Goal: Communication & Community: Answer question/provide support

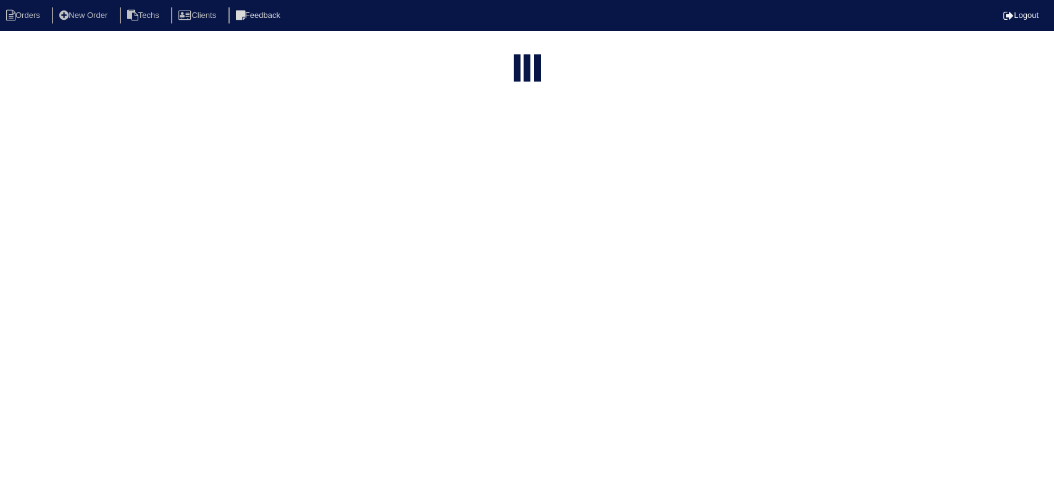
select select "15"
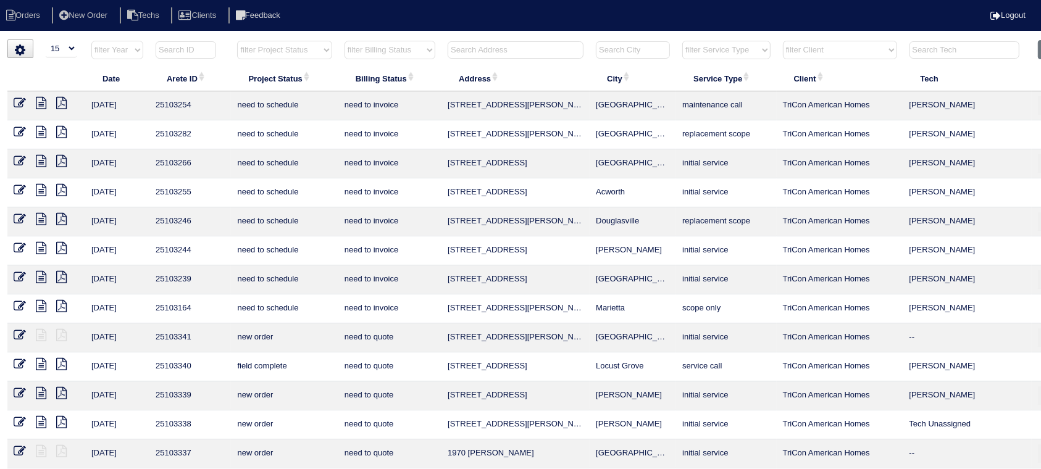
click at [518, 52] on input "text" at bounding box center [516, 49] width 136 height 17
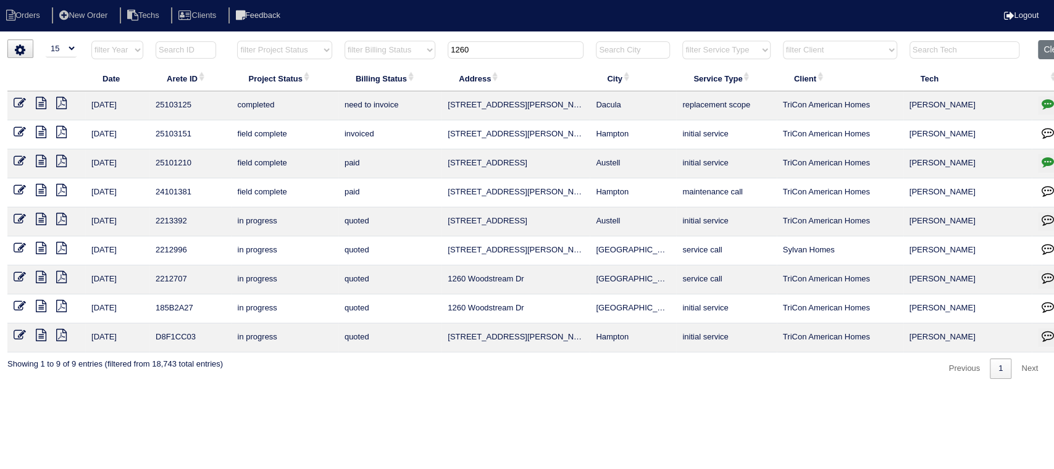
type input "1260"
click at [17, 97] on icon at bounding box center [20, 103] width 12 height 12
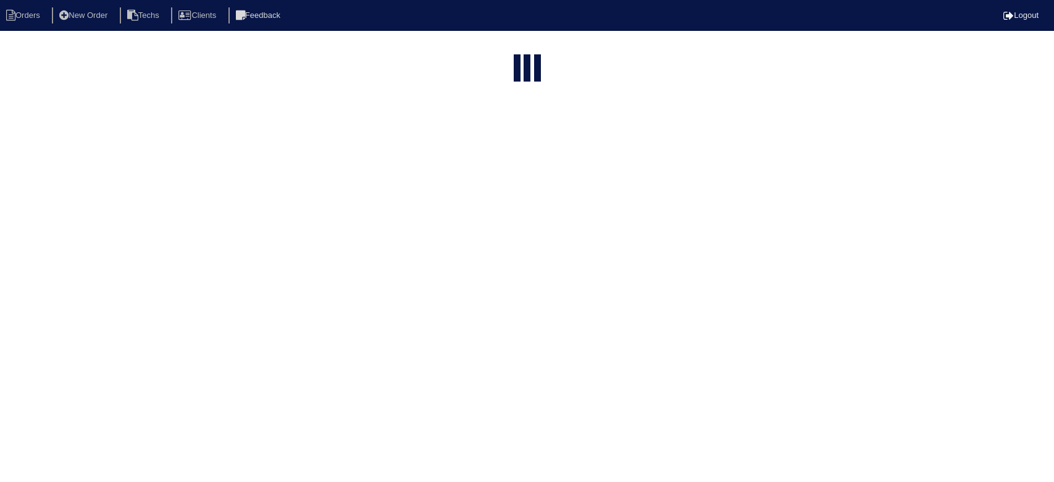
select select "15"
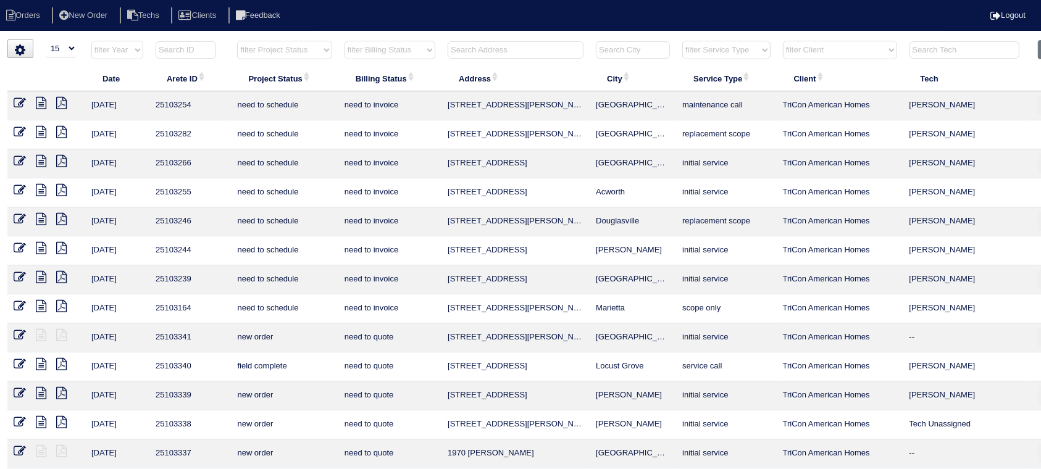
click at [486, 48] on input "text" at bounding box center [516, 49] width 136 height 17
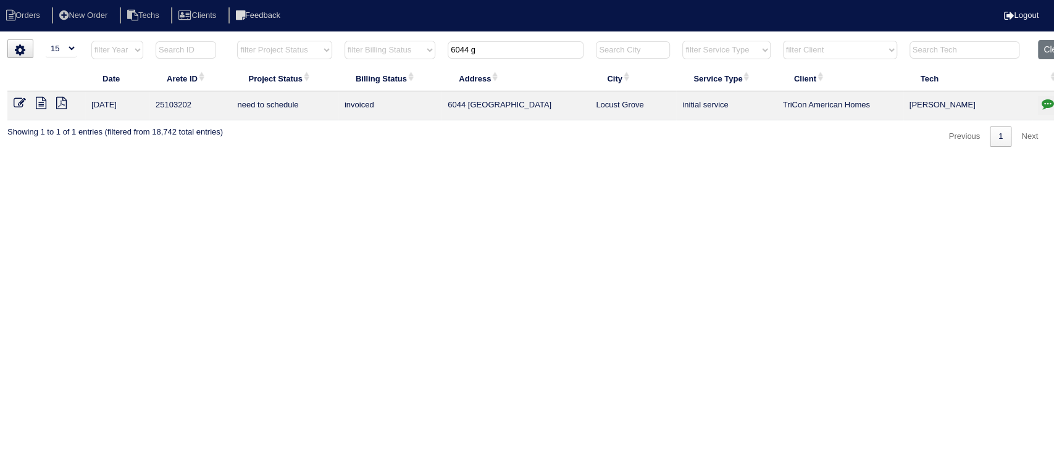
type input "6044 g"
click at [20, 102] on icon at bounding box center [20, 103] width 12 height 12
click at [40, 104] on icon at bounding box center [41, 103] width 10 height 12
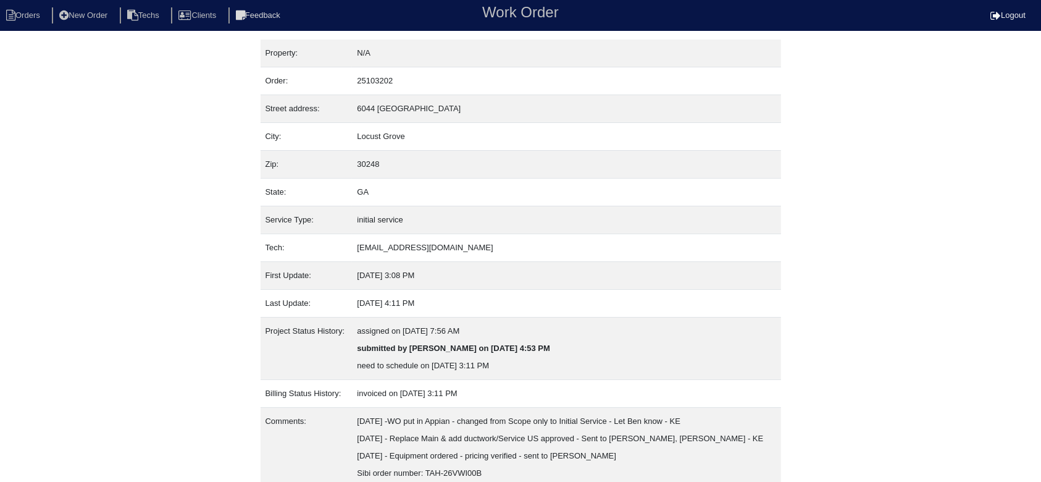
scroll to position [80, 0]
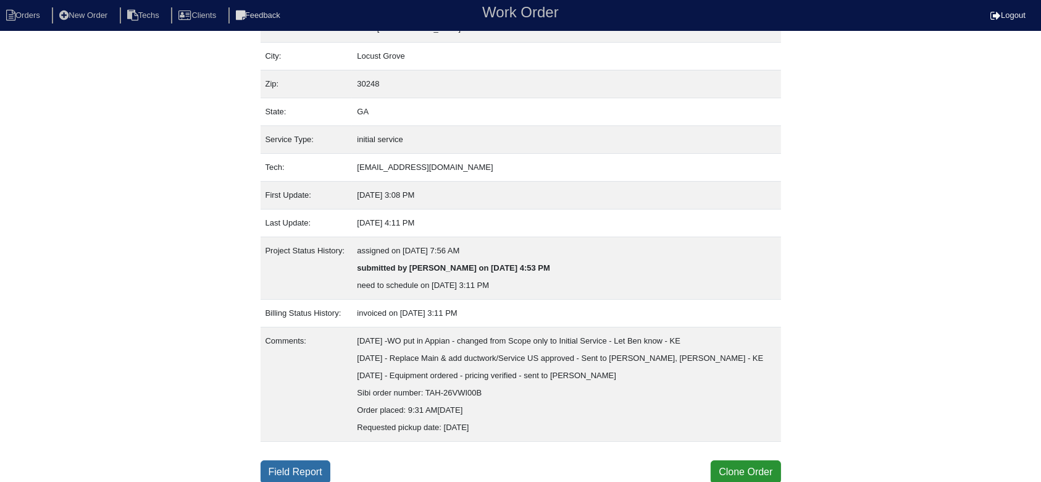
click at [304, 470] on link "Field Report" at bounding box center [296, 471] width 70 height 23
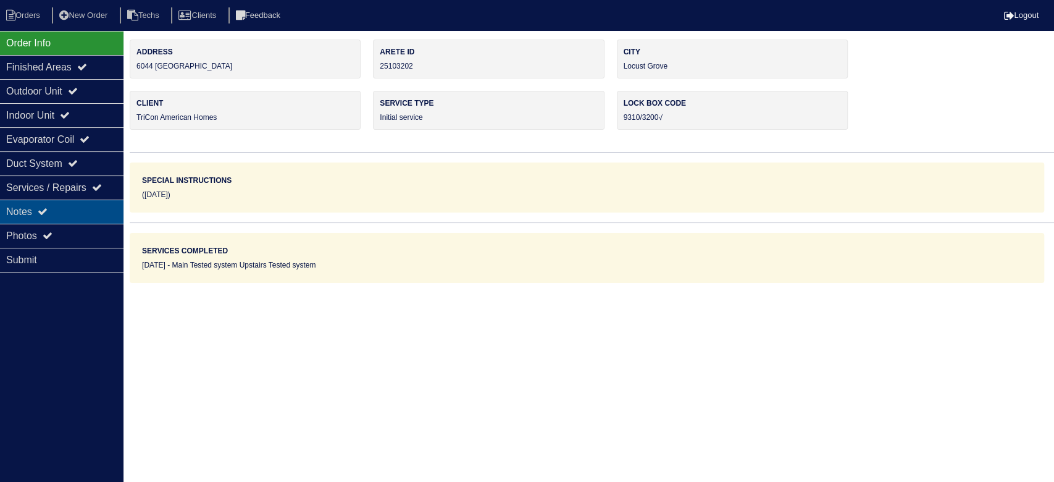
click at [89, 202] on div "Notes" at bounding box center [61, 211] width 123 height 24
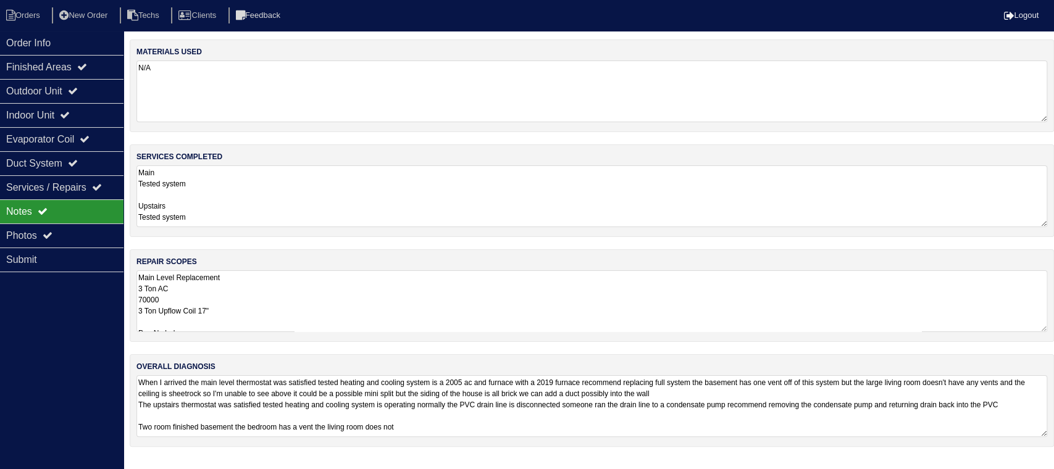
click at [426, 299] on textarea "Main Level Replacement 3 Ton AC 70000 3 Ton Upflow Coil 17" Pan No hole 36x36 P…" at bounding box center [591, 301] width 911 height 62
click at [322, 298] on textarea "Main Level Replacement 3 Ton AC 70000 3 Ton Upflow Coil 17" Pan No hole 36x36 P…" at bounding box center [591, 301] width 911 height 62
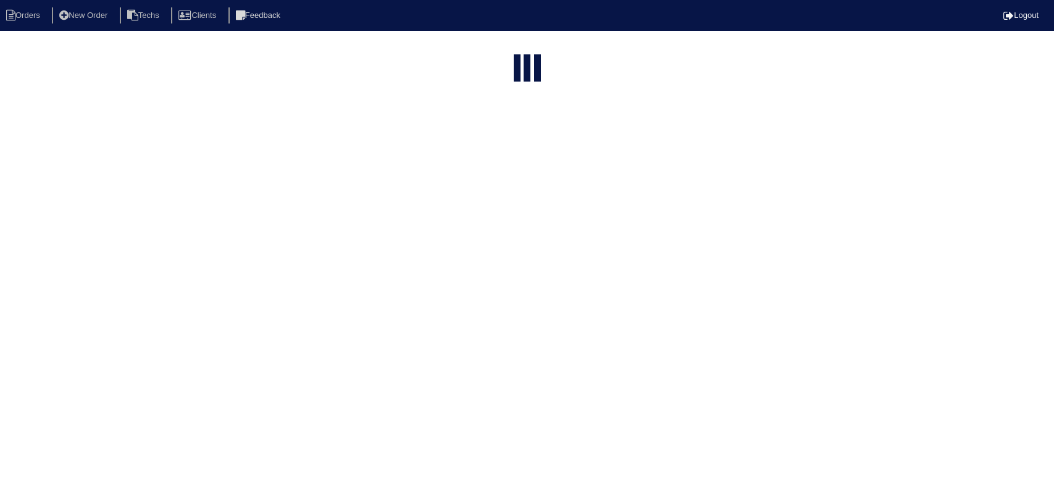
select select "15"
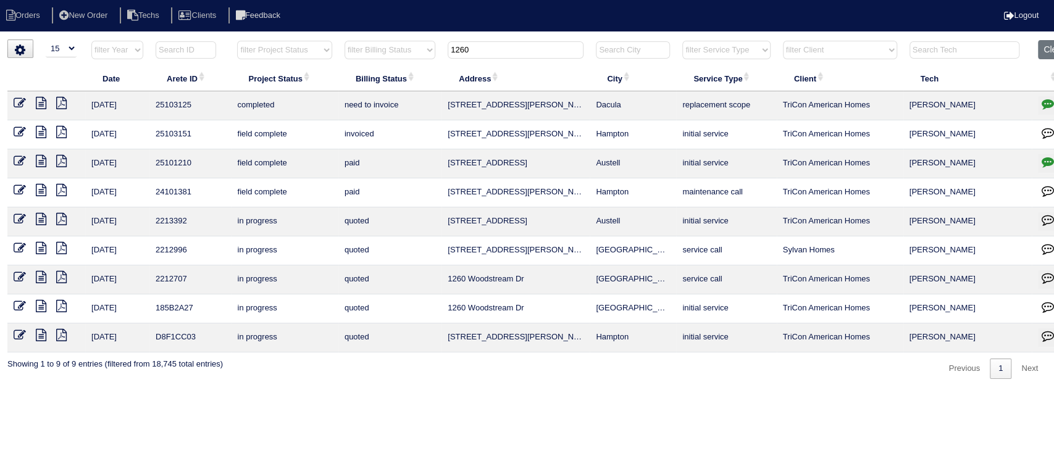
click at [462, 46] on input "1260" at bounding box center [516, 49] width 136 height 17
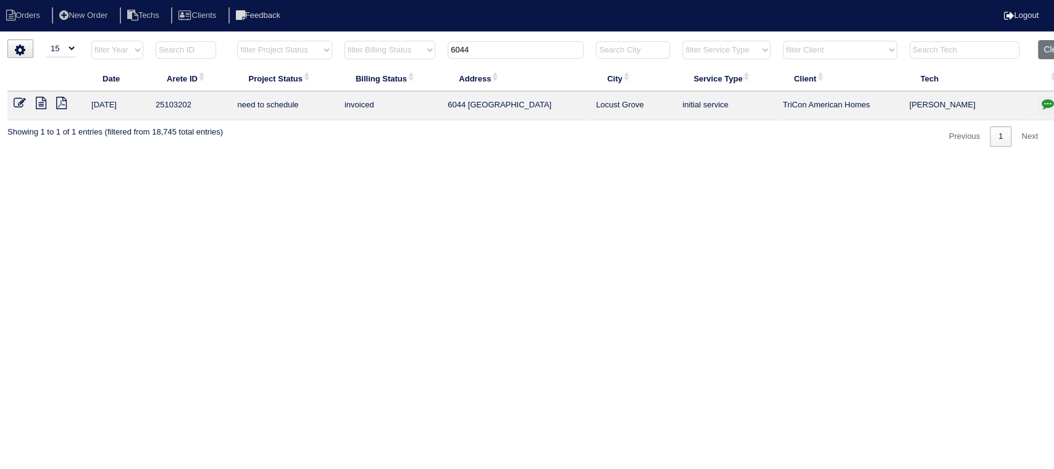
type input "6044"
click at [20, 98] on icon at bounding box center [20, 103] width 12 height 12
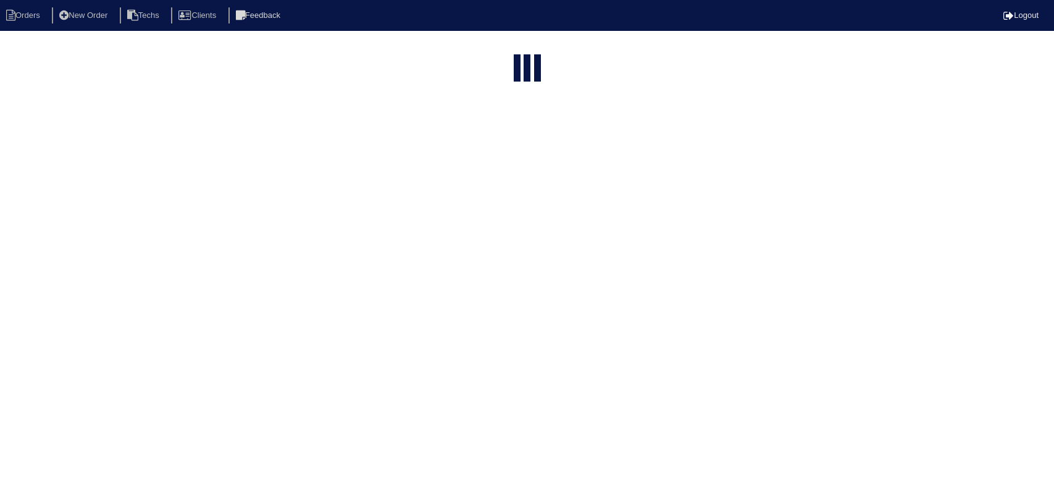
select select "15"
type input "6044"
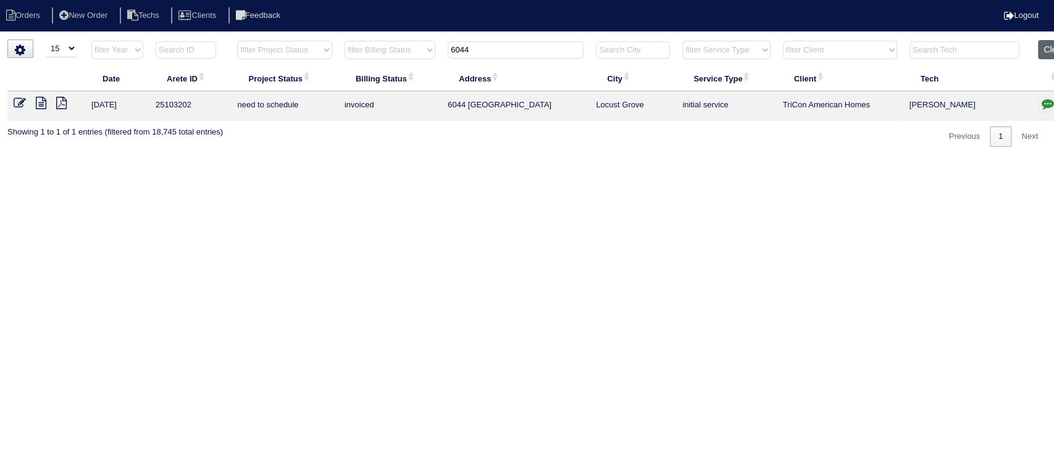
click at [1043, 47] on button "Clear" at bounding box center [1053, 49] width 31 height 19
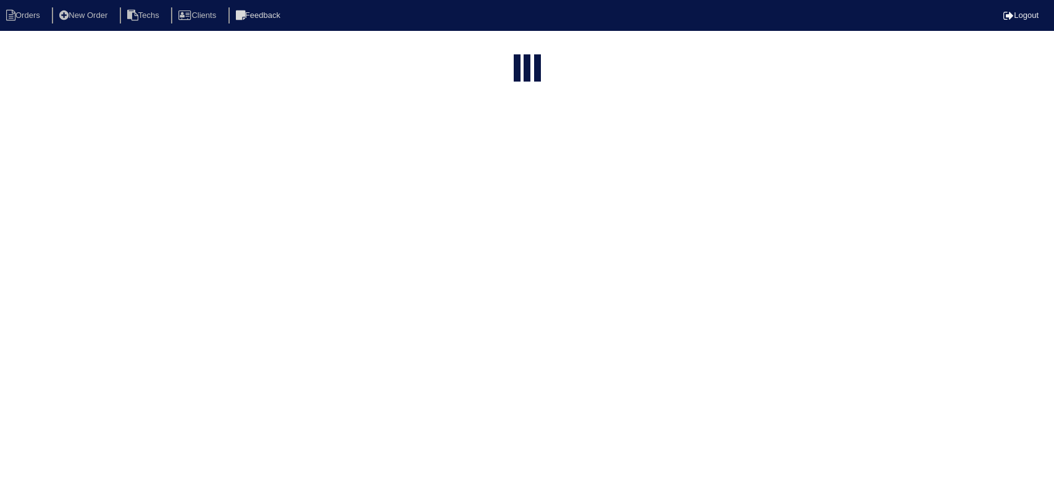
select select "15"
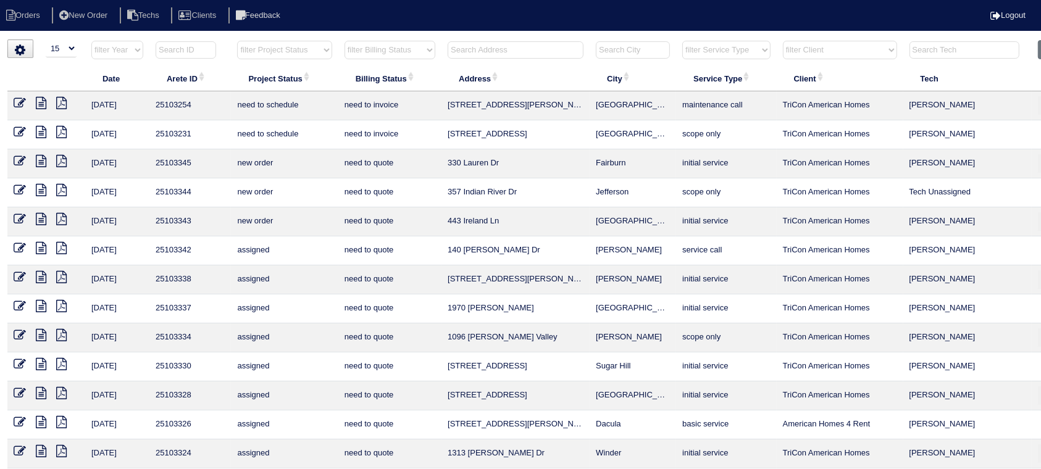
click at [322, 51] on select "filter Project Status -- Any Project Status -- new order assigned in progress f…" at bounding box center [284, 50] width 94 height 19
click at [237, 41] on select "filter Project Status -- Any Project Status -- new order assigned in progress f…" at bounding box center [284, 50] width 94 height 19
select select "field complete"
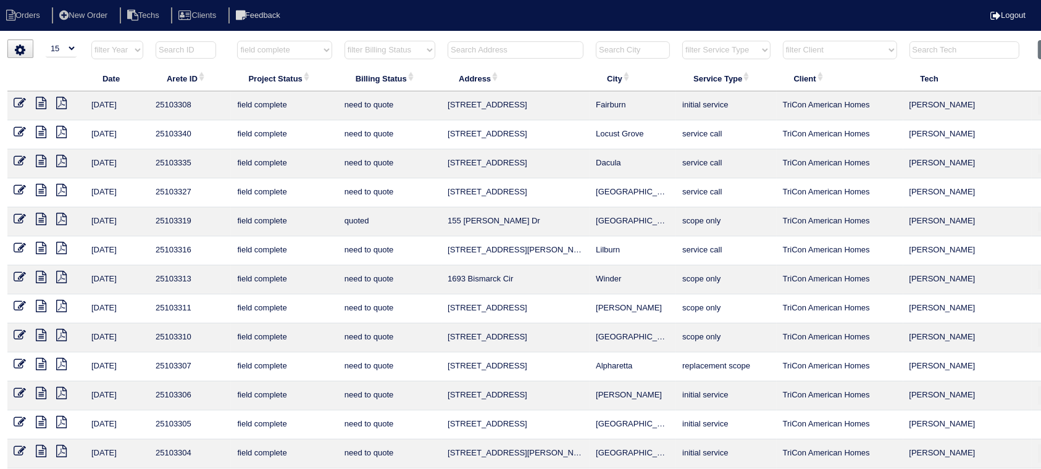
click at [424, 51] on select "filter Billing Status -- Any Billing Status -- need to quote quoted need to inv…" at bounding box center [389, 50] width 91 height 19
select select "need to quote"
click at [344, 41] on select "filter Billing Status -- Any Billing Status -- need to quote quoted need to inv…" at bounding box center [389, 50] width 91 height 19
select select "field complete"
select select "need to quote"
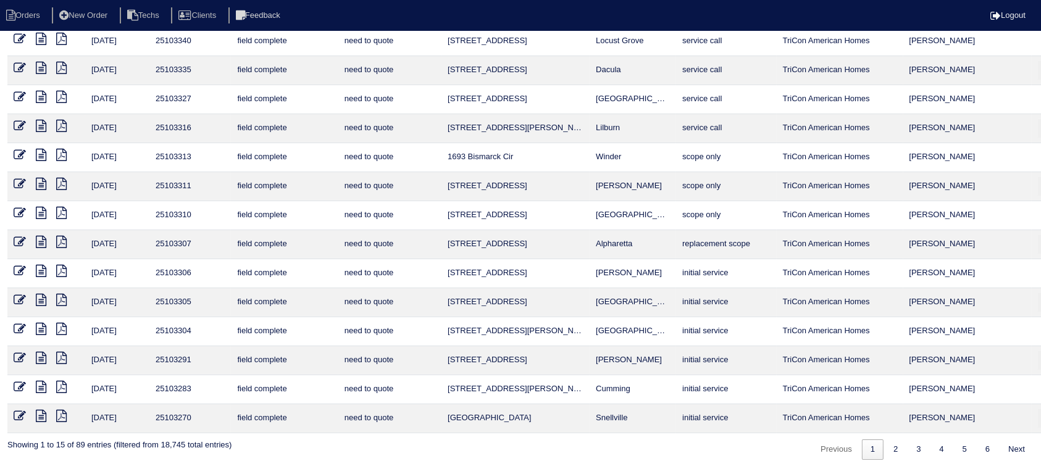
scroll to position [94, 0]
click at [893, 448] on link "2" at bounding box center [896, 449] width 22 height 20
select select "field complete"
select select "need to quote"
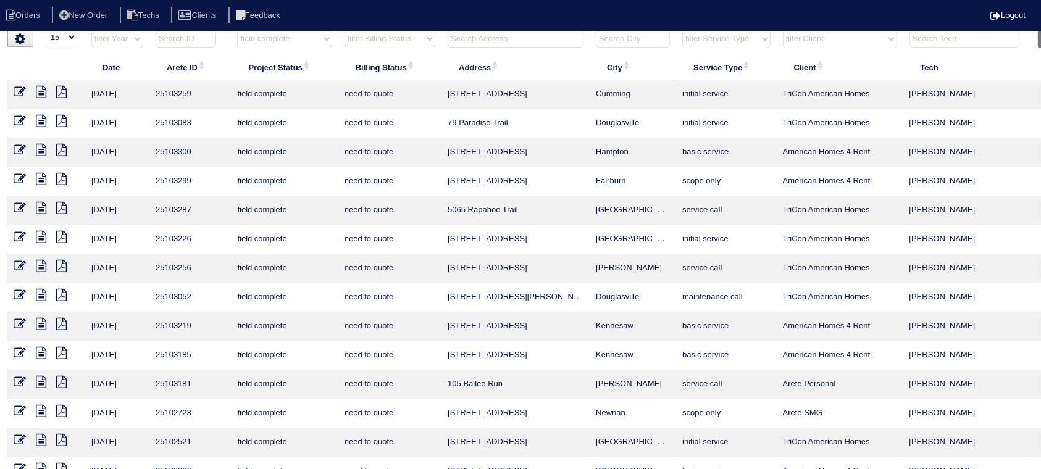
scroll to position [0, 0]
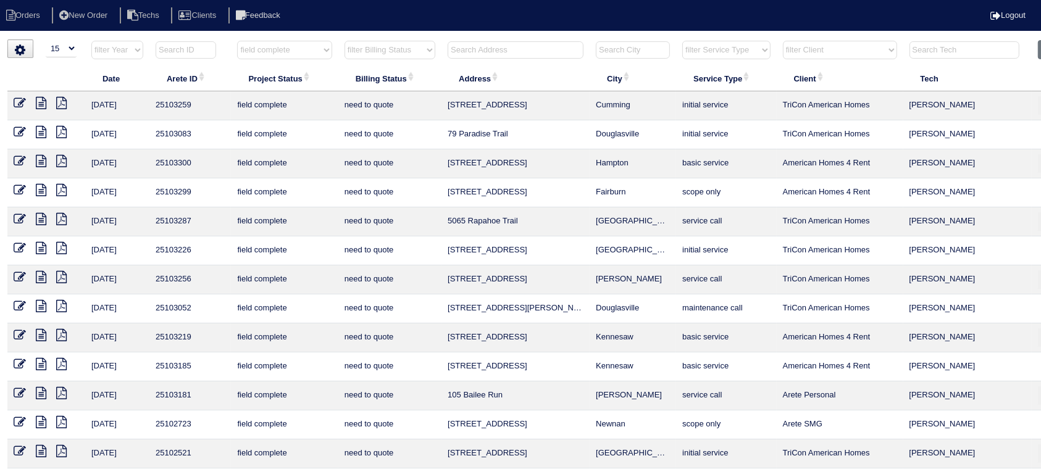
click at [43, 131] on icon at bounding box center [41, 132] width 10 height 12
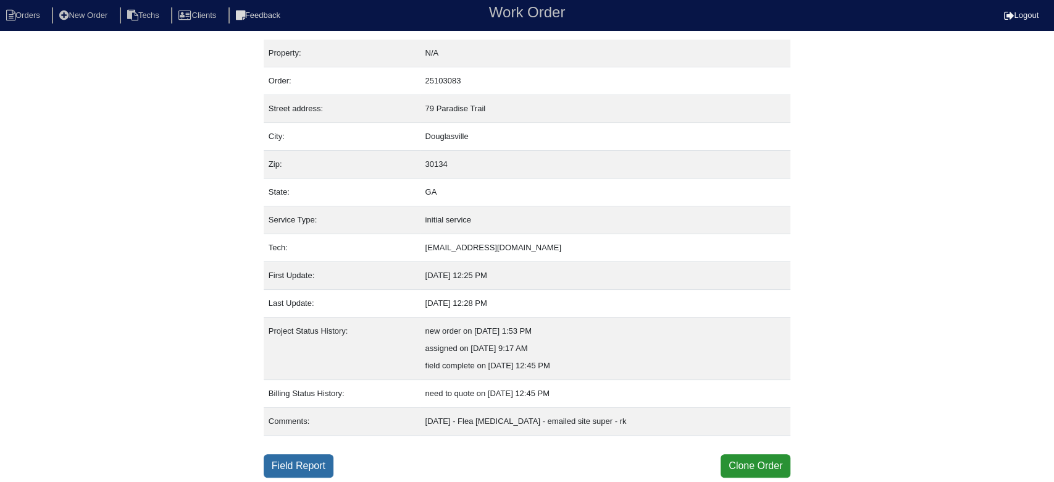
click at [317, 463] on link "Field Report" at bounding box center [299, 465] width 70 height 23
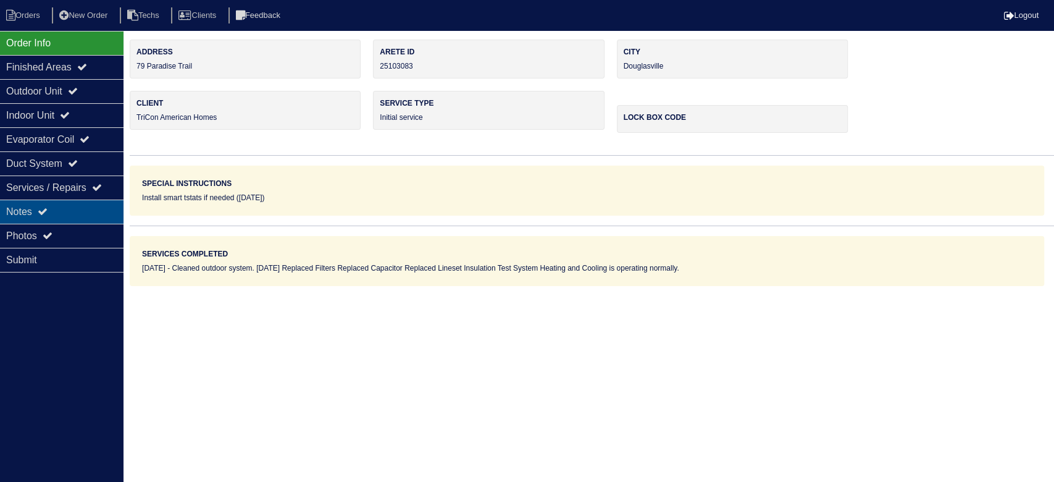
click at [99, 210] on div "Notes" at bounding box center [61, 211] width 123 height 24
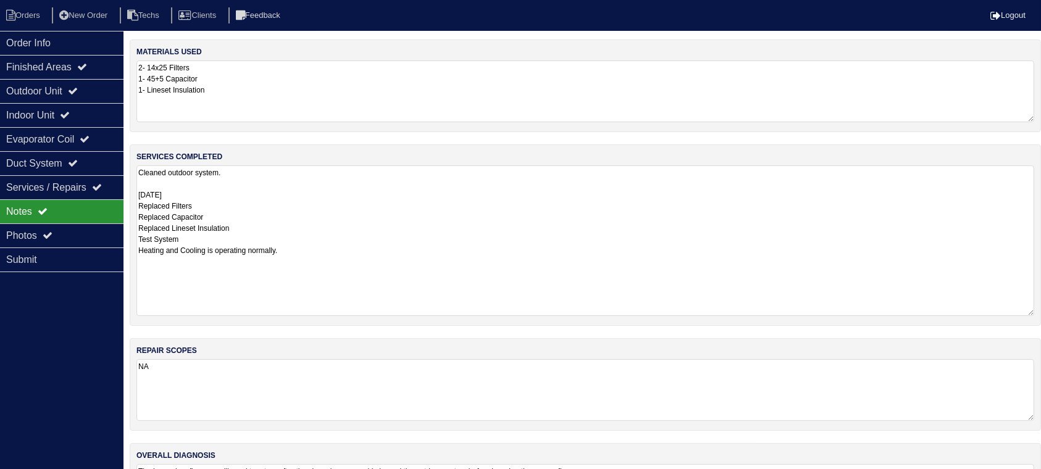
drag, startPoint x: 1042, startPoint y: 223, endPoint x: 1032, endPoint y: 312, distance: 89.4
click at [1032, 312] on textarea "Cleaned outdoor system. 9/9/25 Replaced Filters Replaced Capacitor Replaced Lin…" at bounding box center [585, 240] width 898 height 151
click at [90, 88] on div "Outdoor Unit" at bounding box center [61, 91] width 123 height 24
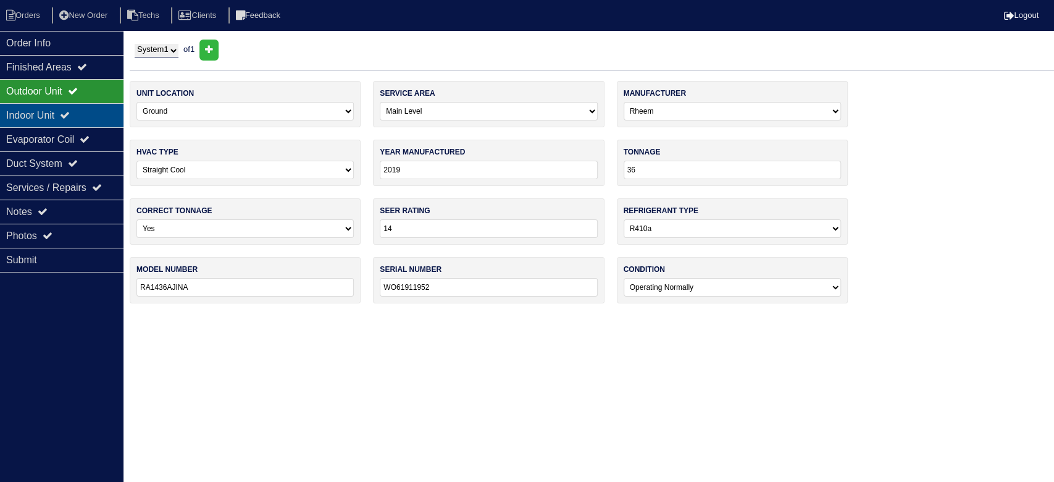
click at [81, 111] on div "Indoor Unit" at bounding box center [61, 115] width 123 height 24
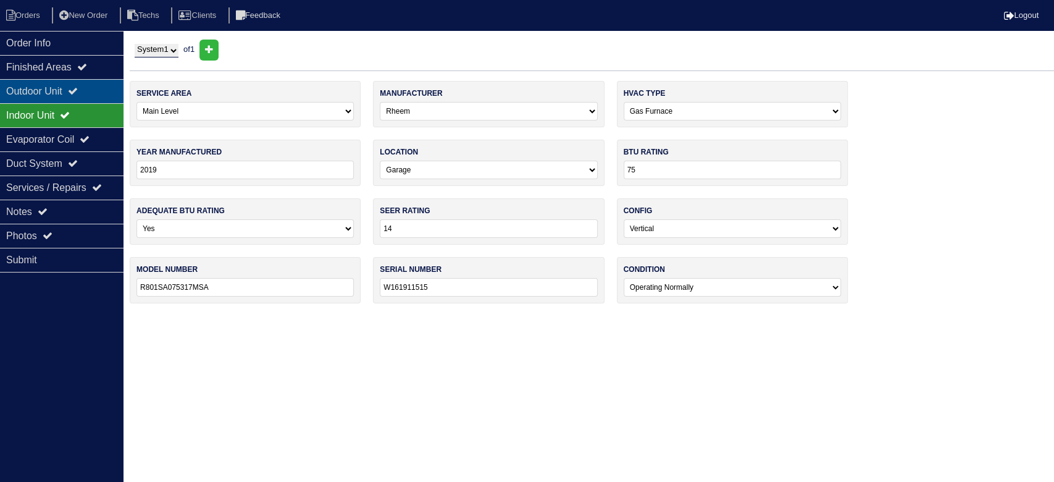
click at [90, 91] on div "Outdoor Unit" at bounding box center [61, 91] width 123 height 24
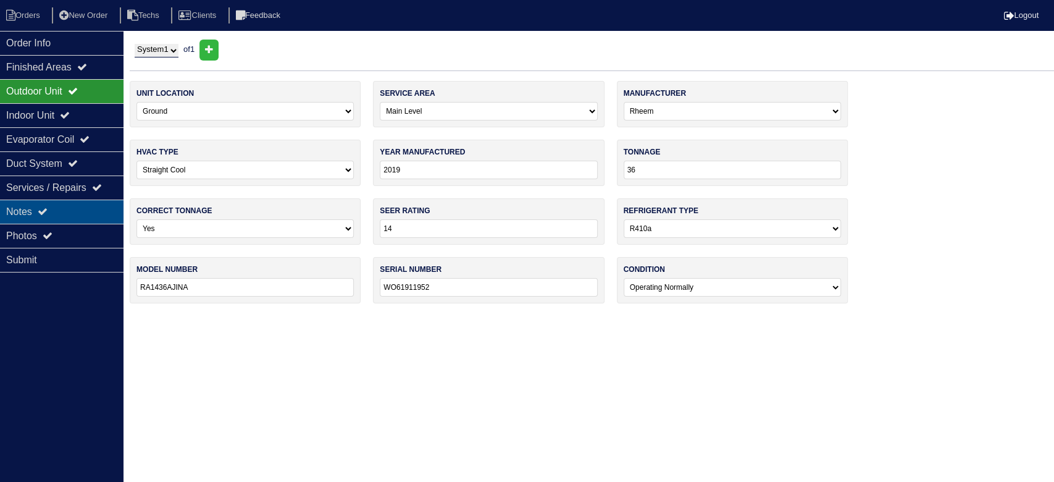
click at [81, 210] on div "Notes" at bounding box center [61, 211] width 123 height 24
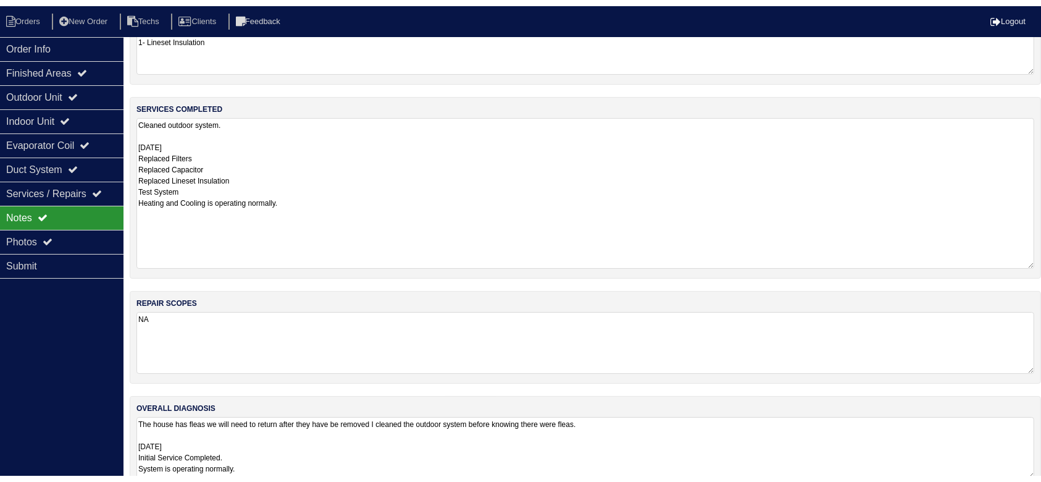
scroll to position [78, 0]
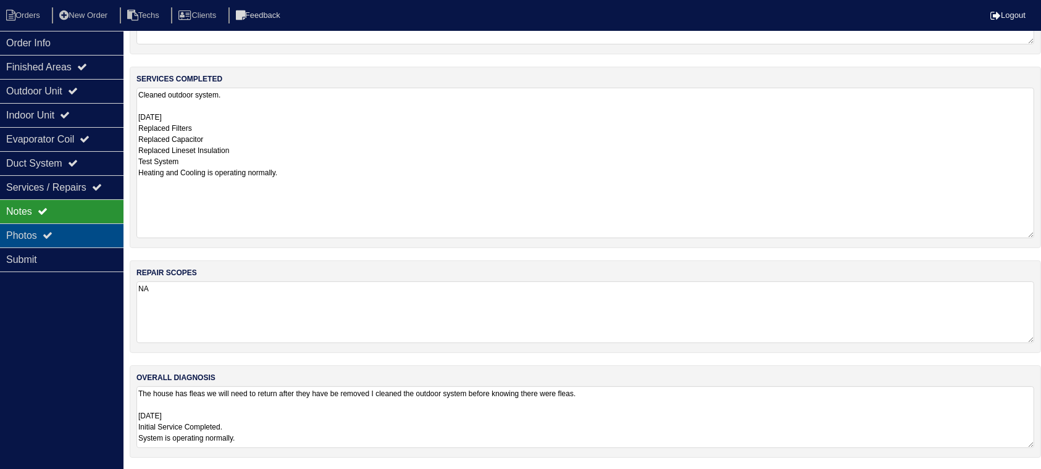
click at [75, 228] on div "Photos" at bounding box center [61, 235] width 123 height 24
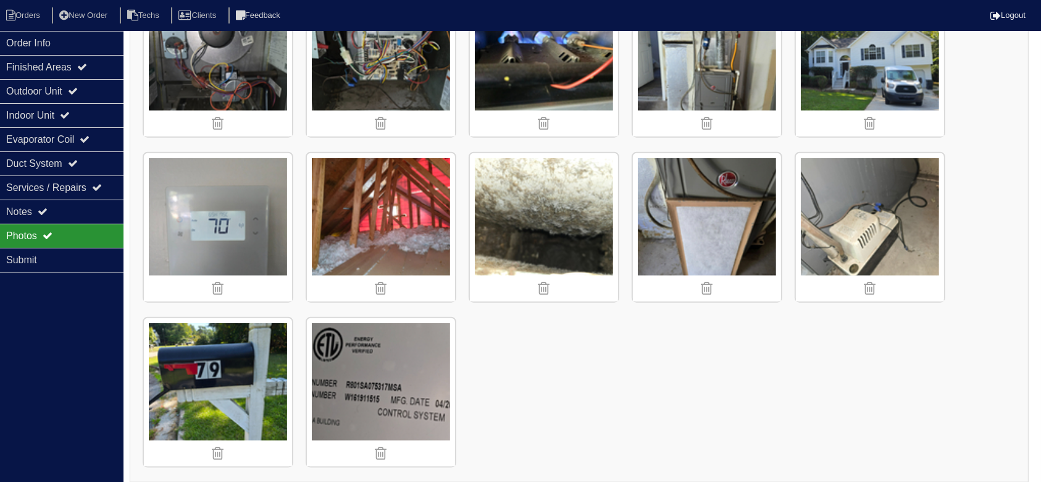
scroll to position [1396, 0]
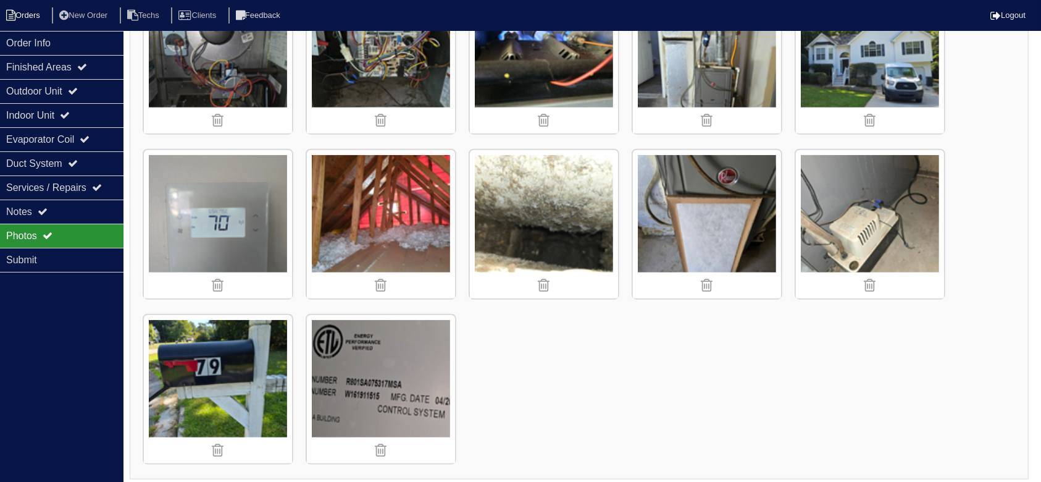
click at [31, 15] on li "Orders" at bounding box center [25, 15] width 50 height 17
select select "15"
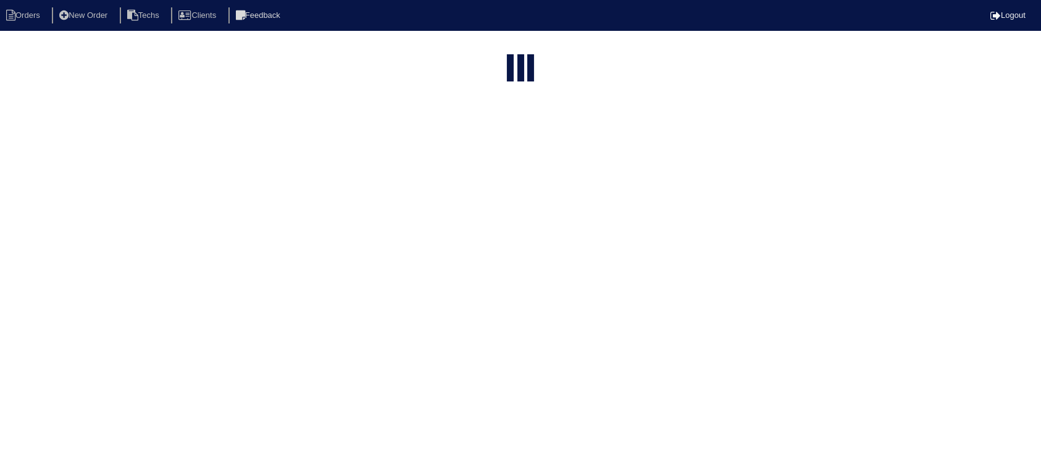
select select "field complete"
select select "need to quote"
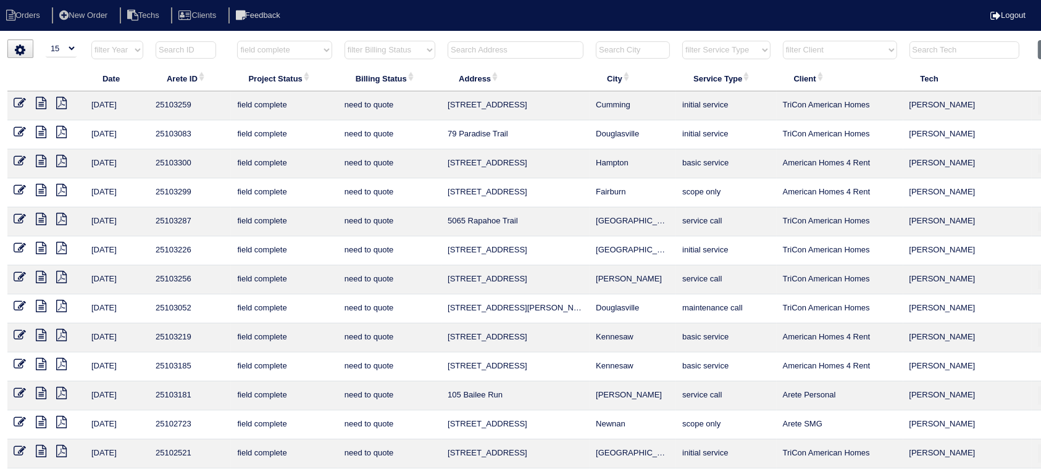
click at [63, 97] on icon at bounding box center [61, 103] width 10 height 12
click at [40, 102] on icon at bounding box center [41, 103] width 10 height 12
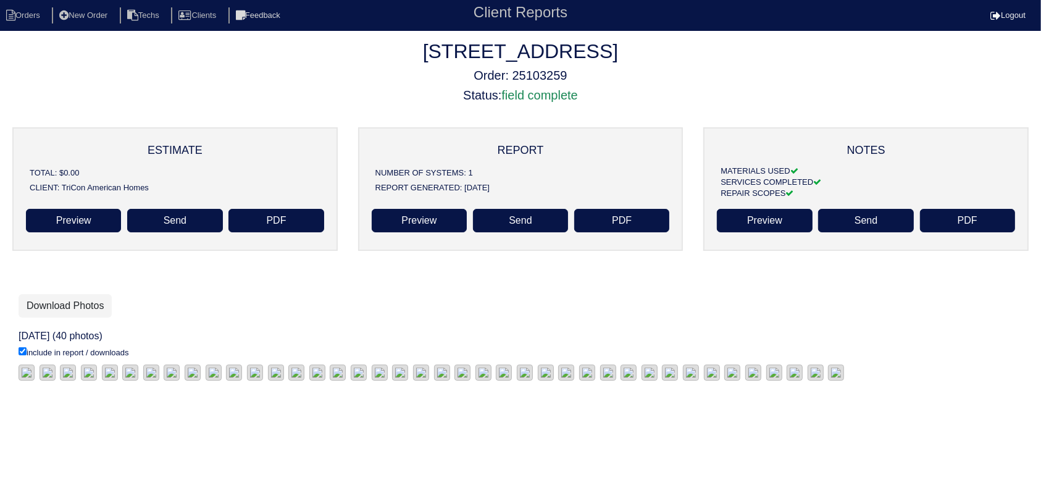
scroll to position [217, 0]
click at [67, 294] on link "Download Photos" at bounding box center [65, 305] width 93 height 23
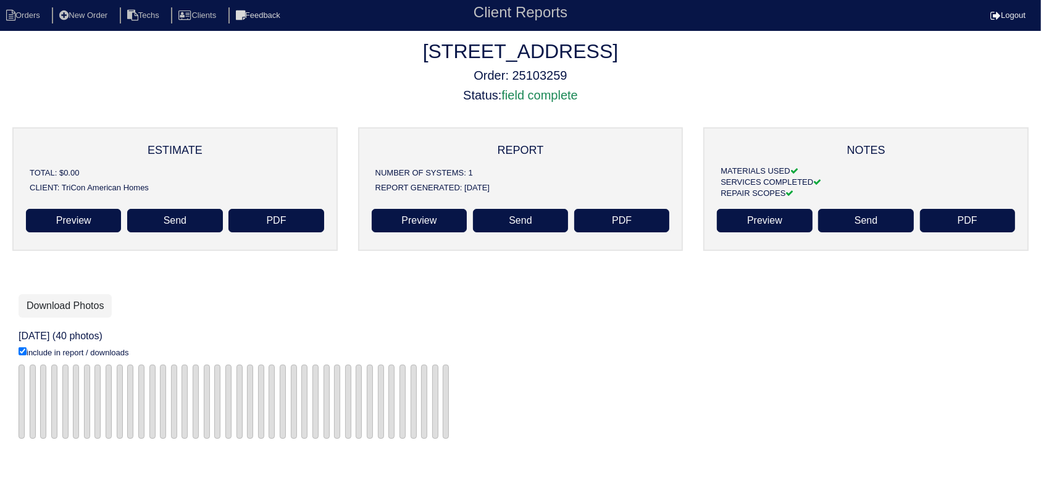
scroll to position [217, 0]
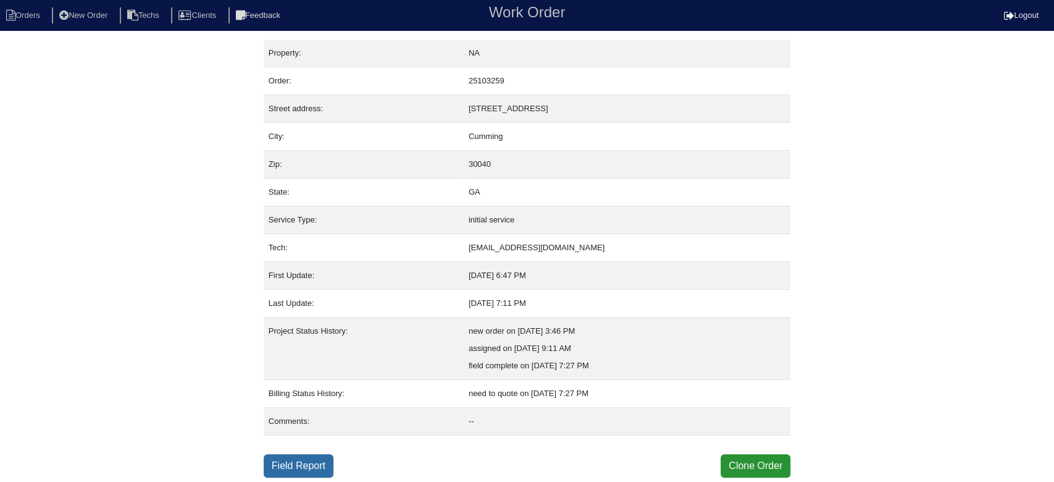
click at [308, 462] on link "Field Report" at bounding box center [299, 465] width 70 height 23
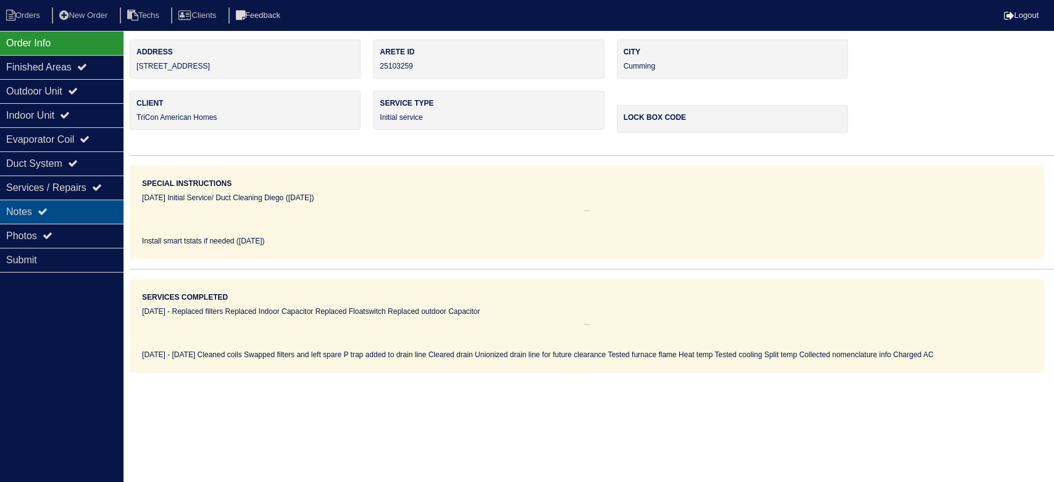
click at [91, 202] on div "Notes" at bounding box center [61, 211] width 123 height 24
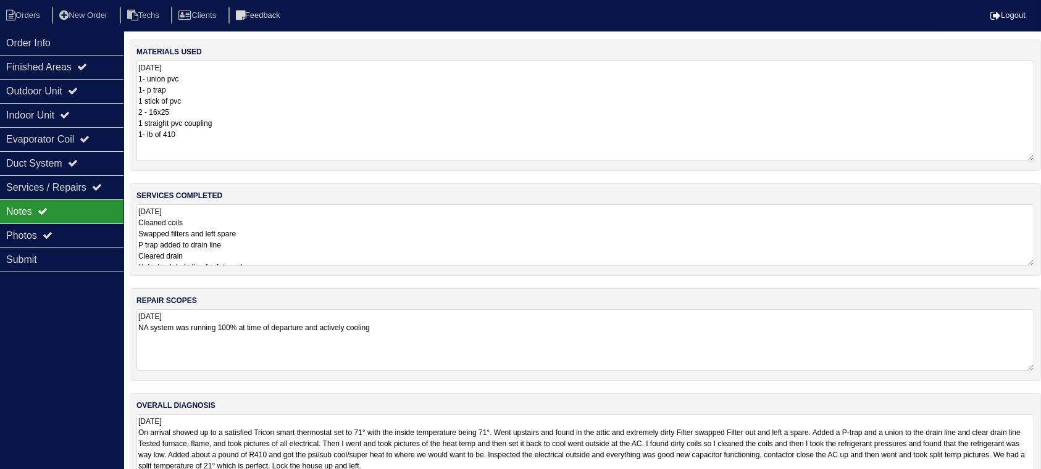
drag, startPoint x: 1040, startPoint y: 119, endPoint x: 1040, endPoint y: 158, distance: 39.5
click at [1040, 158] on div "materials used [DATE] 1- union pvc 1- p trap 1 stick of pvc 2 - 16x25 1 straigh…" at bounding box center [585, 105] width 911 height 131
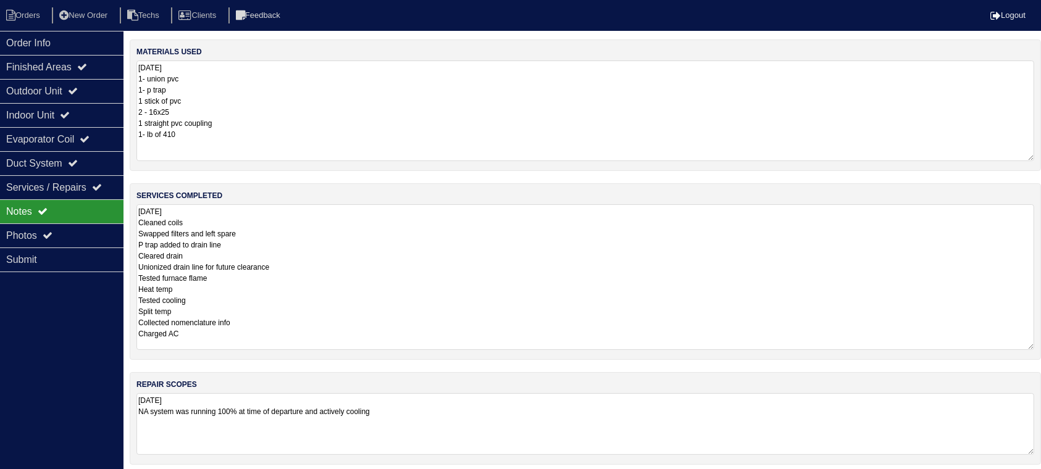
drag, startPoint x: 1030, startPoint y: 261, endPoint x: 1037, endPoint y: 344, distance: 84.2
click at [1037, 344] on div "services completed [DATE] Cleaned coils Swapped filters and left spare P trap a…" at bounding box center [585, 271] width 911 height 177
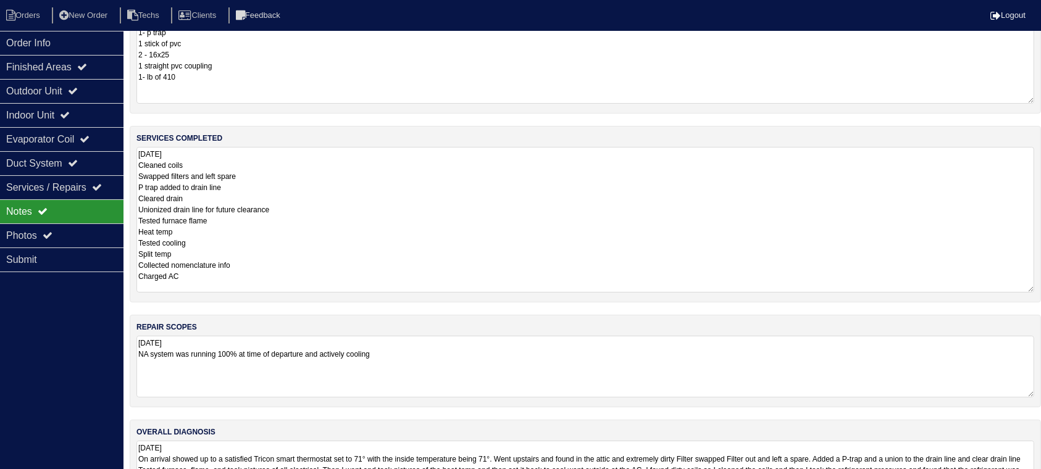
scroll to position [111, 0]
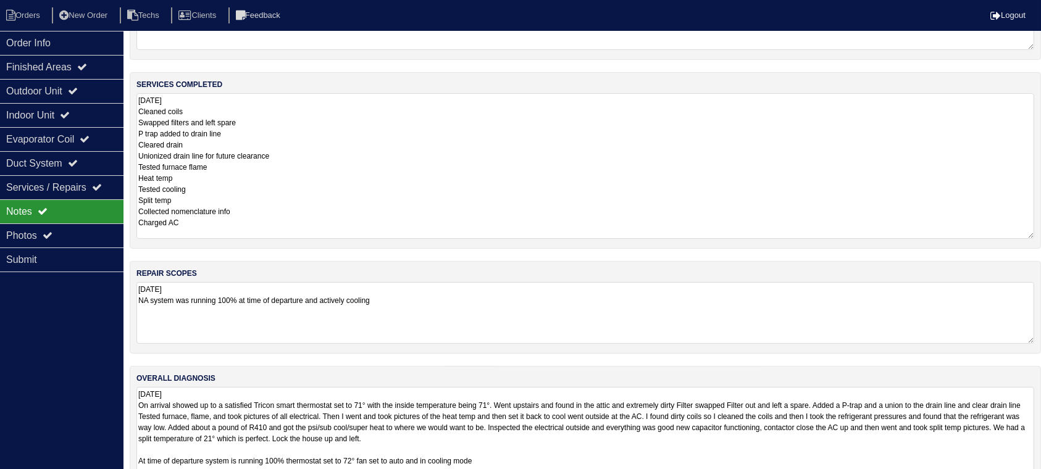
drag, startPoint x: 1030, startPoint y: 442, endPoint x: 1027, endPoint y: 474, distance: 31.6
click at [1027, 474] on html "Orders New Order Techs Clients Feedback Logout Orders New Order Users Clients M…" at bounding box center [520, 193] width 1041 height 608
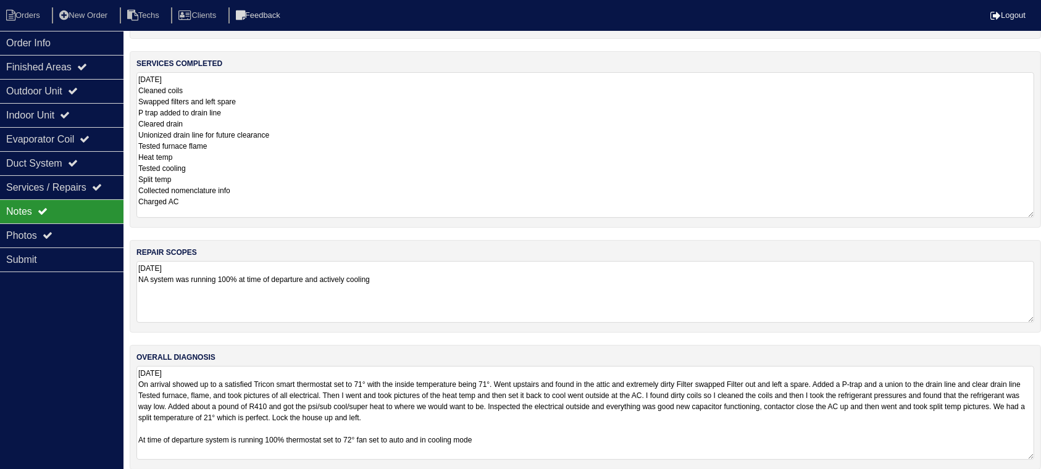
scroll to position [143, 0]
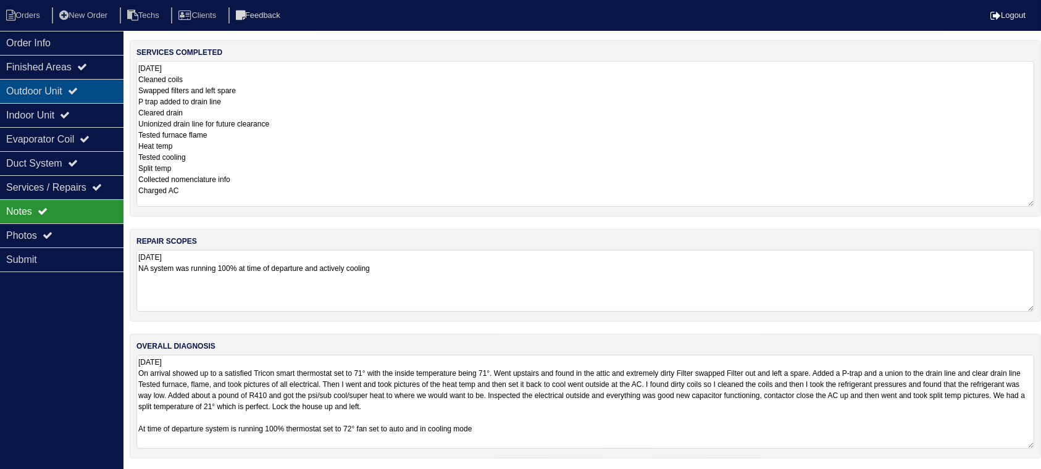
click at [99, 86] on div "Outdoor Unit" at bounding box center [61, 91] width 123 height 24
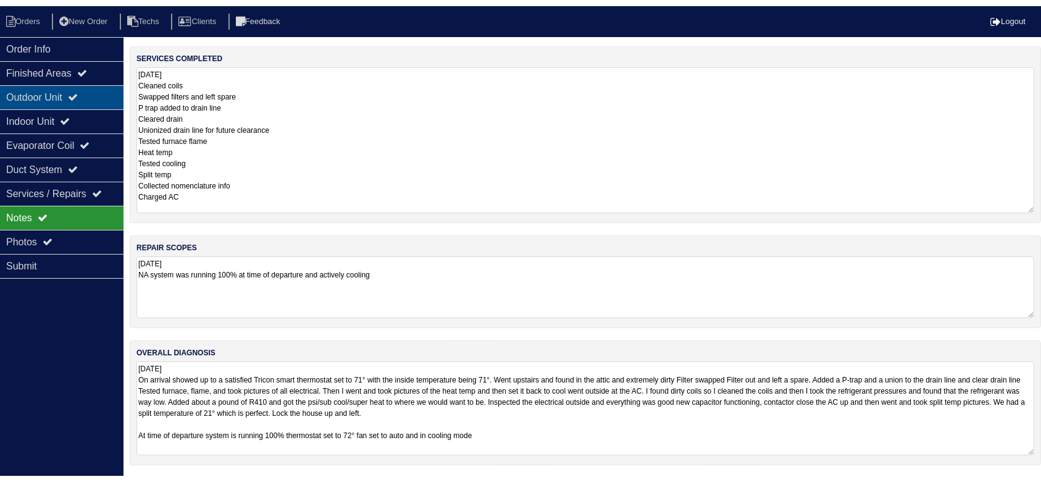
scroll to position [0, 0]
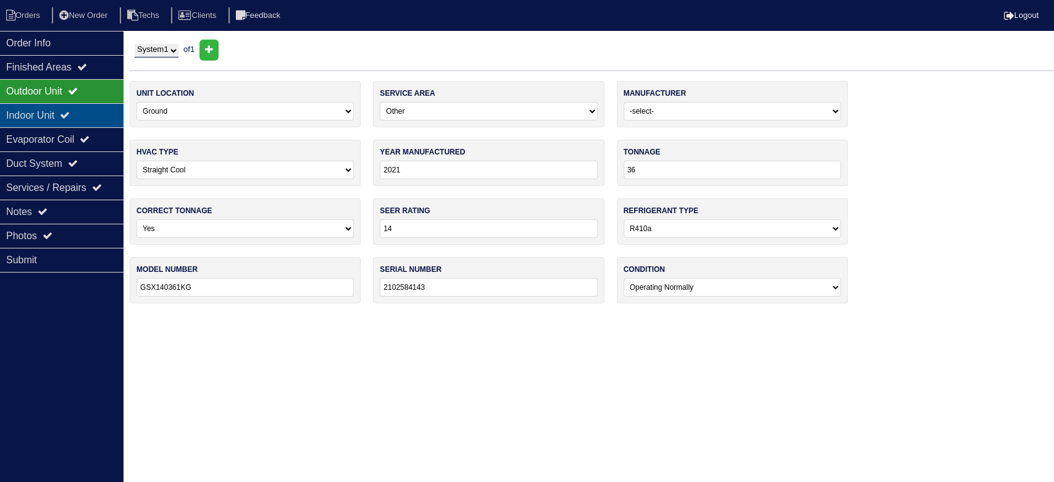
click at [89, 110] on div "Indoor Unit" at bounding box center [61, 115] width 123 height 24
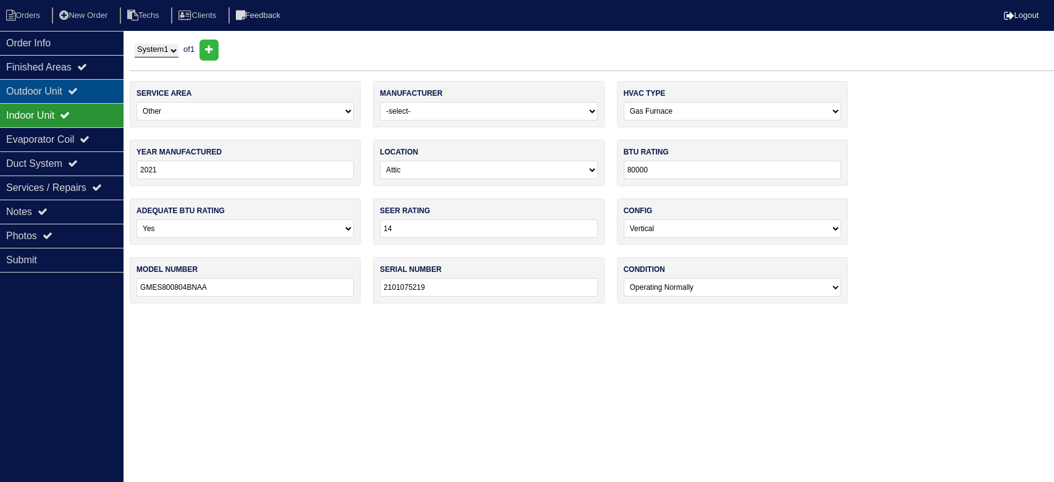
click at [95, 82] on div "Outdoor Unit" at bounding box center [61, 91] width 123 height 24
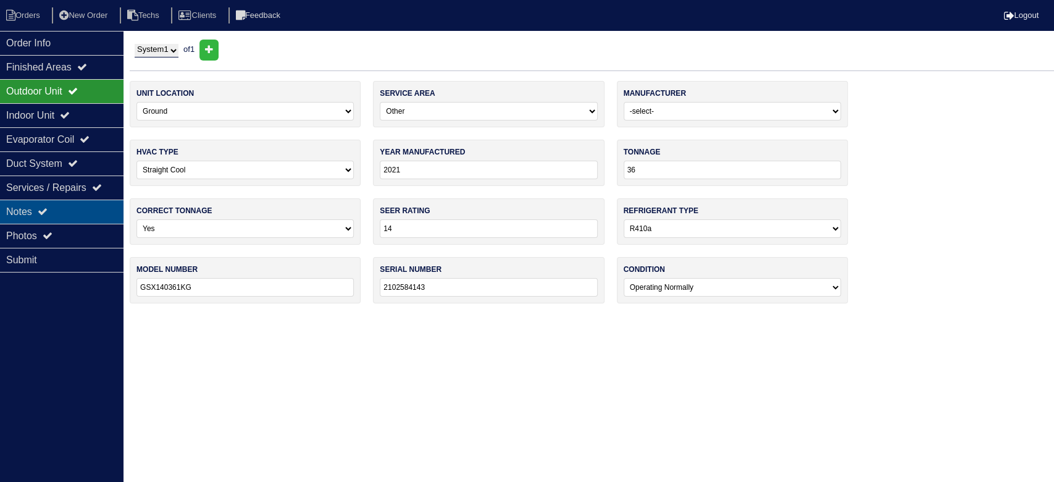
click at [88, 207] on div "Notes" at bounding box center [61, 211] width 123 height 24
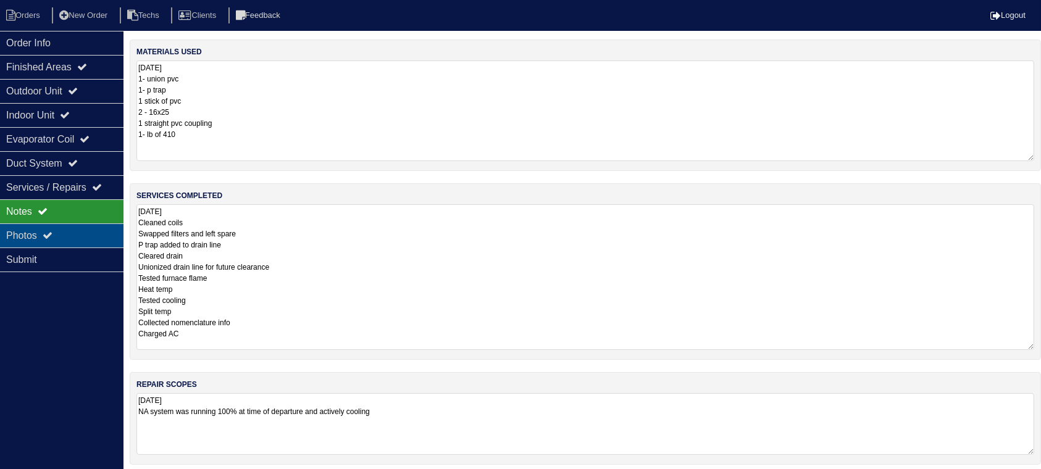
click at [72, 230] on div "Photos" at bounding box center [61, 235] width 123 height 24
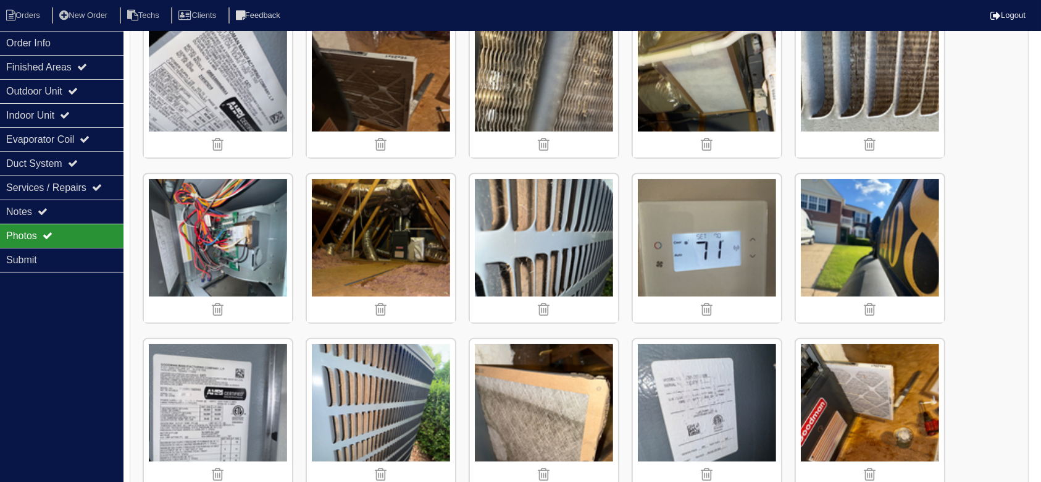
scroll to position [1068, 0]
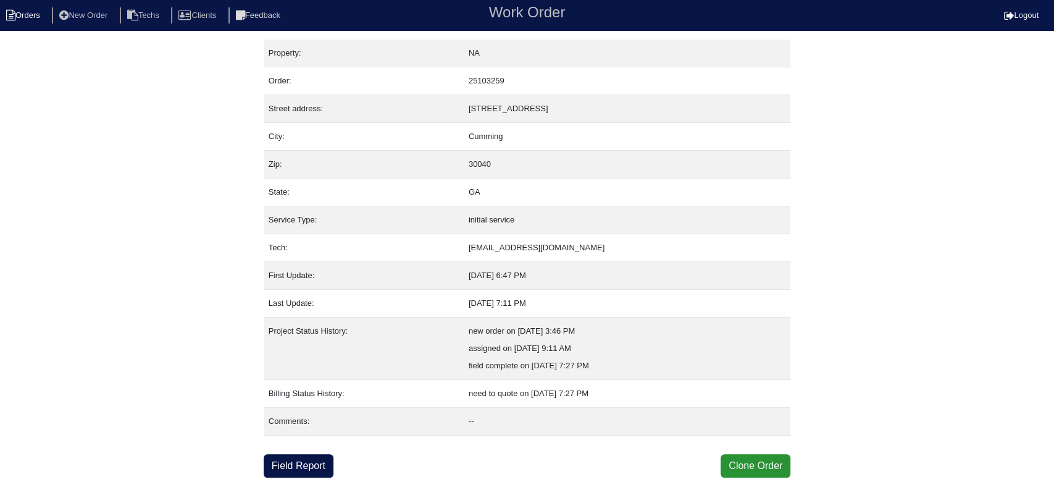
click at [24, 14] on li "Orders" at bounding box center [25, 15] width 50 height 17
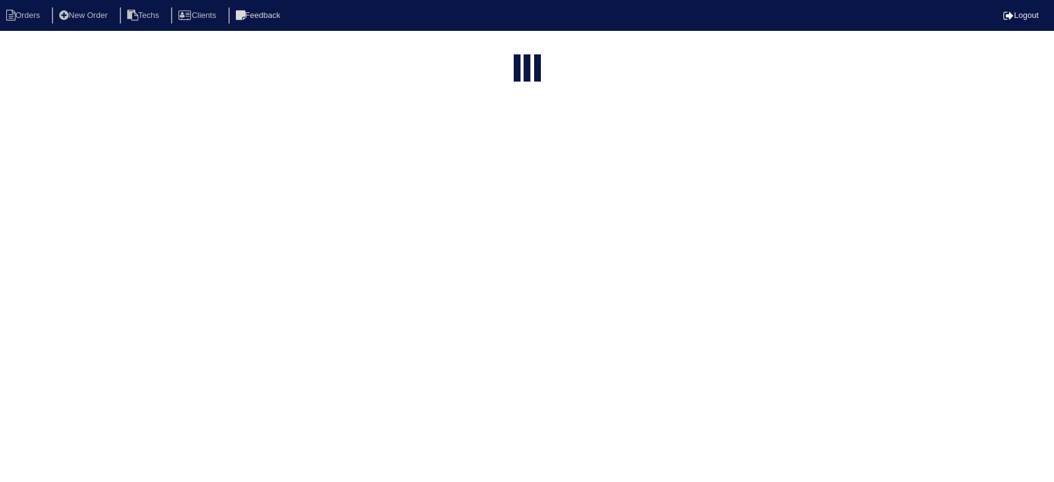
select select "15"
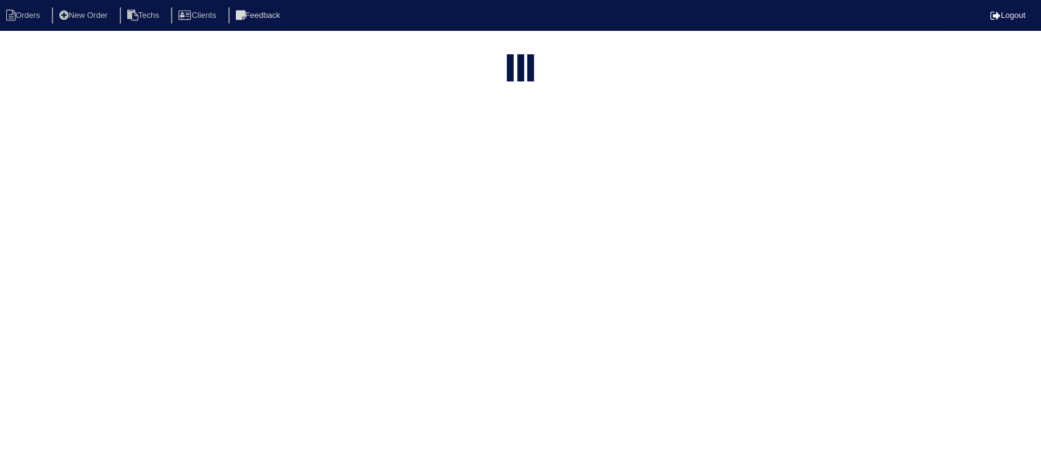
select select "field complete"
select select "need to quote"
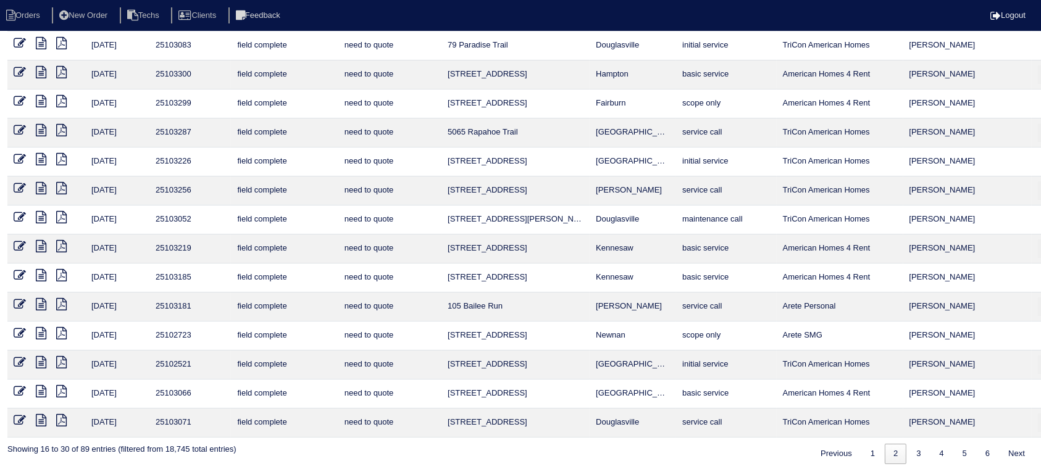
scroll to position [94, 0]
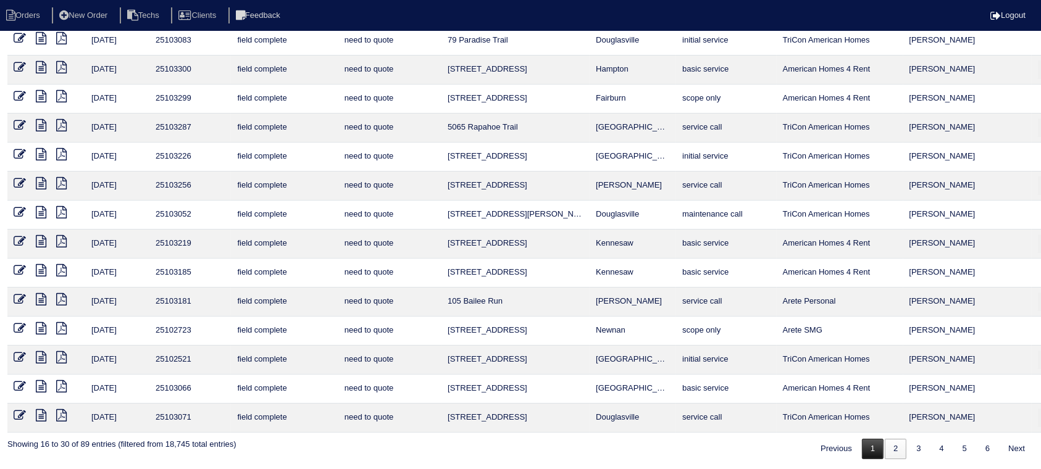
click at [874, 449] on link "1" at bounding box center [873, 449] width 22 height 20
select select "field complete"
select select "need to quote"
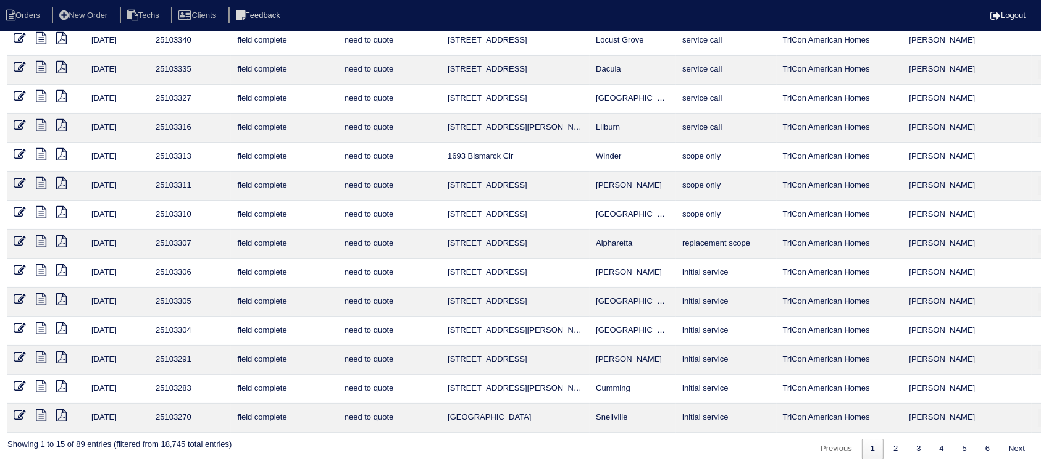
click at [42, 412] on icon at bounding box center [41, 415] width 10 height 12
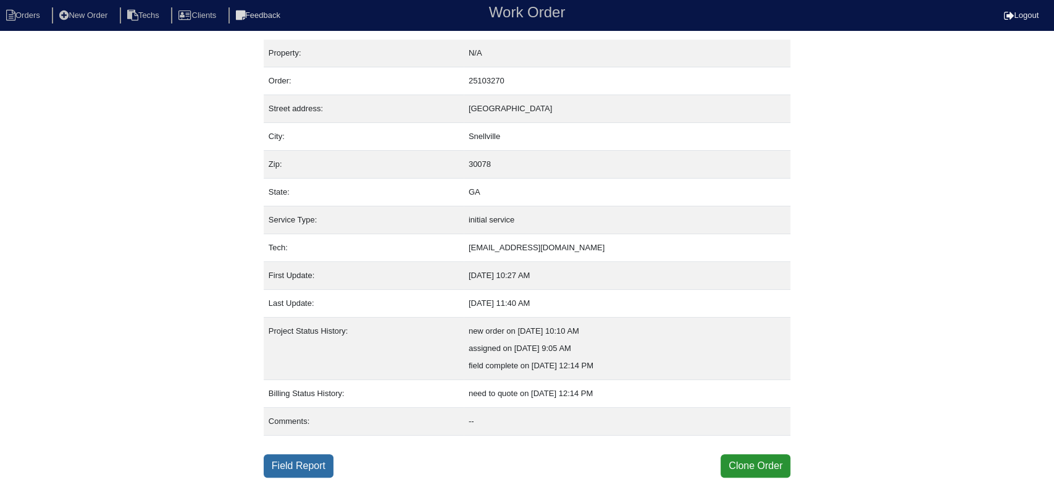
click at [316, 459] on link "Field Report" at bounding box center [299, 465] width 70 height 23
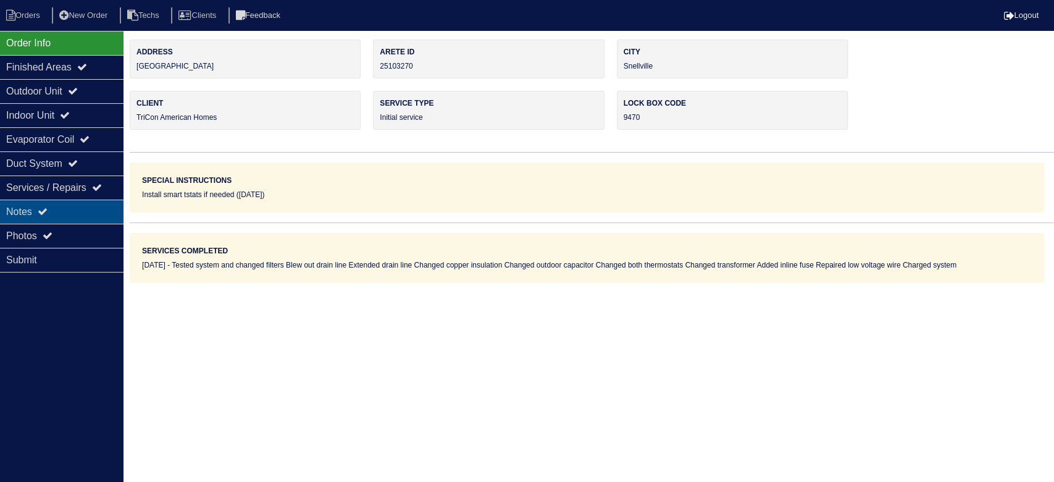
click at [85, 202] on div "Notes" at bounding box center [61, 211] width 123 height 24
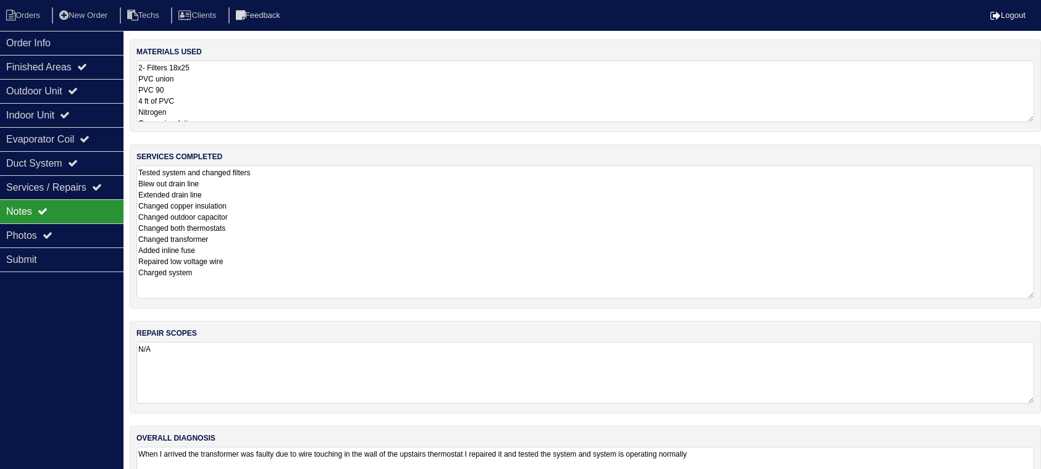
drag, startPoint x: 1039, startPoint y: 224, endPoint x: 1040, endPoint y: 296, distance: 71.6
click at [1040, 296] on div "services completed Tested system and changed filters Blew out drain line Extend…" at bounding box center [585, 226] width 911 height 164
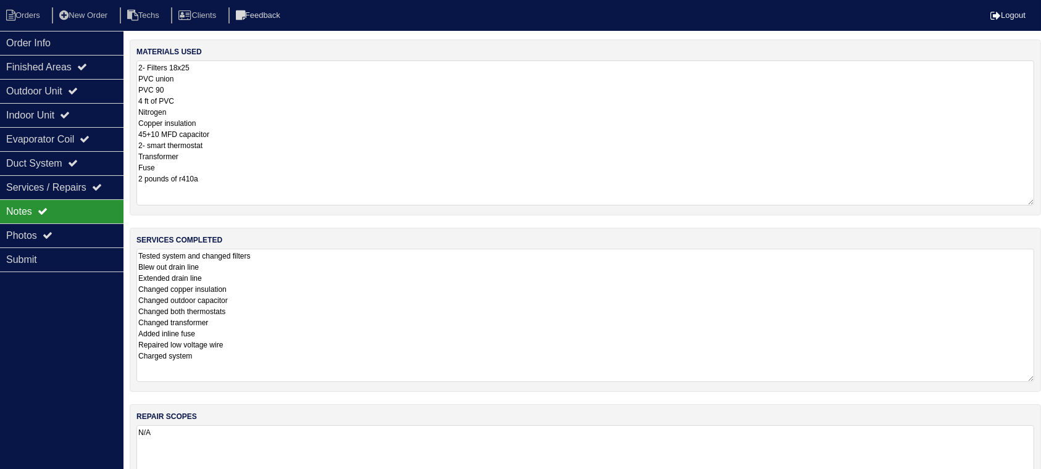
drag, startPoint x: 1027, startPoint y: 115, endPoint x: 1027, endPoint y: 199, distance: 84.0
click at [1027, 199] on textarea "2- Filters 18x25 PVC union PVC 90 4 ft of PVC Nitrogen Copper insulation 45+10 …" at bounding box center [585, 133] width 898 height 145
click at [78, 86] on icon at bounding box center [73, 91] width 10 height 10
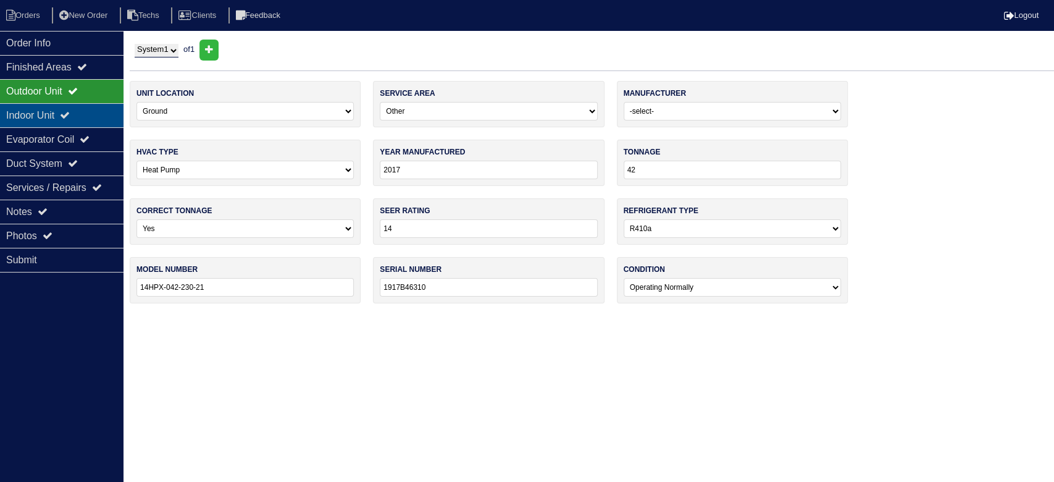
click at [80, 116] on div "Indoor Unit" at bounding box center [61, 115] width 123 height 24
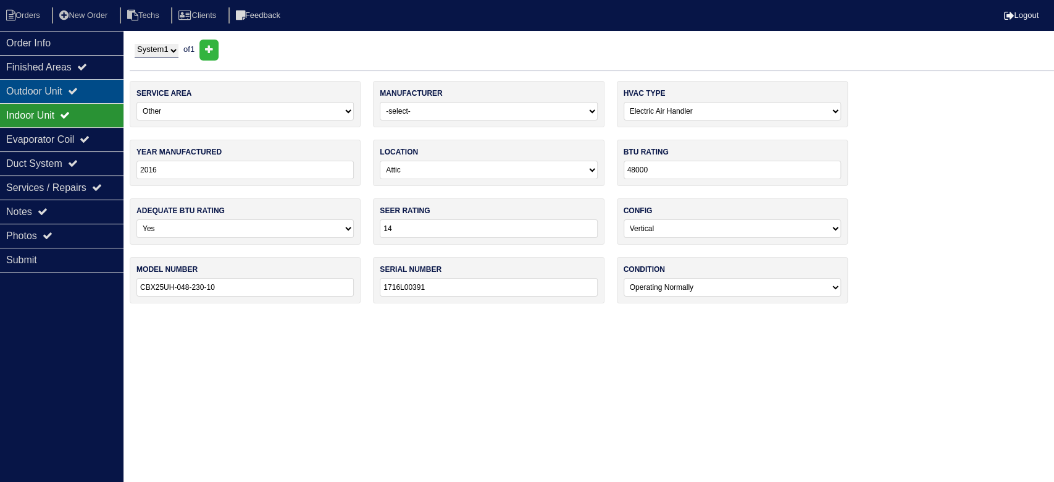
click at [89, 84] on div "Outdoor Unit" at bounding box center [61, 91] width 123 height 24
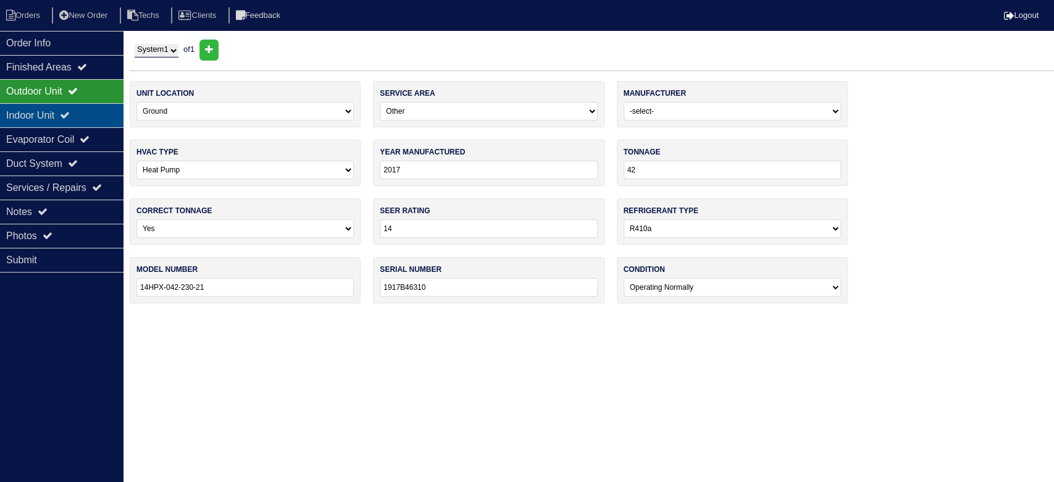
click at [96, 113] on div "Indoor Unit" at bounding box center [61, 115] width 123 height 24
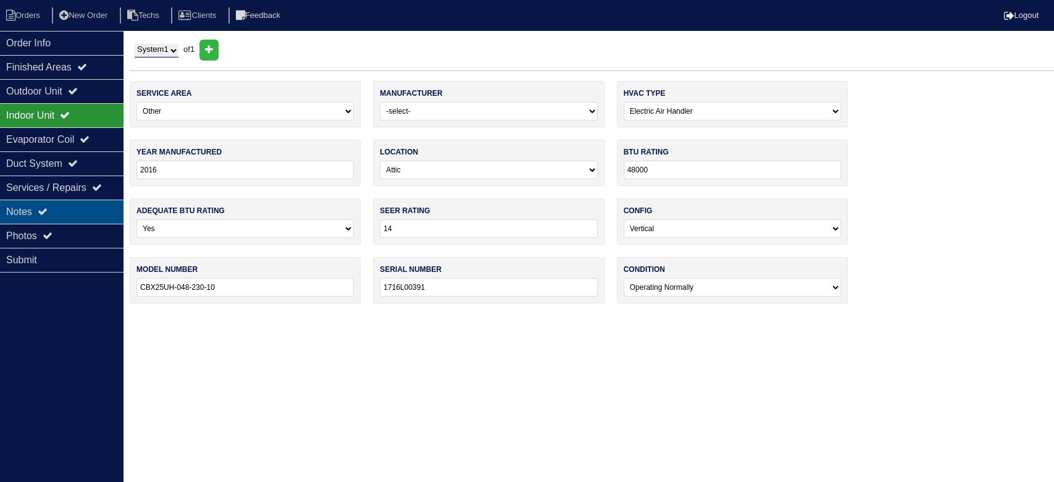
click at [54, 212] on div "Notes" at bounding box center [61, 211] width 123 height 24
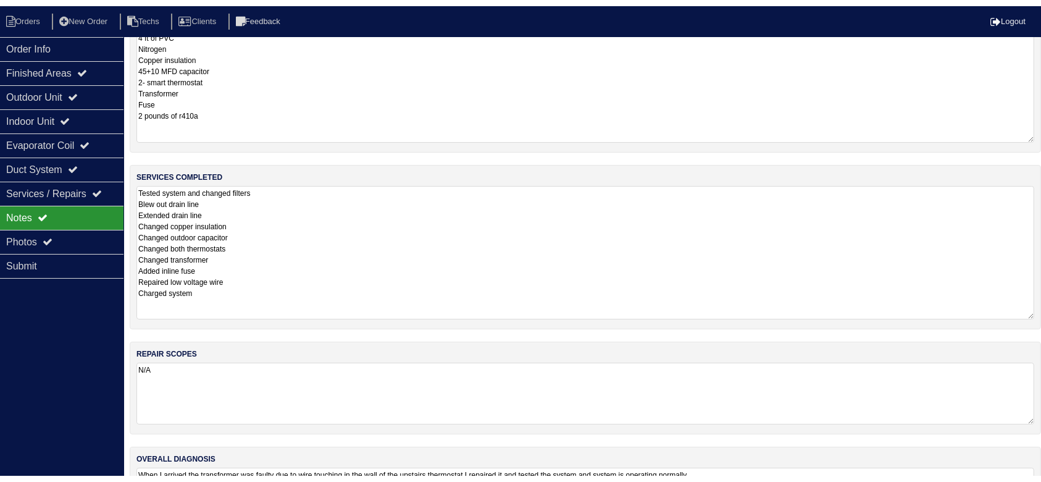
scroll to position [143, 0]
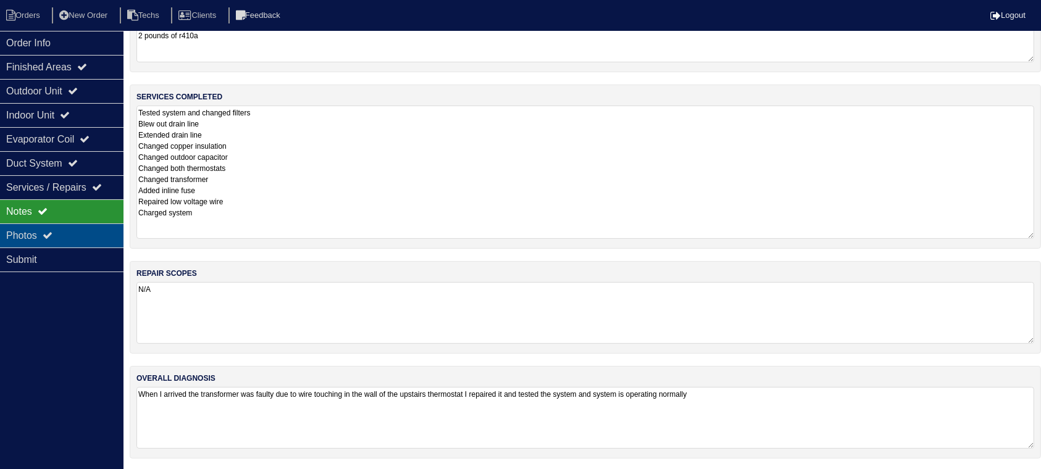
drag, startPoint x: 44, startPoint y: 230, endPoint x: 59, endPoint y: 235, distance: 14.8
click at [44, 230] on div "Photos" at bounding box center [61, 235] width 123 height 24
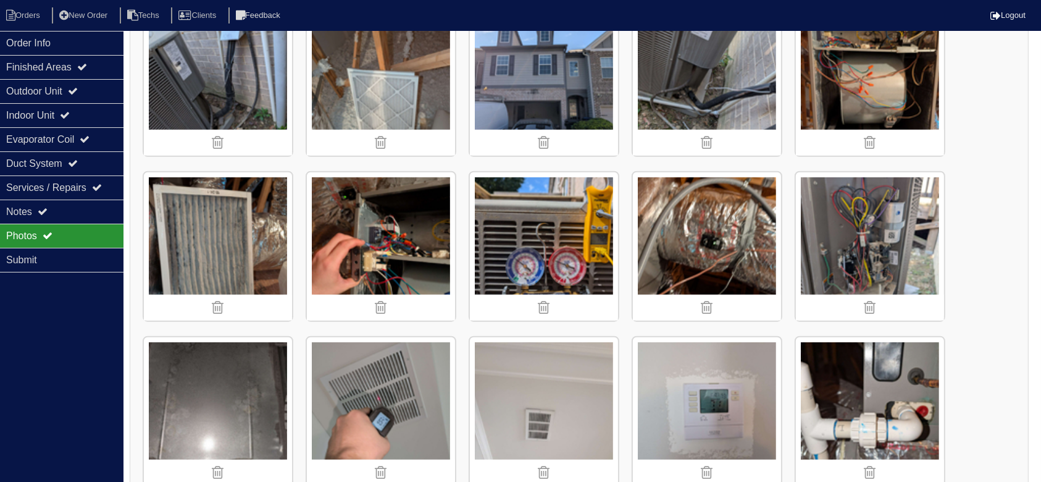
scroll to position [1049, 0]
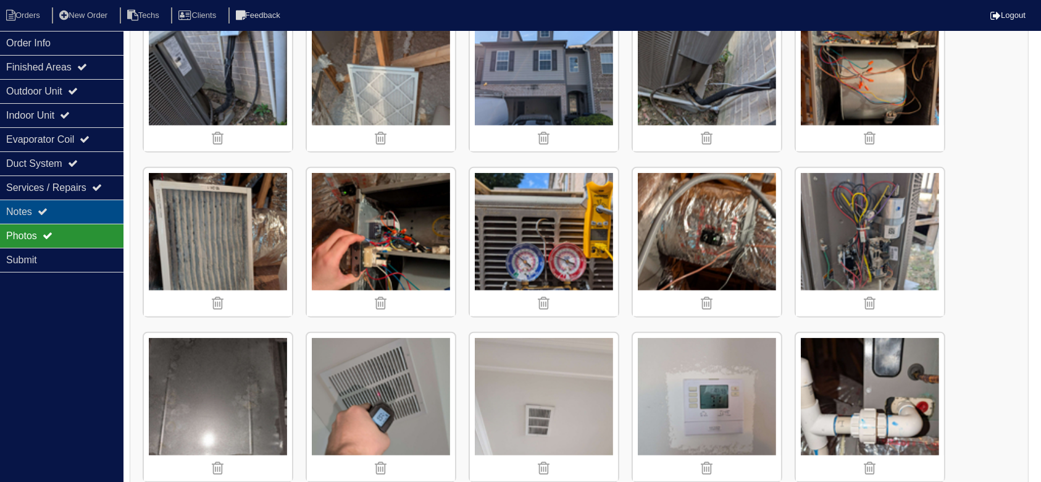
click at [91, 204] on div "Notes" at bounding box center [61, 211] width 123 height 24
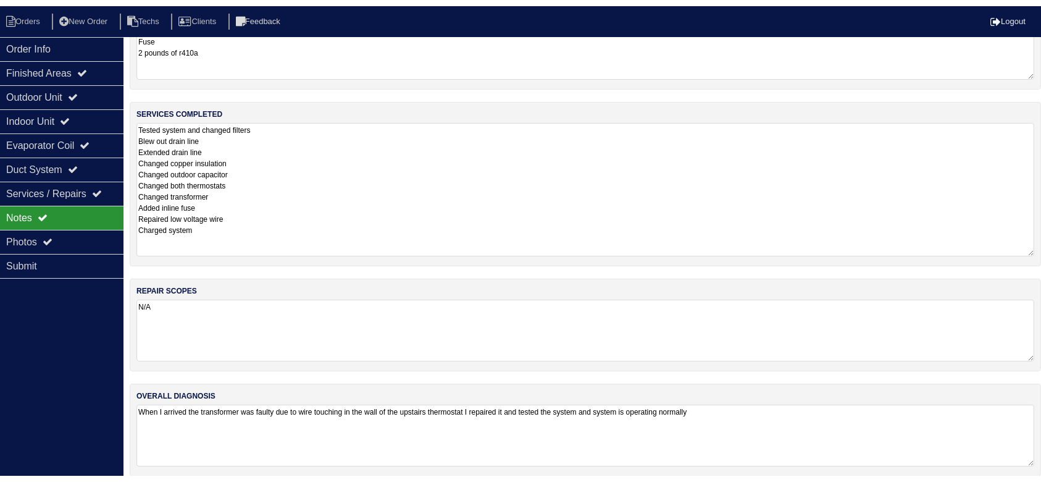
scroll to position [143, 0]
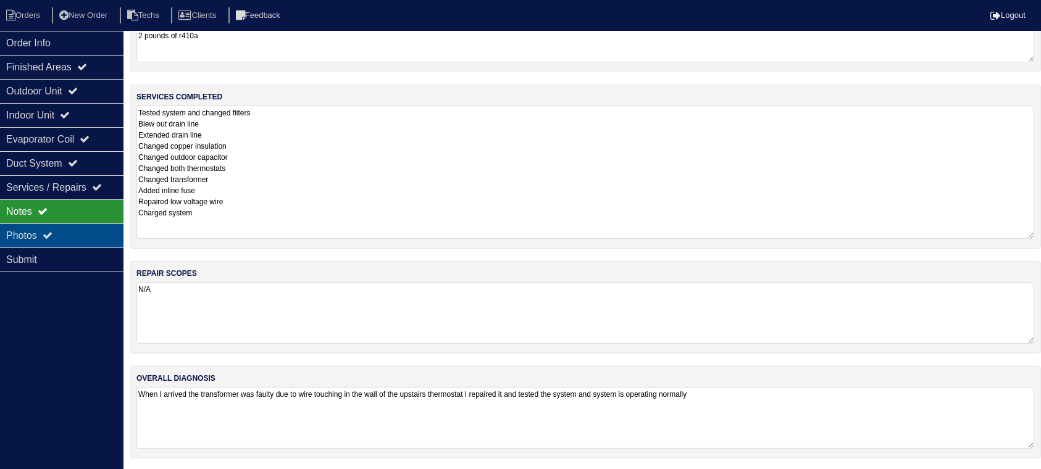
click at [89, 230] on div "Photos" at bounding box center [61, 235] width 123 height 24
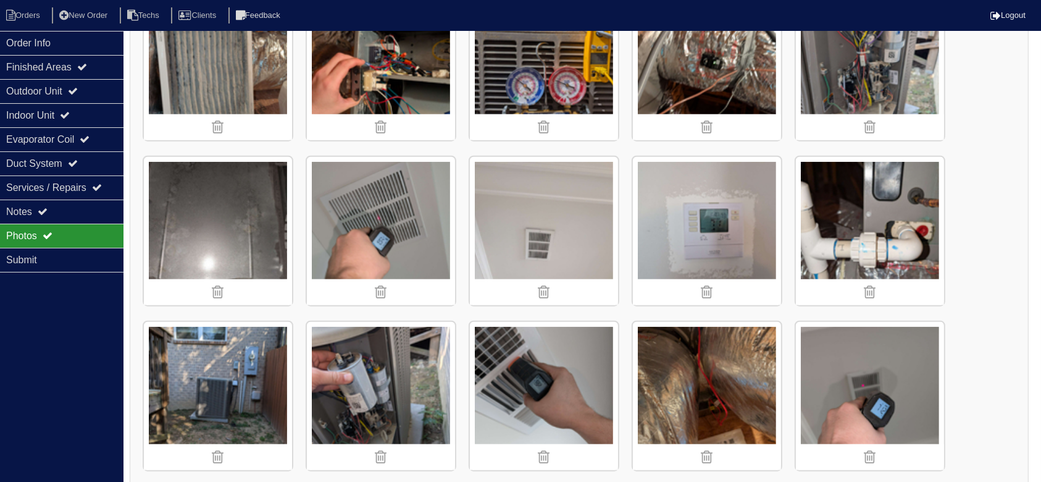
scroll to position [1232, 0]
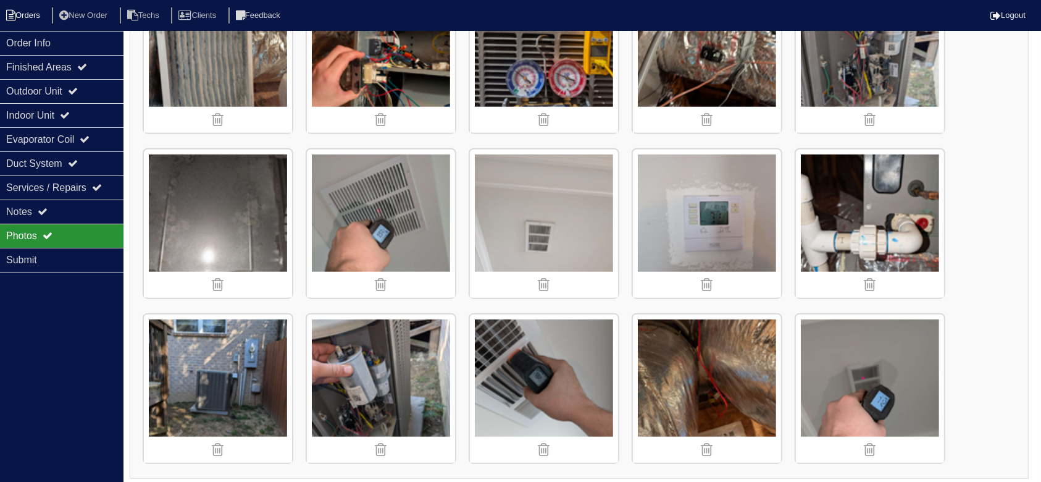
click at [31, 19] on li "Orders" at bounding box center [25, 15] width 50 height 17
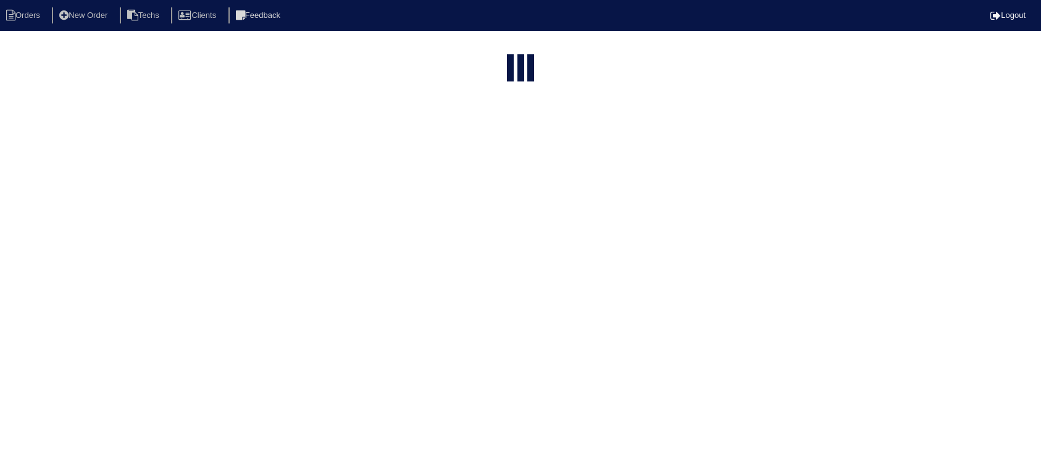
select select "15"
select select "field complete"
select select "need to quote"
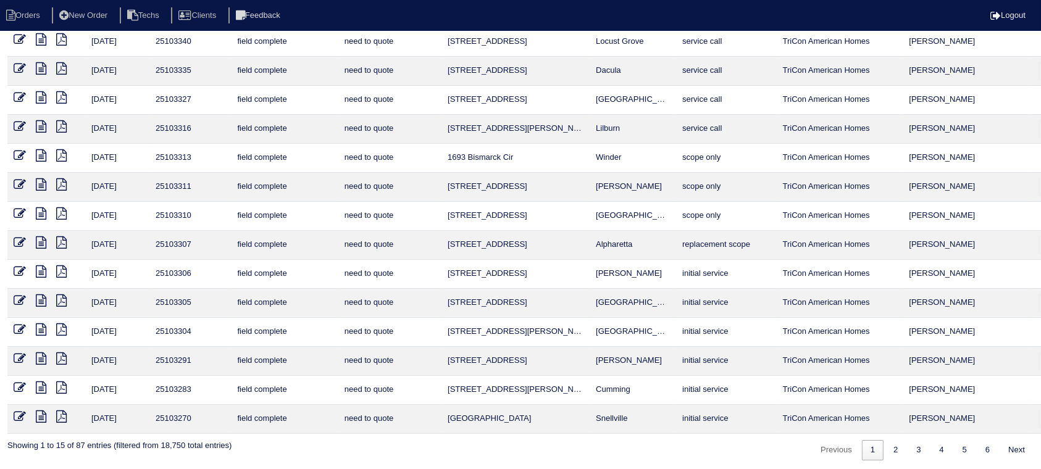
scroll to position [94, 0]
click at [60, 382] on icon at bounding box center [61, 386] width 10 height 12
click at [42, 382] on icon at bounding box center [41, 386] width 10 height 12
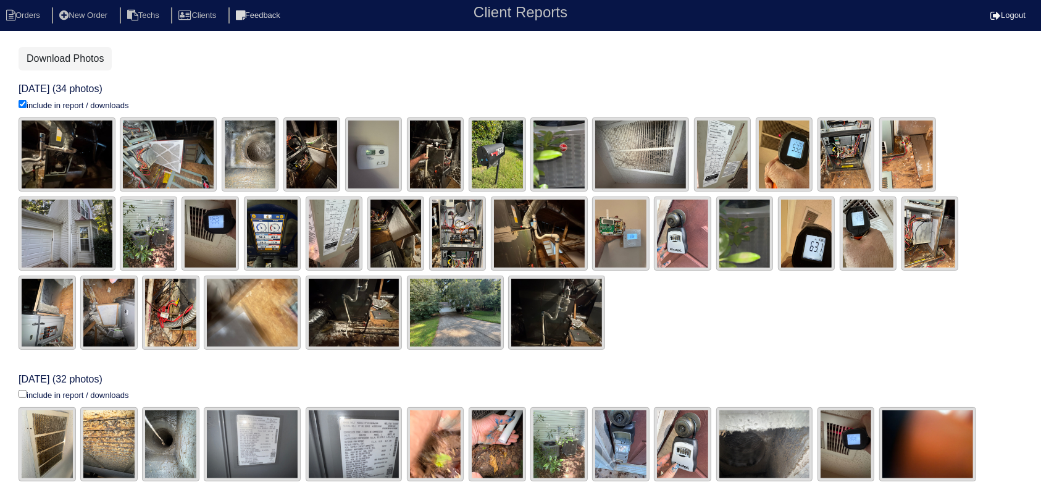
scroll to position [411, 0]
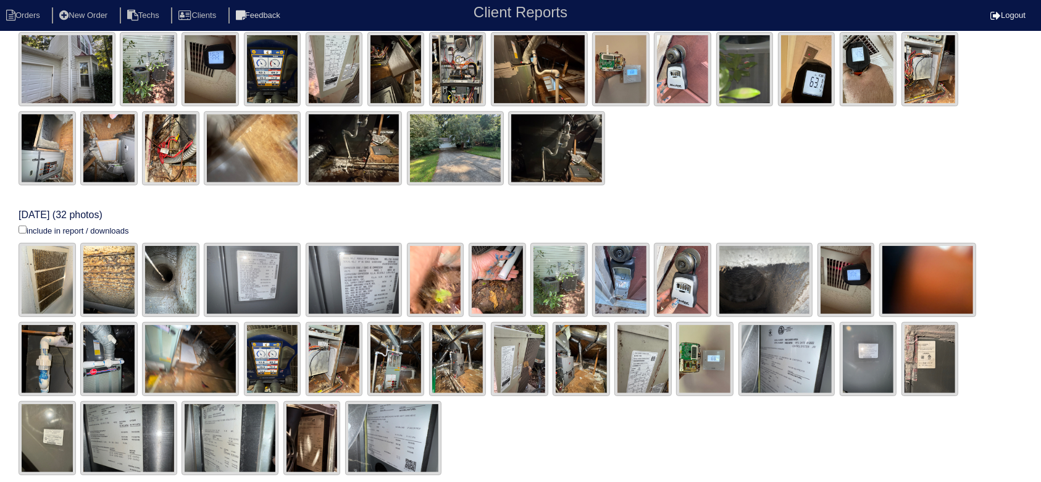
click at [21, 230] on input "include in report / downloads" at bounding box center [23, 229] width 8 height 8
checkbox input "true"
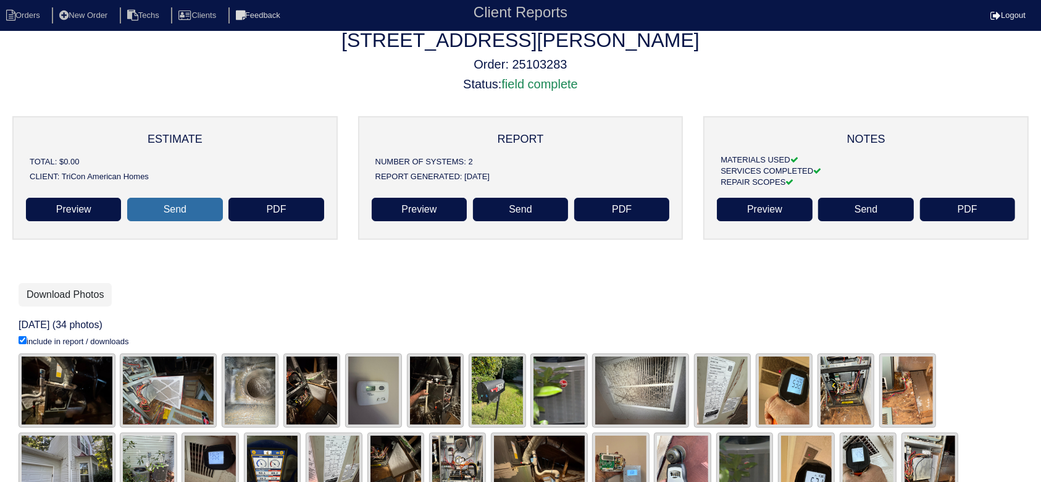
scroll to position [0, 0]
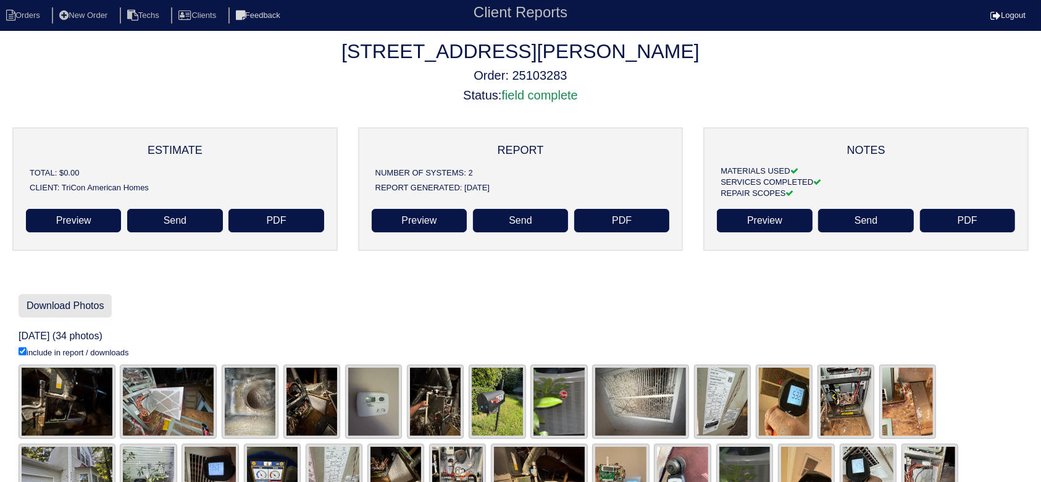
click at [76, 300] on link "Download Photos" at bounding box center [65, 305] width 93 height 23
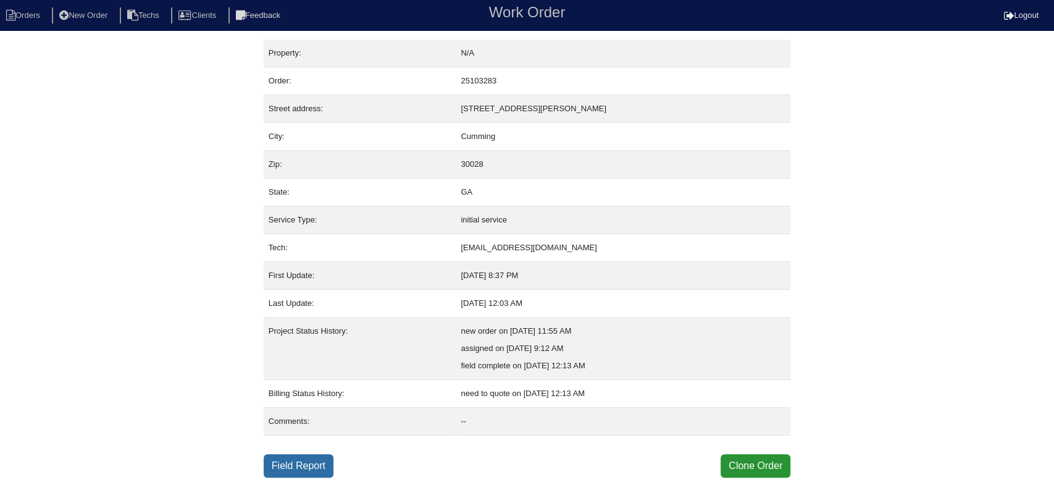
click at [306, 458] on link "Field Report" at bounding box center [299, 465] width 70 height 23
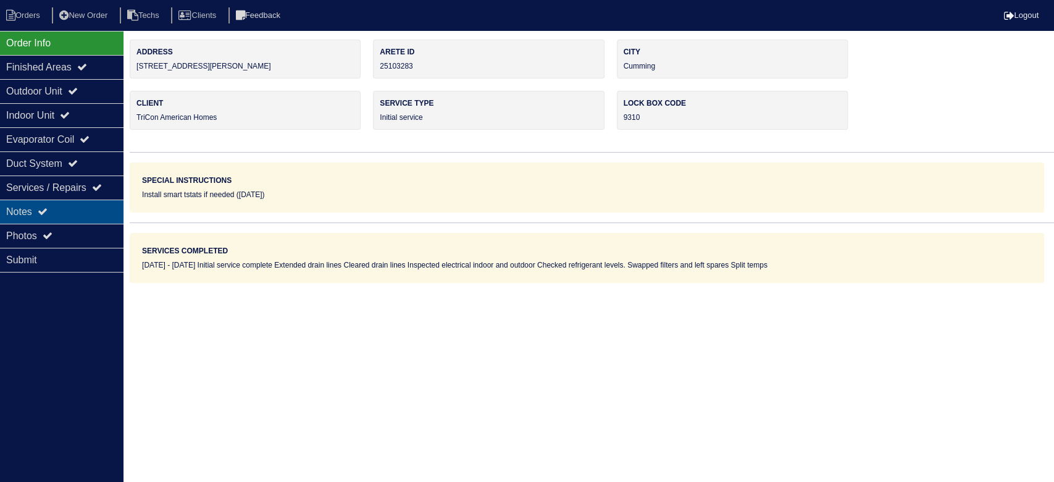
click at [65, 208] on div "Notes" at bounding box center [61, 211] width 123 height 24
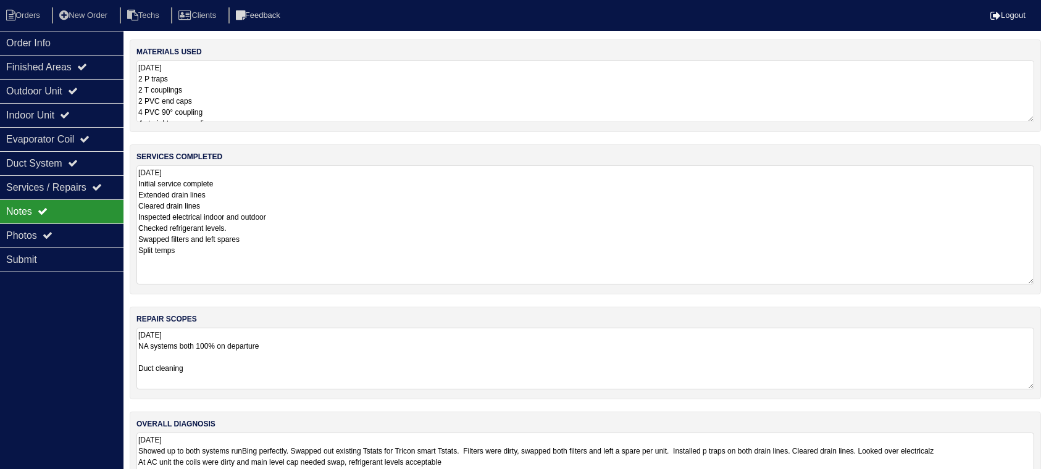
drag, startPoint x: 1042, startPoint y: 224, endPoint x: 1043, endPoint y: 282, distance: 57.4
click at [1041, 282] on html "Orders New Order Techs Clients Feedback Logout Orders New Order Users Clients M…" at bounding box center [520, 258] width 1041 height 517
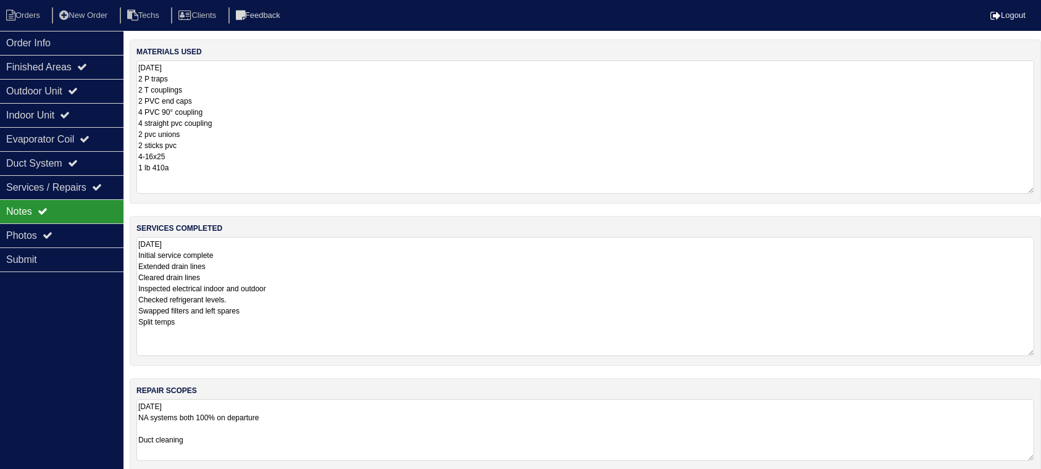
drag, startPoint x: 1030, startPoint y: 118, endPoint x: 1033, endPoint y: 190, distance: 72.3
click at [1033, 190] on textarea "[DATE] 2 P traps 2 T couplings 2 PVC end caps 4 PVC 90° coupling 4 straight pvc…" at bounding box center [585, 127] width 898 height 133
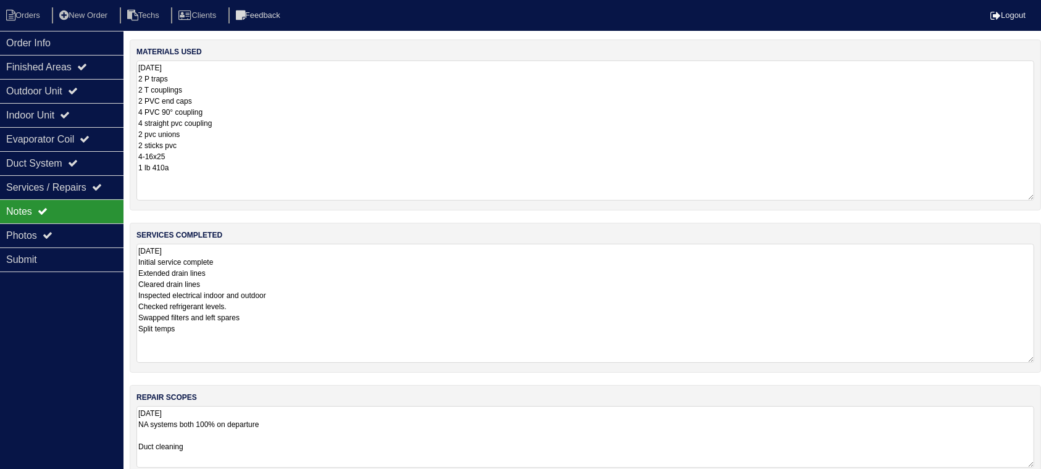
drag, startPoint x: 1029, startPoint y: 190, endPoint x: 1030, endPoint y: 198, distance: 7.5
click at [1030, 198] on textarea "9.9.25 2 P traps 2 T couplings 2 PVC end caps 4 PVC 90° coupling 4 straight pvc…" at bounding box center [585, 131] width 898 height 140
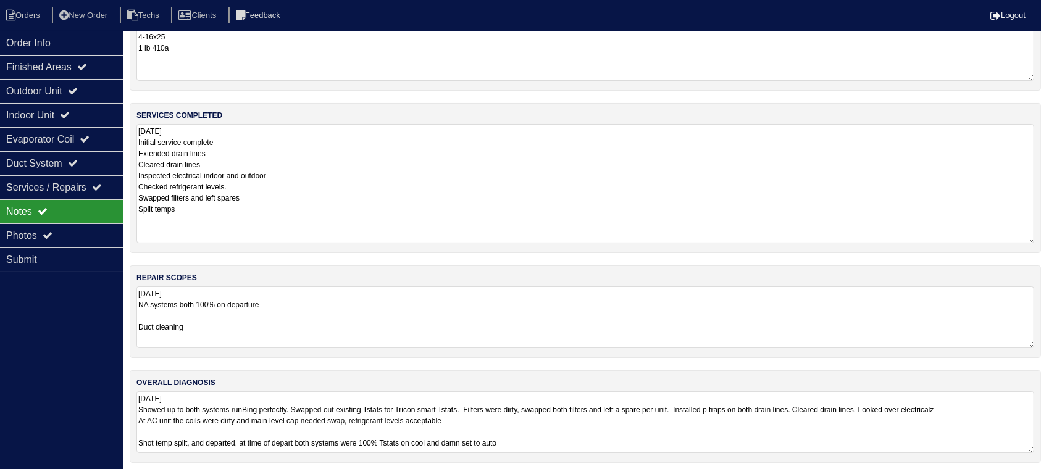
scroll to position [124, 0]
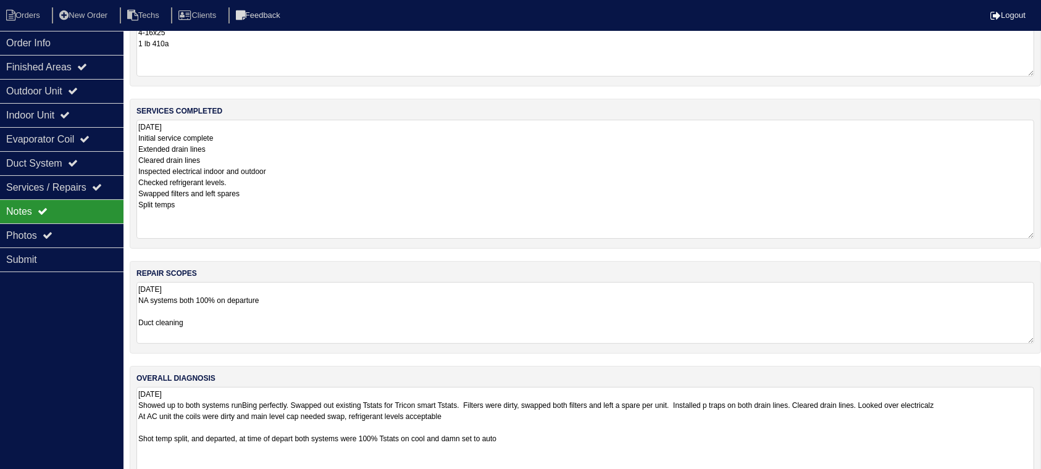
drag, startPoint x: 1030, startPoint y: 443, endPoint x: 1030, endPoint y: 517, distance: 74.1
click at [1030, 481] on html "Orders New Order Techs Clients Feedback Logout Orders New Order Users Clients M…" at bounding box center [520, 210] width 1041 height 669
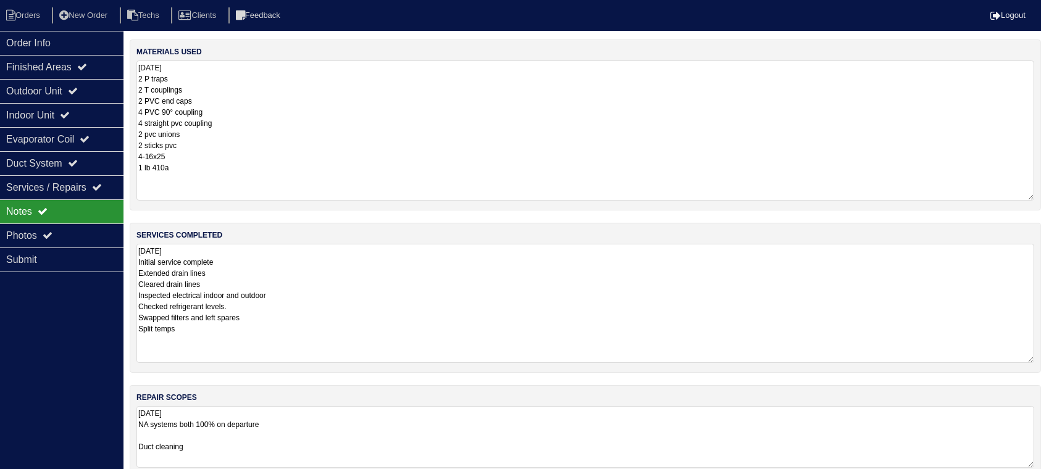
scroll to position [0, 0]
click at [63, 83] on div "Outdoor Unit" at bounding box center [61, 91] width 123 height 24
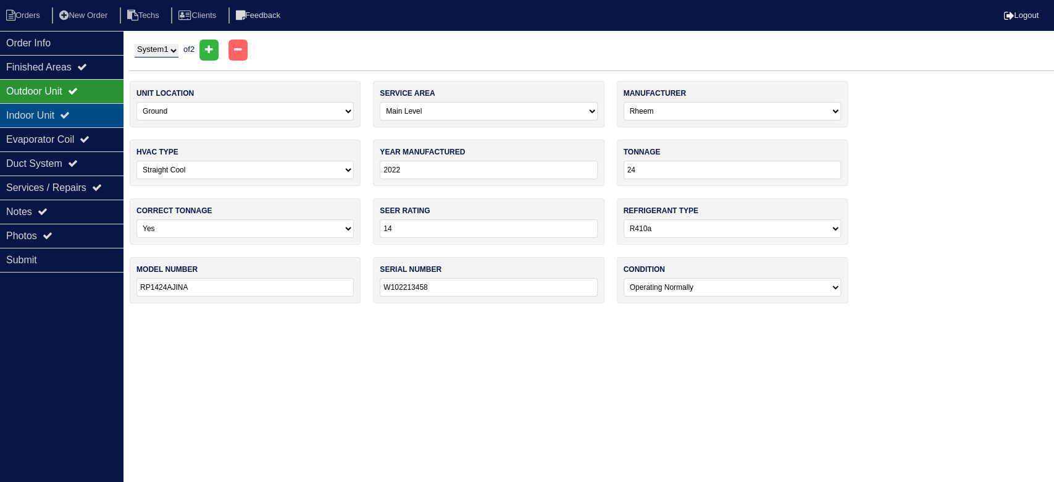
click at [70, 114] on icon at bounding box center [65, 115] width 10 height 10
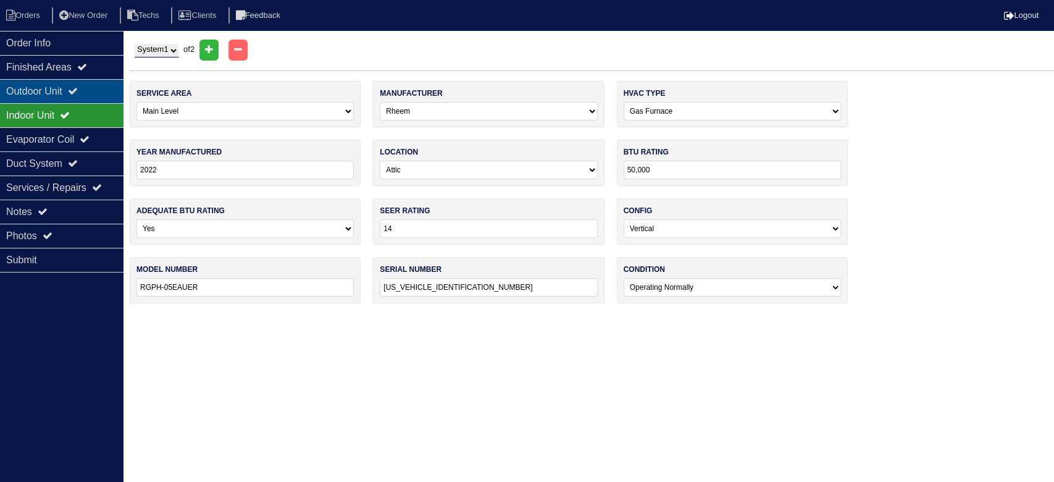
click at [78, 90] on icon at bounding box center [73, 91] width 10 height 10
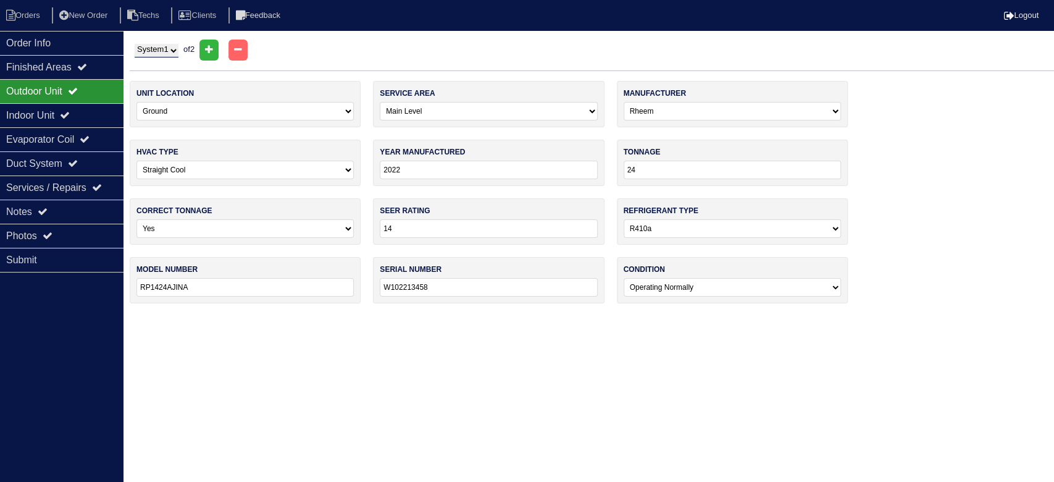
click at [169, 52] on select "System 1 System 2" at bounding box center [157, 51] width 44 height 14
select select "2"
click at [135, 44] on select "System 1 System 2" at bounding box center [157, 51] width 44 height 14
select select "1"
select select "Payne"
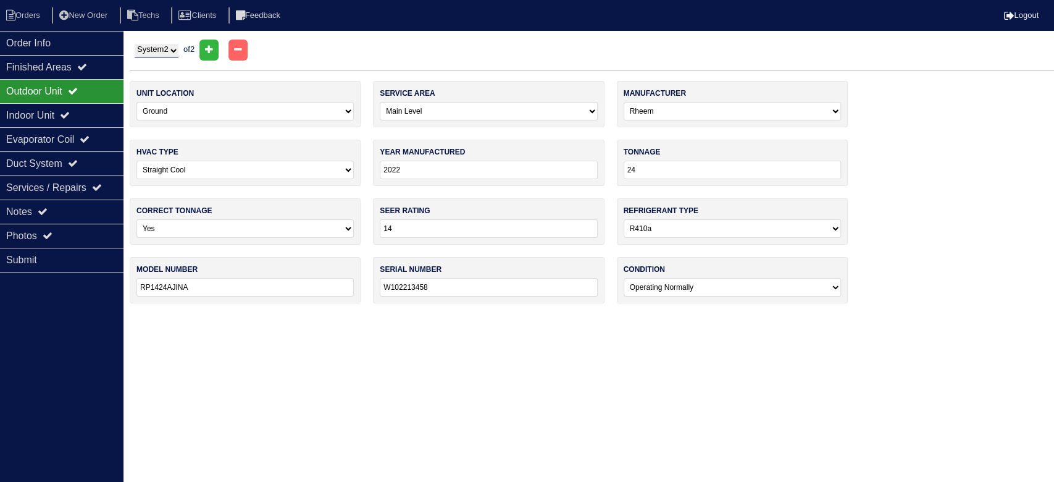
type input "2024"
type input "PA5SAN424 -- A"
type input "4624X77798"
click at [76, 107] on div "Indoor Unit" at bounding box center [61, 115] width 123 height 24
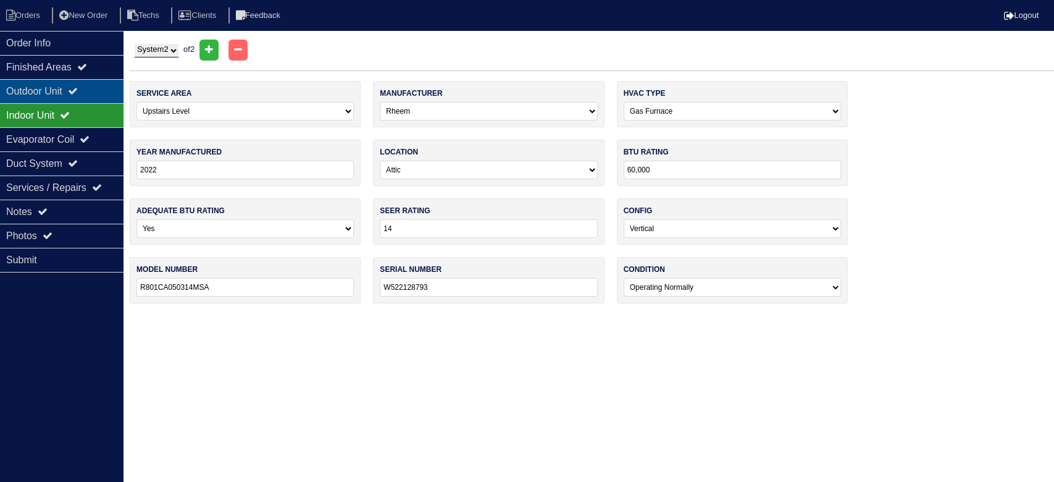
click at [78, 91] on icon at bounding box center [73, 91] width 10 height 10
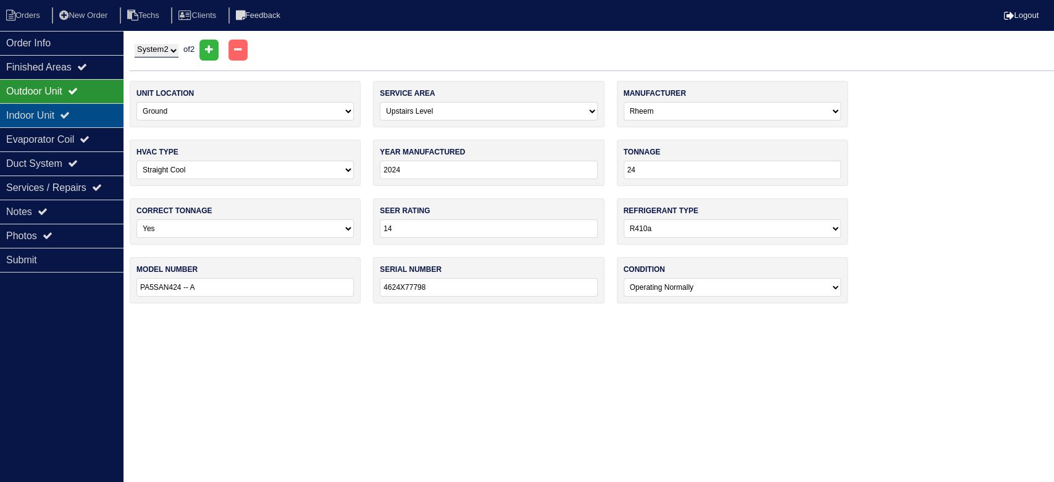
click at [70, 112] on icon at bounding box center [65, 115] width 10 height 10
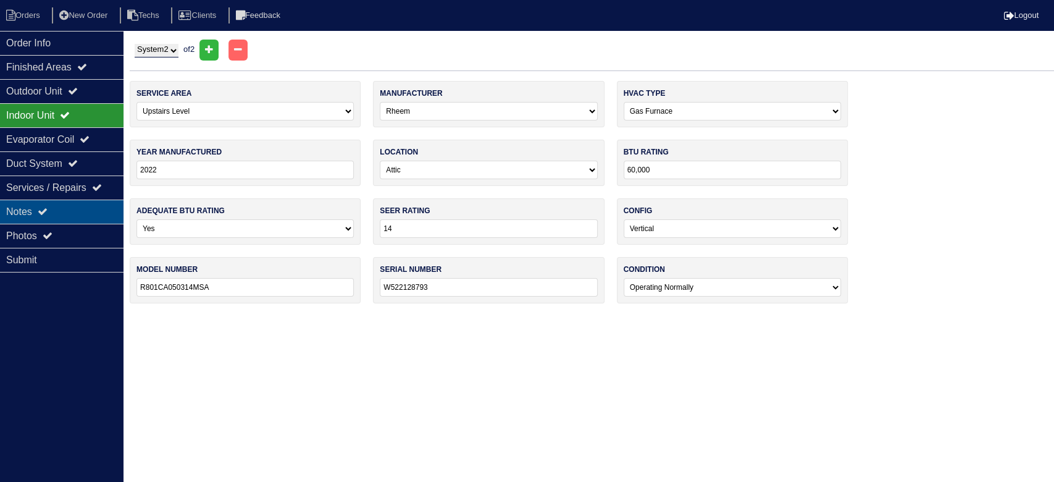
click at [91, 209] on div "Notes" at bounding box center [61, 211] width 123 height 24
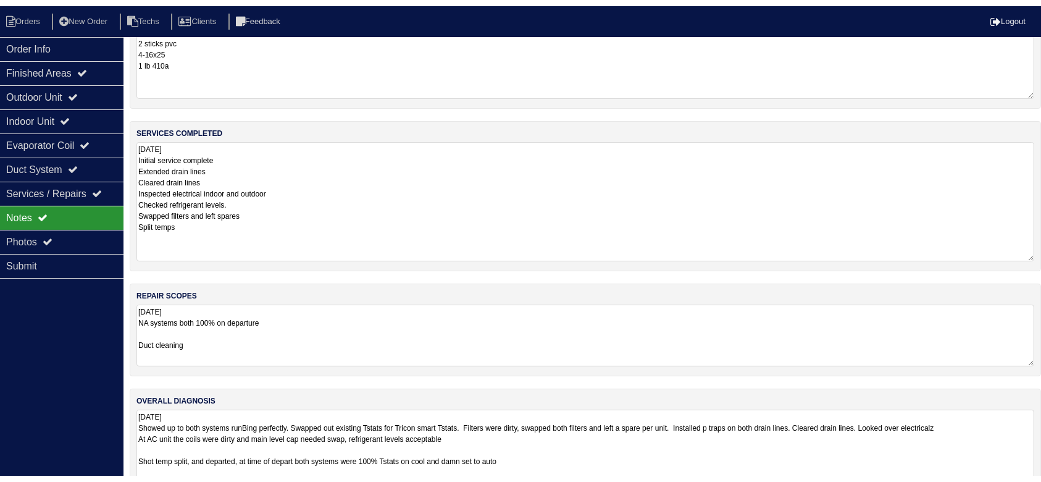
scroll to position [198, 0]
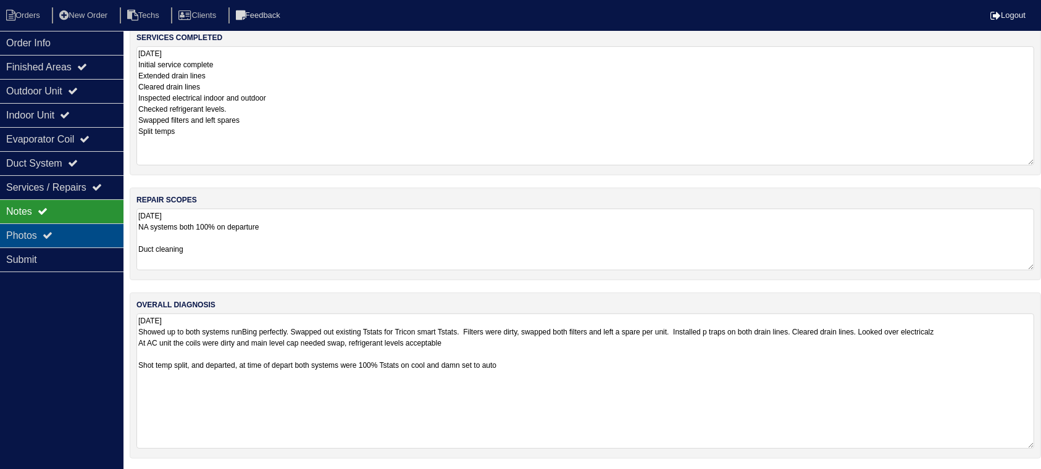
click at [79, 229] on div "Photos" at bounding box center [61, 235] width 123 height 24
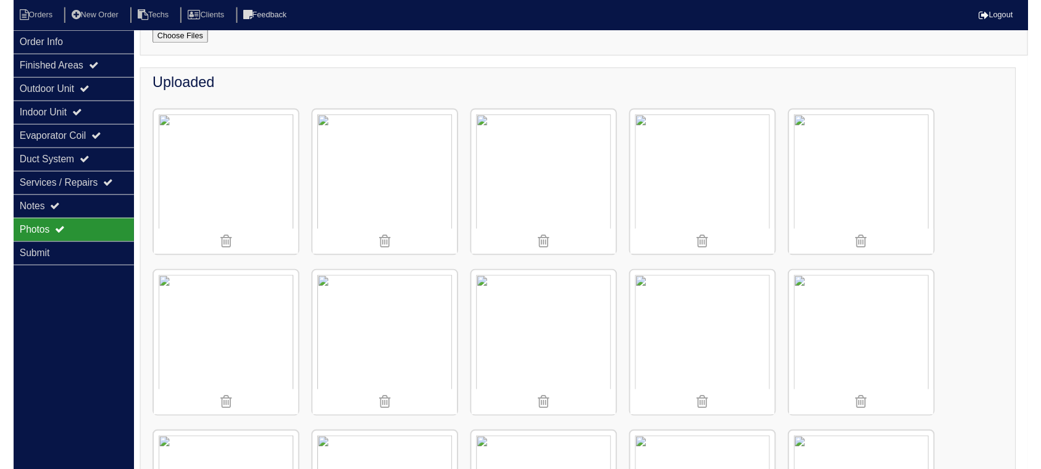
scroll to position [0, 0]
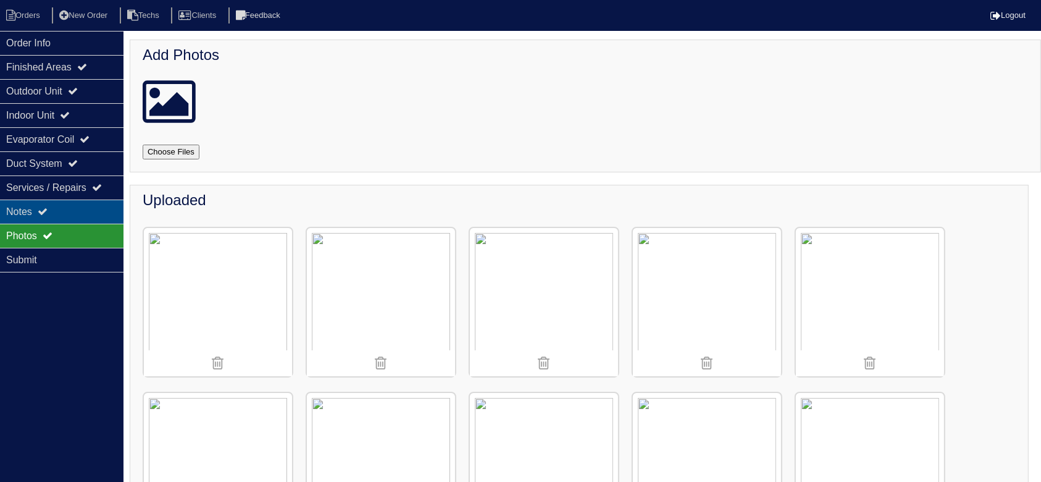
click at [71, 211] on div "Notes" at bounding box center [61, 211] width 123 height 24
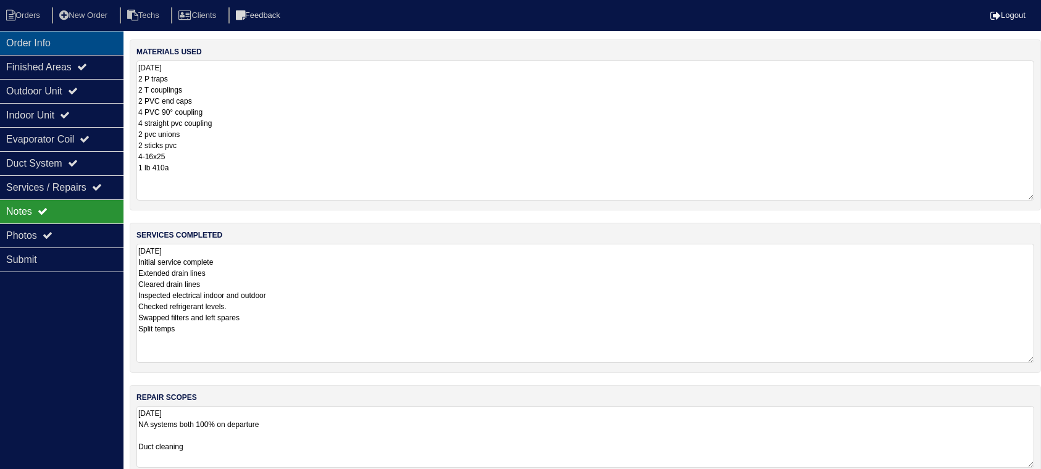
click at [89, 41] on div "Order Info" at bounding box center [61, 43] width 123 height 24
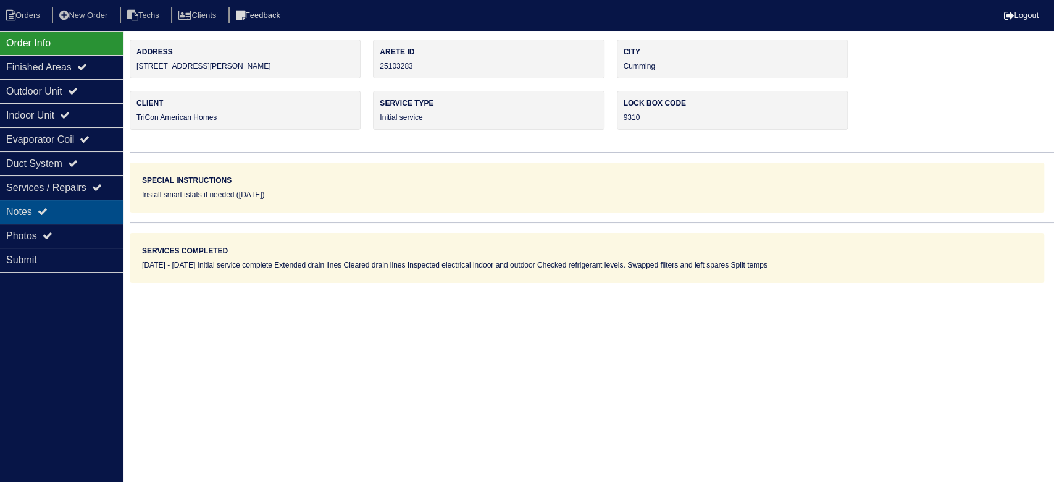
click at [72, 211] on div "Notes" at bounding box center [61, 211] width 123 height 24
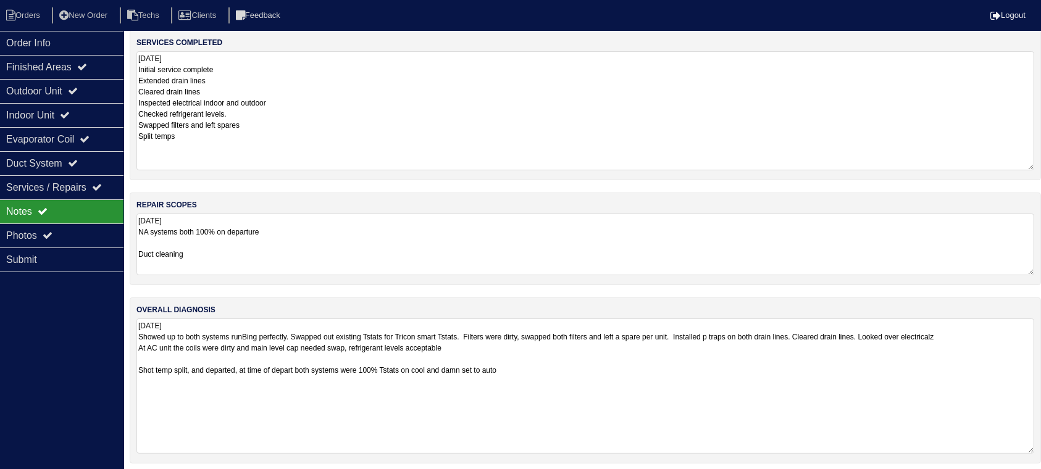
scroll to position [198, 0]
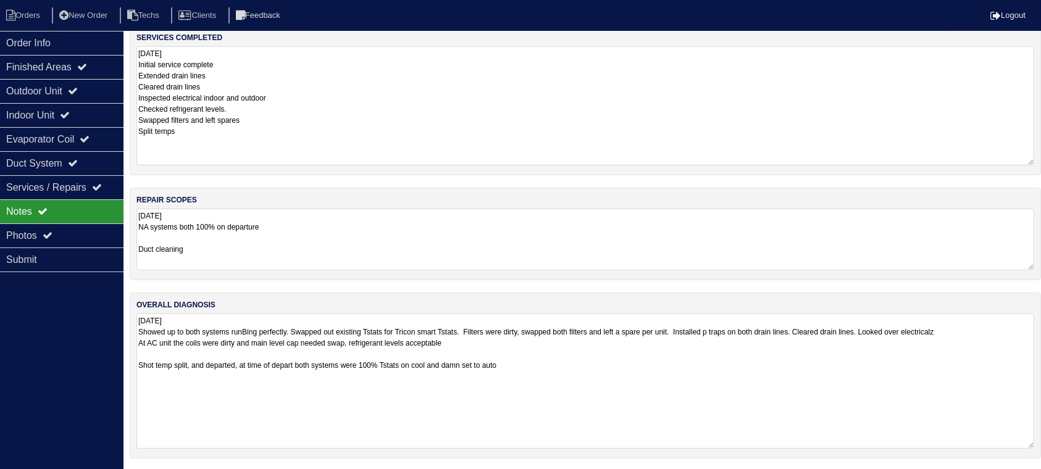
click at [532, 356] on textarea "9.9.25 Showed up to both systems runBing perfectly. Swapped out existing Tstats…" at bounding box center [585, 381] width 898 height 135
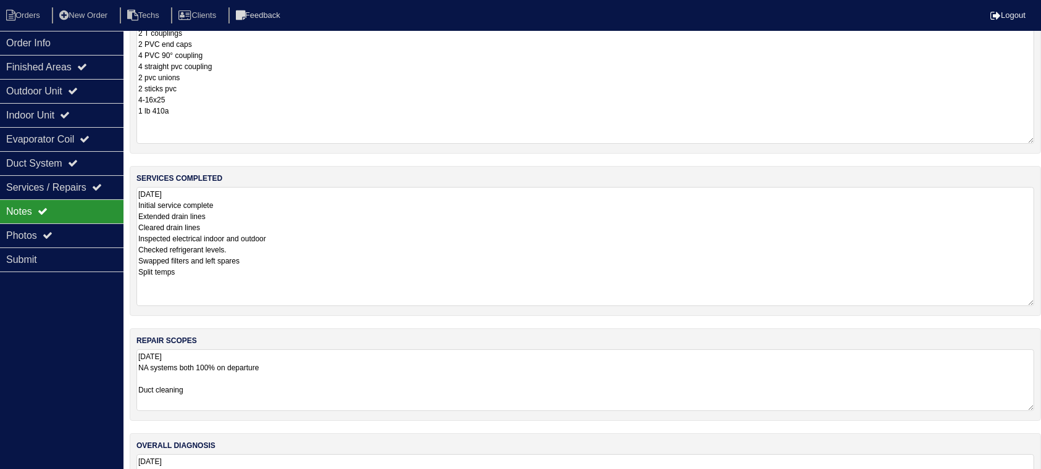
scroll to position [82, 0]
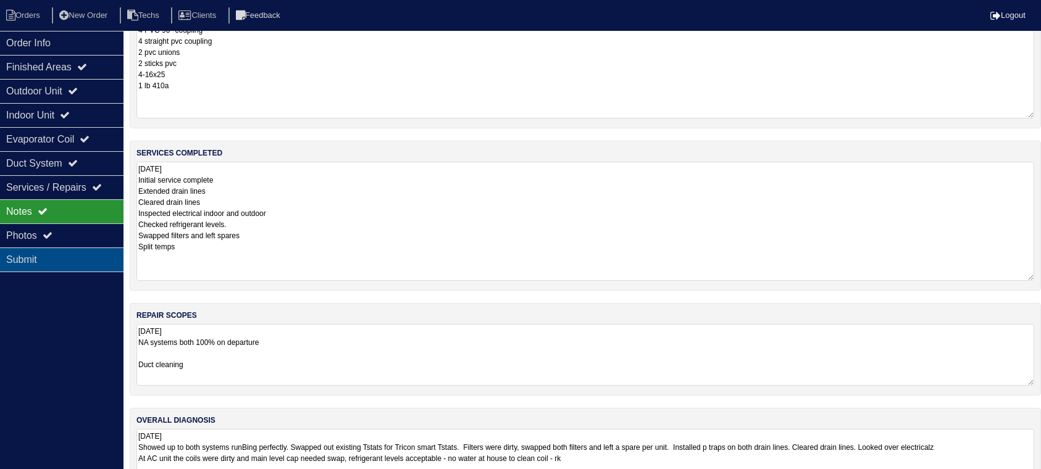
type textarea "9.9.25 Showed up to both systems runBing perfectly. Swapped out existing Tstats…"
click at [218, 88] on textarea "9.9.25 2 P traps 2 T couplings 2 PVC end caps 4 PVC 90° coupling 4 straight pvc…" at bounding box center [585, 48] width 898 height 140
drag, startPoint x: 184, startPoint y: 95, endPoint x: 184, endPoint y: 103, distance: 8.0
click at [180, 103] on textarea "9.9.25 2 P traps 2 T couplings 2 PVC end caps 4 PVC 90° coupling 4 straight pvc…" at bounding box center [585, 47] width 898 height 139
click at [141, 88] on textarea "9.9.25 2 P traps 2 T couplings 2 PVC end caps 4 PVC 90° coupling 4 straight pvc…" at bounding box center [585, 47] width 898 height 139
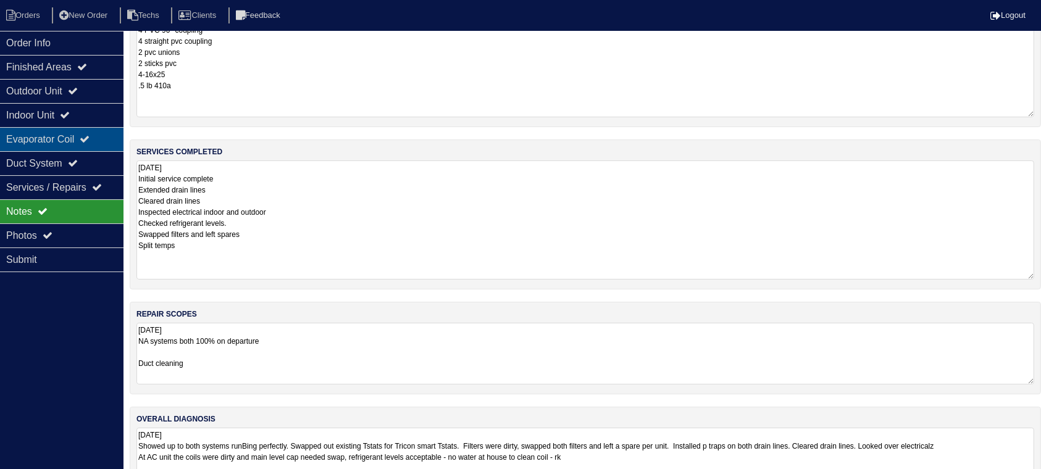
type textarea "9.9.25 2 P traps 2 T couplings 2 PVC end caps 4 PVC 90° coupling 4 straight pvc…"
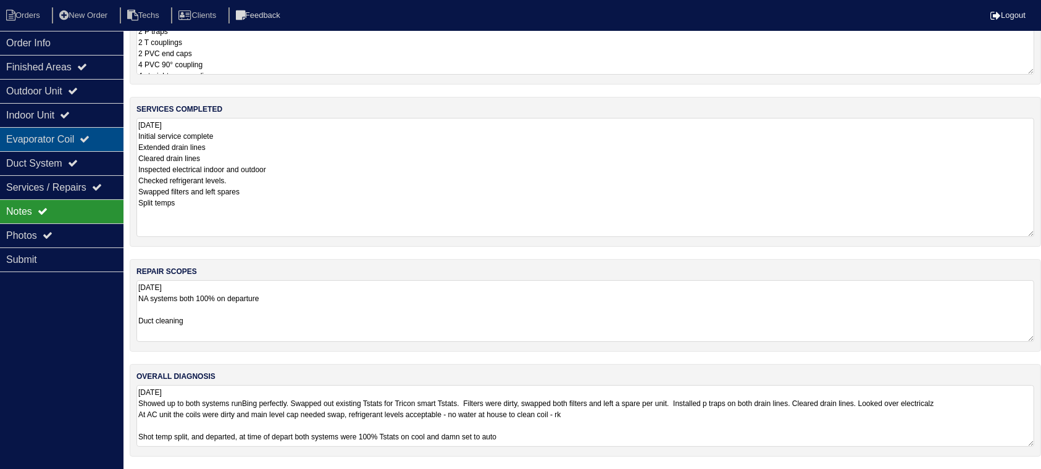
scroll to position [46, 0]
click at [804, 424] on div "materials used 9.9.25 2 P traps 2 T couplings 2 PVC end caps 4 PVC 90° coupling…" at bounding box center [585, 232] width 911 height 477
click at [30, 12] on li "Orders" at bounding box center [25, 15] width 50 height 17
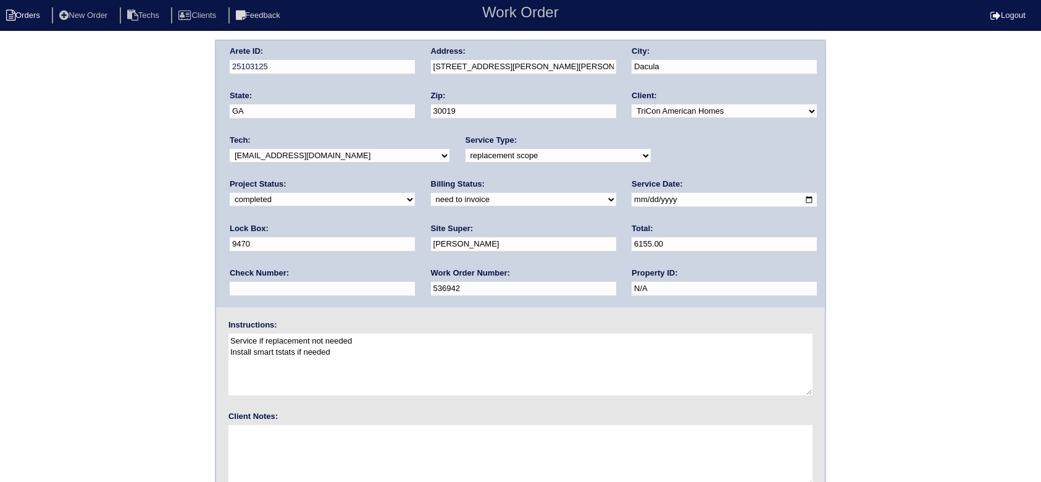
click at [36, 17] on li "Orders" at bounding box center [25, 15] width 50 height 17
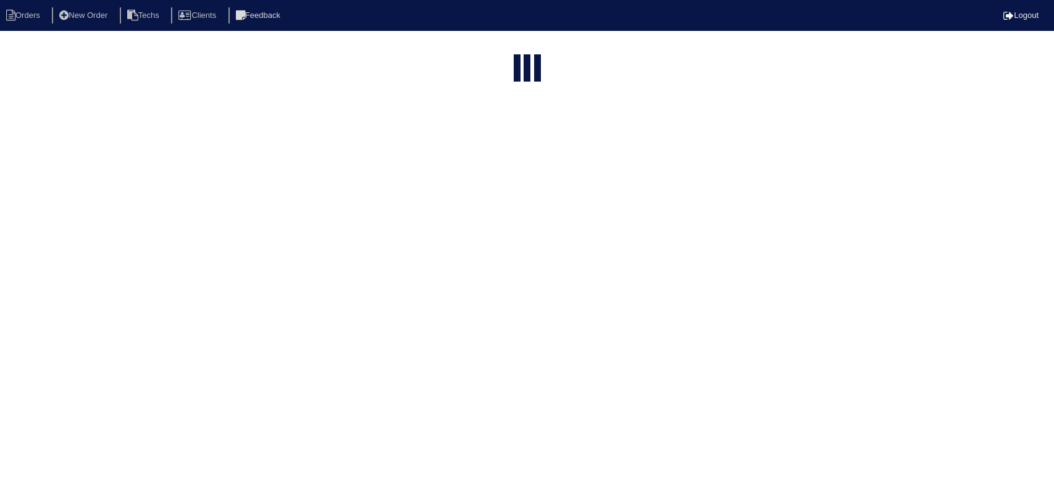
select select "15"
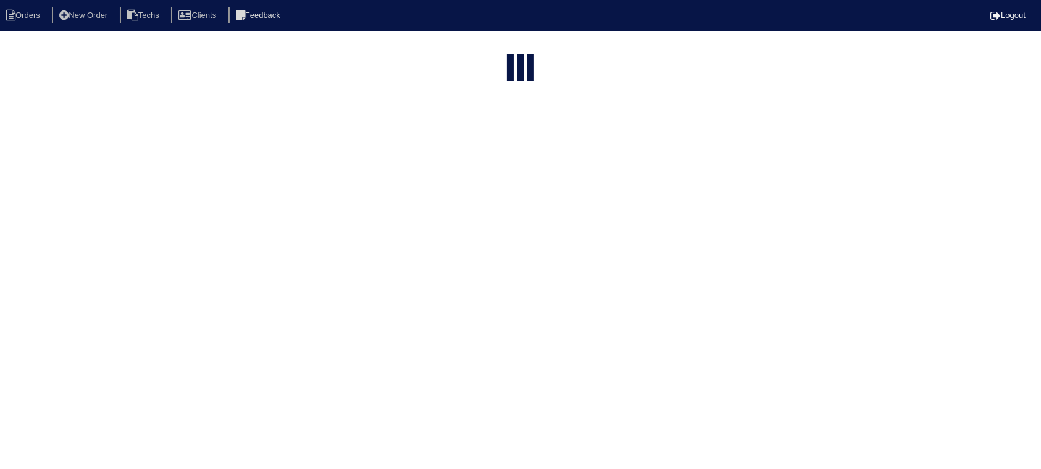
select select "field complete"
select select "need to quote"
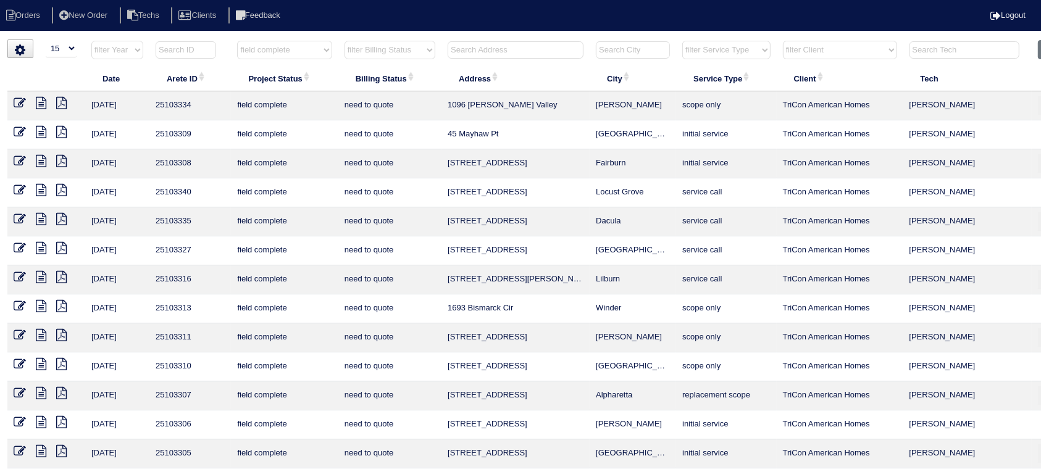
click at [519, 46] on input "text" at bounding box center [516, 49] width 136 height 17
type input "2"
select select "field complete"
select select "need to quote"
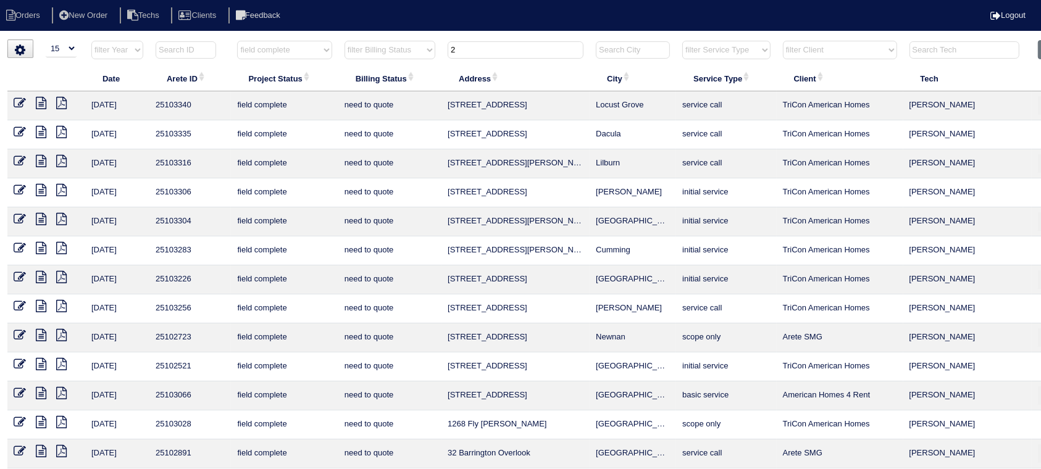
type input "25"
select select "field complete"
select select "need to quote"
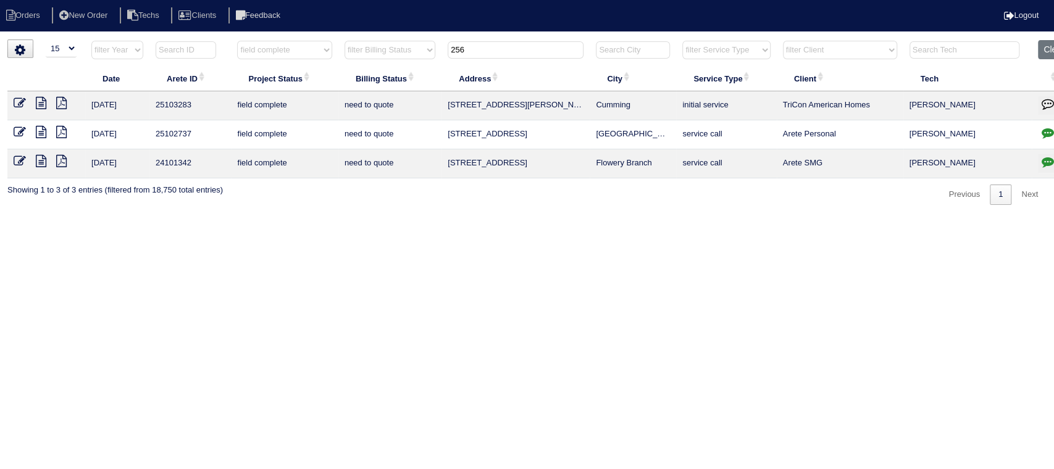
type input "256"
select select "field complete"
select select "need to quote"
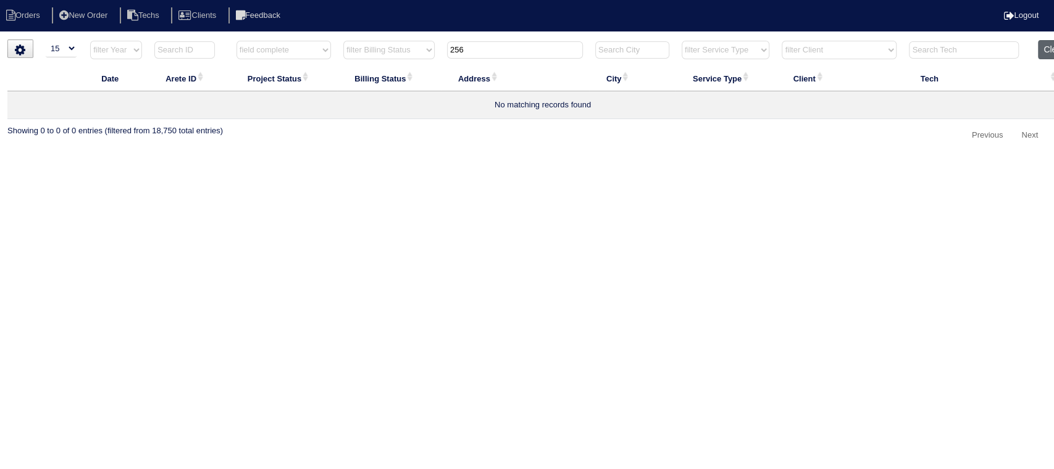
type input "256"
click at [1051, 42] on button "Clear" at bounding box center [1053, 49] width 31 height 19
select select
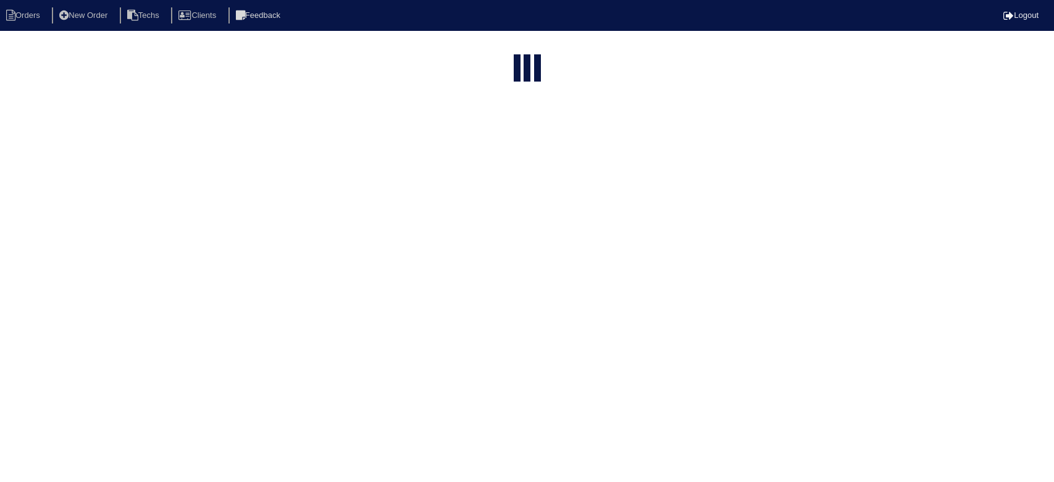
select select "15"
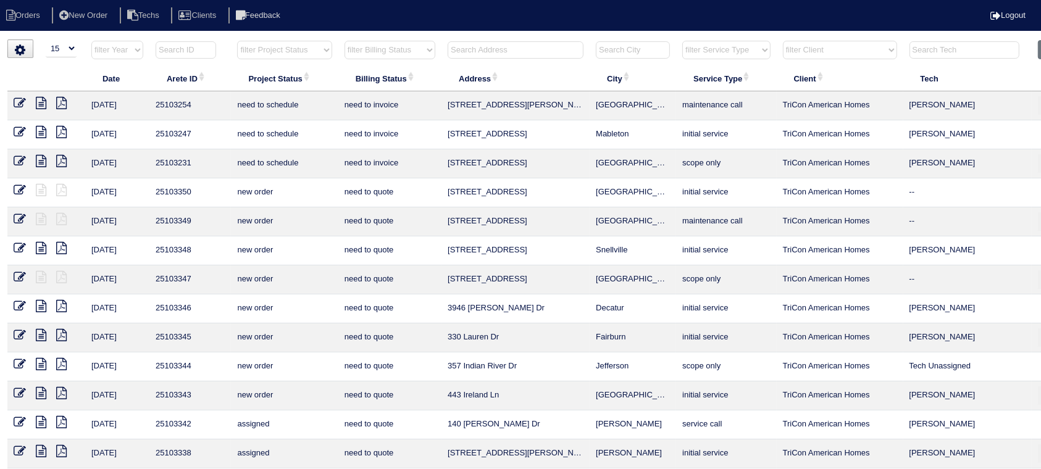
click at [515, 51] on input "text" at bounding box center [516, 49] width 136 height 17
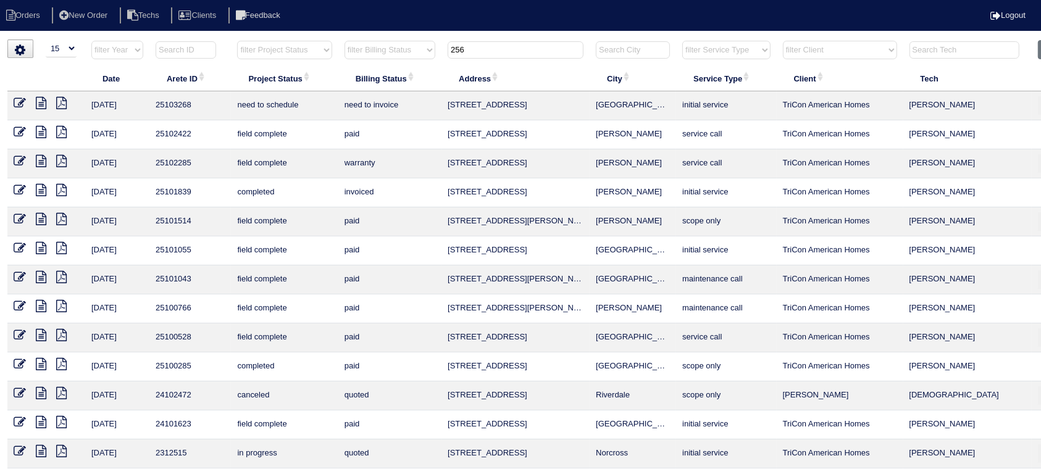
type input "256"
click at [40, 99] on icon at bounding box center [41, 103] width 10 height 12
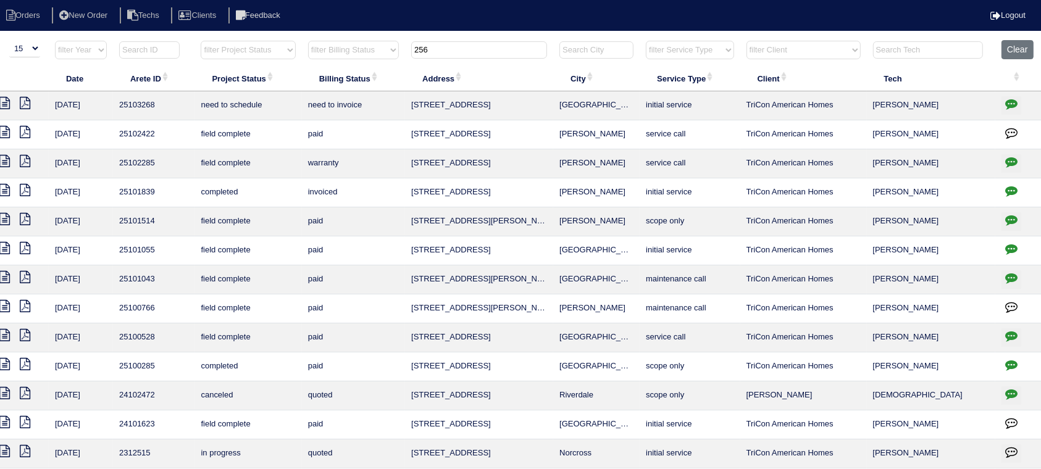
click at [1012, 99] on icon "button" at bounding box center [1011, 104] width 12 height 12
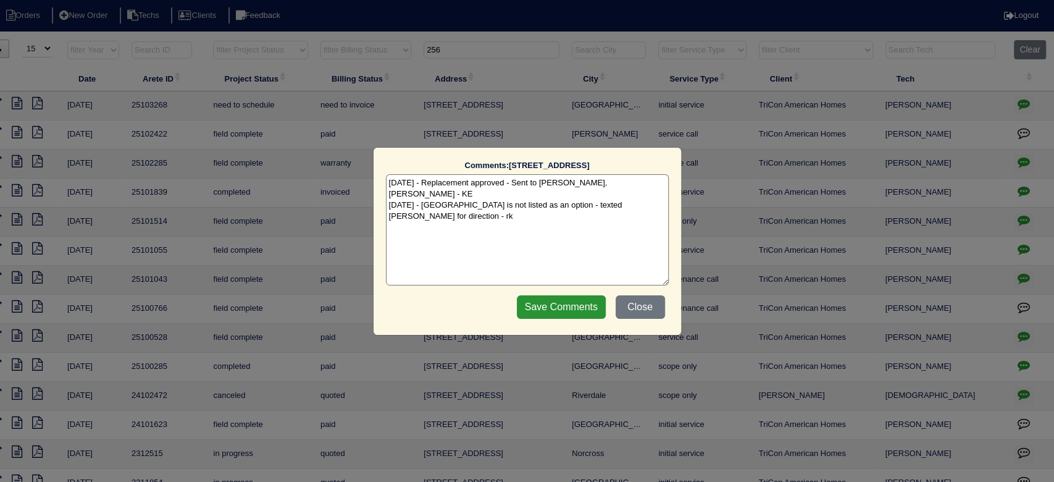
click at [416, 205] on textarea "9/8/25 - Replacement approved - Sent to Dan, Payton, Reeca - KE 9/9/25 - Lithia…" at bounding box center [527, 229] width 283 height 111
paste textarea "Equipment ordered out of Atlanta store and transferred to Lithia Springs for pi…"
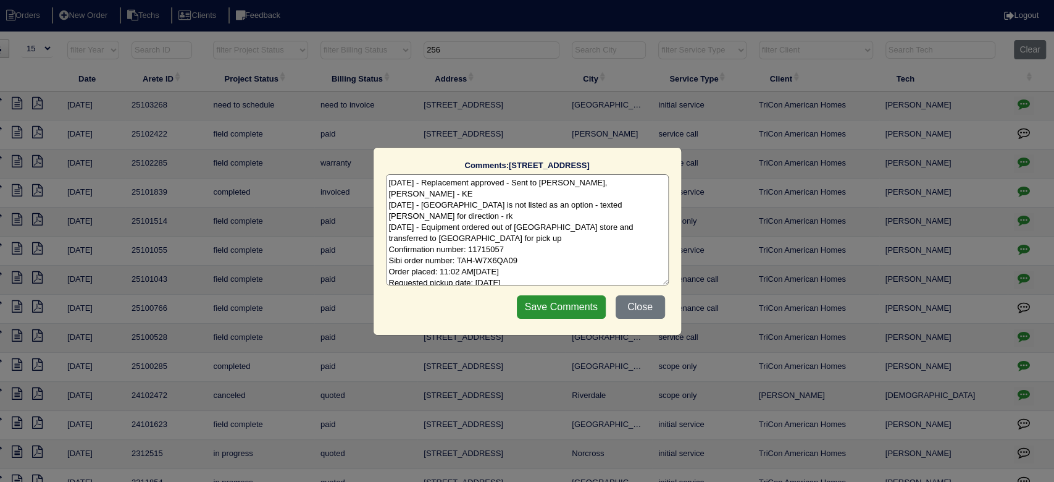
click at [470, 225] on textarea "9/8/25 - Replacement approved - Sent to Dan, Payton, Reeca - KE 9/9/25 - Lithia…" at bounding box center [527, 229] width 283 height 111
type textarea "9/8/25 - Replacement approved - Sent to Dan, Payton, Reeca - KE 9/9/25 - Lithia…"
click at [548, 307] on input "Save Comments" at bounding box center [561, 306] width 89 height 23
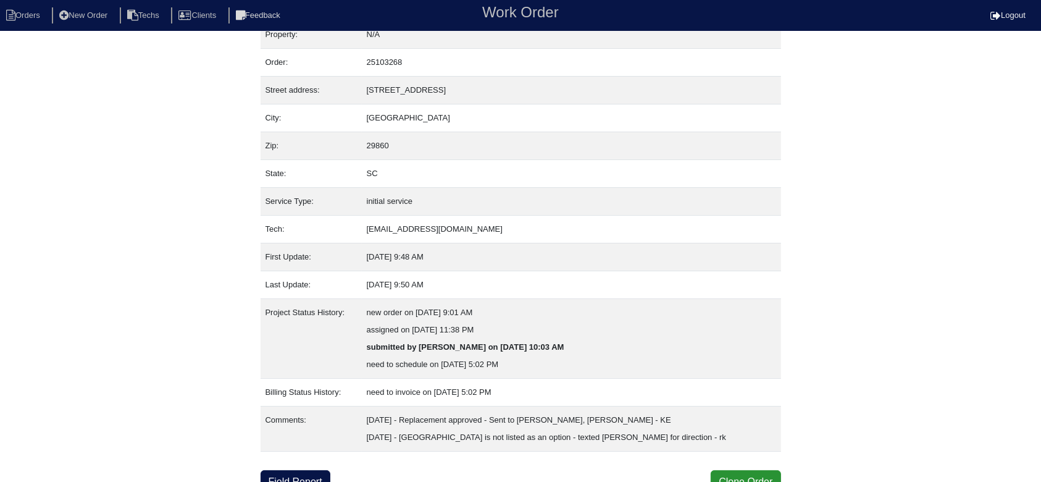
scroll to position [29, 0]
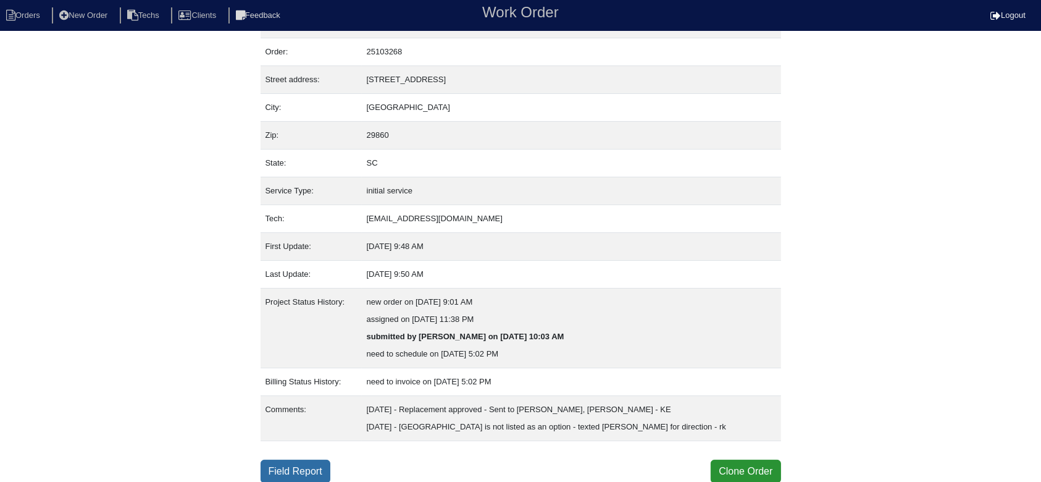
click at [285, 472] on link "Field Report" at bounding box center [296, 470] width 70 height 23
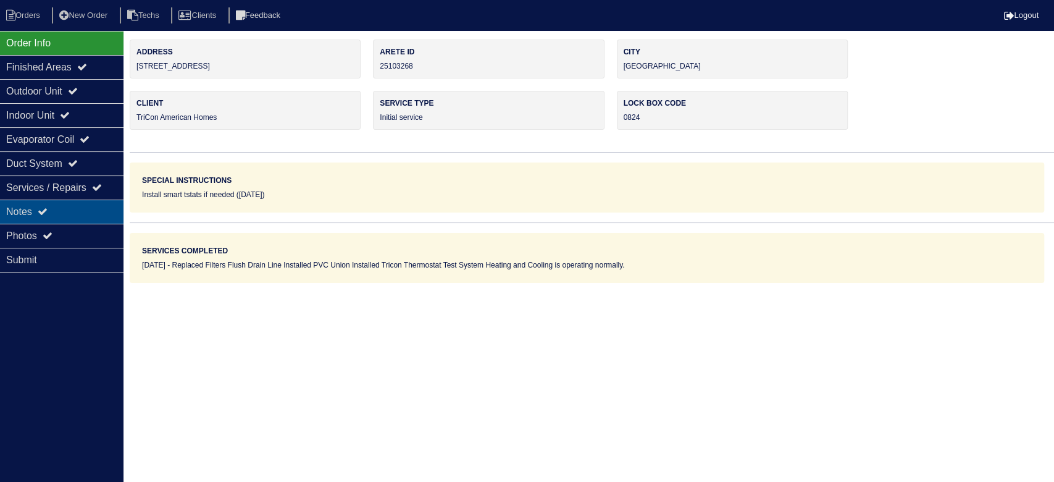
click at [86, 201] on div "Notes" at bounding box center [61, 211] width 123 height 24
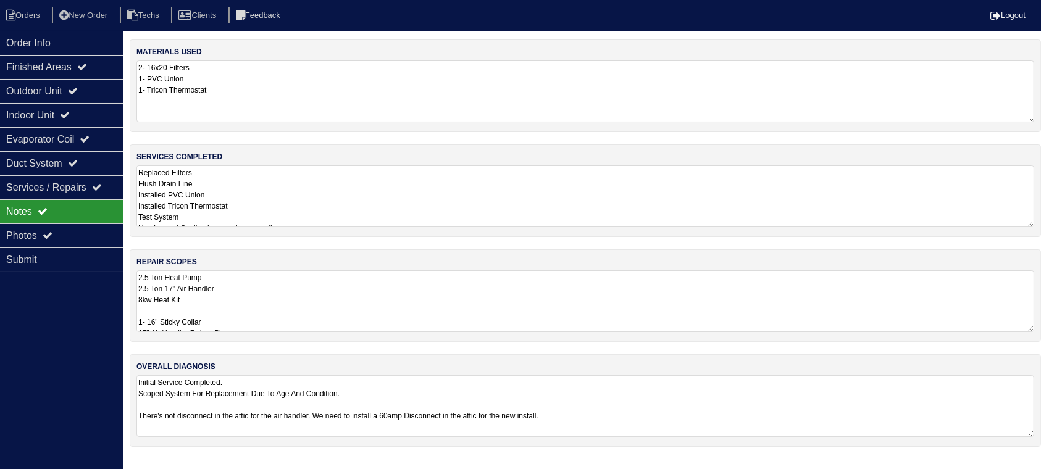
click at [401, 289] on textarea "2.5 Ton Heat Pump 2.5 Ton 17" Air Handler 8kw Heat Kit 1- 16" Sticky Collar 17"…" at bounding box center [585, 301] width 898 height 62
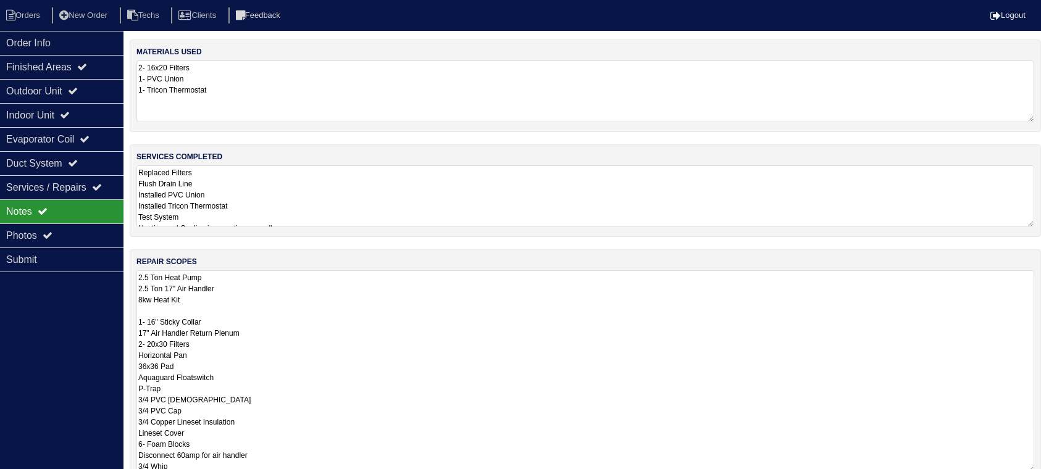
drag, startPoint x: 198, startPoint y: 300, endPoint x: 143, endPoint y: 279, distance: 58.8
click at [140, 278] on textarea "2.5 Ton Heat Pump 2.5 Ton 17" Air Handler 8kw Heat Kit 1- 16" Sticky Collar 17"…" at bounding box center [585, 371] width 898 height 202
click at [451, 351] on textarea "2.5 Ton Heat Pump 2.5 Ton 17" Air Handler 8kw Heat Kit 1- 16" Sticky Collar 17"…" at bounding box center [585, 371] width 898 height 202
click at [456, 344] on textarea "2.5 Ton Heat Pump 2.5 Ton 17" Air Handler 8kw Heat Kit 1- 16" Sticky Collar 17"…" at bounding box center [585, 371] width 898 height 202
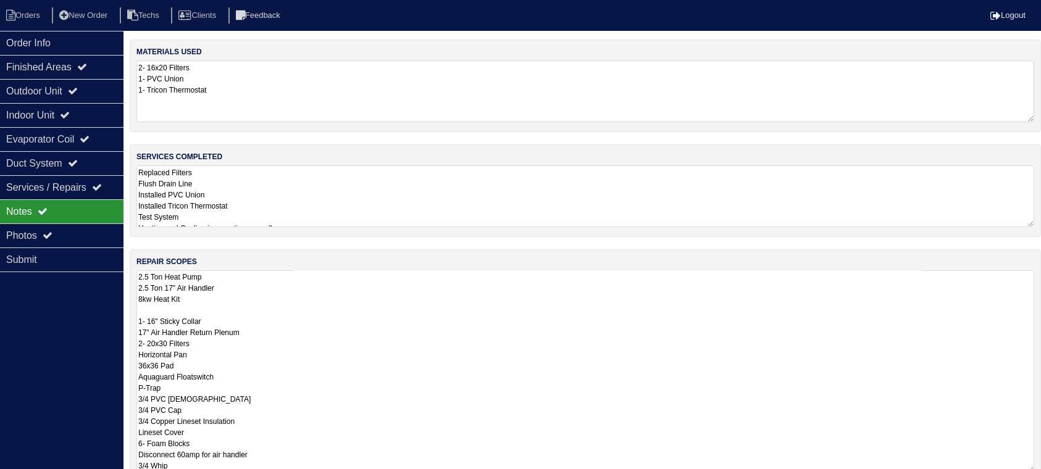
click at [292, 335] on textarea "2.5 Ton Heat Pump 2.5 Ton 17" Air Handler 8kw Heat Kit 1- 16" Sticky Collar 17"…" at bounding box center [585, 371] width 898 height 202
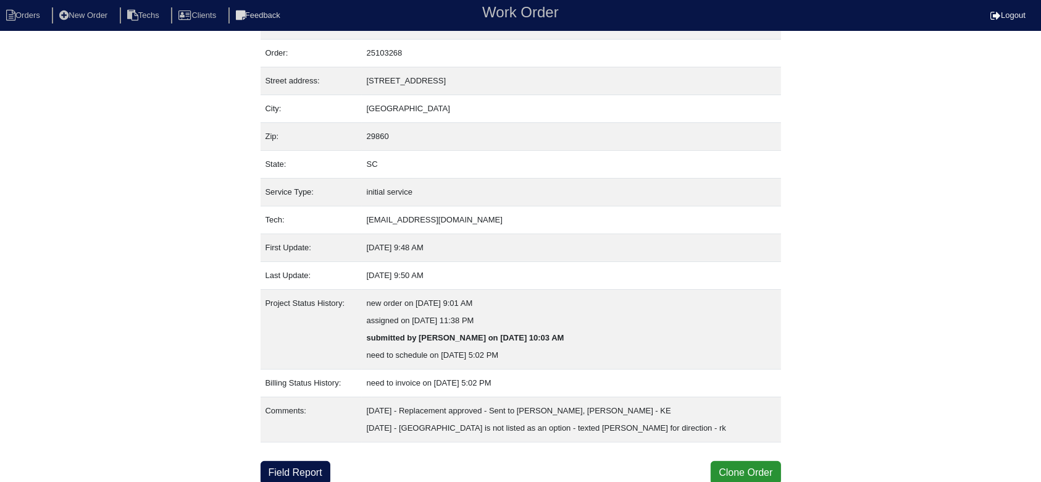
scroll to position [29, 0]
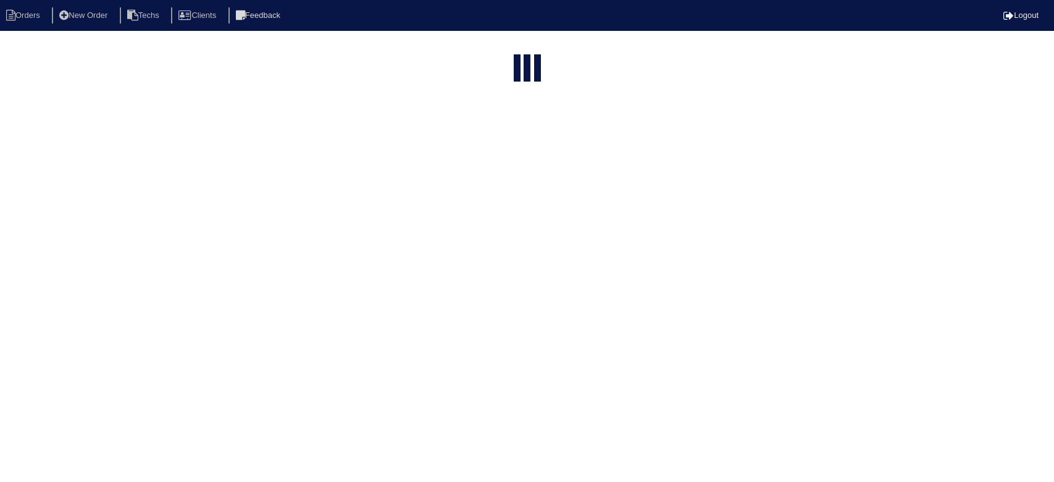
select select "15"
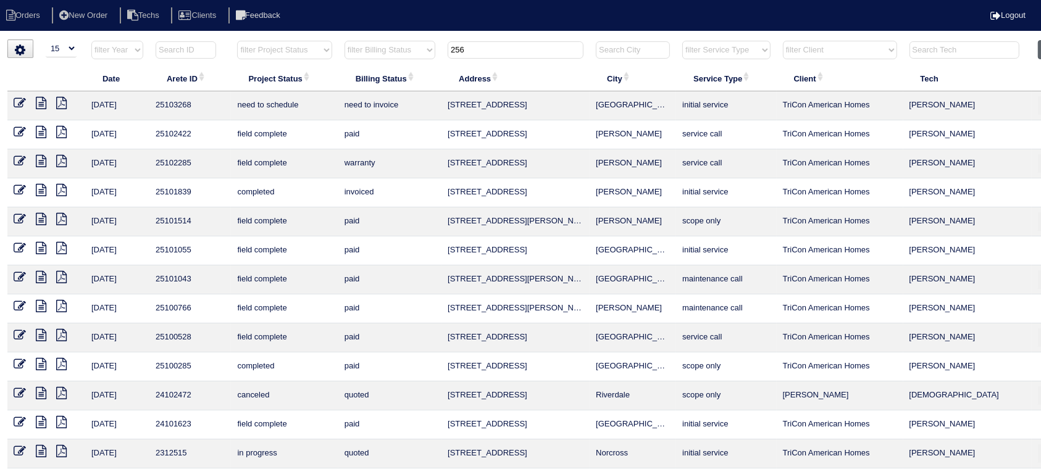
click at [1038, 52] on button "Clear" at bounding box center [1053, 49] width 31 height 19
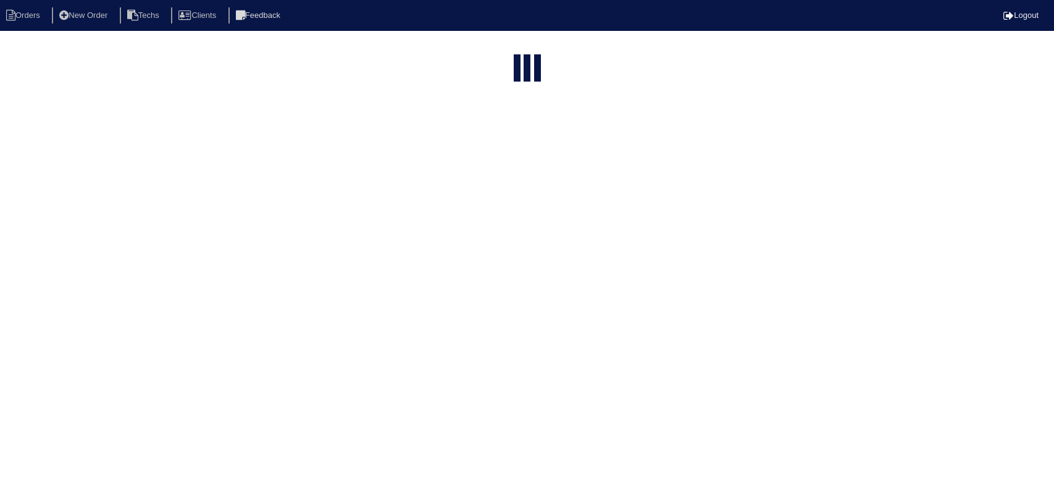
select select "15"
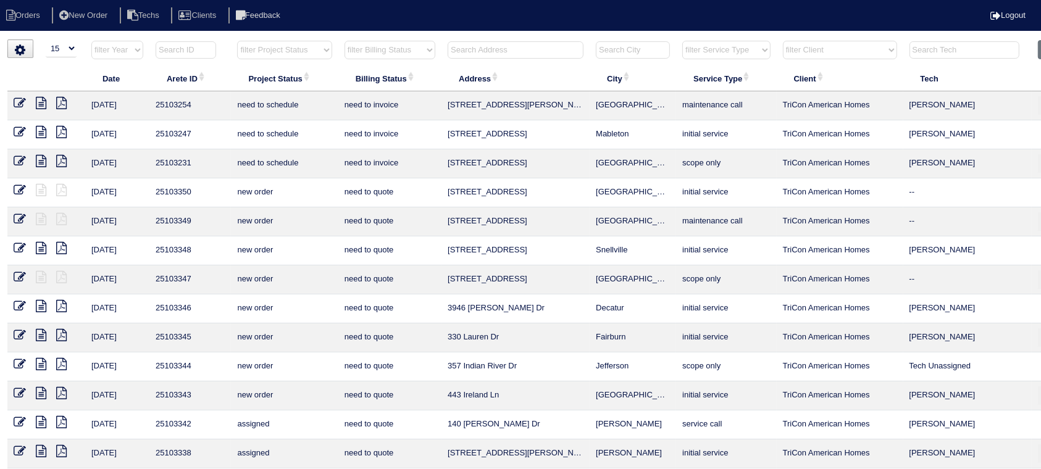
click at [313, 50] on select "filter Project Status -- Any Project Status -- new order assigned in progress f…" at bounding box center [284, 50] width 94 height 19
click at [237, 41] on select "filter Project Status -- Any Project Status -- new order assigned in progress f…" at bounding box center [284, 50] width 94 height 19
select select "field complete"
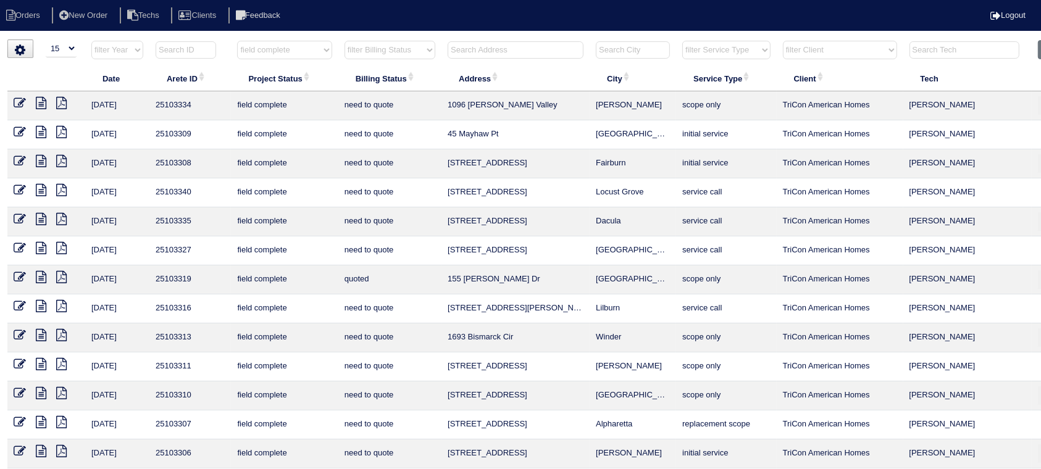
click at [430, 46] on select "filter Billing Status -- Any Billing Status -- need to quote quoted need to inv…" at bounding box center [389, 50] width 91 height 19
select select "need to quote"
click at [344, 41] on select "filter Billing Status -- Any Billing Status -- need to quote quoted need to inv…" at bounding box center [389, 50] width 91 height 19
select select "field complete"
select select "need to quote"
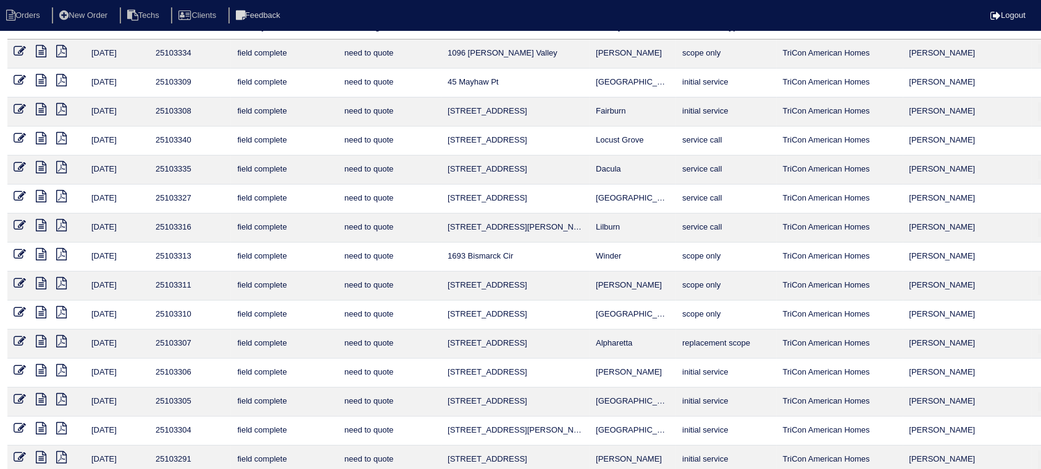
scroll to position [94, 0]
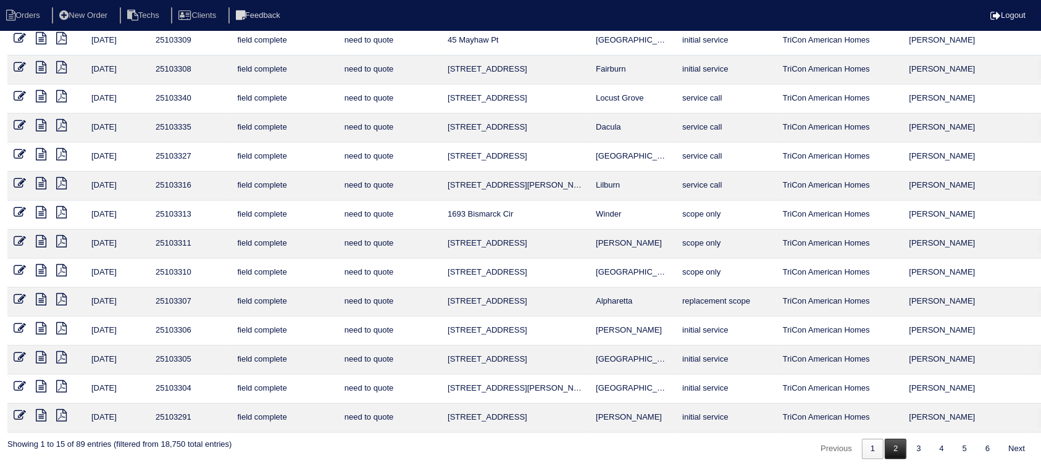
click at [890, 444] on link "2" at bounding box center [896, 449] width 22 height 20
select select "field complete"
select select "need to quote"
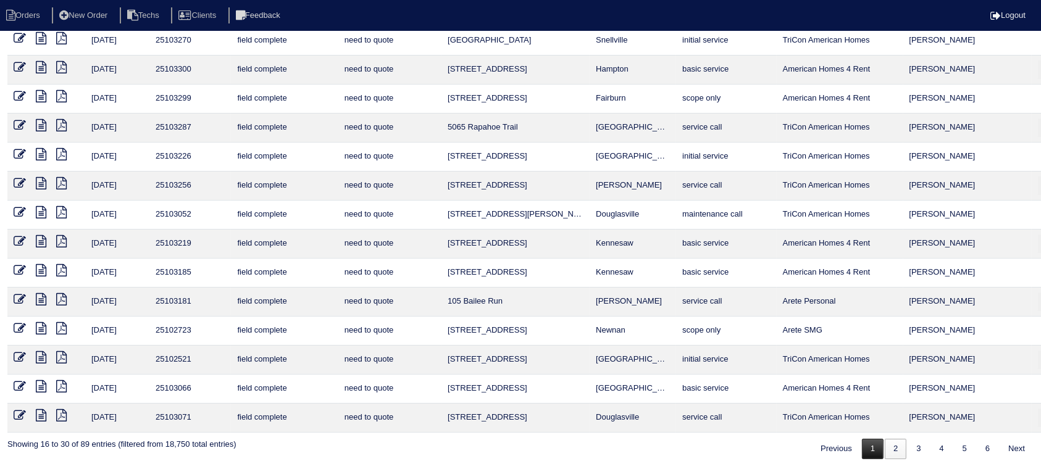
click at [866, 440] on link "1" at bounding box center [873, 449] width 22 height 20
select select "field complete"
select select "need to quote"
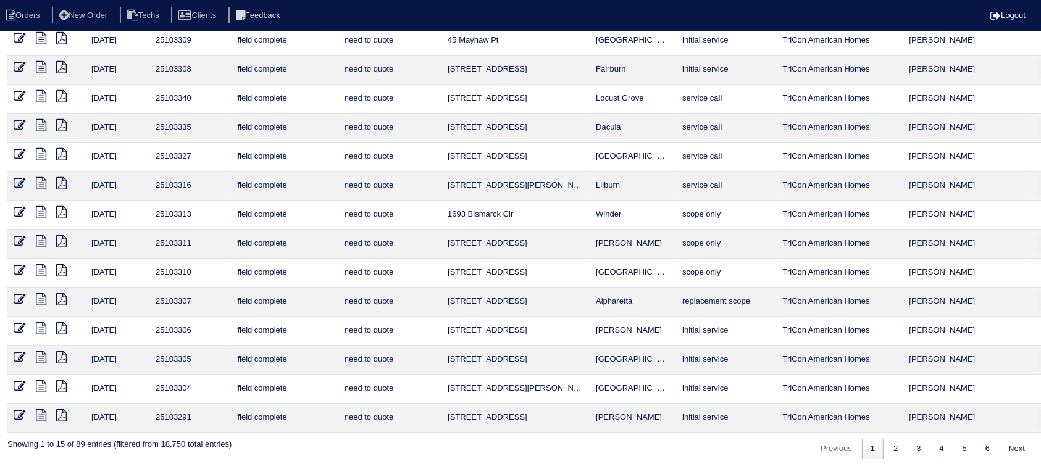
click at [62, 412] on icon at bounding box center [61, 415] width 10 height 12
click at [40, 409] on icon at bounding box center [41, 415] width 10 height 12
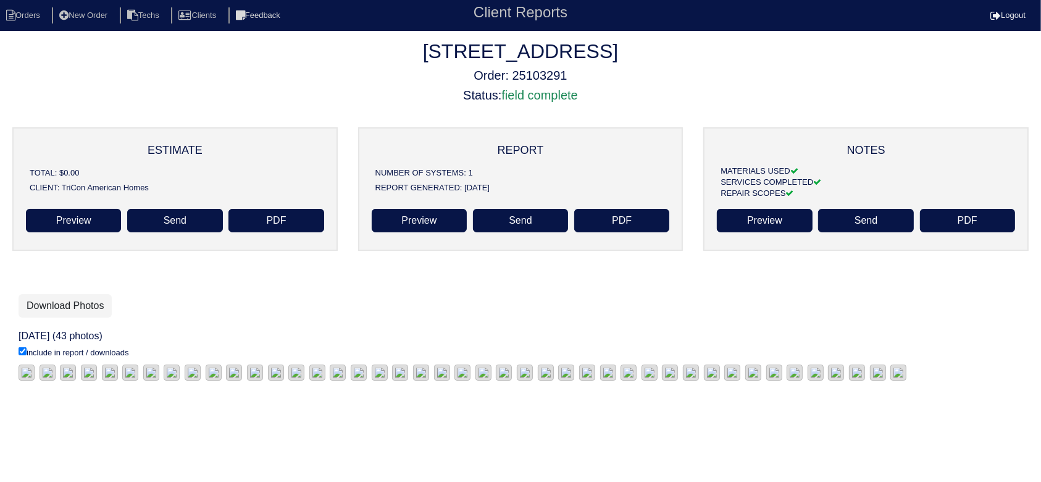
scroll to position [217, 0]
click at [75, 294] on link "Download Photos" at bounding box center [65, 305] width 93 height 23
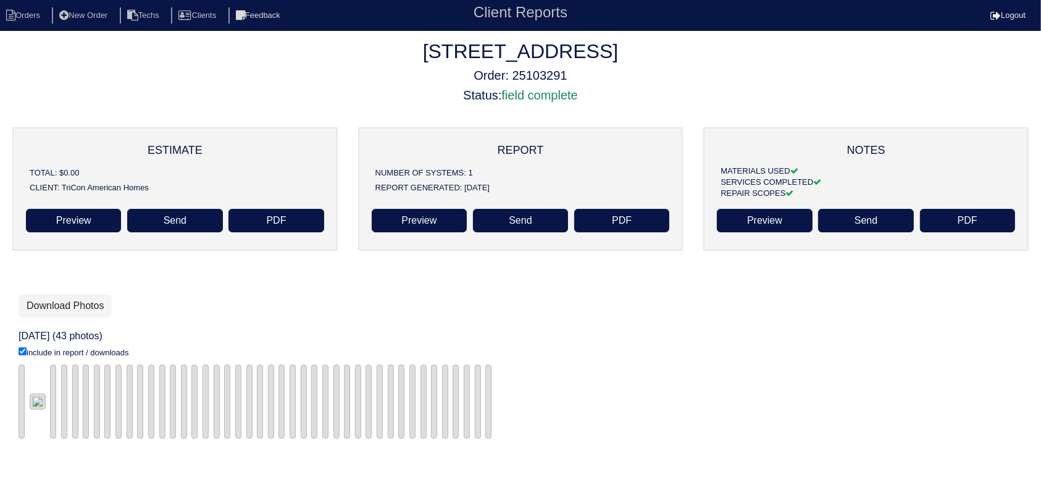
scroll to position [217, 0]
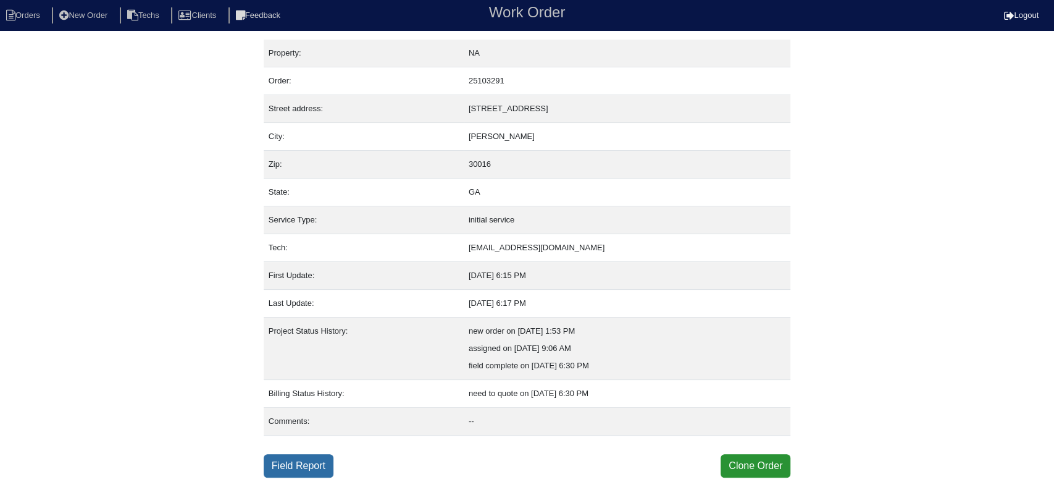
click at [296, 462] on link "Field Report" at bounding box center [299, 465] width 70 height 23
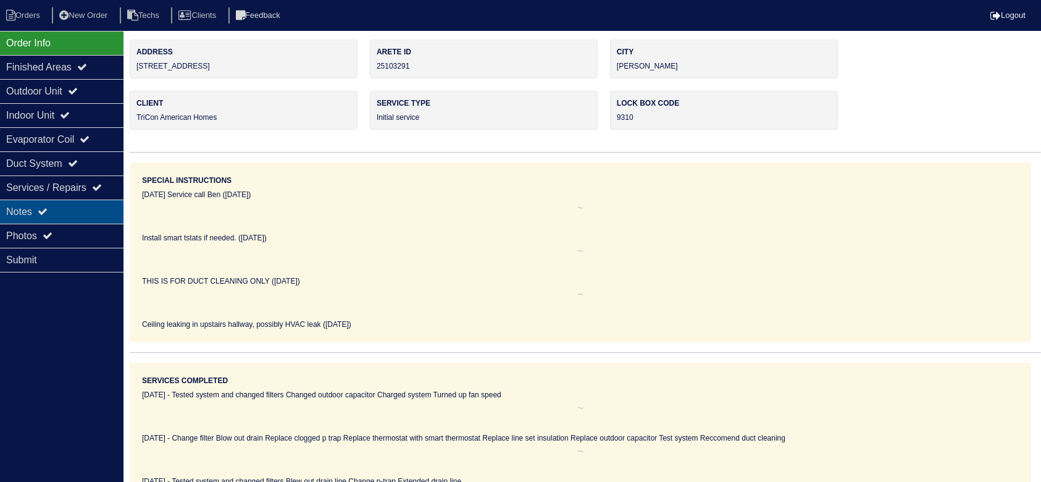
click at [98, 209] on div "Notes" at bounding box center [61, 211] width 123 height 24
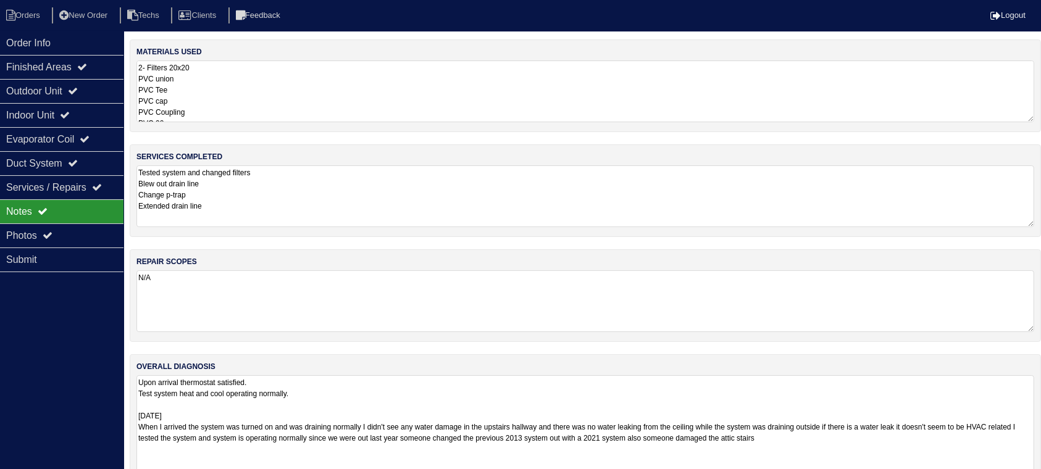
drag, startPoint x: 1042, startPoint y: 431, endPoint x: 1038, endPoint y: 520, distance: 89.6
click at [1038, 481] on html "Orders New Order Techs Clients Feedback Logout Orders New Order Users Clients M…" at bounding box center [520, 274] width 1041 height 549
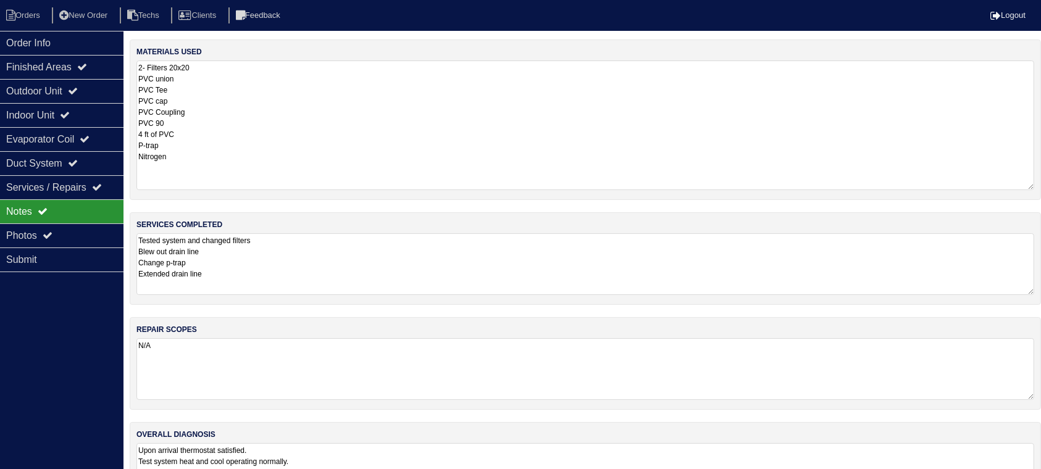
drag, startPoint x: 1028, startPoint y: 116, endPoint x: 1031, endPoint y: 185, distance: 68.6
click at [1031, 185] on textarea "2- Filters 20x20 PVC union PVC Tee PVC cap PVC Coupling PVC 90 4 ft of PVC P-tr…" at bounding box center [585, 126] width 898 height 130
click at [78, 89] on icon at bounding box center [73, 91] width 10 height 10
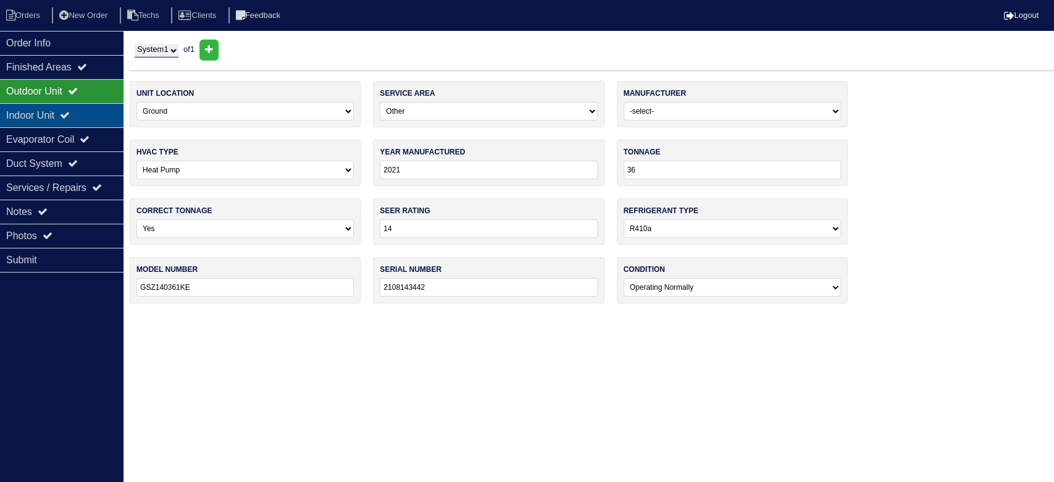
click at [80, 107] on div "Indoor Unit" at bounding box center [61, 115] width 123 height 24
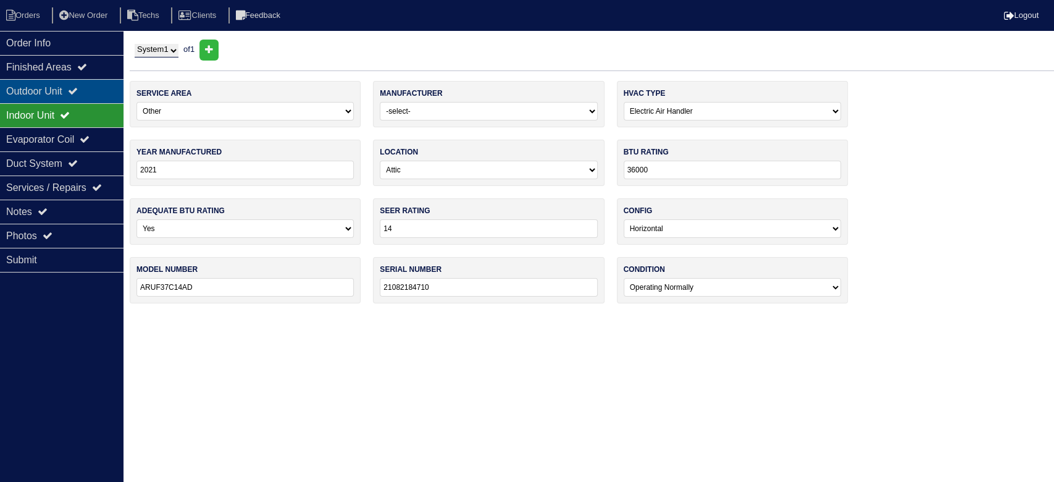
click at [67, 85] on div "Outdoor Unit" at bounding box center [61, 91] width 123 height 24
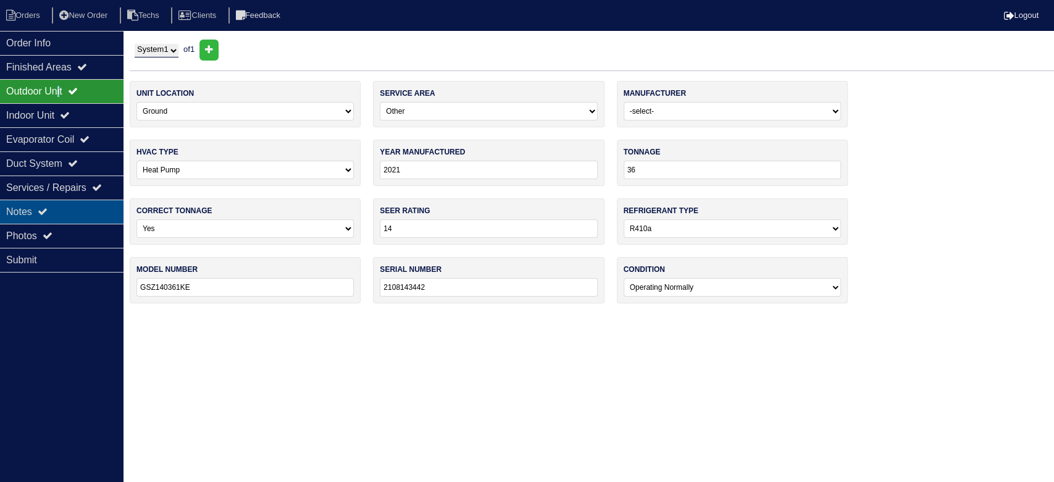
click at [62, 206] on div "Notes" at bounding box center [61, 211] width 123 height 24
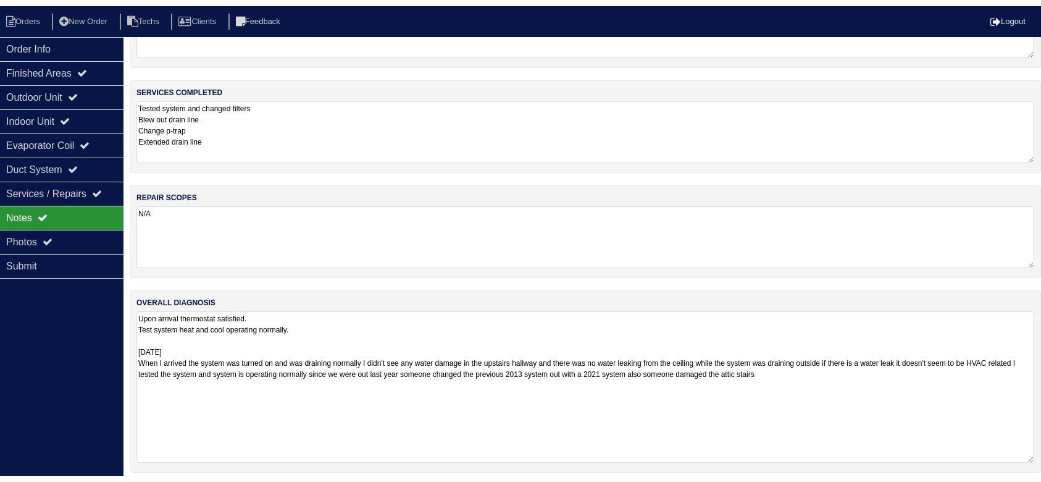
scroll to position [146, 0]
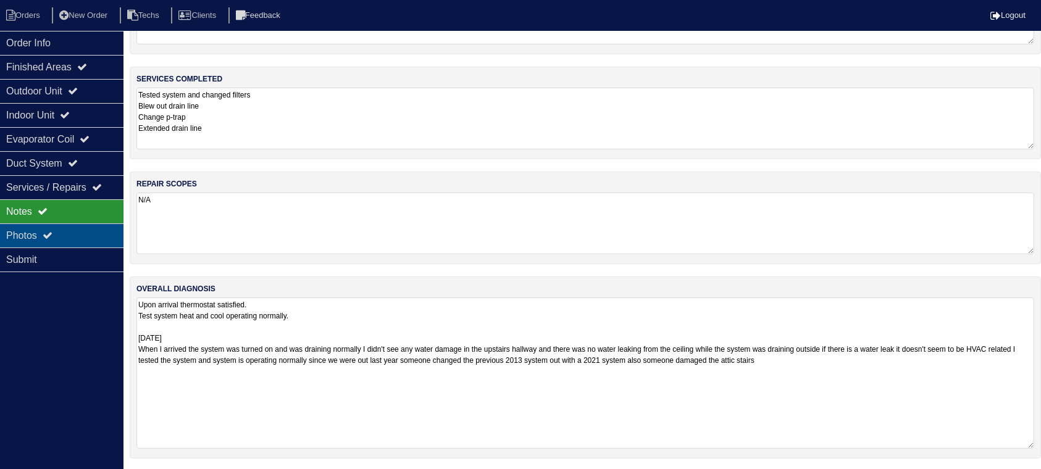
click at [65, 234] on div "Photos" at bounding box center [61, 235] width 123 height 24
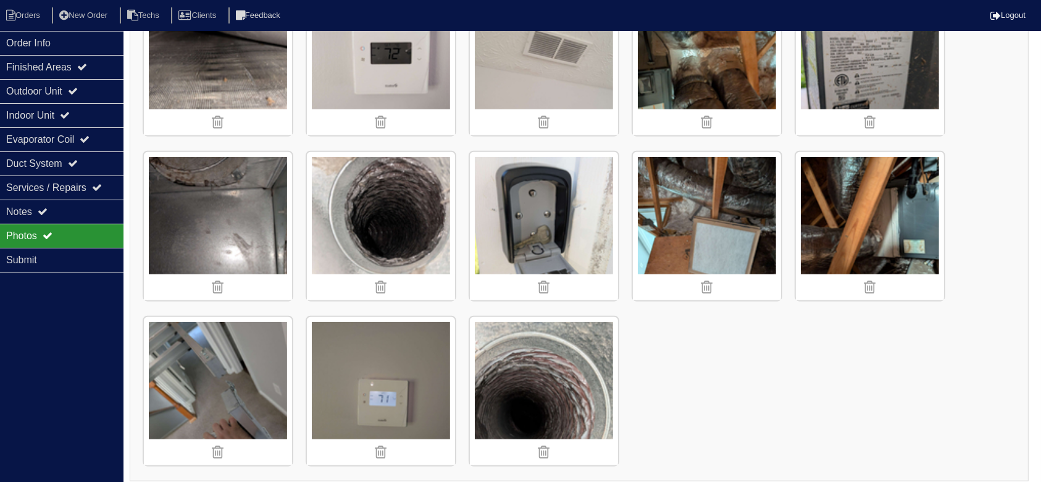
scroll to position [1232, 0]
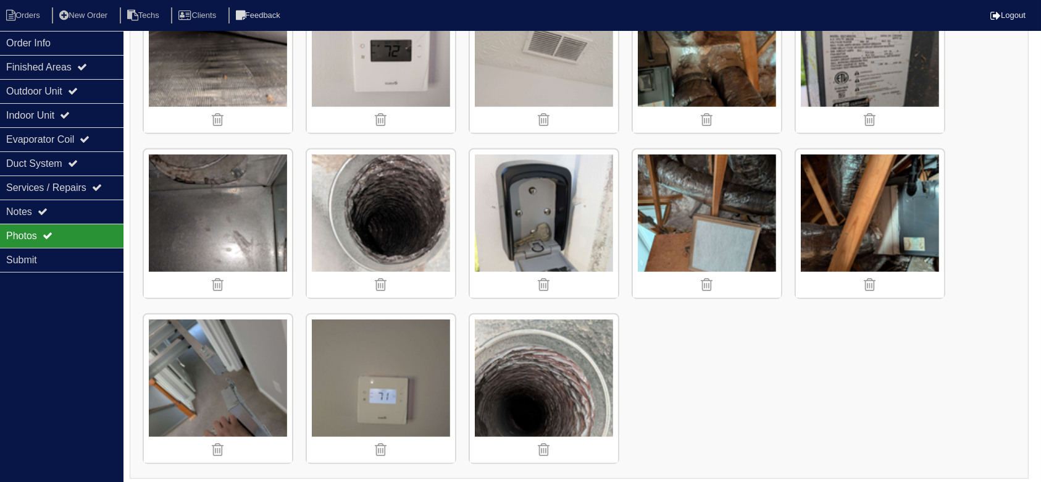
click at [251, 388] on img at bounding box center [218, 388] width 148 height 148
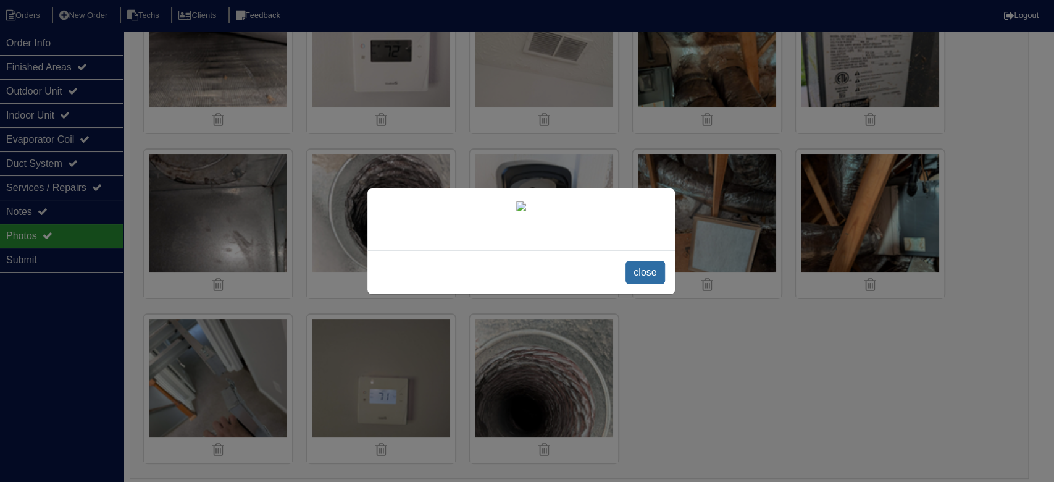
click at [633, 276] on span "close" at bounding box center [644, 272] width 39 height 23
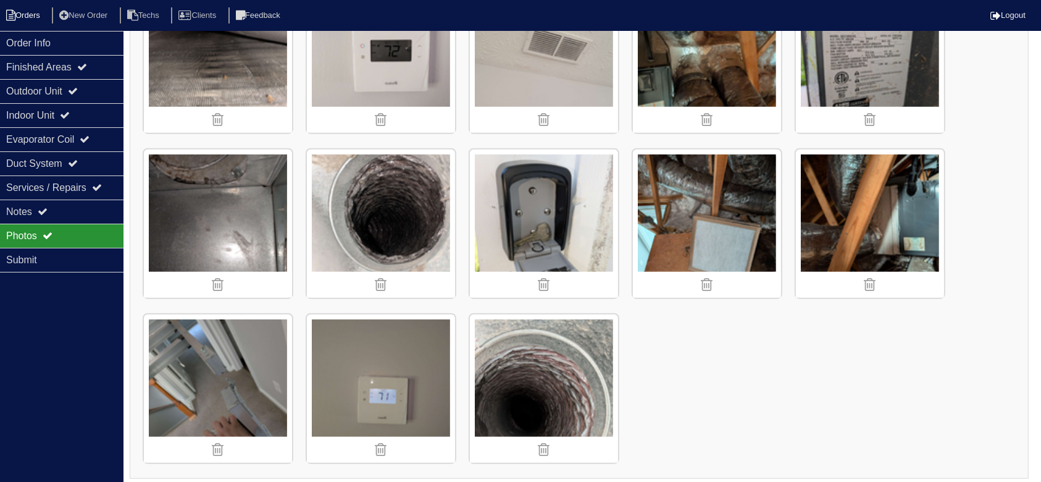
click at [25, 12] on li "Orders" at bounding box center [25, 15] width 50 height 17
select select "15"
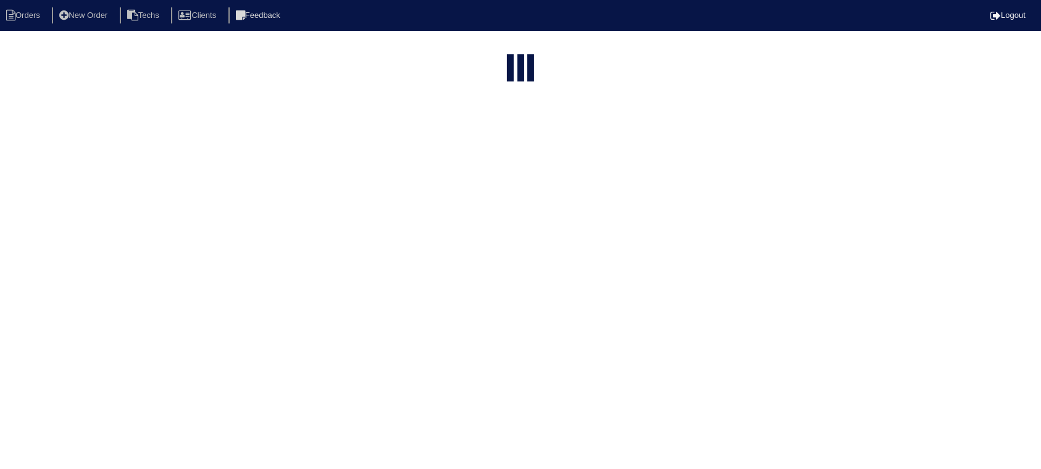
select select "field complete"
select select "need to quote"
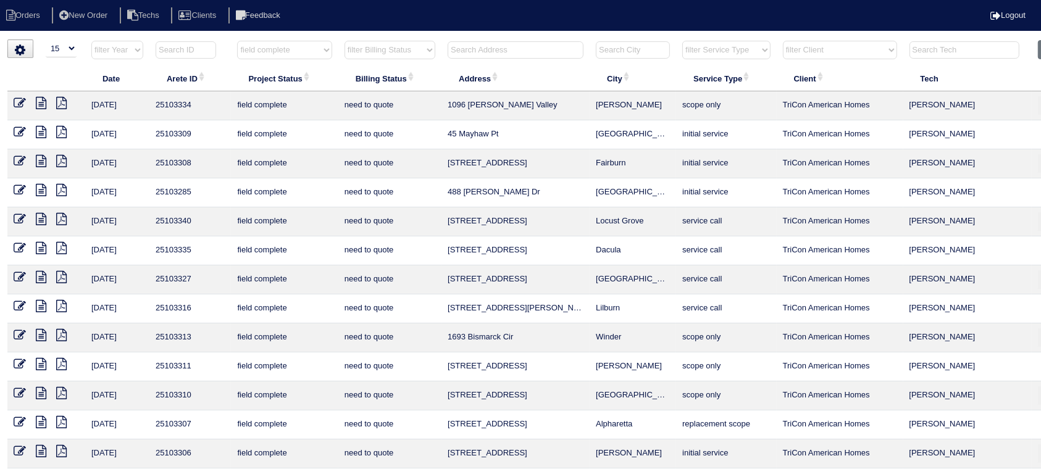
scroll to position [94, 0]
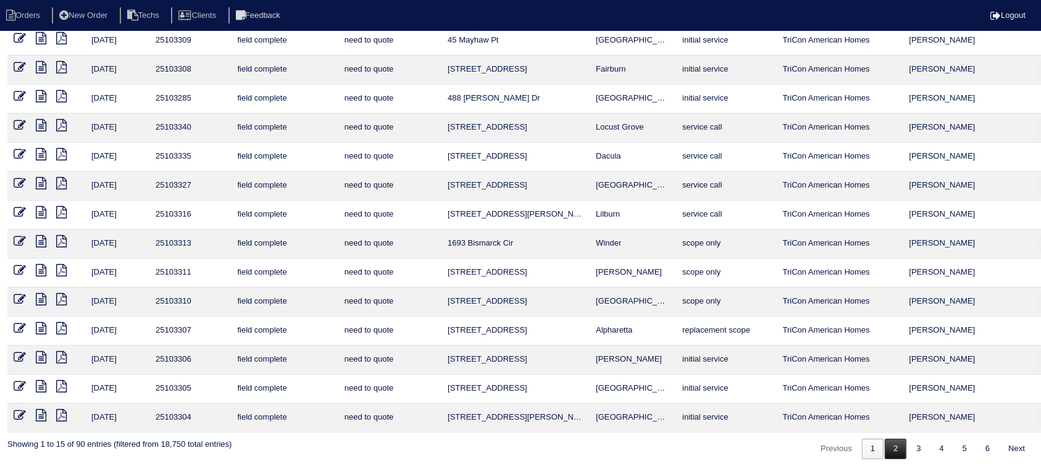
click at [896, 450] on link "2" at bounding box center [896, 449] width 22 height 20
select select "field complete"
select select "need to quote"
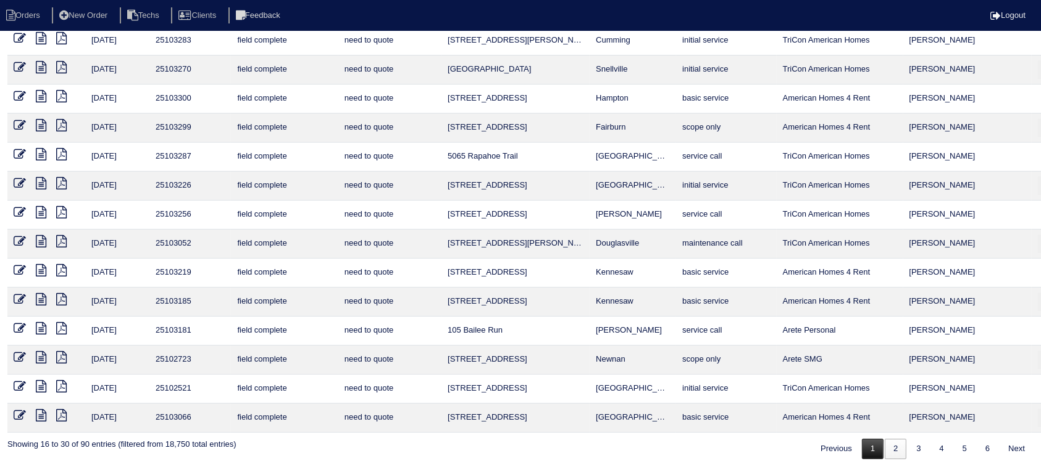
click at [863, 449] on link "1" at bounding box center [873, 449] width 22 height 20
select select "field complete"
select select "need to quote"
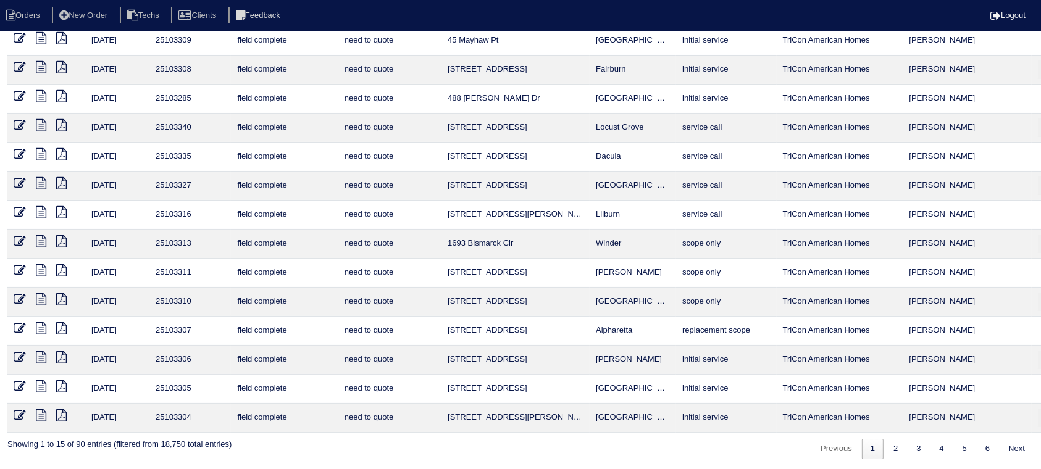
click at [41, 411] on icon at bounding box center [41, 415] width 10 height 12
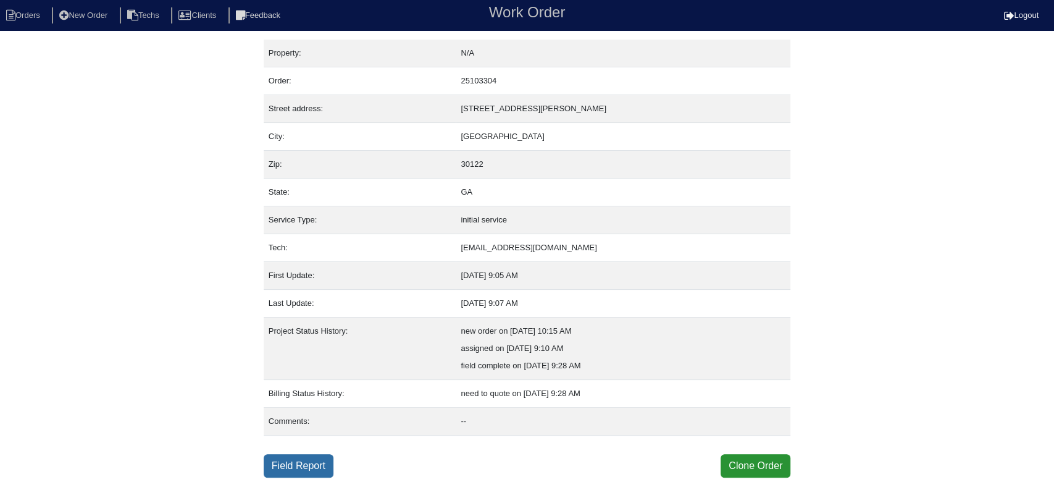
click at [312, 461] on link "Field Report" at bounding box center [299, 465] width 70 height 23
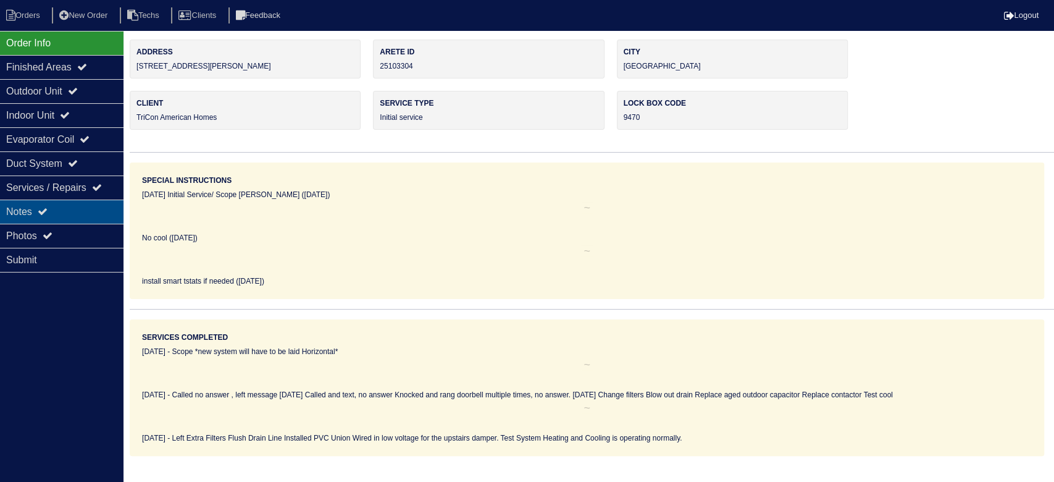
click at [61, 210] on div "Notes" at bounding box center [61, 211] width 123 height 24
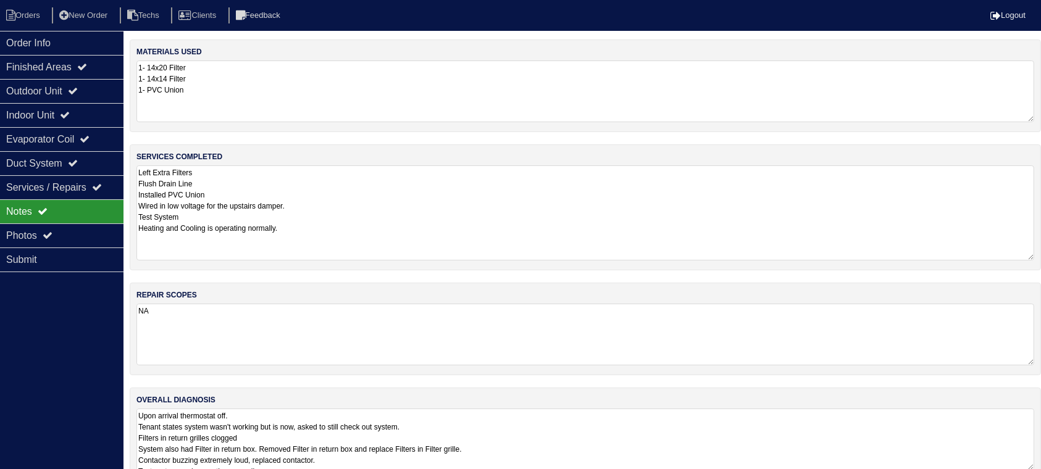
drag, startPoint x: 1042, startPoint y: 223, endPoint x: 1042, endPoint y: 257, distance: 33.3
click at [1041, 257] on html "Orders New Order Techs Clients Feedback Logout Orders New Order Users Clients M…" at bounding box center [520, 246] width 1041 height 493
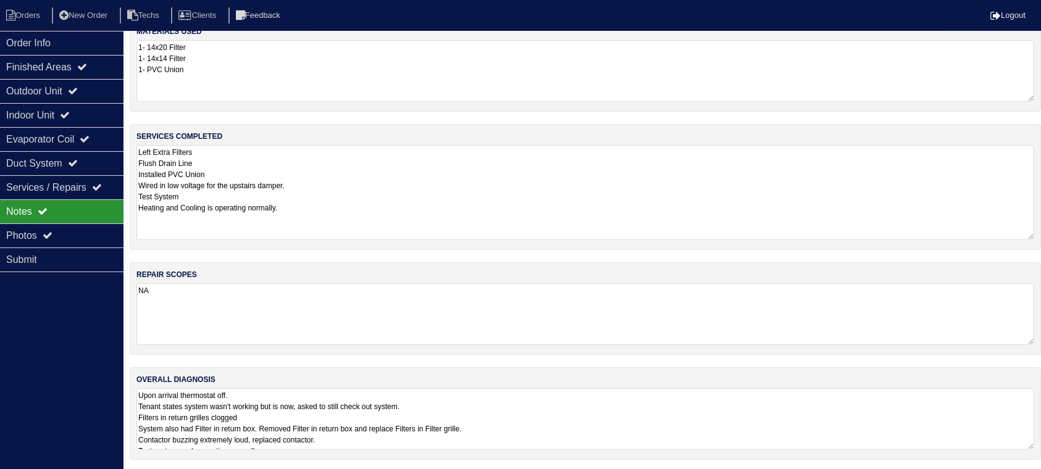
scroll to position [22, 0]
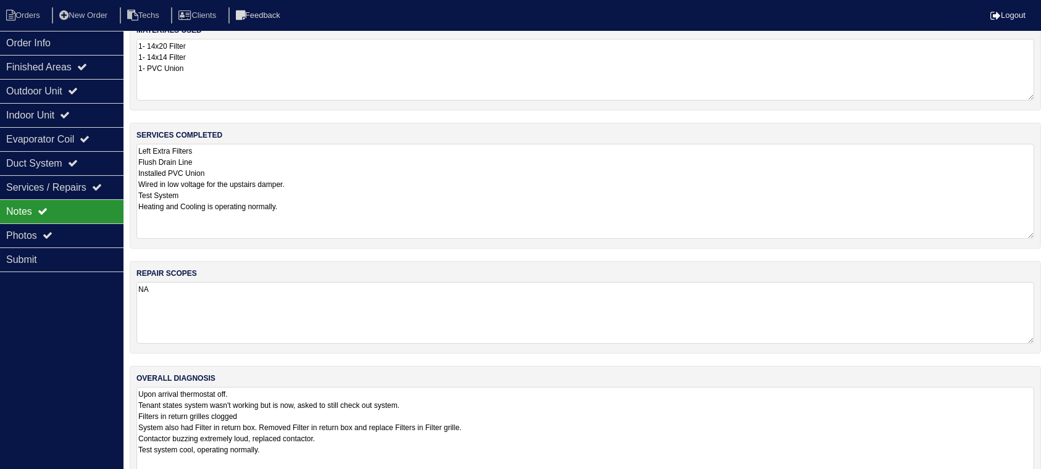
drag, startPoint x: 1030, startPoint y: 440, endPoint x: 1026, endPoint y: 498, distance: 58.2
click at [1026, 481] on html "Orders New Order Techs Clients Feedback Logout Orders New Order Users Clients M…" at bounding box center [520, 253] width 1041 height 551
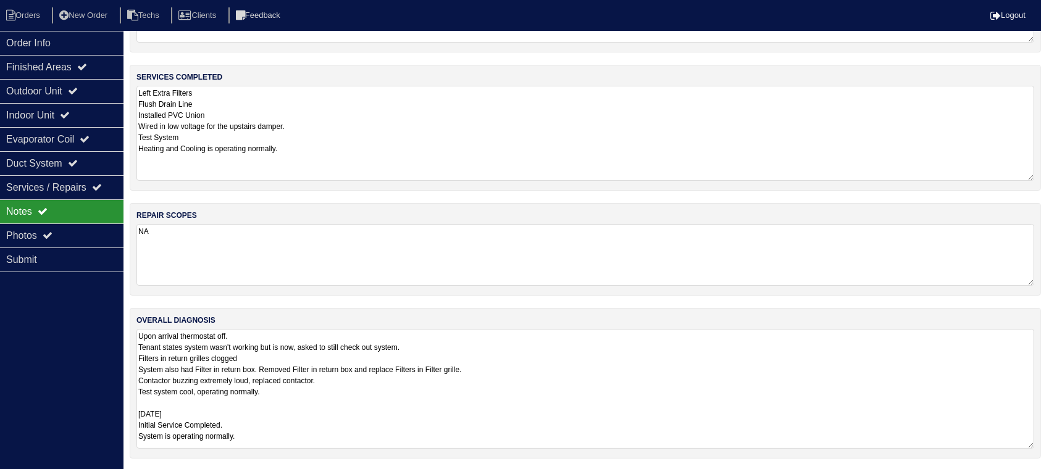
scroll to position [0, 0]
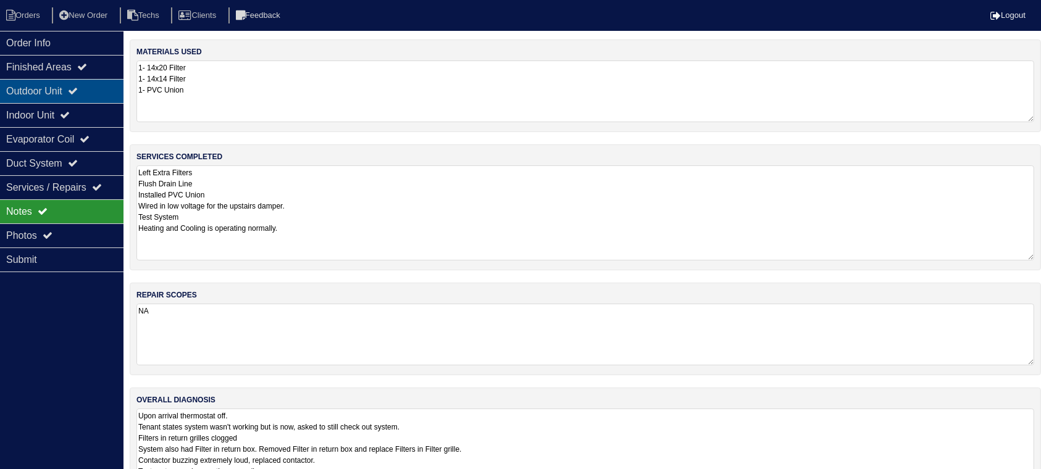
click at [74, 94] on div "Outdoor Unit" at bounding box center [61, 91] width 123 height 24
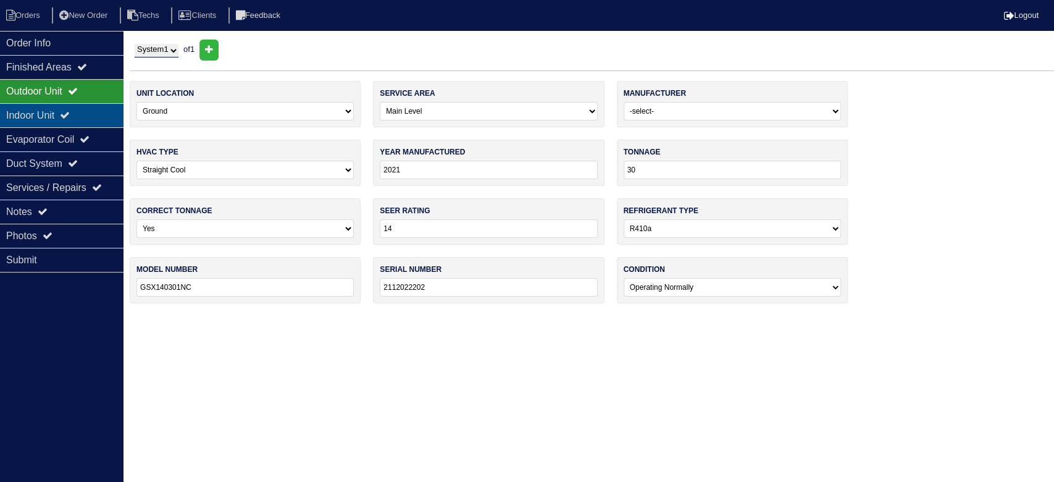
click at [73, 109] on div "Indoor Unit" at bounding box center [61, 115] width 123 height 24
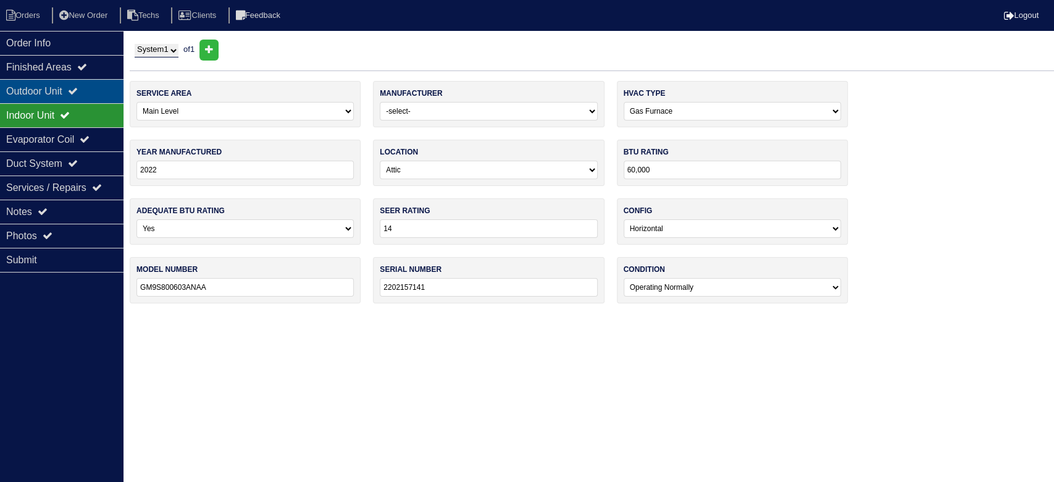
click at [72, 91] on div "Outdoor Unit" at bounding box center [61, 91] width 123 height 24
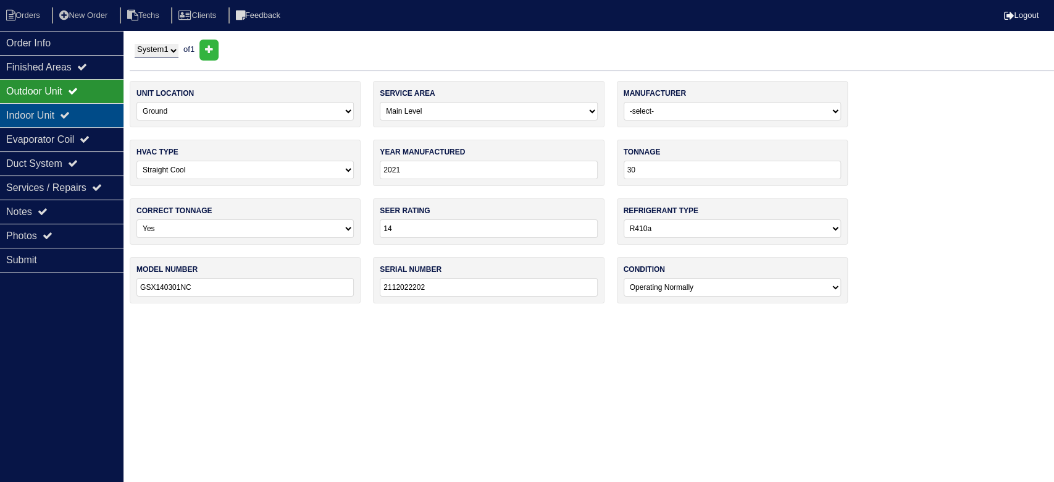
click at [93, 111] on div "Indoor Unit" at bounding box center [61, 115] width 123 height 24
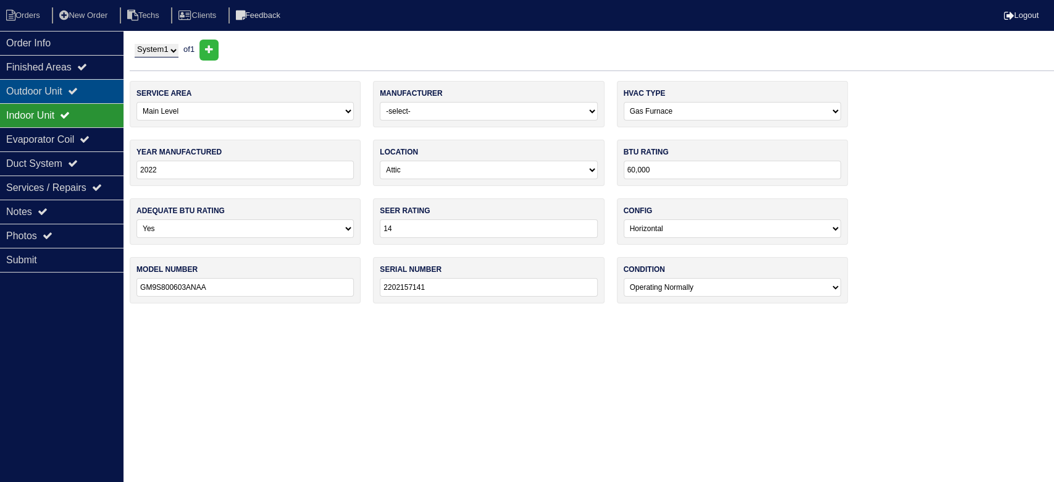
click at [97, 90] on div "Outdoor Unit" at bounding box center [61, 91] width 123 height 24
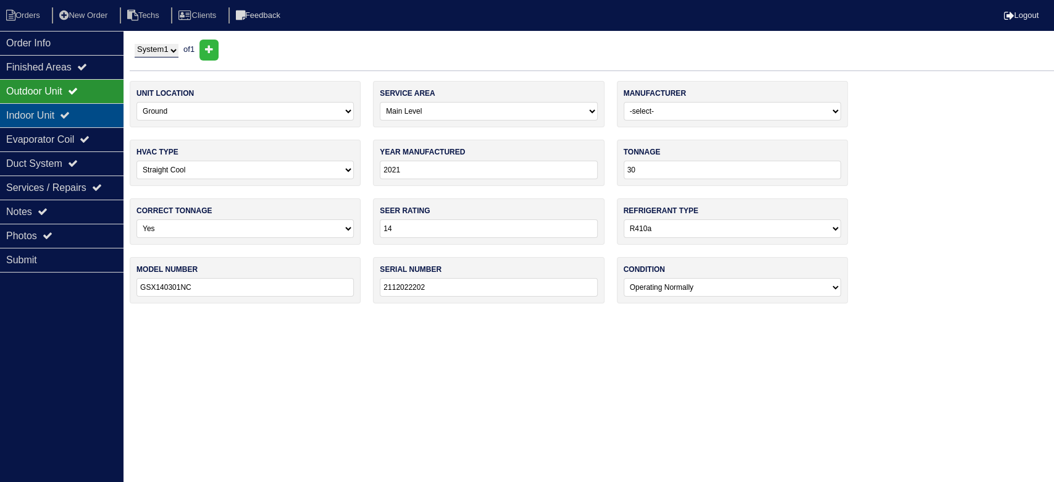
click at [72, 110] on div "Indoor Unit" at bounding box center [61, 115] width 123 height 24
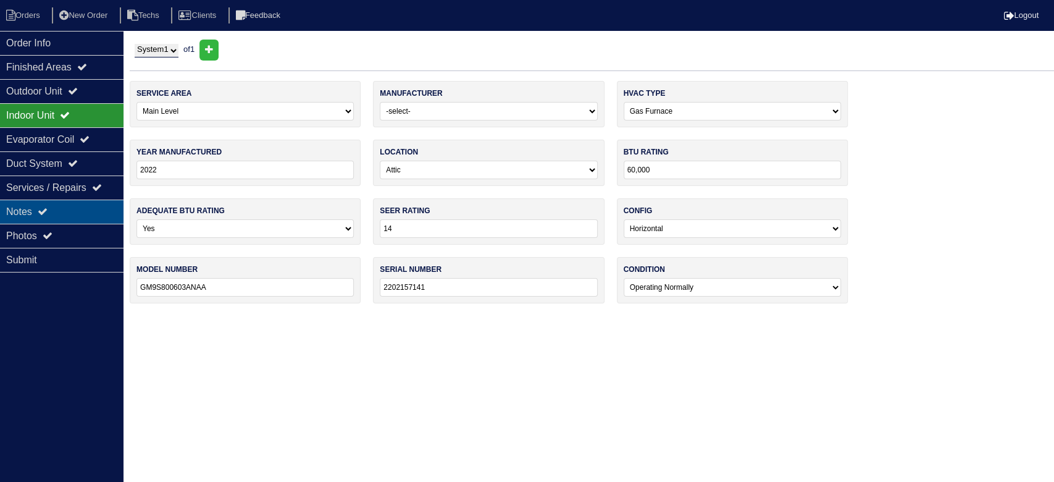
click at [85, 204] on div "Notes" at bounding box center [61, 211] width 123 height 24
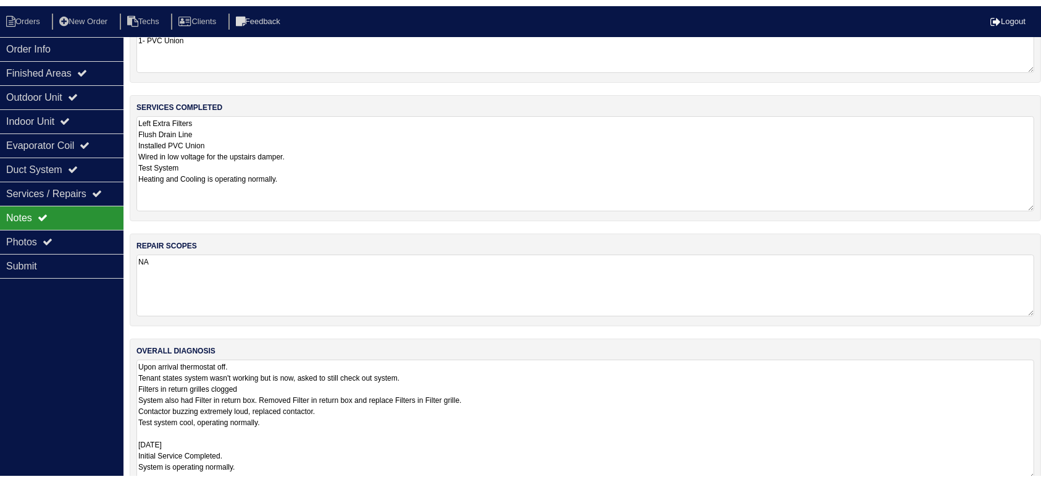
scroll to position [80, 0]
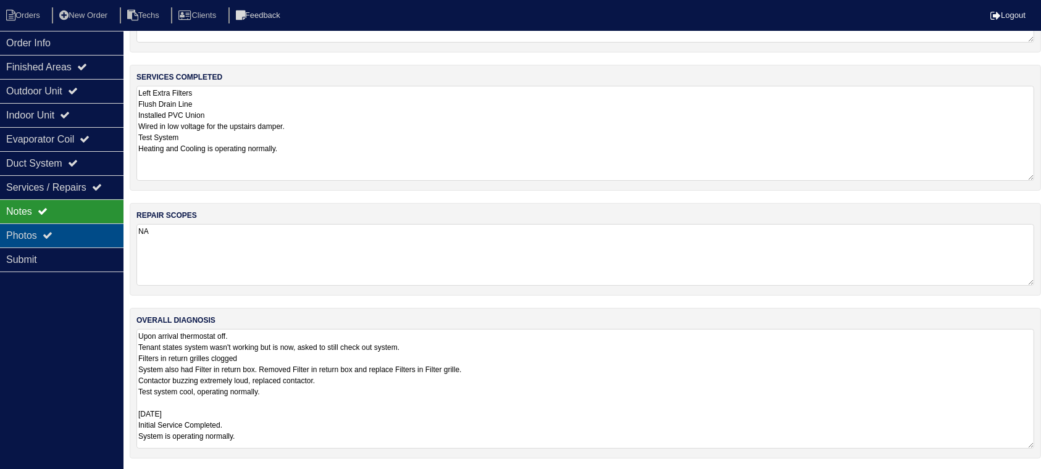
click at [89, 232] on div "Photos" at bounding box center [61, 235] width 123 height 24
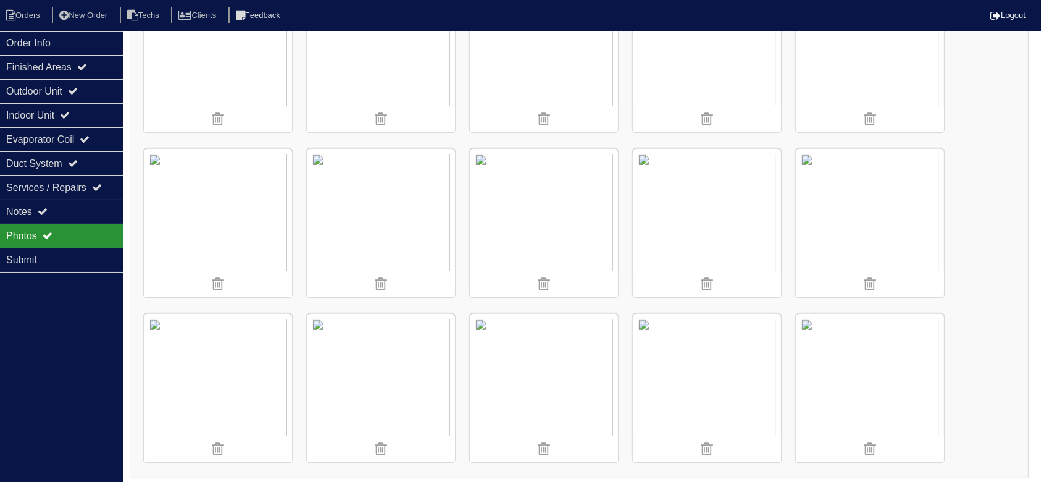
scroll to position [577, 0]
click at [23, 11] on li "Orders" at bounding box center [25, 15] width 50 height 17
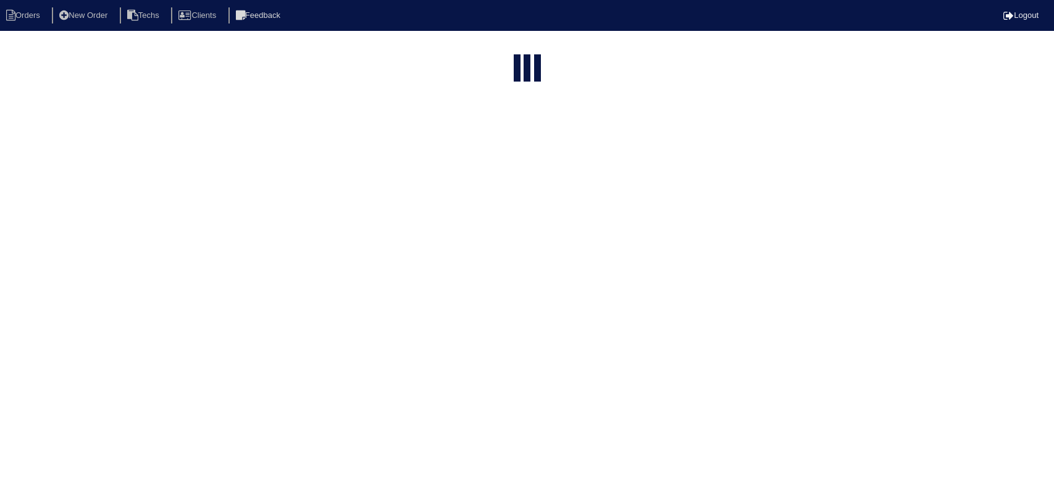
select select "15"
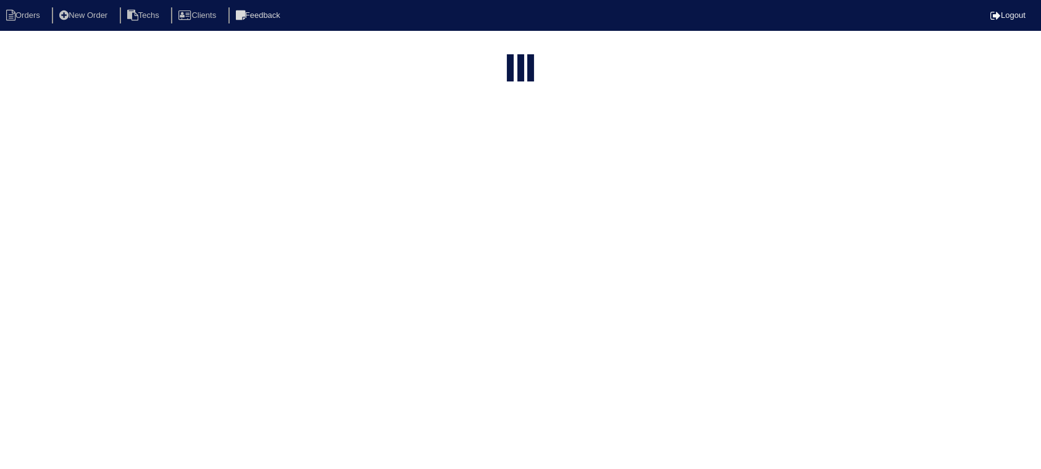
select select "field complete"
select select "need to quote"
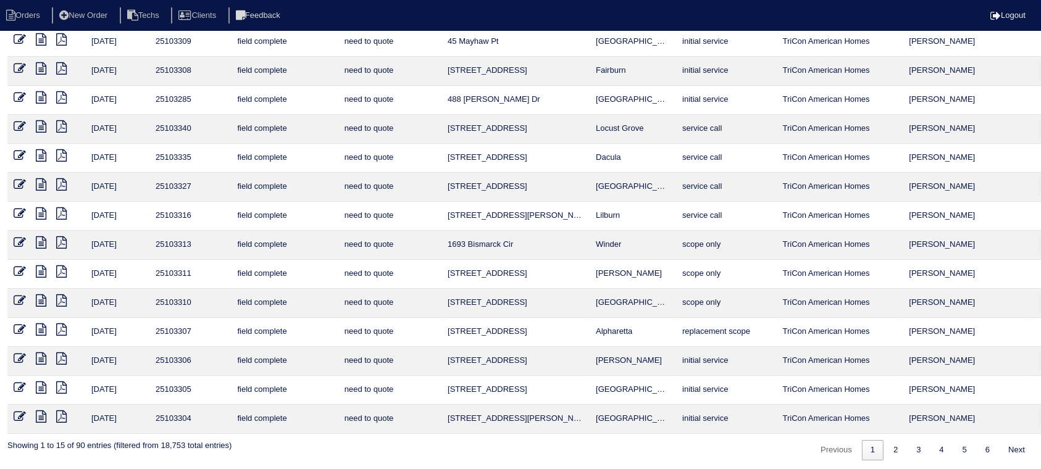
scroll to position [94, 0]
click at [61, 383] on icon at bounding box center [61, 386] width 10 height 12
click at [40, 385] on icon at bounding box center [41, 386] width 10 height 12
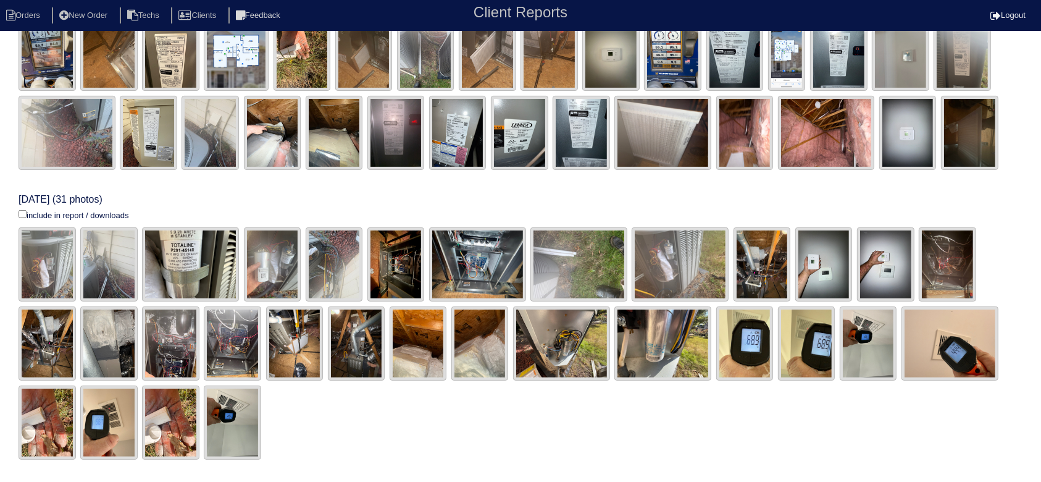
scroll to position [348, 0]
click at [22, 210] on input "include in report / downloads" at bounding box center [23, 213] width 8 height 8
checkbox input "true"
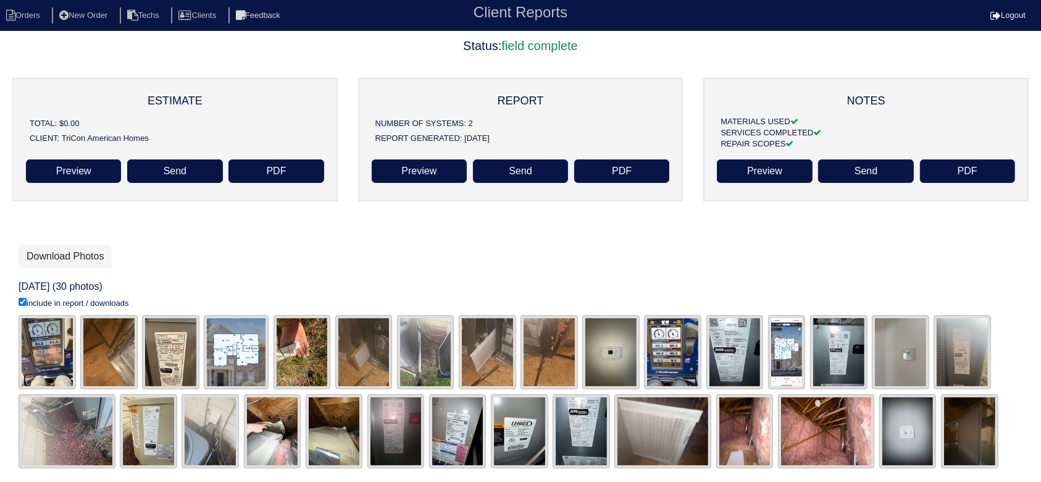
scroll to position [0, 0]
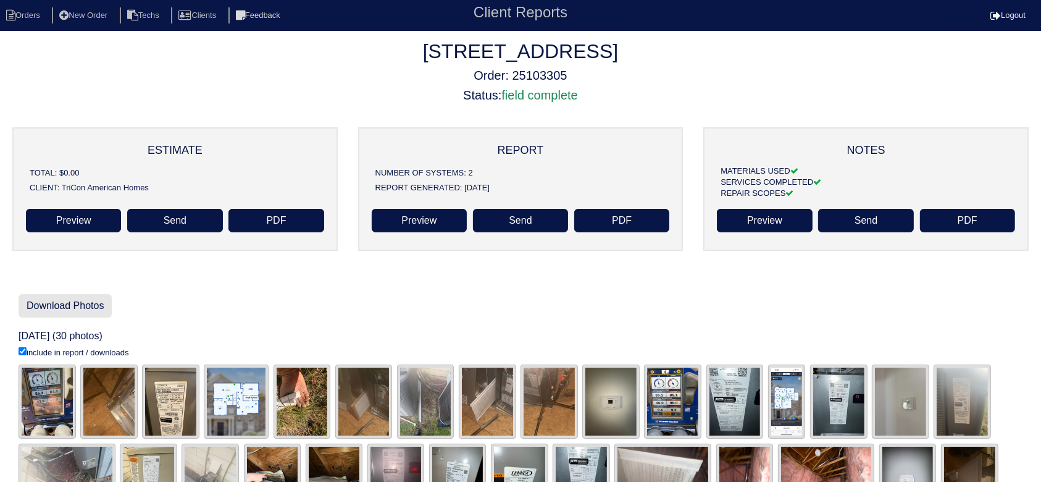
click at [57, 304] on link "Download Photos" at bounding box center [65, 305] width 93 height 23
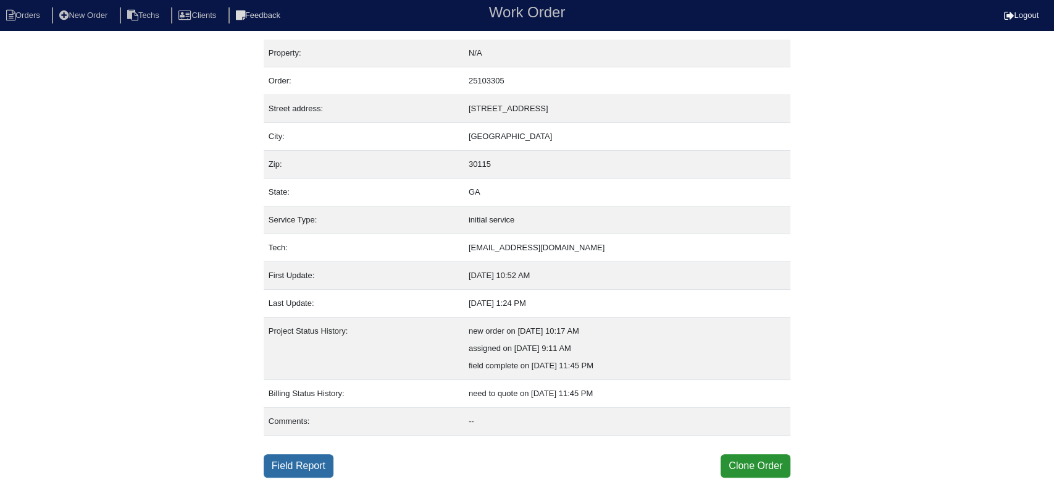
click at [315, 462] on link "Field Report" at bounding box center [299, 465] width 70 height 23
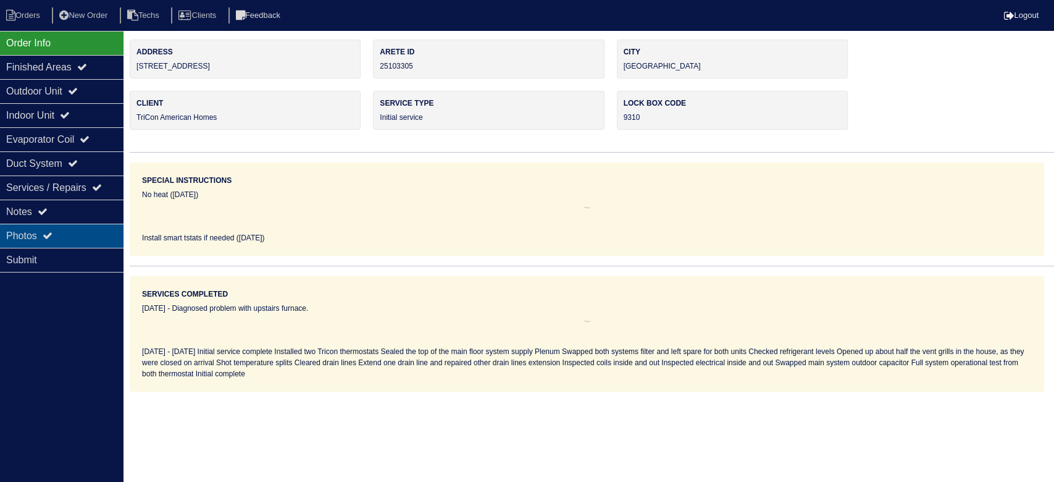
click at [56, 225] on div "Photos" at bounding box center [61, 235] width 123 height 24
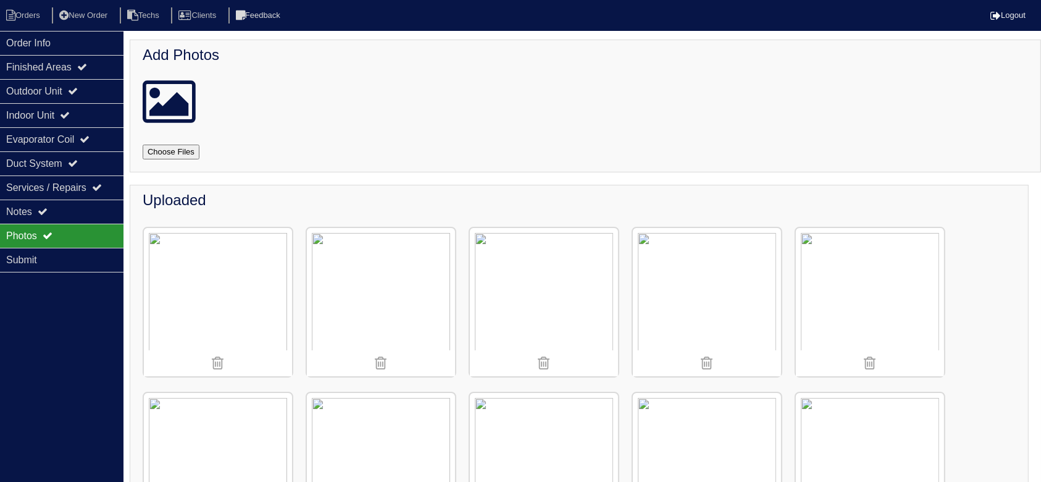
click at [167, 151] on input "file" at bounding box center [186, 151] width 86 height 15
type input "C:\fakepath\20250307_132618_resized.jpg"
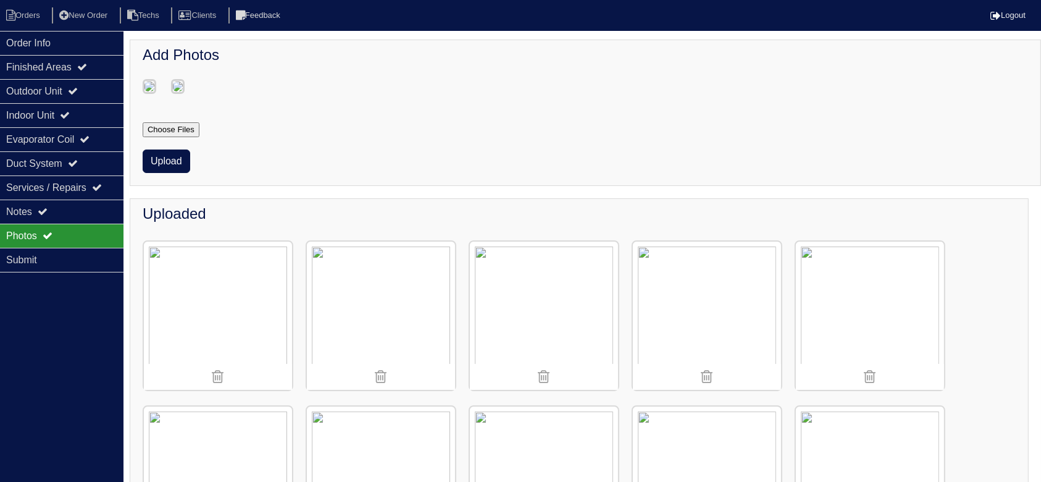
drag, startPoint x: 164, startPoint y: 236, endPoint x: 170, endPoint y: 231, distance: 8.3
click at [165, 173] on button "Upload" at bounding box center [167, 160] width 48 height 23
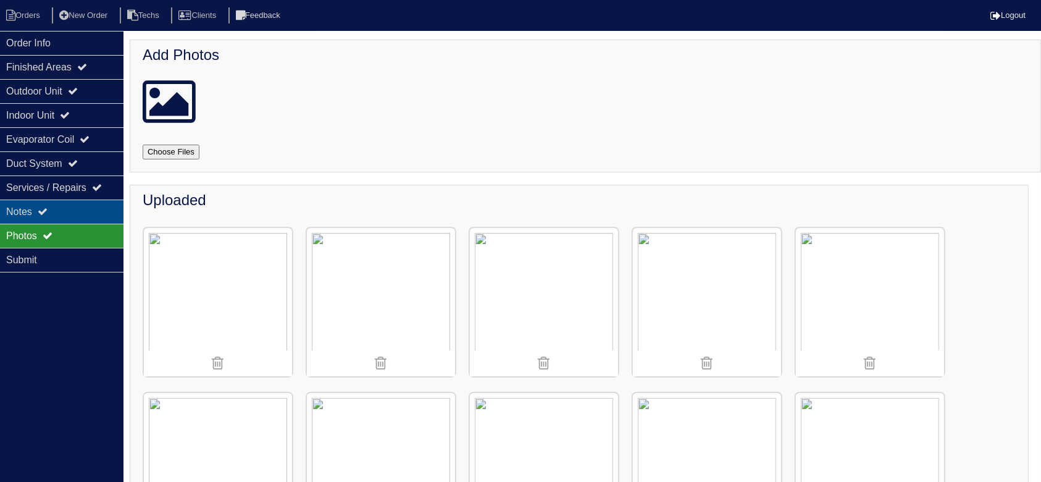
click at [43, 203] on div "Notes" at bounding box center [61, 211] width 123 height 24
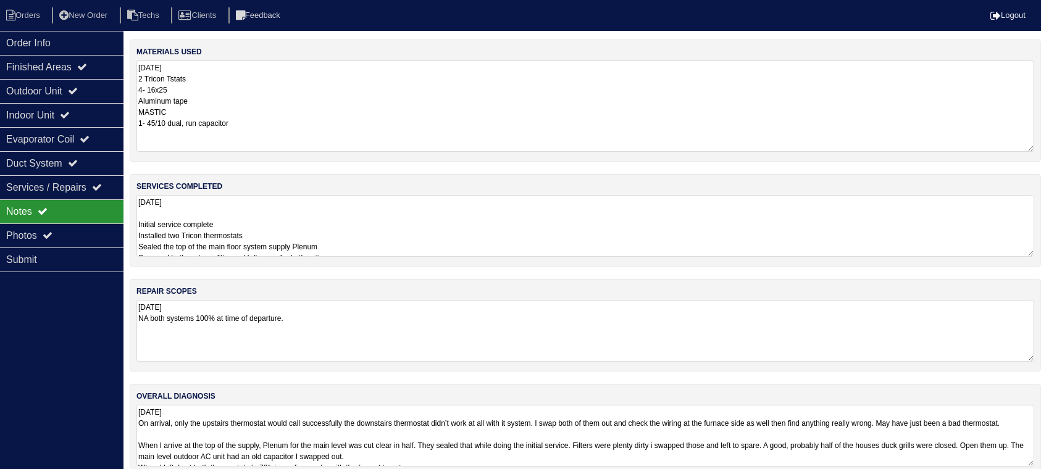
drag, startPoint x: 1041, startPoint y: 118, endPoint x: 1053, endPoint y: 177, distance: 59.8
click at [1041, 148] on html "Orders New Order Techs Clients Feedback Logout Orders New Order Users Clients M…" at bounding box center [520, 244] width 1041 height 489
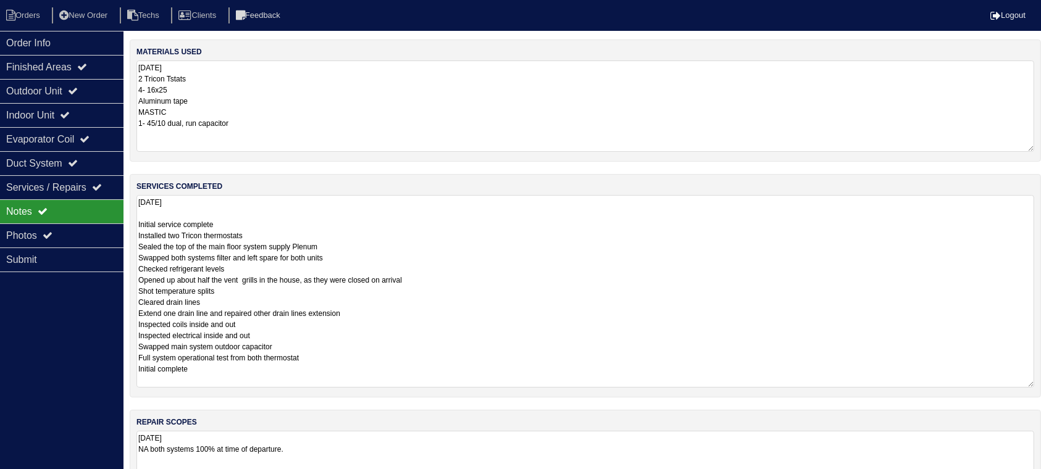
drag, startPoint x: 1029, startPoint y: 256, endPoint x: 1046, endPoint y: 385, distance: 130.1
click at [1041, 385] on html "Orders New Order Techs Clients Feedback Logout Orders New Order Users Clients M…" at bounding box center [520, 310] width 1041 height 620
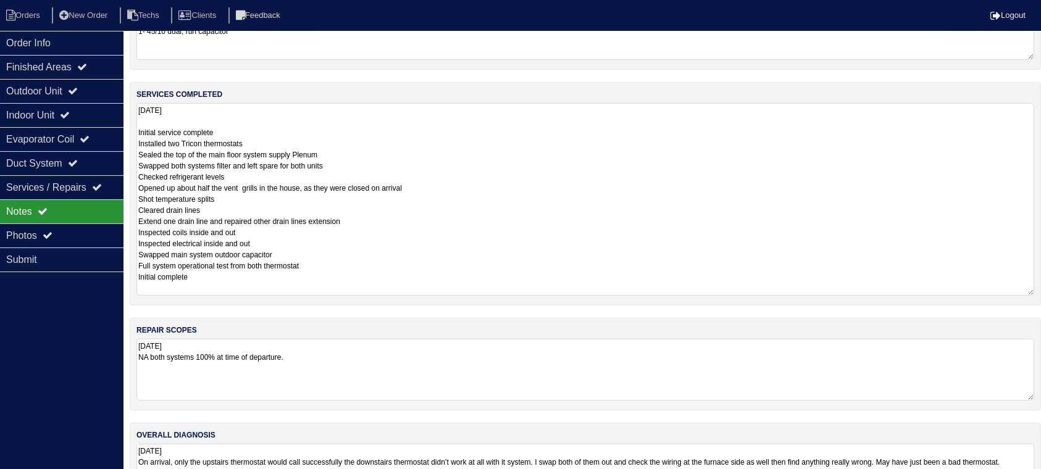
scroll to position [149, 0]
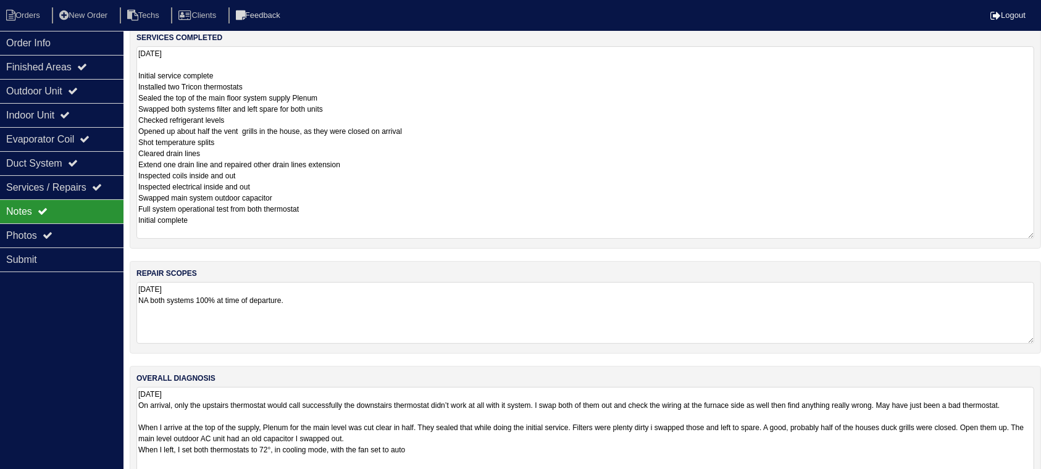
drag, startPoint x: 1027, startPoint y: 441, endPoint x: 1027, endPoint y: 505, distance: 64.2
click at [1027, 481] on html "Orders New Order Techs Clients Feedback Logout Orders New Order Users Clients M…" at bounding box center [520, 188] width 1041 height 675
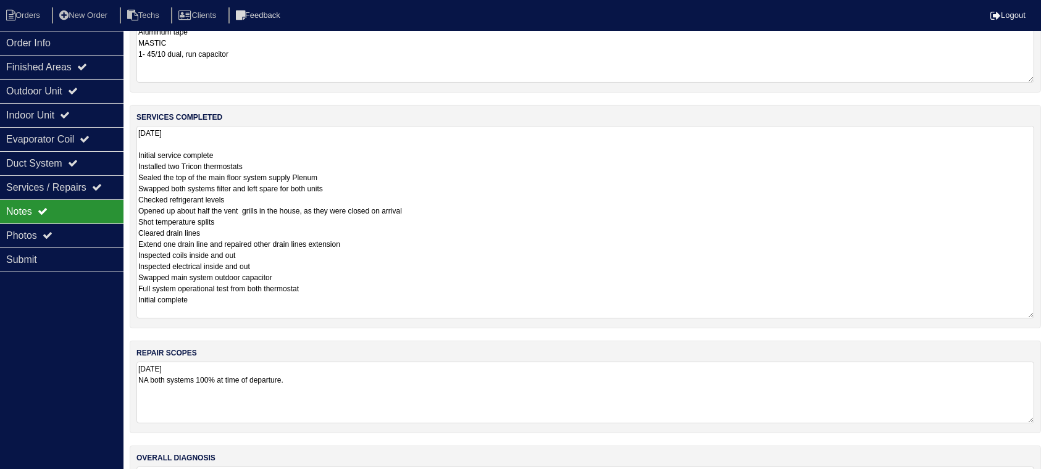
scroll to position [0, 0]
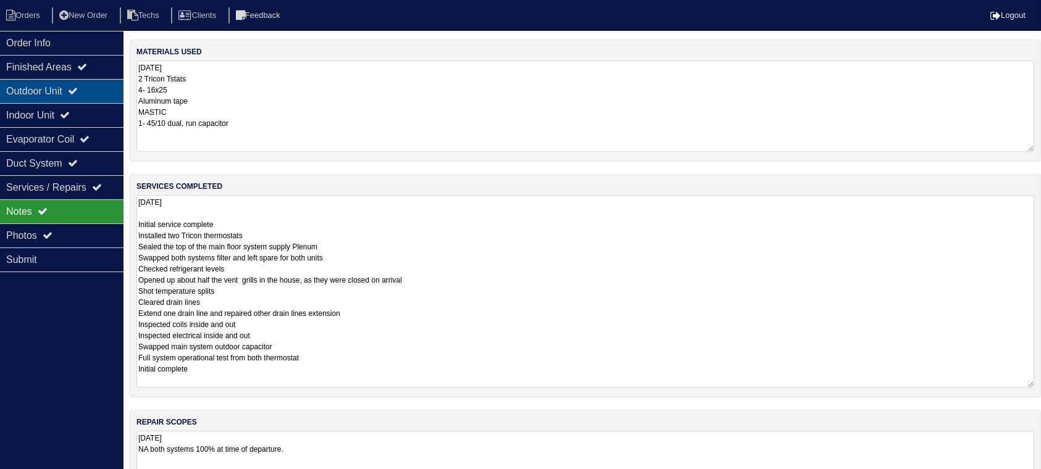
click at [64, 82] on div "Outdoor Unit" at bounding box center [61, 91] width 123 height 24
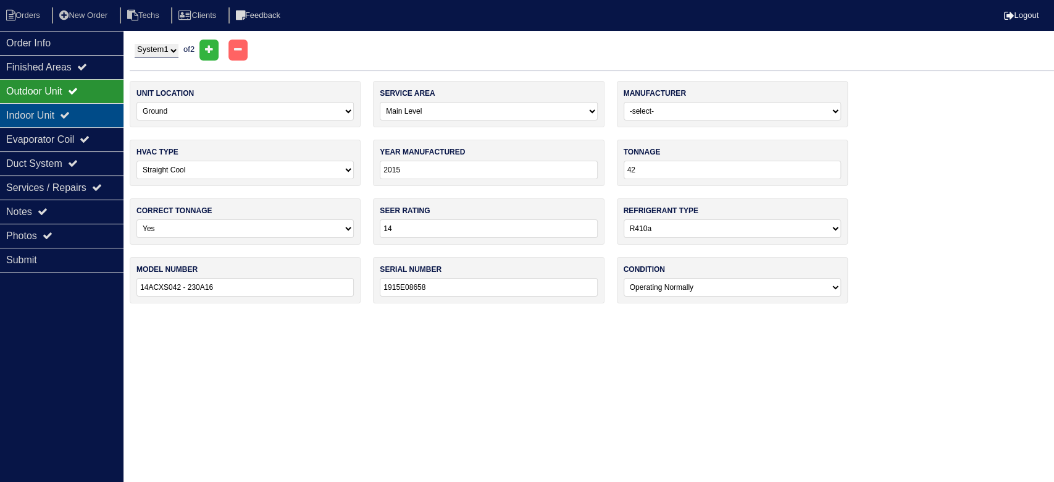
click at [87, 109] on div "Indoor Unit" at bounding box center [61, 115] width 123 height 24
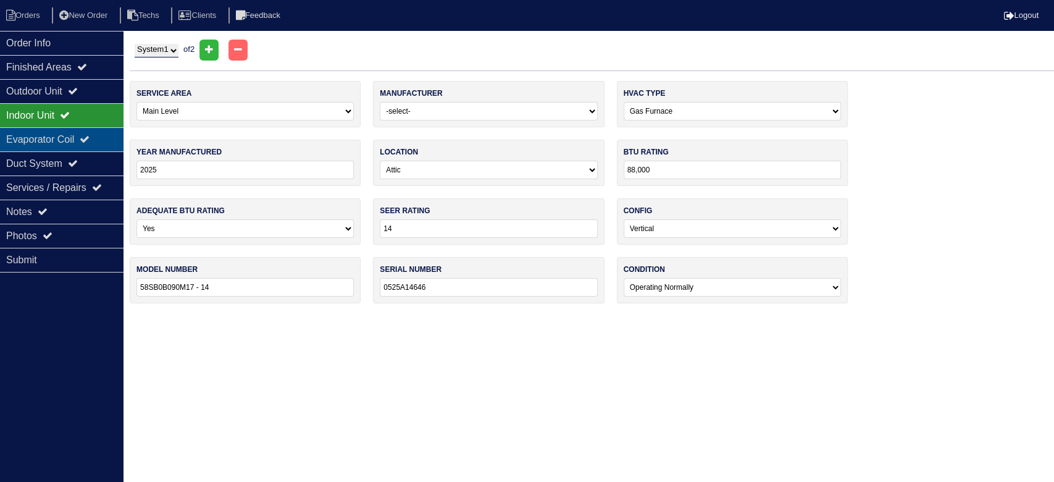
click at [93, 133] on div "Evaporator Coil" at bounding box center [61, 139] width 123 height 24
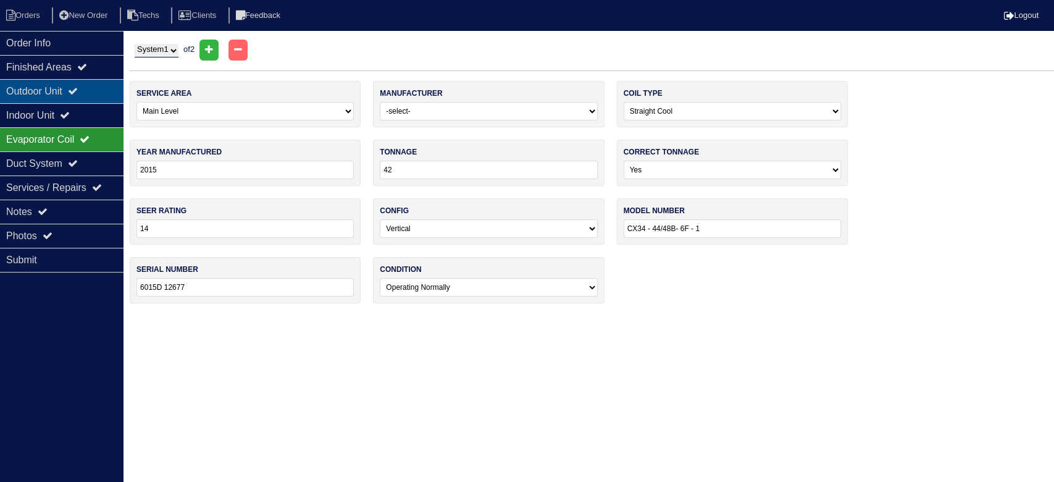
click at [104, 87] on div "Outdoor Unit" at bounding box center [61, 91] width 123 height 24
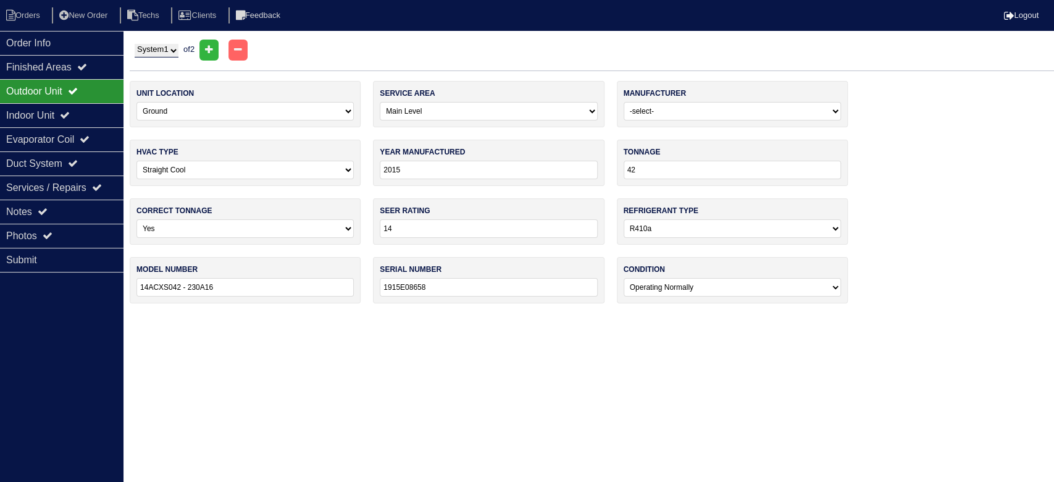
click at [158, 48] on select "System 1 System 2" at bounding box center [157, 51] width 44 height 14
select select "2"
click at [135, 44] on select "System 1 System 2" at bounding box center [157, 51] width 44 height 14
select select "1"
select select "[PERSON_NAME]"
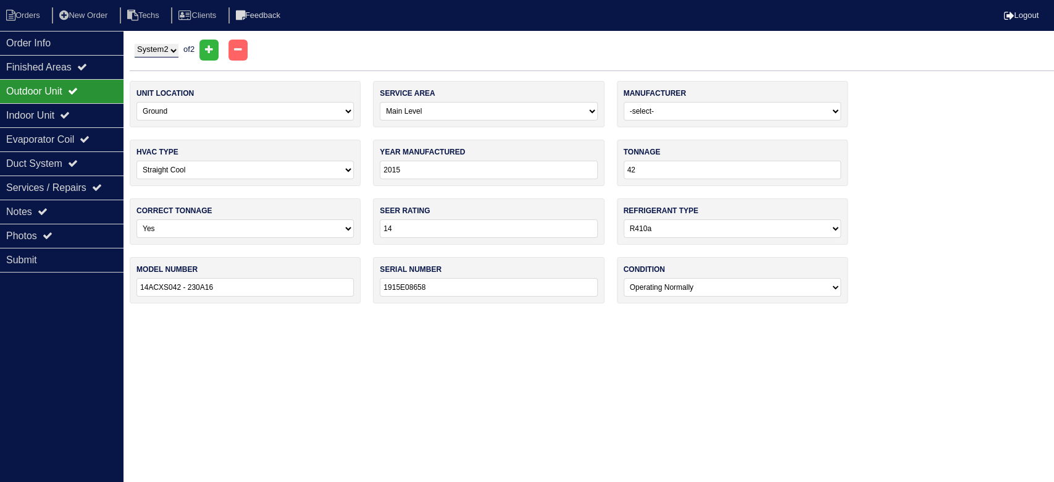
type input "2024"
type input "30"
type input "PASSAN430 - A"
type input "3224X59407"
click at [41, 108] on div "Indoor Unit" at bounding box center [61, 115] width 123 height 24
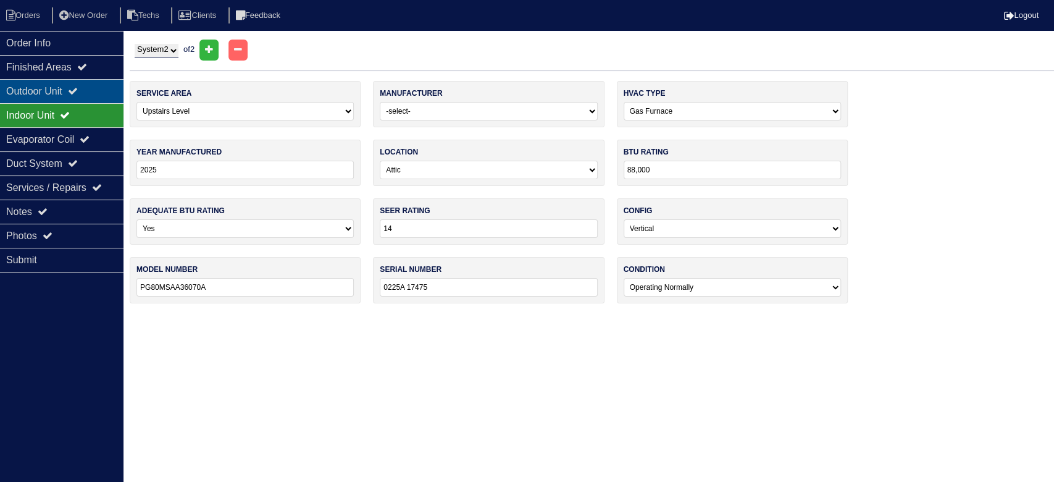
click at [66, 87] on div "Outdoor Unit" at bounding box center [61, 91] width 123 height 24
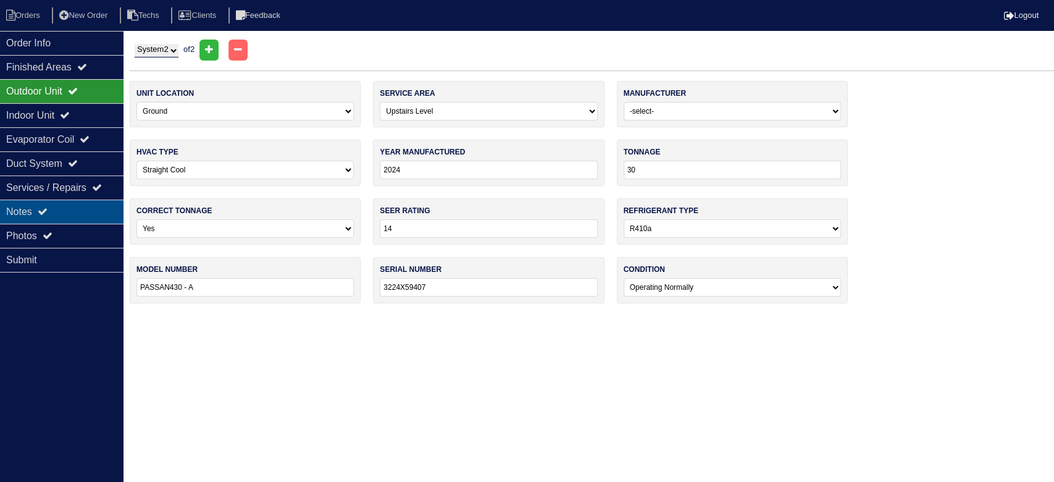
click at [103, 220] on div "Notes" at bounding box center [61, 211] width 123 height 24
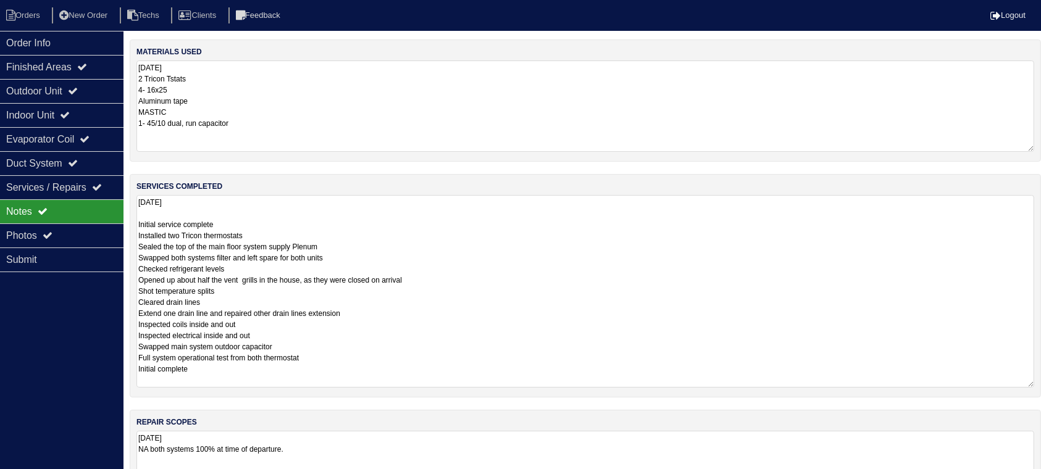
click at [256, 120] on textarea "9.9.25 2 Tricon Tstats 4- 16x25 Aluminum tape MASTIC 1- 45/10 dual, run capacit…" at bounding box center [585, 106] width 898 height 91
type textarea "9.9.25 2 Tricon Tstats 4- 16x25 Aluminum tape MASTIC 1- 45/10 dual, run capacit…"
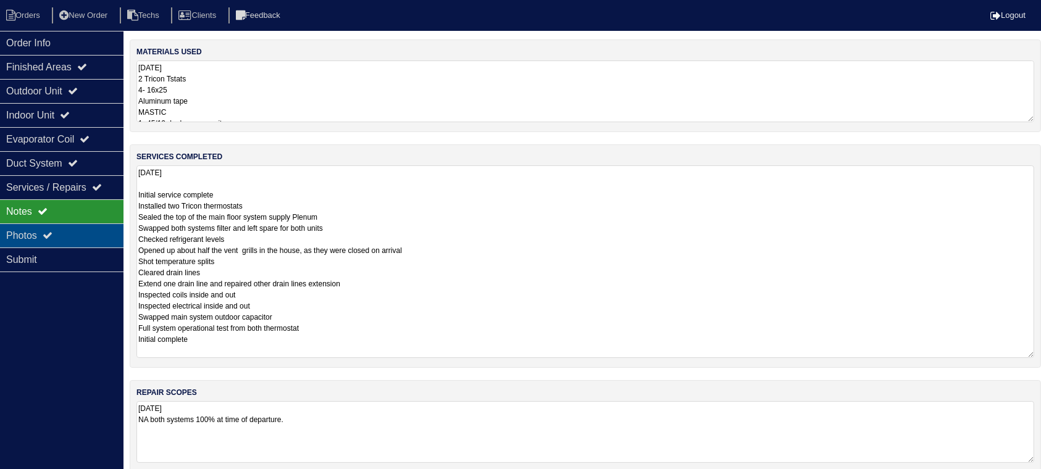
click at [77, 235] on div "Photos" at bounding box center [61, 235] width 123 height 24
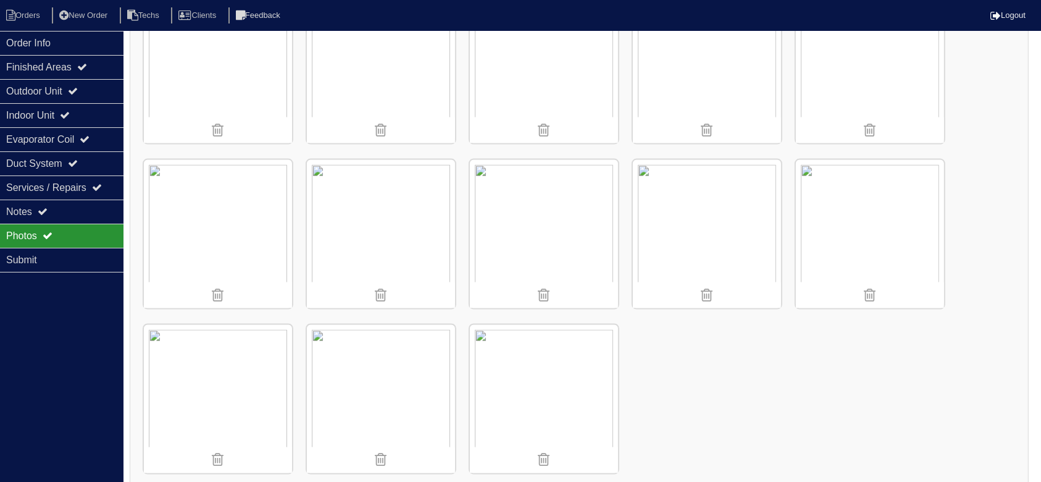
scroll to position [1888, 0]
click at [85, 207] on div "Notes" at bounding box center [61, 211] width 123 height 24
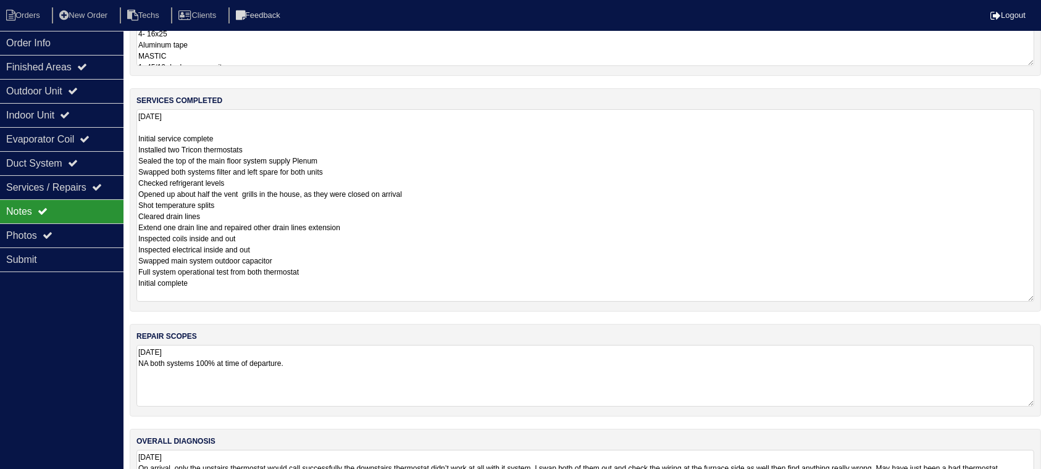
scroll to position [19, 0]
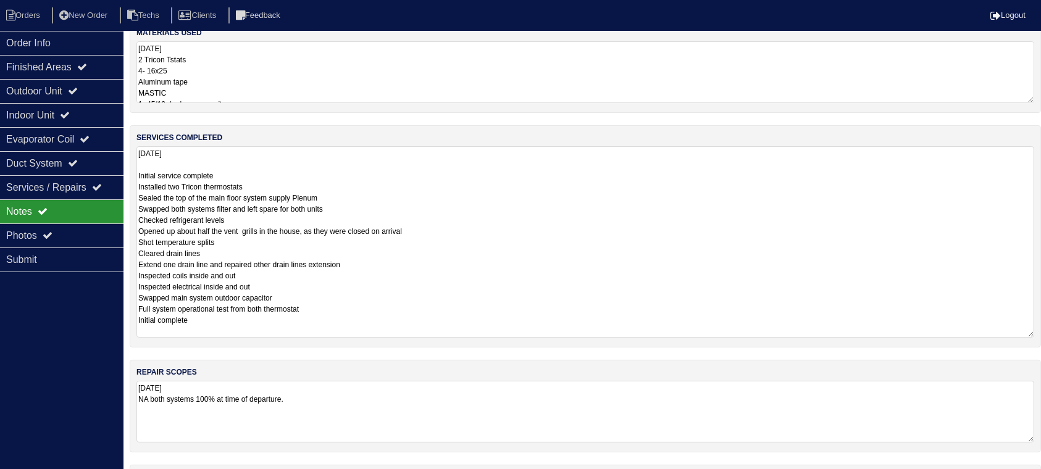
click at [215, 264] on textarea "9.9.25 Initial service complete Installed two Tricon thermostats Sealed the top…" at bounding box center [585, 241] width 898 height 191
click at [409, 269] on textarea "9.9.25 Initial service complete Installed two Tricon thermostats Sealed the top…" at bounding box center [585, 241] width 898 height 191
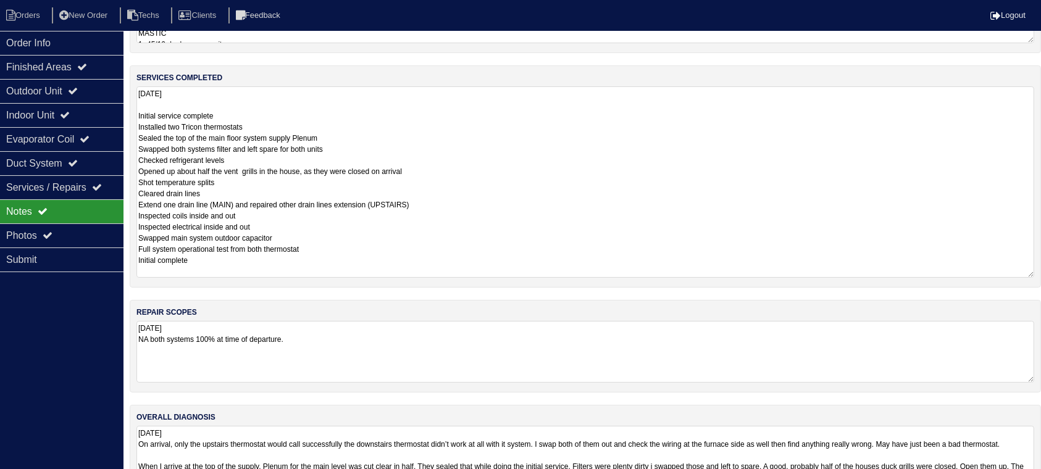
scroll to position [101, 0]
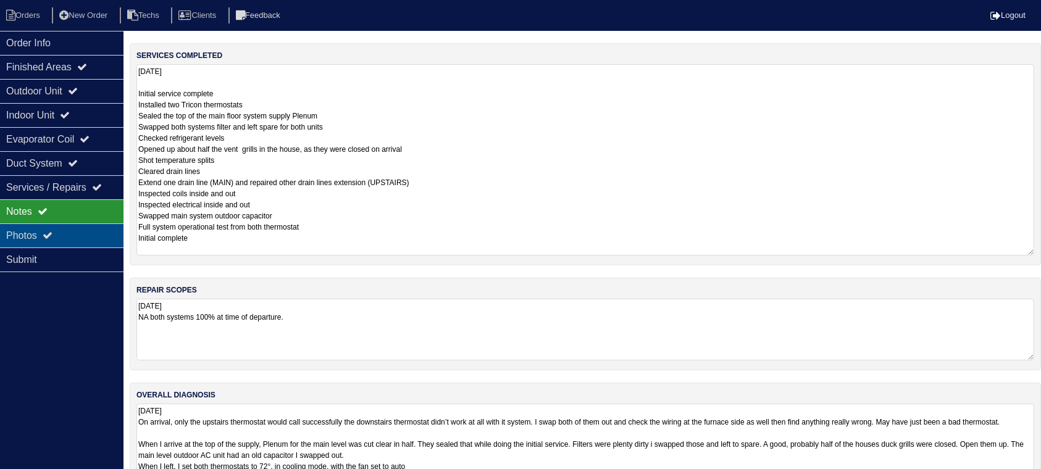
type textarea "9.9.25 Initial service complete Installed two Tricon thermostats Sealed the top…"
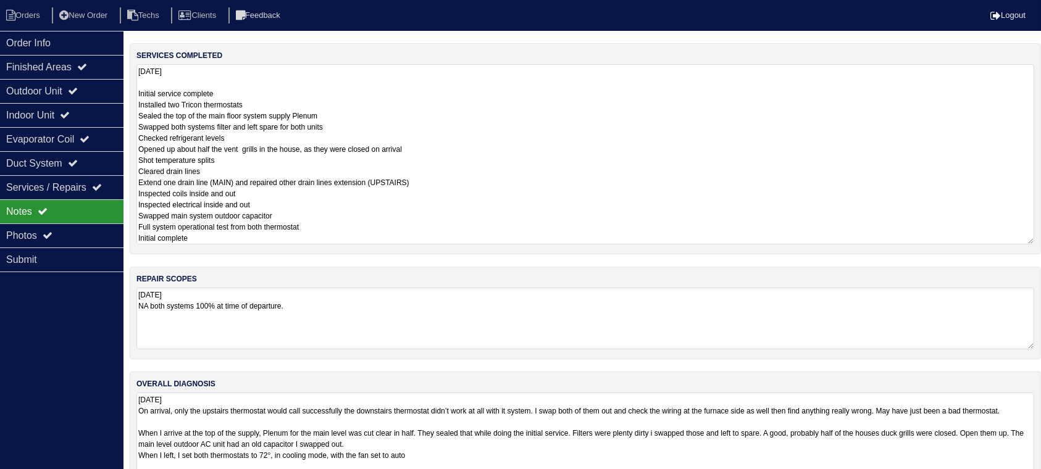
click at [926, 299] on div "materials used 9.9.25 2 Tricon Tstats 4- 16x25 Aluminum tape MASTIC 1- 45/10 du…" at bounding box center [585, 239] width 911 height 603
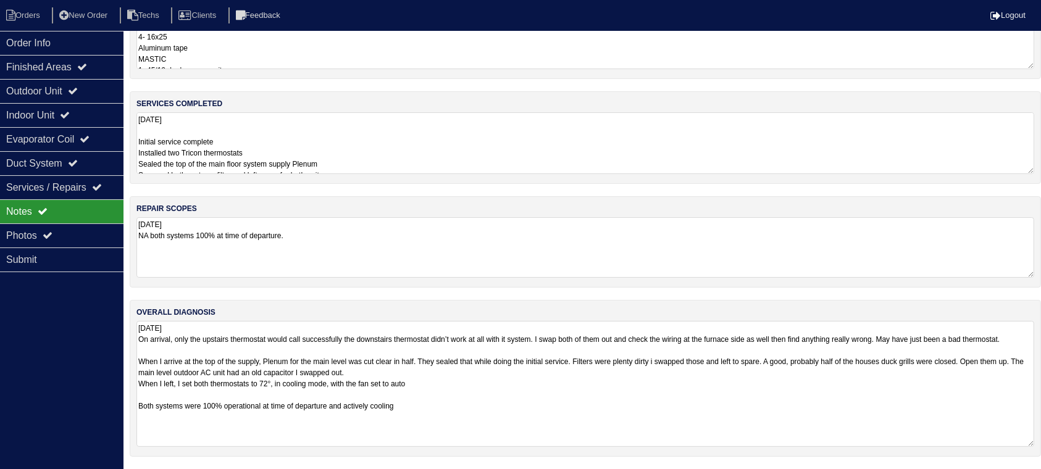
scroll to position [51, 0]
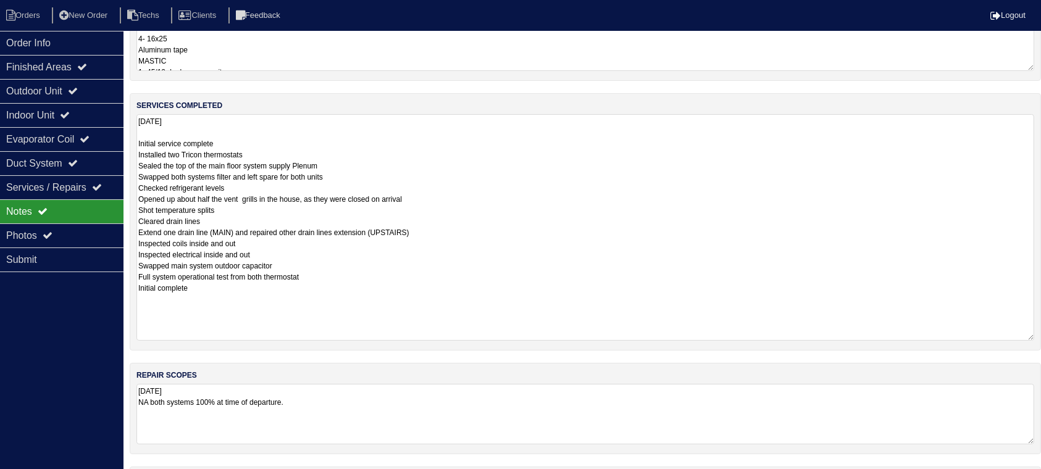
drag, startPoint x: 1032, startPoint y: 173, endPoint x: 1032, endPoint y: 338, distance: 164.8
click at [1032, 338] on textarea "9.9.25 Initial service complete Installed two Tricon thermostats Sealed the top…" at bounding box center [585, 227] width 898 height 227
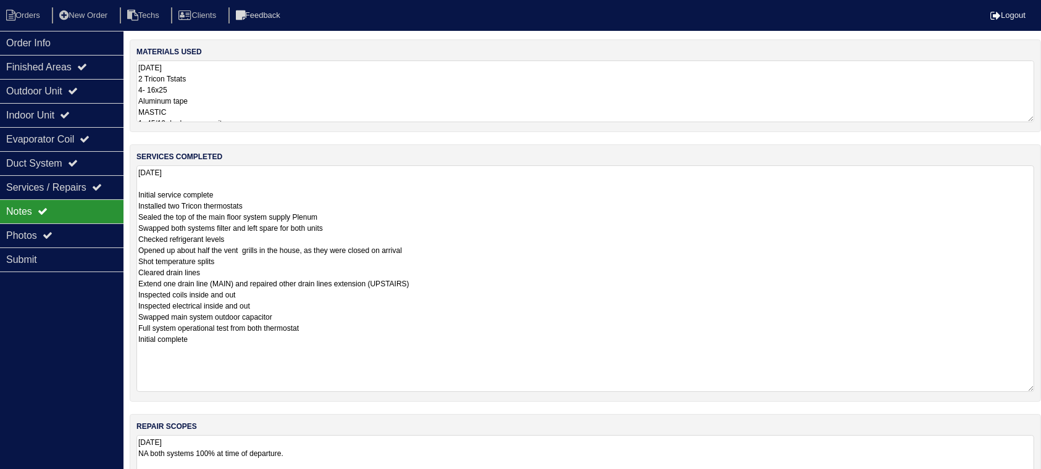
scroll to position [0, 0]
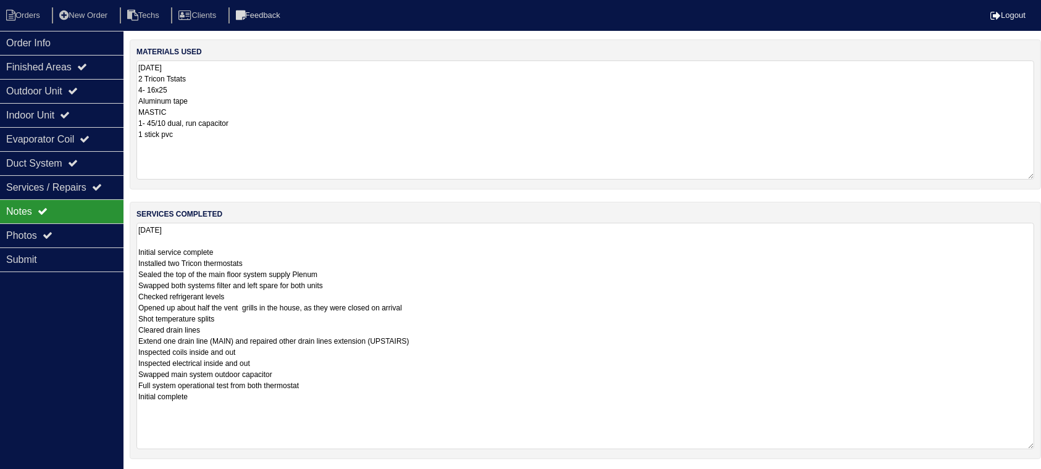
drag, startPoint x: 1029, startPoint y: 120, endPoint x: 1012, endPoint y: 179, distance: 61.6
click at [1028, 178] on textarea "9.9.25 2 Tricon Tstats 4- 16x25 Aluminum tape MASTIC 1- 45/10 dual, run capacit…" at bounding box center [585, 120] width 898 height 119
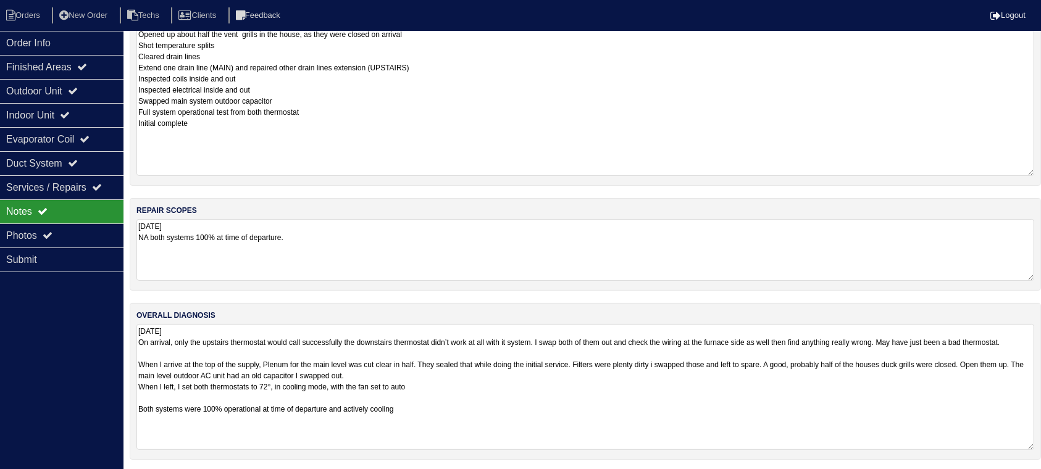
scroll to position [273, 0]
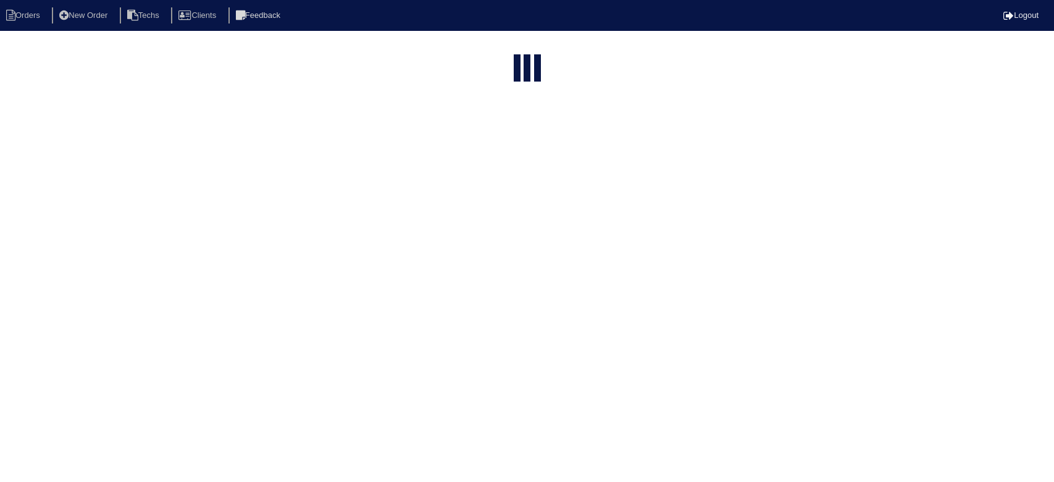
select select "15"
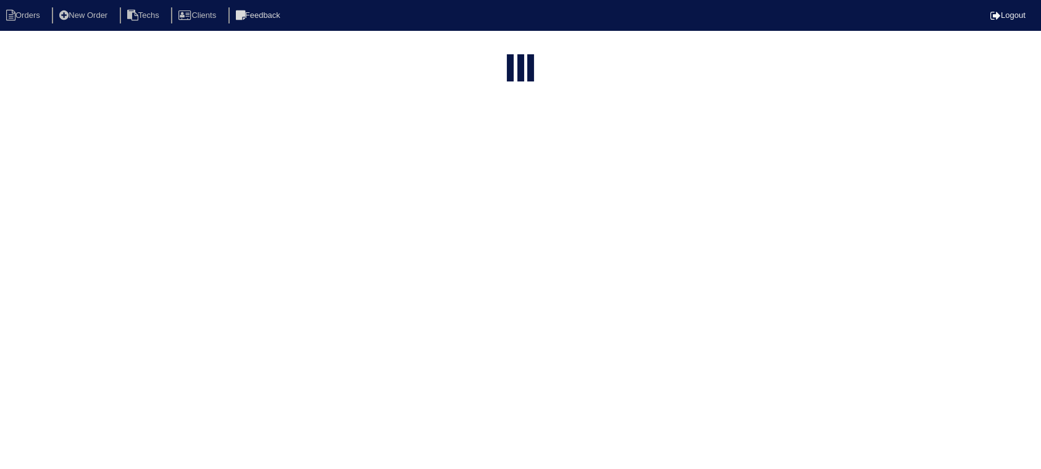
select select "field complete"
select select "need to quote"
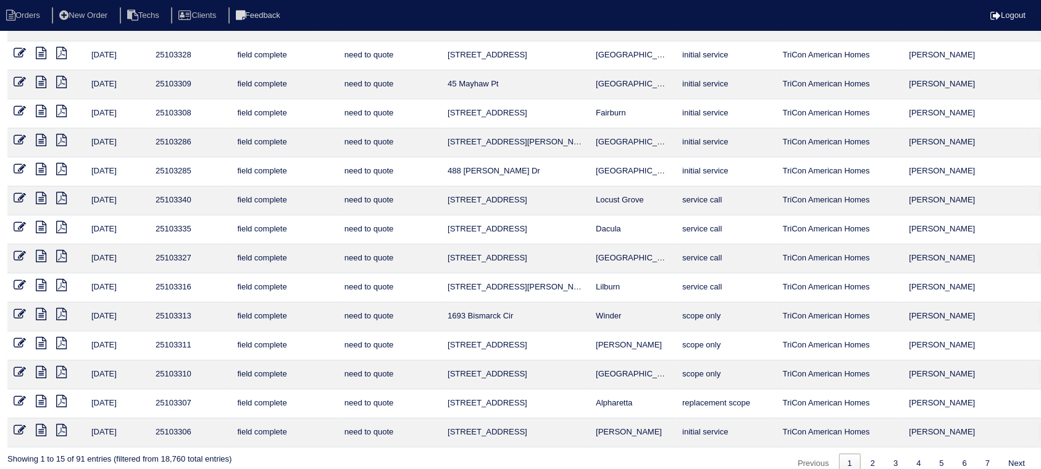
scroll to position [94, 0]
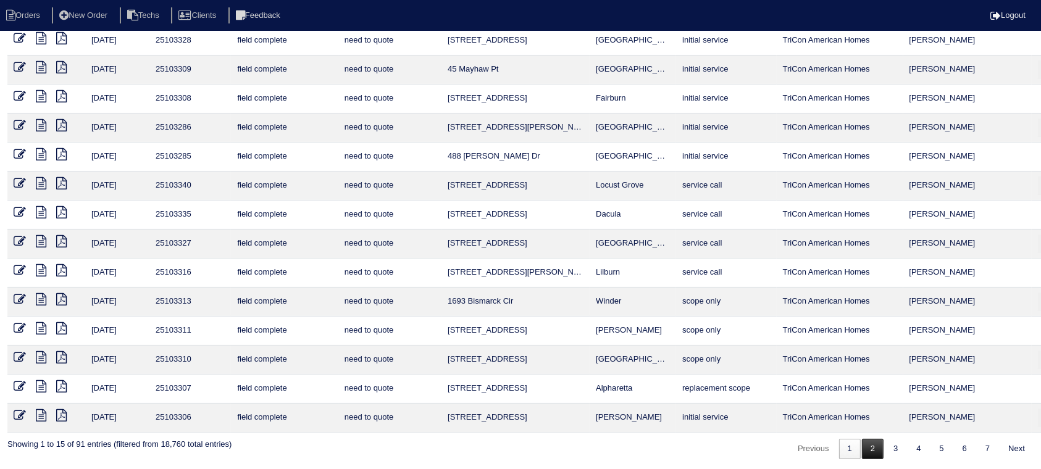
click at [864, 446] on link "2" at bounding box center [873, 449] width 22 height 20
select select "field complete"
select select "need to quote"
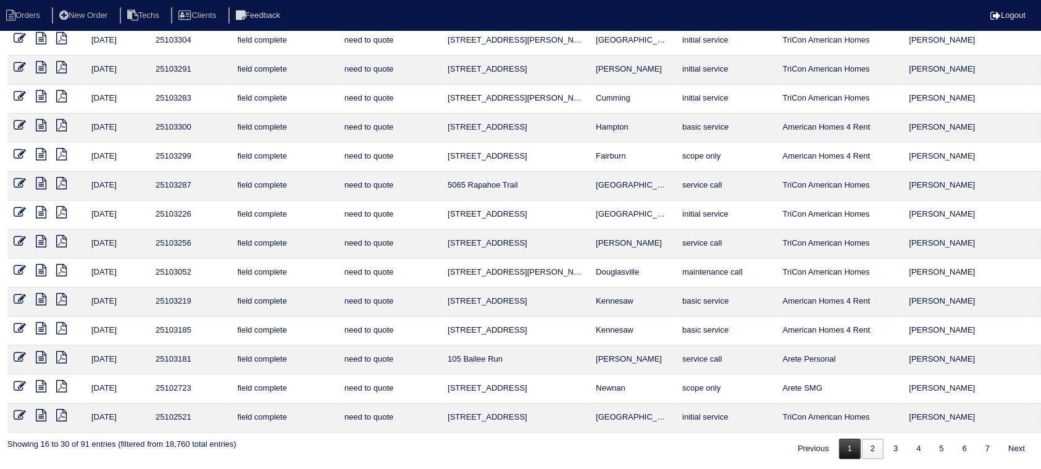
click at [841, 442] on link "1" at bounding box center [850, 449] width 22 height 20
select select "field complete"
select select "need to quote"
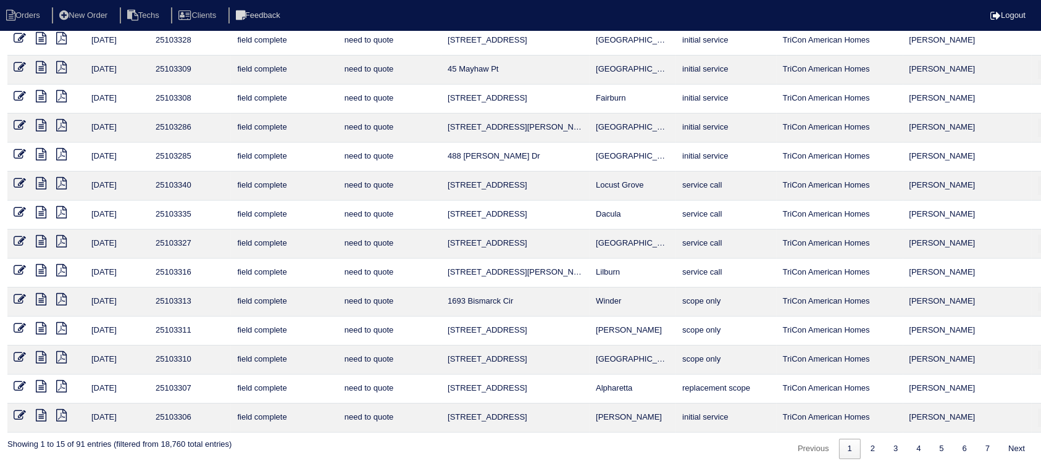
click at [41, 414] on icon at bounding box center [41, 415] width 10 height 12
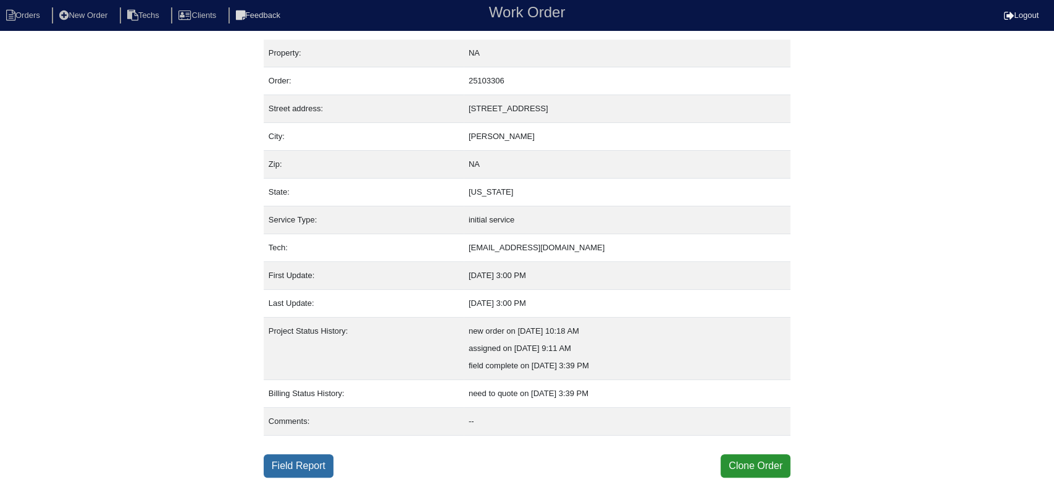
click at [286, 467] on link "Field Report" at bounding box center [299, 465] width 70 height 23
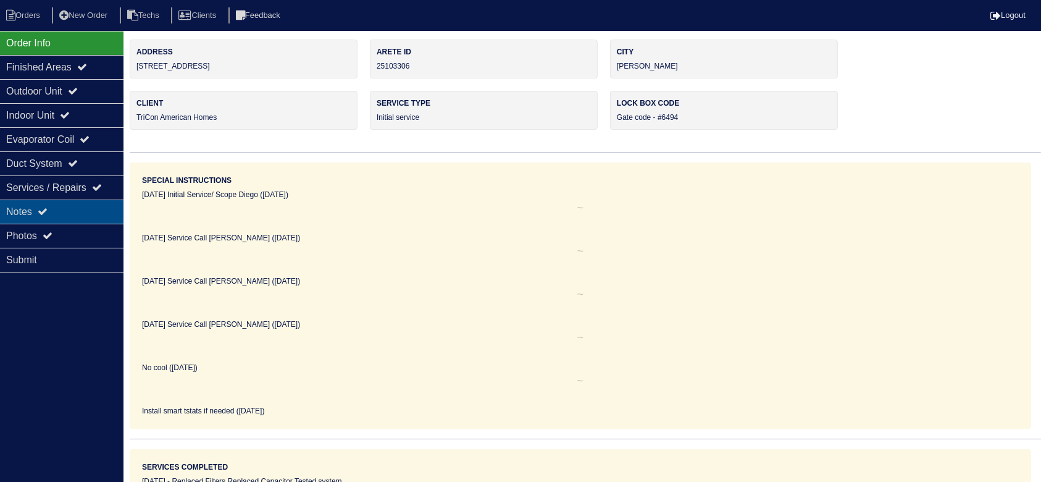
click at [81, 201] on div "Notes" at bounding box center [61, 211] width 123 height 24
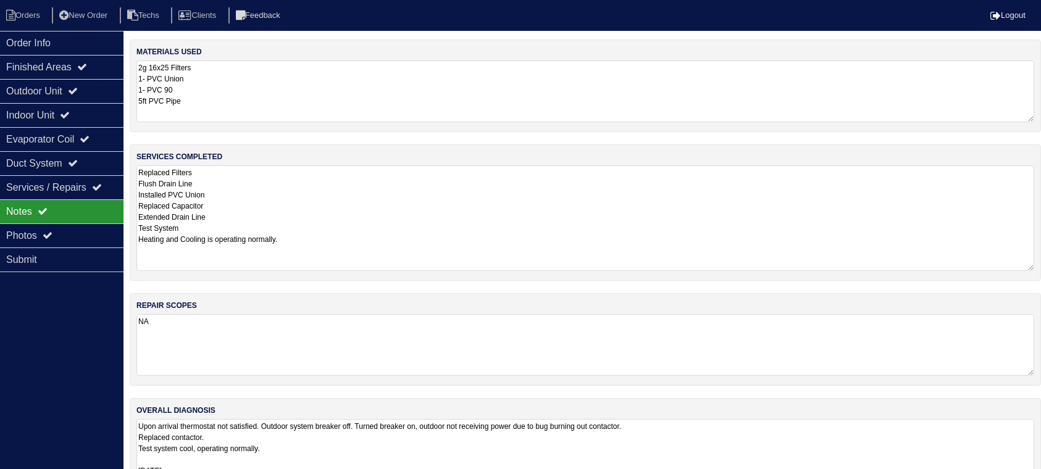
drag, startPoint x: 1039, startPoint y: 224, endPoint x: 1033, endPoint y: 268, distance: 44.3
click at [1033, 268] on textarea "Replaced Filters Flush Drain Line Installed PVC Union Replaced Capacitor Extend…" at bounding box center [585, 218] width 898 height 106
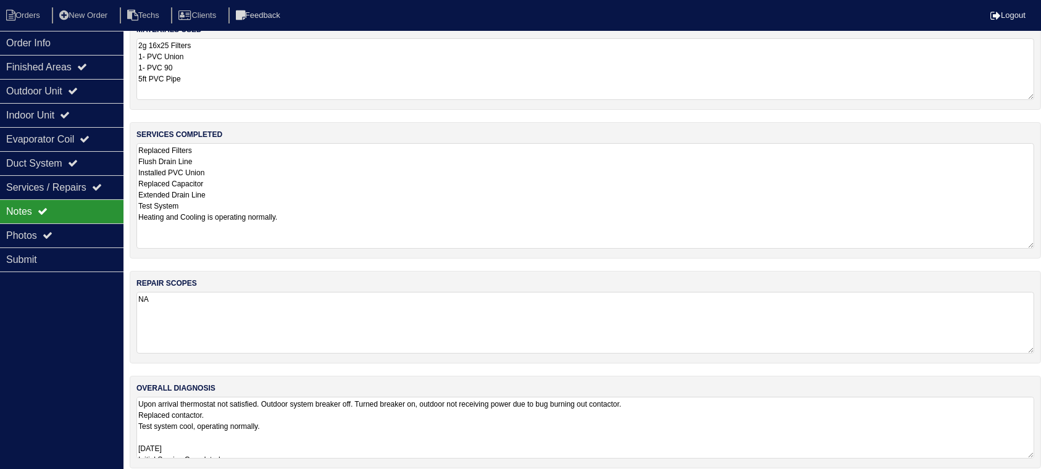
scroll to position [32, 0]
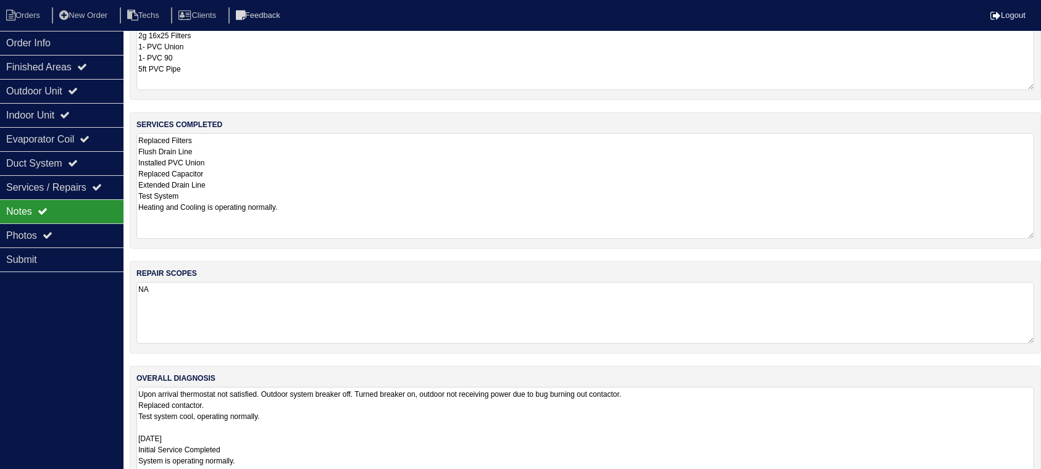
drag, startPoint x: 1027, startPoint y: 440, endPoint x: 1027, endPoint y: 520, distance: 80.3
click at [1027, 481] on html "Orders New Order Techs Clients Feedback Logout Orders New Order Users Clients M…" at bounding box center [520, 259] width 1041 height 583
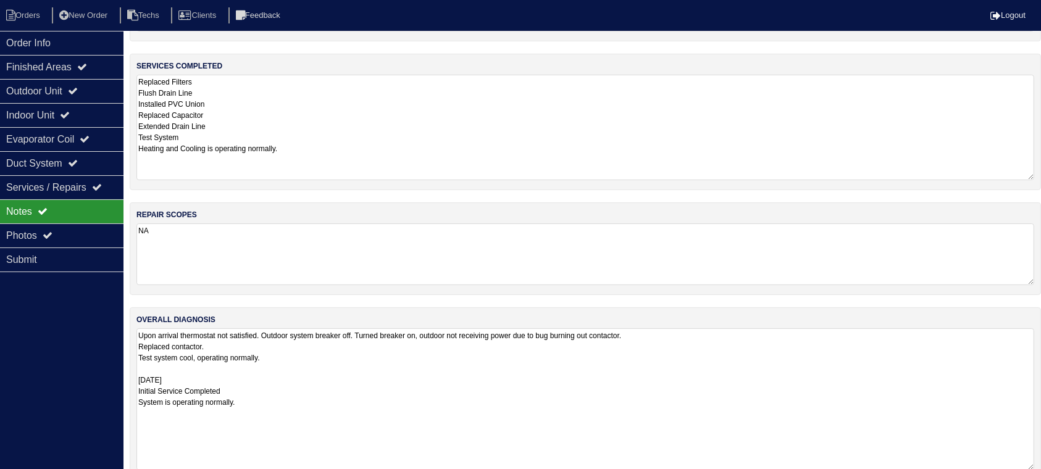
scroll to position [113, 0]
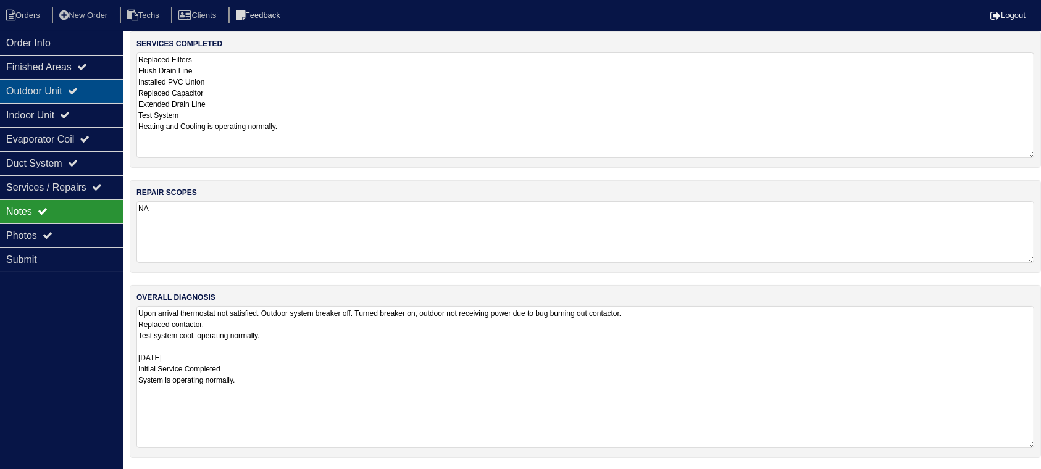
click at [92, 83] on div "Outdoor Unit" at bounding box center [61, 91] width 123 height 24
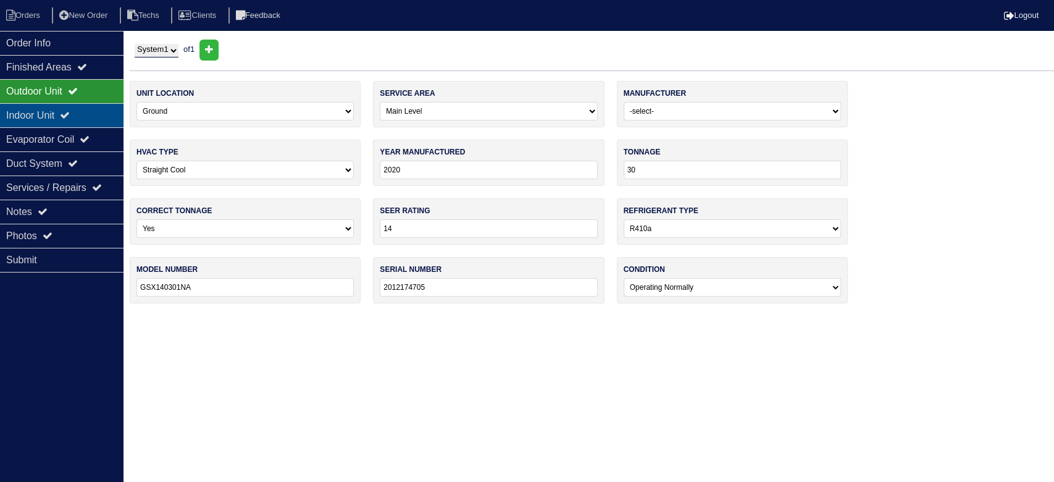
click at [88, 114] on div "Indoor Unit" at bounding box center [61, 115] width 123 height 24
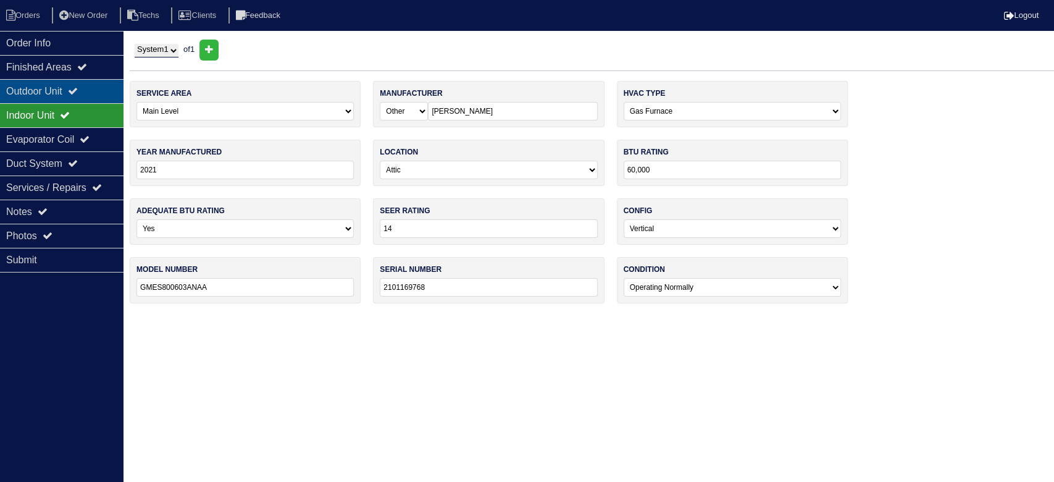
click at [95, 82] on div "Outdoor Unit" at bounding box center [61, 91] width 123 height 24
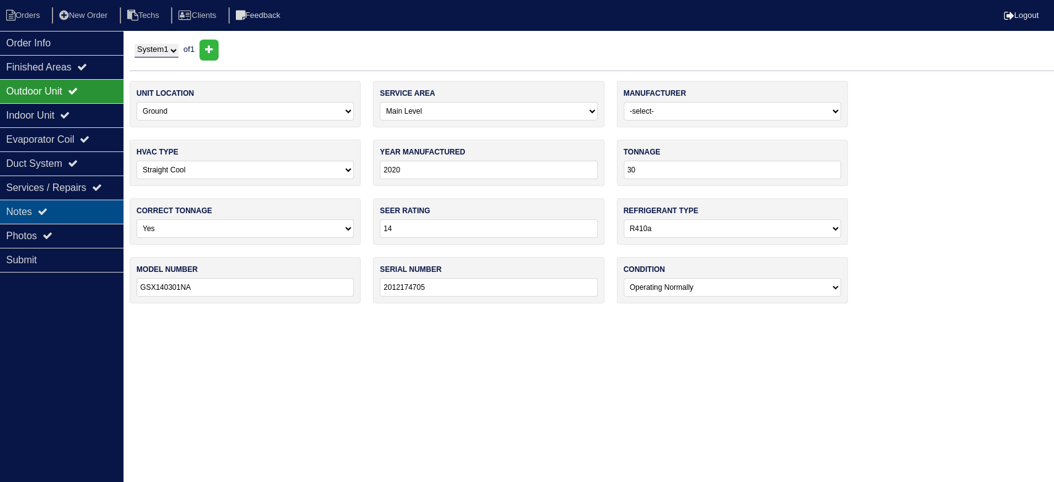
click at [95, 207] on div "Notes" at bounding box center [61, 211] width 123 height 24
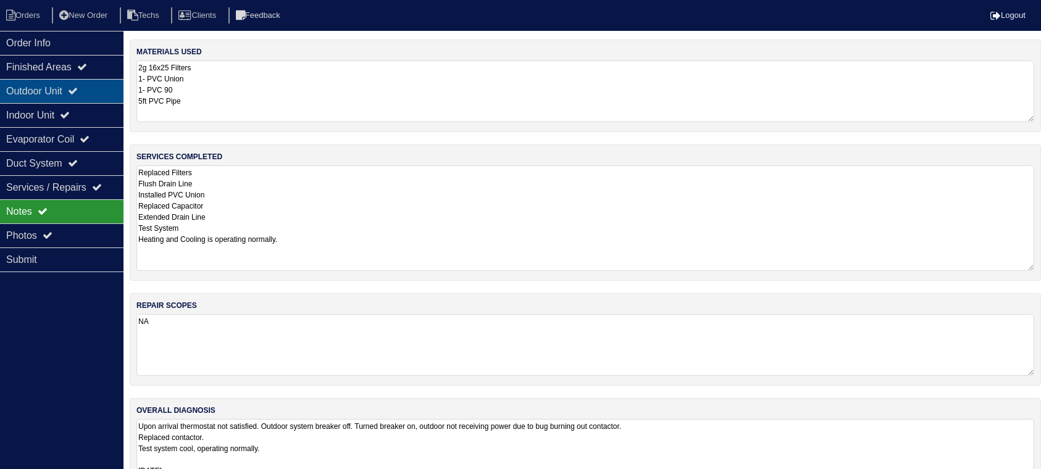
click at [98, 86] on div "Outdoor Unit" at bounding box center [61, 91] width 123 height 24
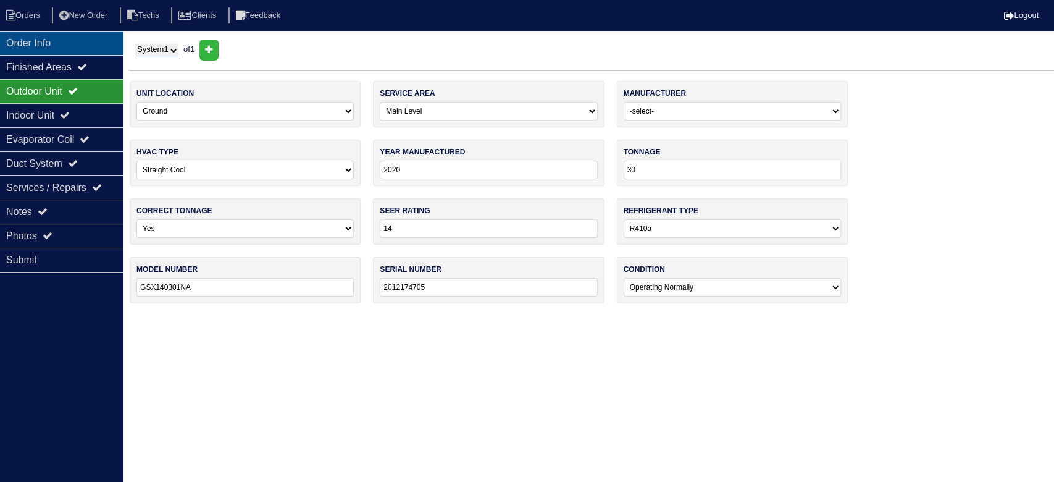
click at [80, 37] on div "Order Info" at bounding box center [61, 43] width 123 height 24
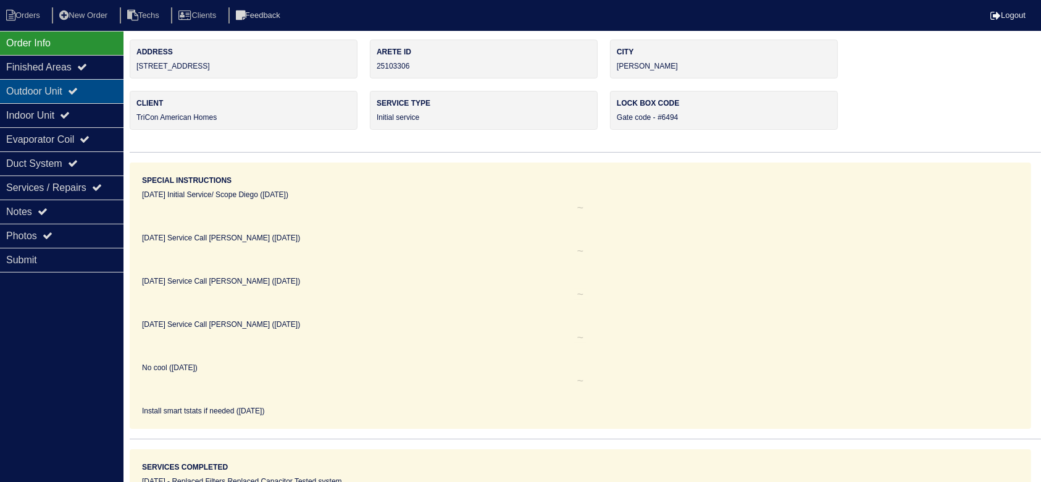
click at [78, 91] on icon at bounding box center [73, 91] width 10 height 10
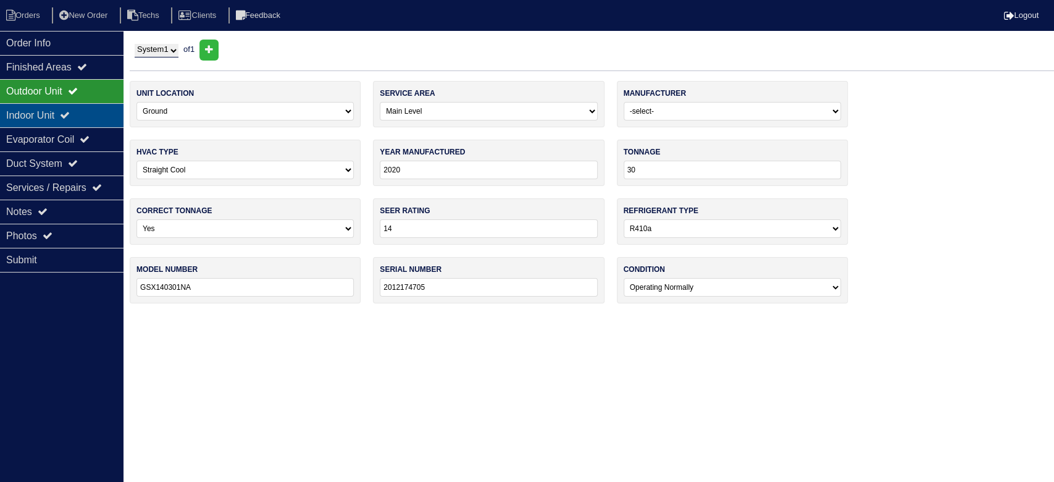
click at [92, 112] on div "Indoor Unit" at bounding box center [61, 115] width 123 height 24
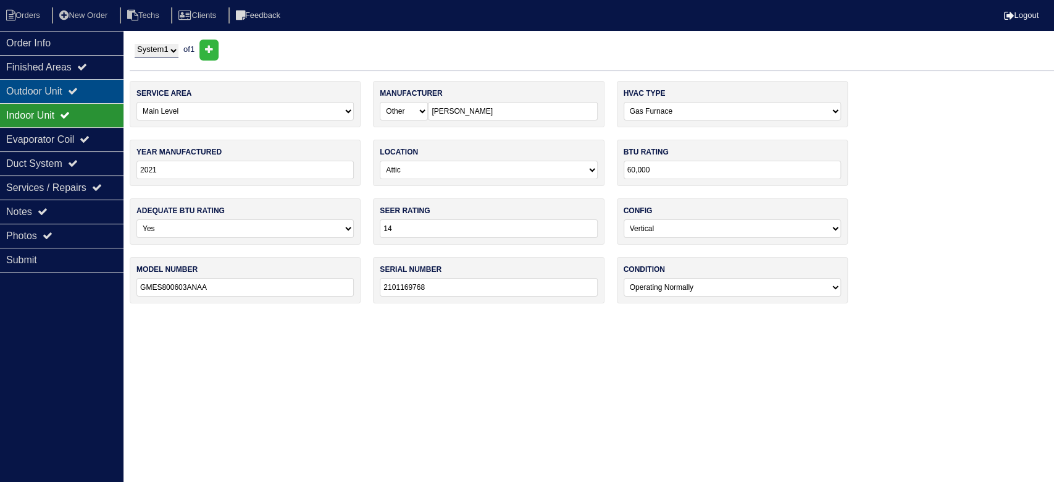
click at [91, 83] on div "Outdoor Unit" at bounding box center [61, 91] width 123 height 24
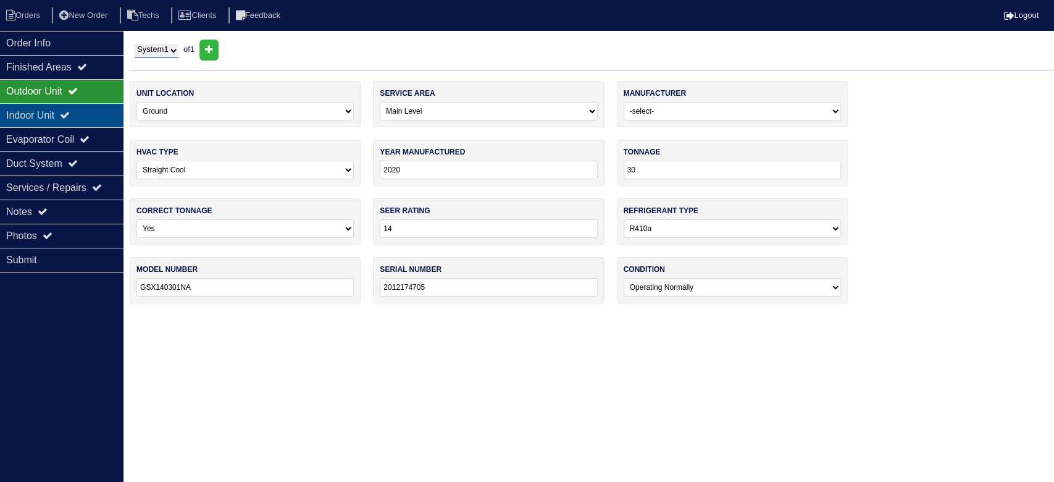
click at [79, 115] on div "Indoor Unit" at bounding box center [61, 115] width 123 height 24
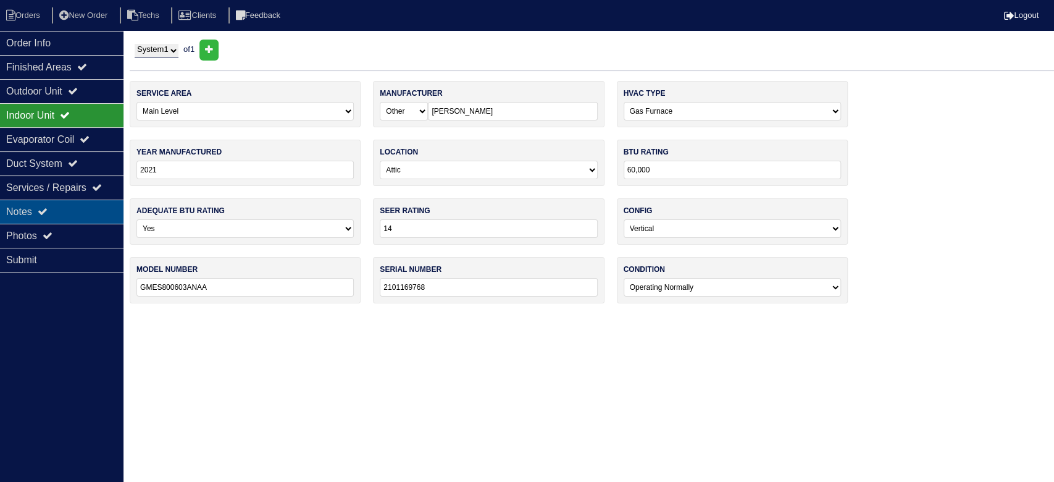
click at [93, 210] on div "Notes" at bounding box center [61, 211] width 123 height 24
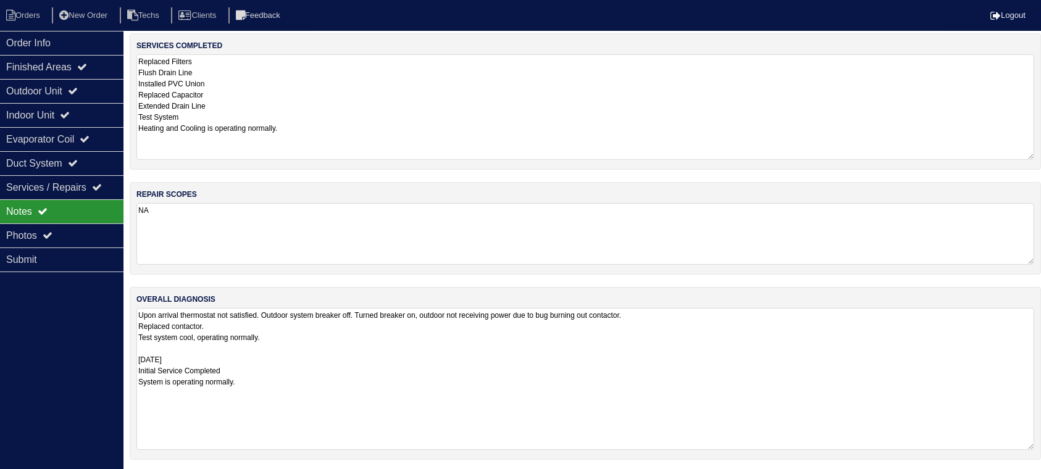
scroll to position [113, 0]
click at [22, 18] on li "Orders" at bounding box center [25, 15] width 50 height 17
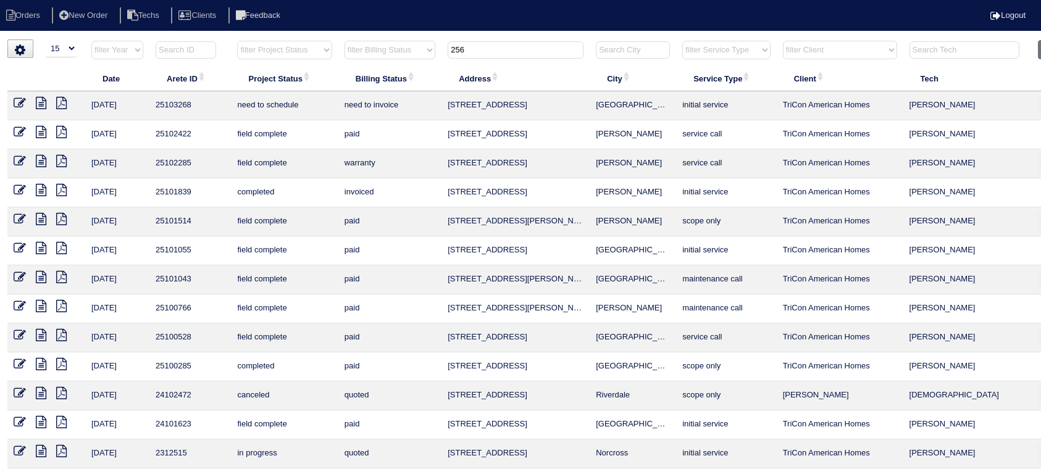
select select "15"
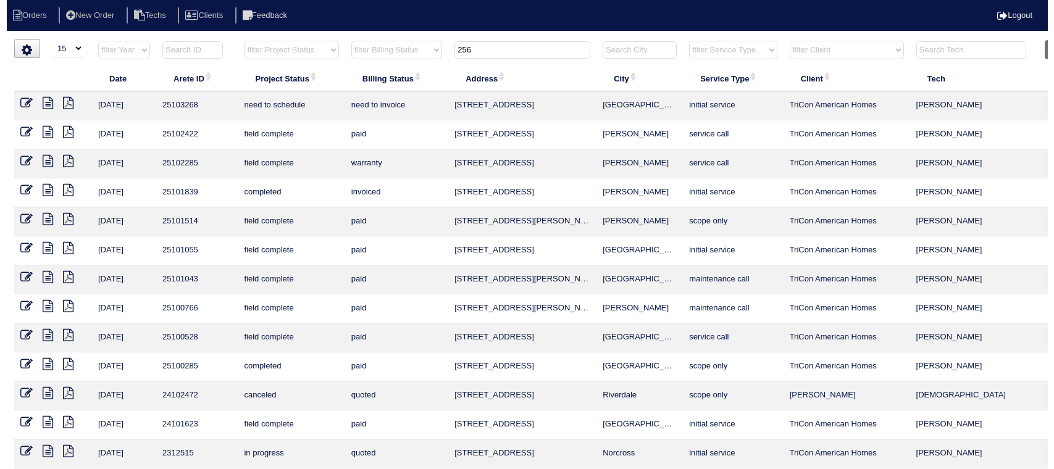
scroll to position [0, 24]
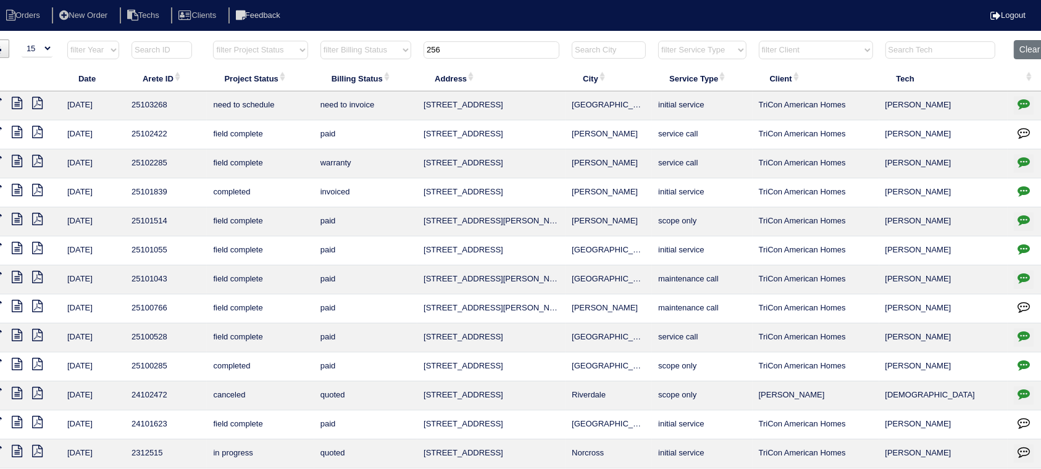
click at [445, 45] on input "256" at bounding box center [492, 49] width 136 height 17
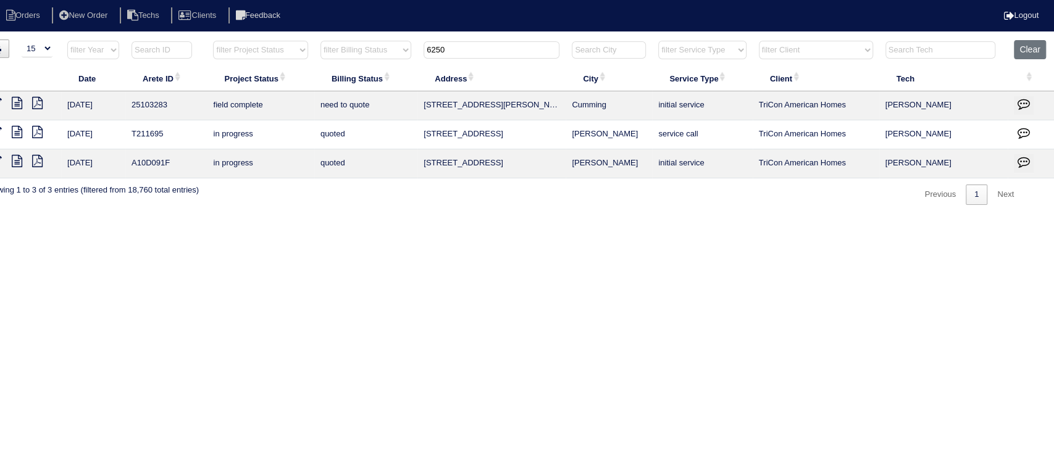
type input "6250"
click at [17, 98] on icon at bounding box center [17, 103] width 10 height 12
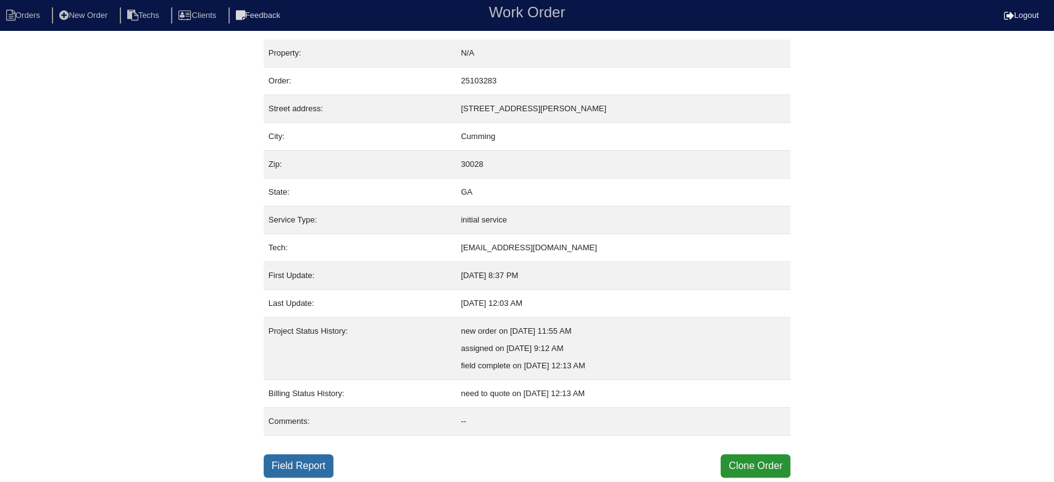
click at [296, 464] on link "Field Report" at bounding box center [299, 465] width 70 height 23
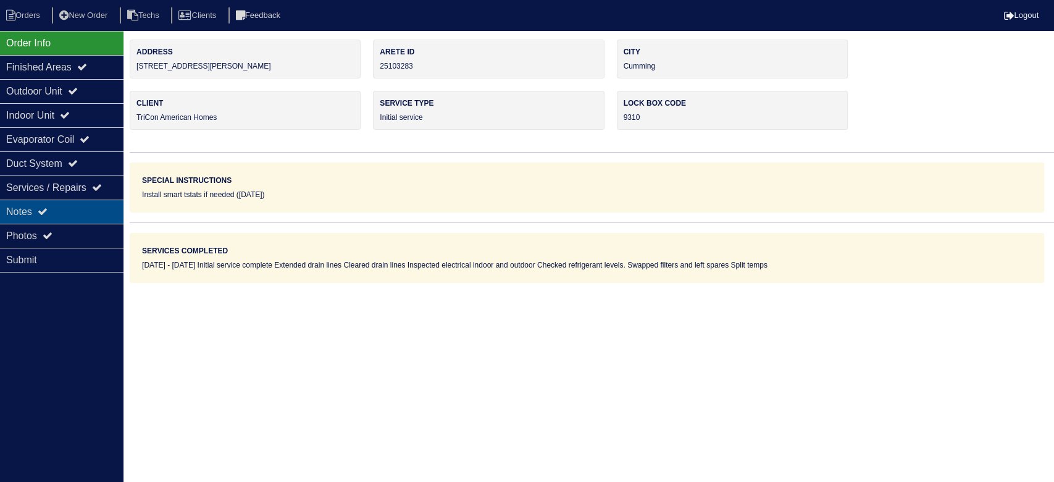
click at [71, 200] on div "Notes" at bounding box center [61, 211] width 123 height 24
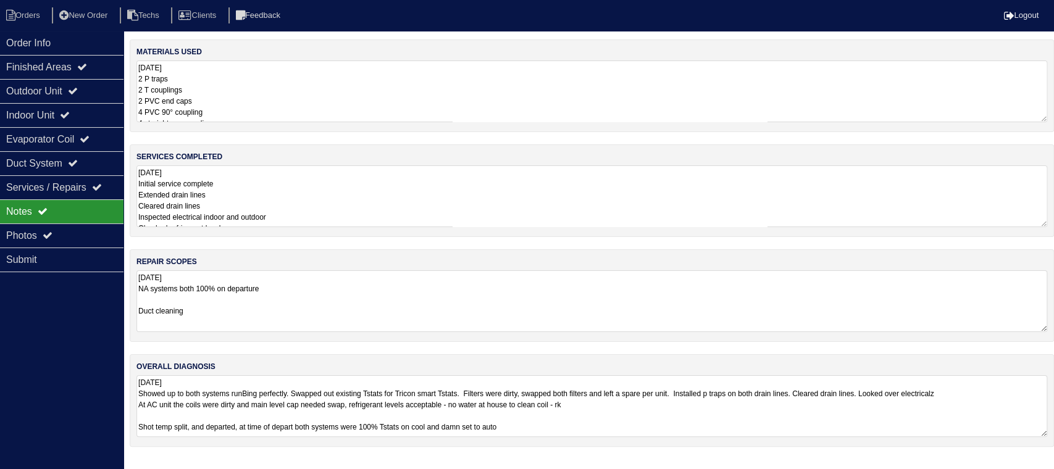
click at [691, 411] on textarea "[DATE] Showed up to both systems runBing perfectly. Swapped out existing Tstats…" at bounding box center [591, 406] width 911 height 62
click at [314, 80] on textarea "[DATE] 2 P traps 2 T couplings 2 PVC end caps 4 PVC 90° coupling 4 straight pvc…" at bounding box center [591, 92] width 911 height 62
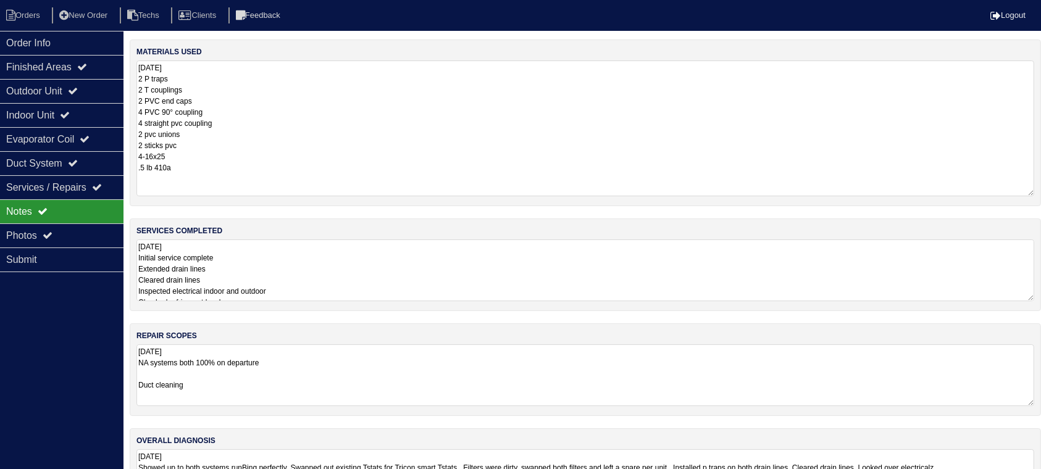
click at [344, 277] on div "materials used [DATE] 2 P traps 2 T couplings 2 PVC end caps 4 PVC 90° coupling…" at bounding box center [585, 287] width 911 height 494
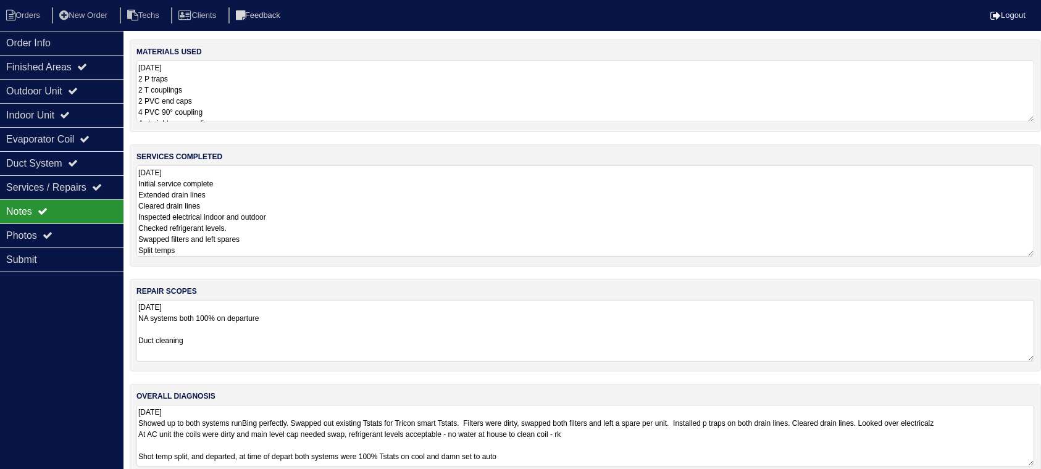
click at [228, 91] on textarea "[DATE] 2 P traps 2 T couplings 2 PVC end caps 4 PVC 90° coupling 4 straight pvc…" at bounding box center [585, 92] width 898 height 62
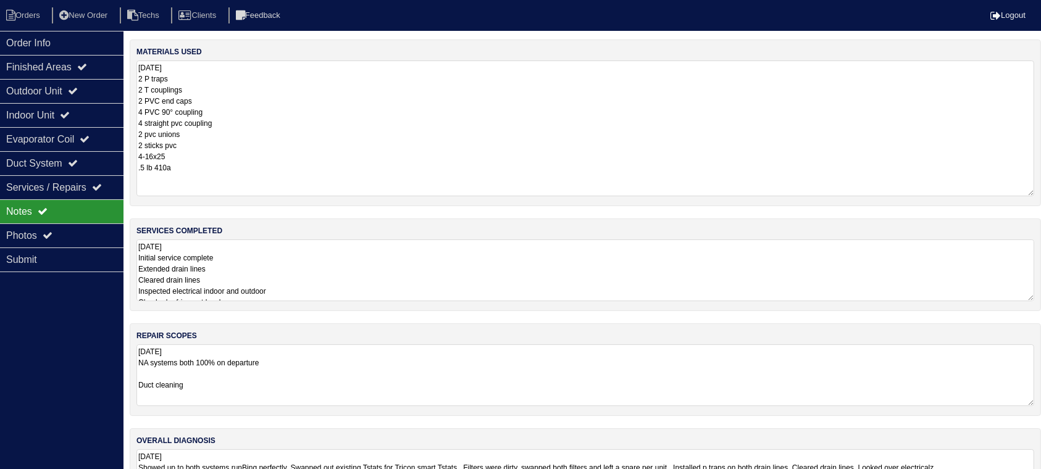
click at [268, 268] on div "materials used [DATE] 2 P traps 2 T couplings 2 PVC end caps 4 PVC 90° coupling…" at bounding box center [585, 287] width 911 height 494
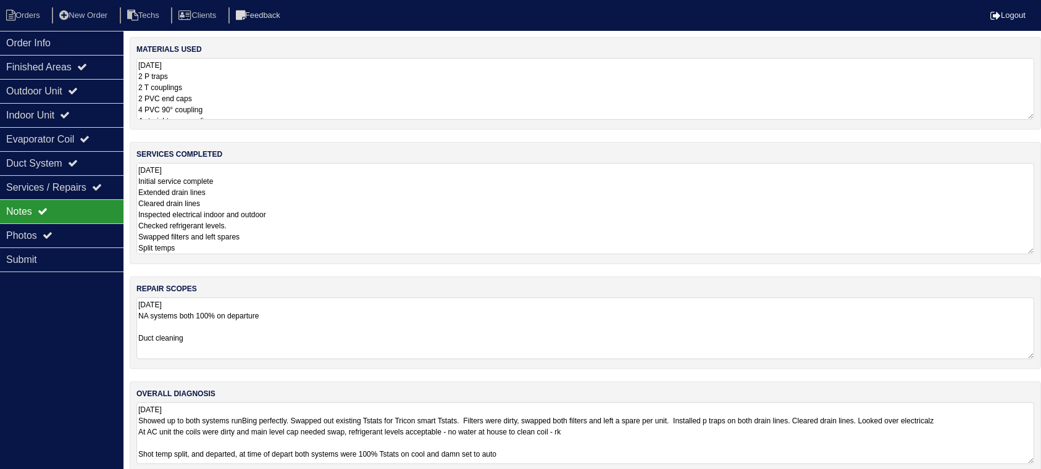
scroll to position [19, 0]
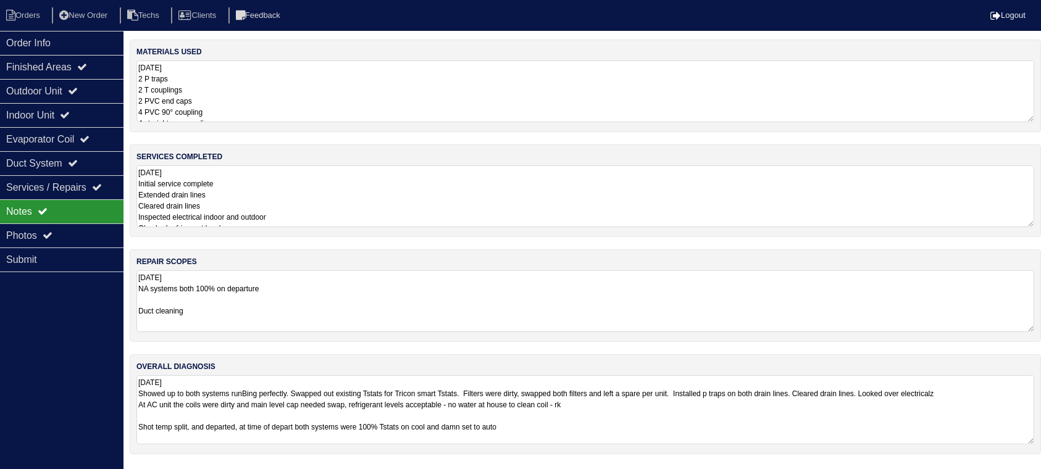
click at [651, 421] on textarea "[DATE] Showed up to both systems runBing perfectly. Swapped out existing Tstats…" at bounding box center [585, 409] width 898 height 69
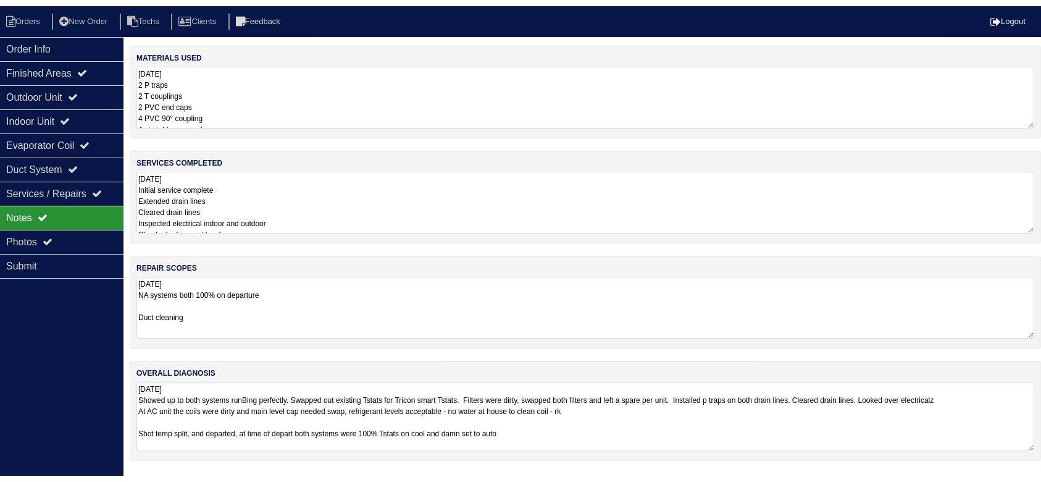
scroll to position [0, 0]
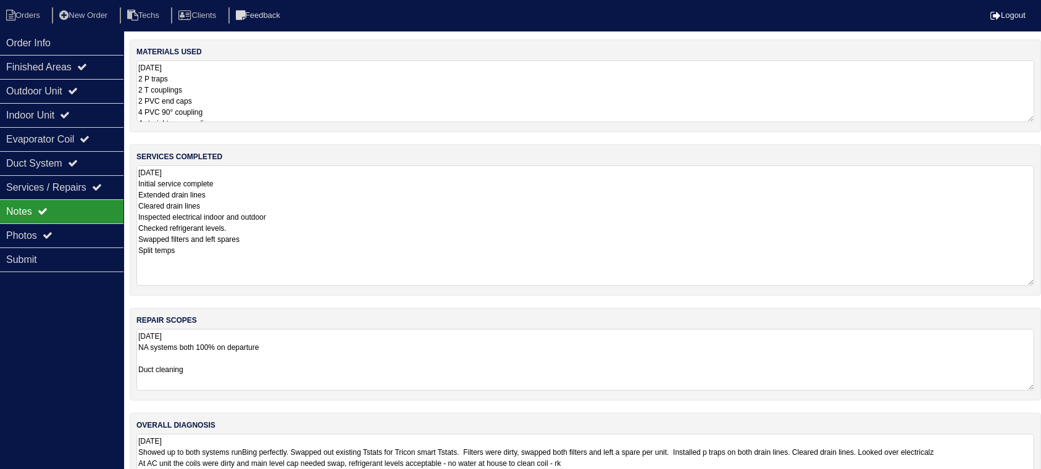
drag, startPoint x: 1042, startPoint y: 221, endPoint x: 1031, endPoint y: 280, distance: 59.7
click at [1031, 280] on textarea "[DATE] Initial service complete Extended drain lines Cleared drain lines Inspec…" at bounding box center [585, 225] width 898 height 120
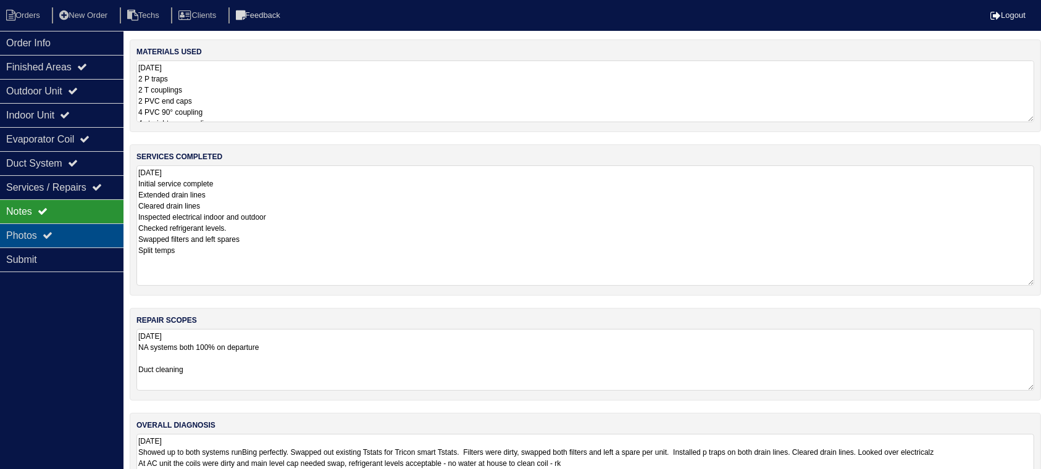
click at [62, 235] on div "Photos" at bounding box center [61, 235] width 123 height 24
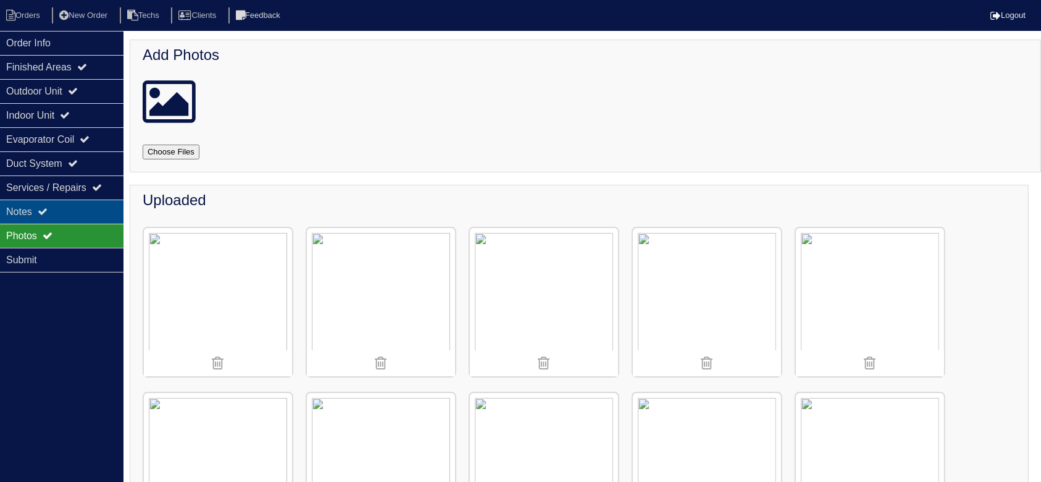
click at [78, 202] on div "Notes" at bounding box center [61, 211] width 123 height 24
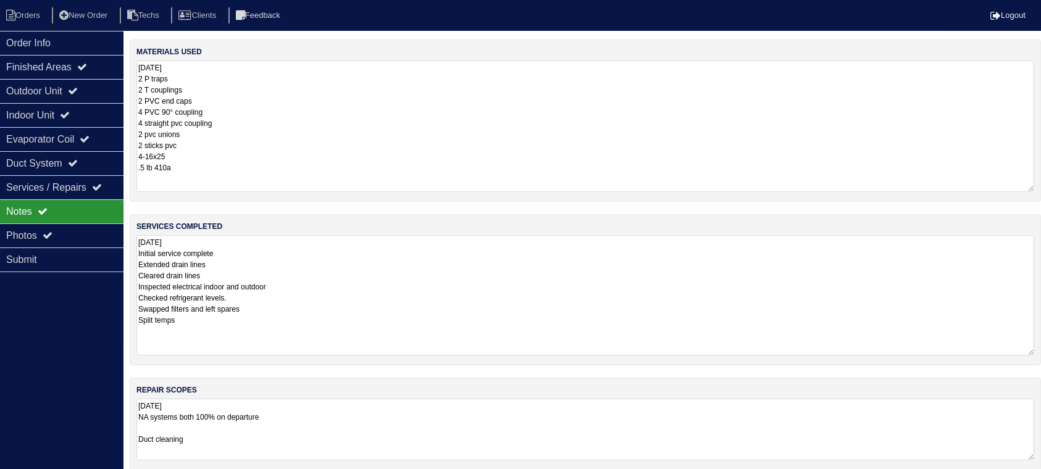
drag, startPoint x: 1027, startPoint y: 119, endPoint x: 1029, endPoint y: 189, distance: 70.4
click at [1029, 189] on textarea "[DATE] 2 P traps 2 T couplings 2 PVC end caps 4 PVC 90° coupling 4 straight pvc…" at bounding box center [585, 126] width 898 height 131
click at [201, 170] on textarea "[DATE] 2 P traps 2 T couplings 2 PVC end caps 4 PVC 90° coupling 4 straight pvc…" at bounding box center [585, 126] width 898 height 131
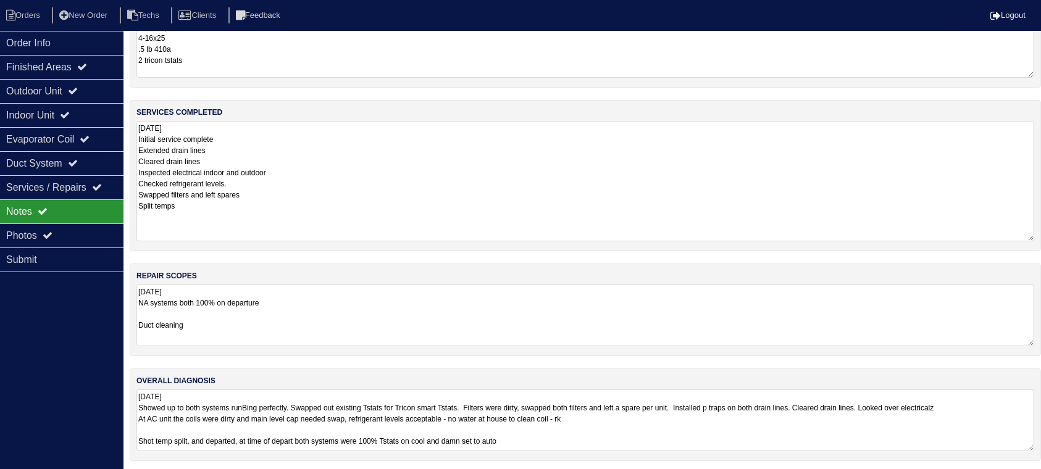
scroll to position [121, 0]
type textarea "[DATE] 2 P traps 2 T couplings 2 PVC end caps 4 PVC 90° coupling 4 straight pvc…"
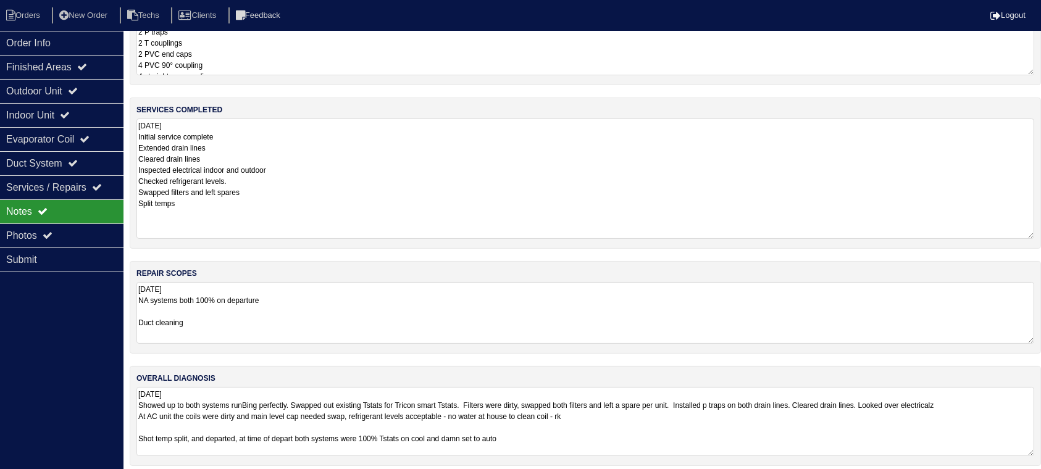
click at [717, 428] on textarea "[DATE] Showed up to both systems runBing perfectly. Swapped out existing Tstats…" at bounding box center [585, 421] width 898 height 69
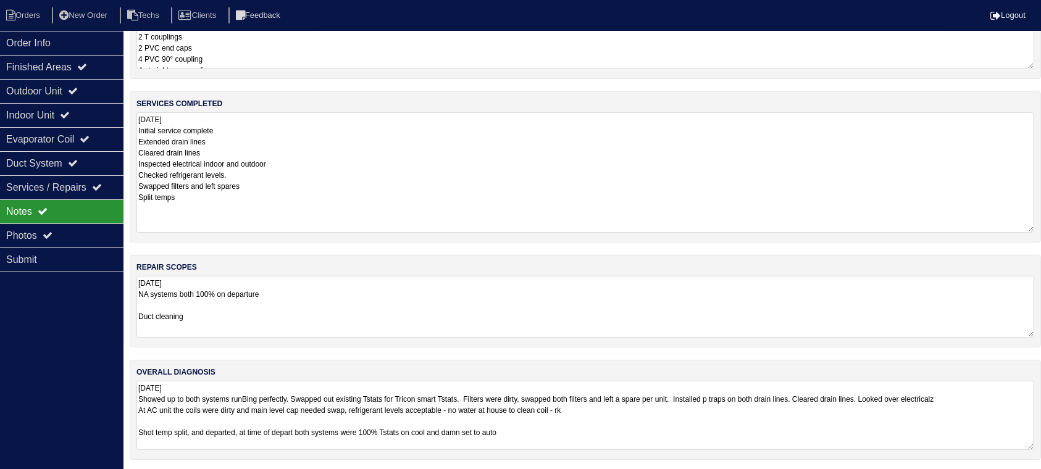
scroll to position [54, 0]
click at [59, 231] on div "Photos" at bounding box center [61, 235] width 123 height 24
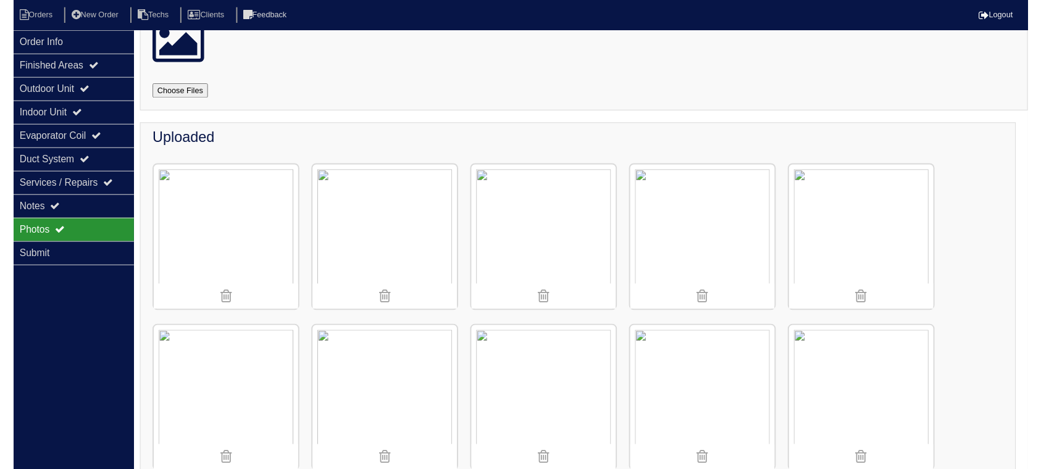
scroll to position [0, 0]
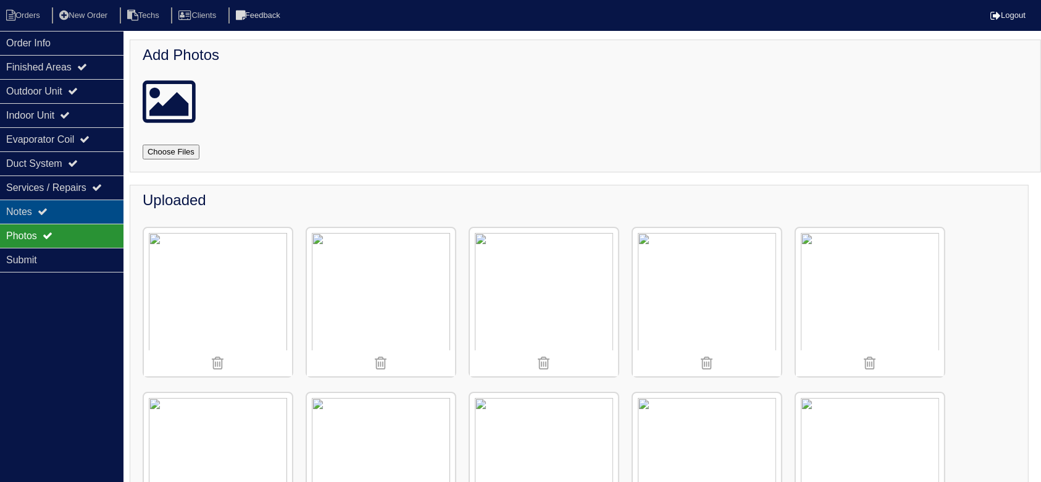
click at [44, 207] on icon at bounding box center [43, 211] width 10 height 10
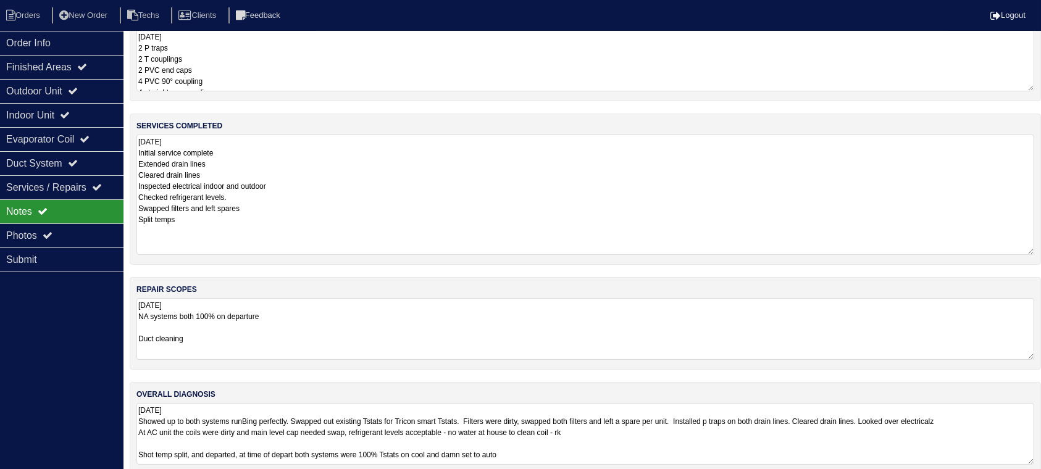
scroll to position [47, 0]
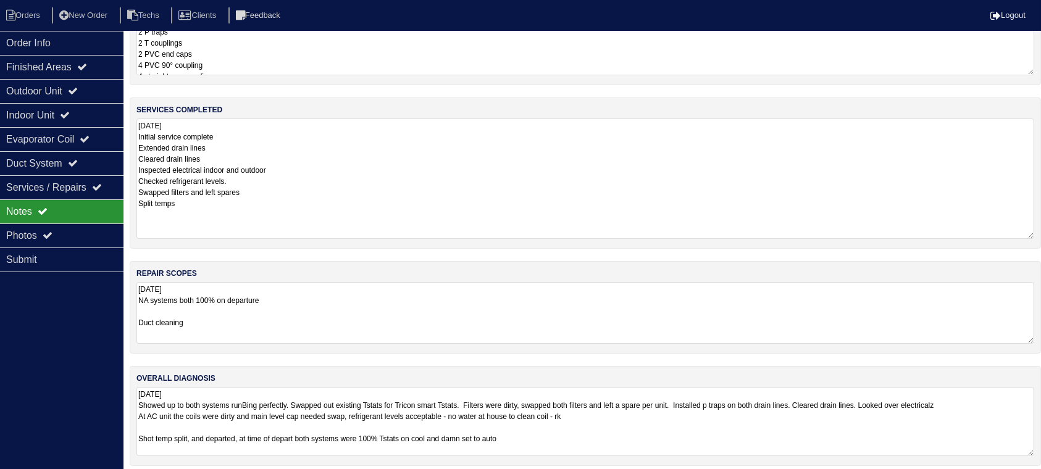
click at [676, 422] on textarea "[DATE] Showed up to both systems runBing perfectly. Swapped out existing Tstats…" at bounding box center [585, 421] width 898 height 69
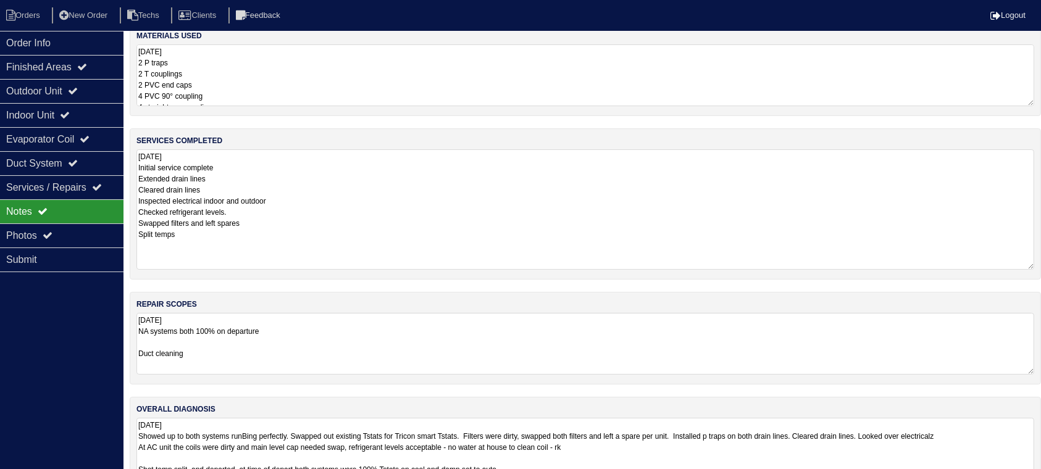
scroll to position [0, 0]
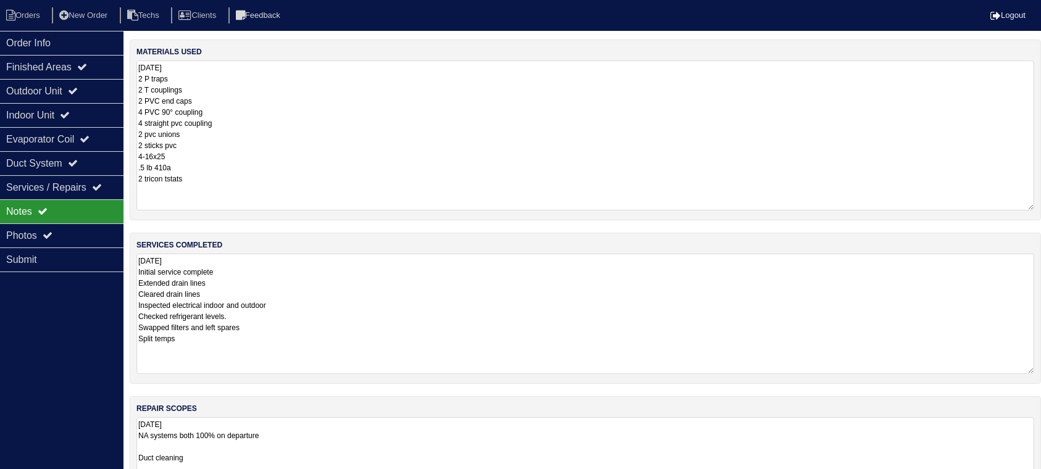
drag, startPoint x: 1032, startPoint y: 118, endPoint x: 793, endPoint y: 178, distance: 246.3
click at [1016, 206] on textarea "[DATE] 2 P traps 2 T couplings 2 PVC end caps 4 PVC 90° coupling 4 straight pvc…" at bounding box center [585, 136] width 898 height 150
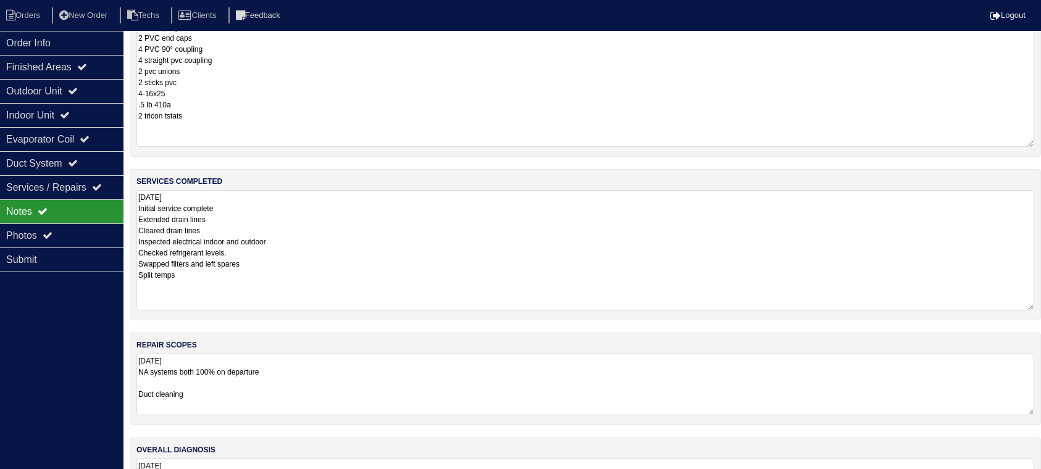
scroll to position [143, 0]
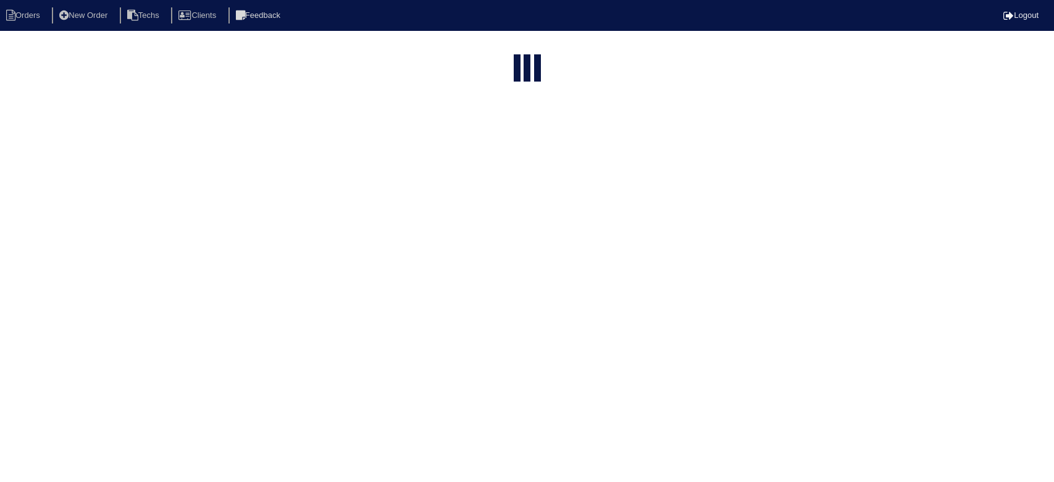
select select "15"
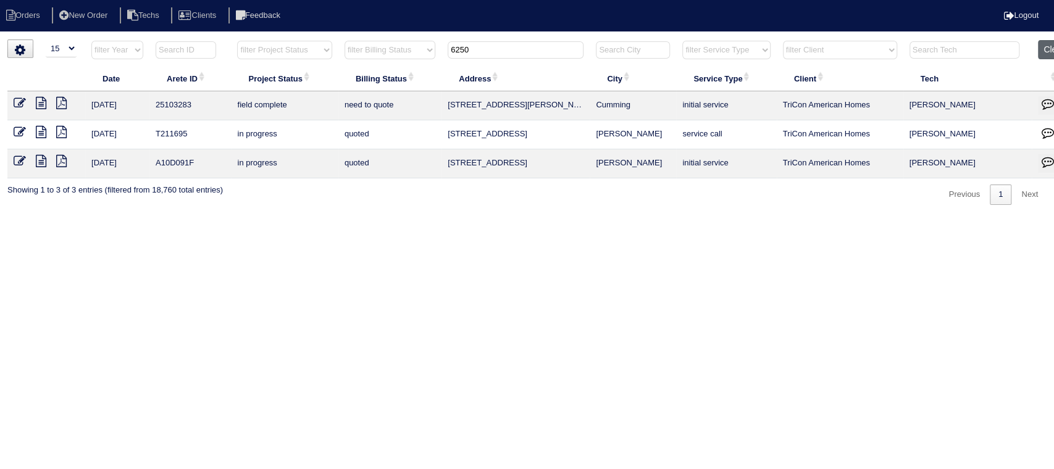
click at [1046, 52] on button "Clear" at bounding box center [1053, 49] width 31 height 19
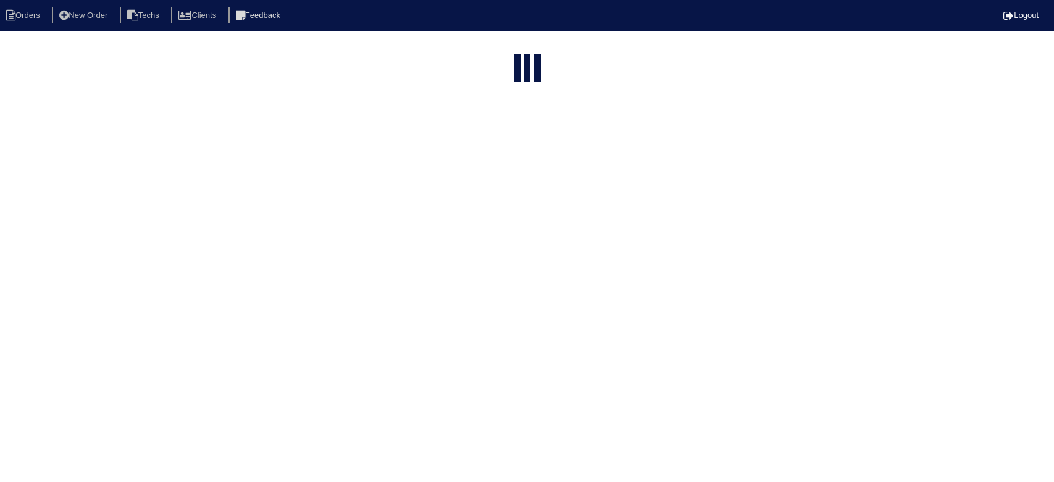
select select "15"
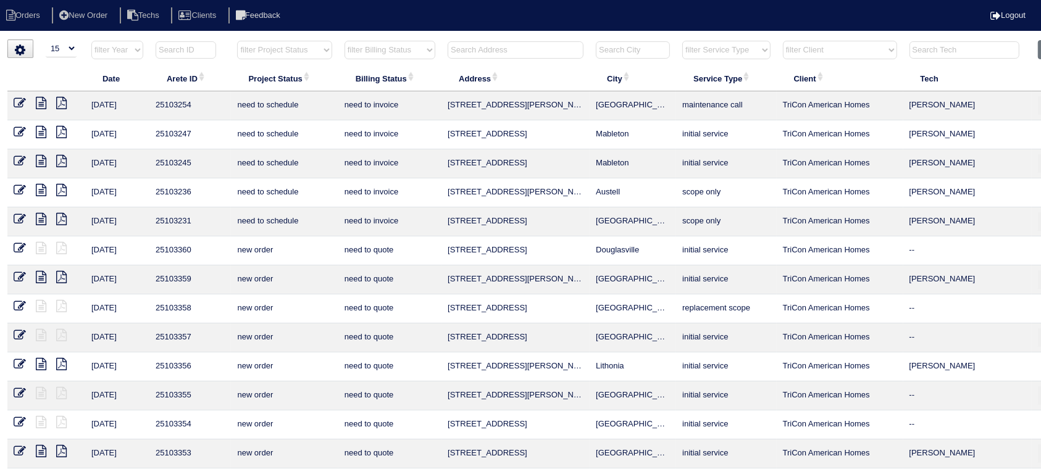
click at [301, 49] on select "filter Project Status -- Any Project Status -- new order assigned in progress f…" at bounding box center [284, 50] width 94 height 19
click at [237, 41] on select "filter Project Status -- Any Project Status -- new order assigned in progress f…" at bounding box center [284, 50] width 94 height 19
select select "field complete"
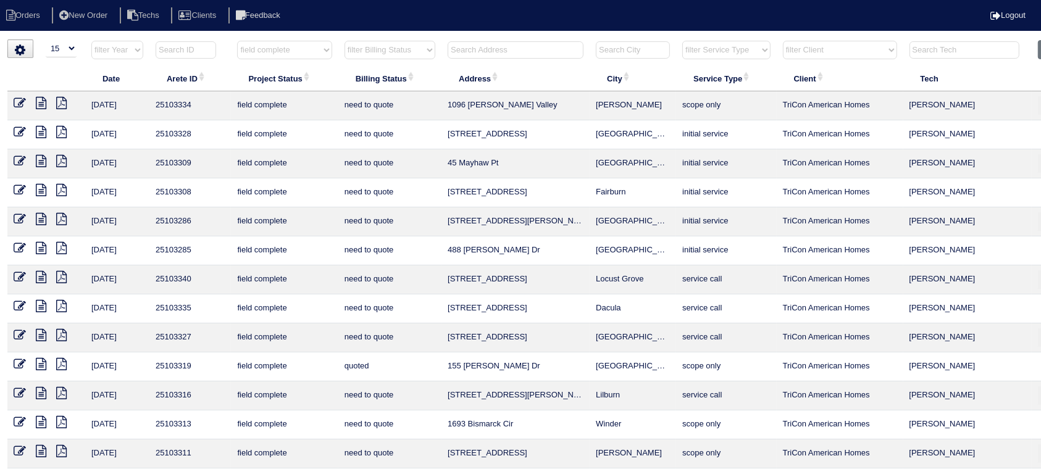
click at [419, 46] on select "filter Billing Status -- Any Billing Status -- need to quote quoted need to inv…" at bounding box center [389, 50] width 91 height 19
select select "need to quote"
click at [344, 41] on select "filter Billing Status -- Any Billing Status -- need to quote quoted need to inv…" at bounding box center [389, 50] width 91 height 19
select select "field complete"
select select "need to quote"
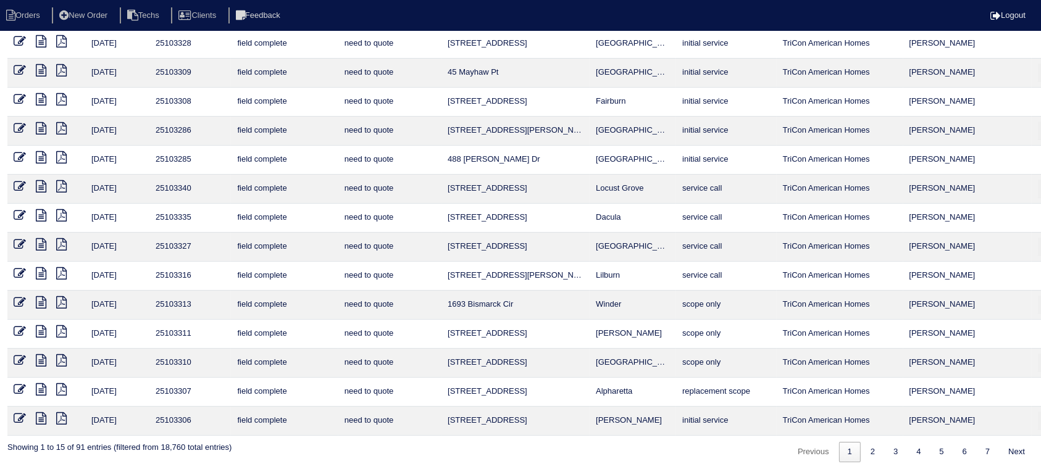
scroll to position [94, 0]
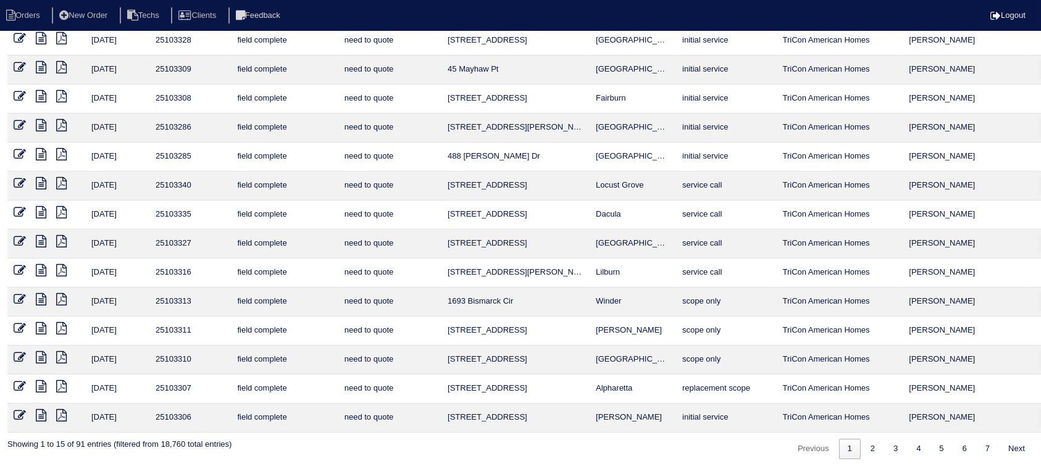
click at [37, 382] on icon at bounding box center [41, 386] width 10 height 12
click at [59, 383] on icon at bounding box center [61, 386] width 10 height 12
click at [40, 381] on icon at bounding box center [41, 386] width 10 height 12
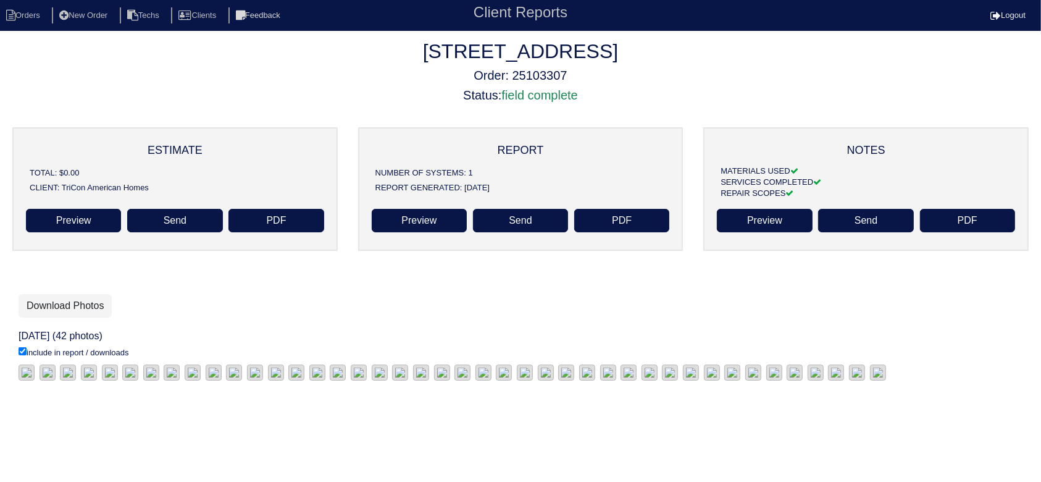
scroll to position [217, 0]
click at [76, 364] on img at bounding box center [68, 372] width 16 height 16
drag, startPoint x: 661, startPoint y: 72, endPoint x: 617, endPoint y: 95, distance: 48.9
click at [661, 72] on h5 "Order: 25103307" at bounding box center [520, 75] width 1041 height 15
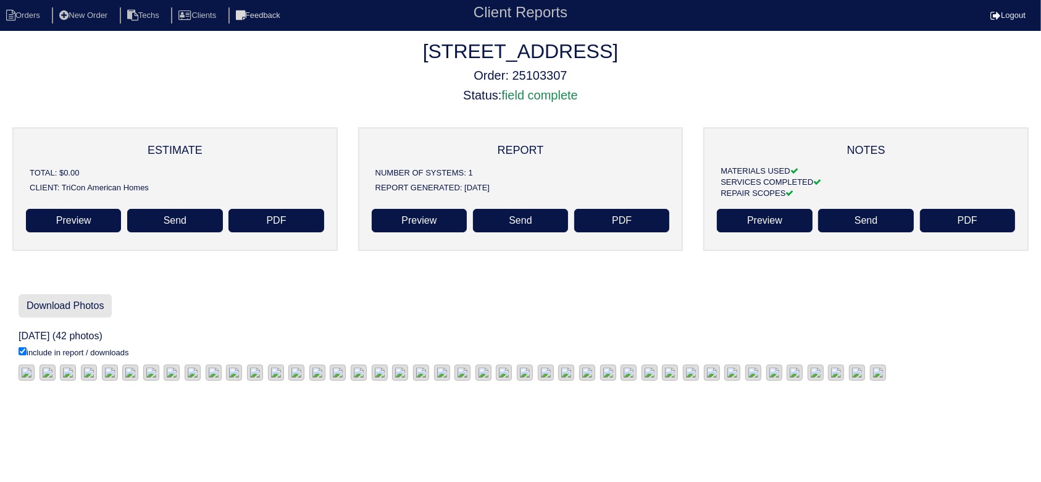
click at [80, 301] on link "Download Photos" at bounding box center [65, 305] width 93 height 23
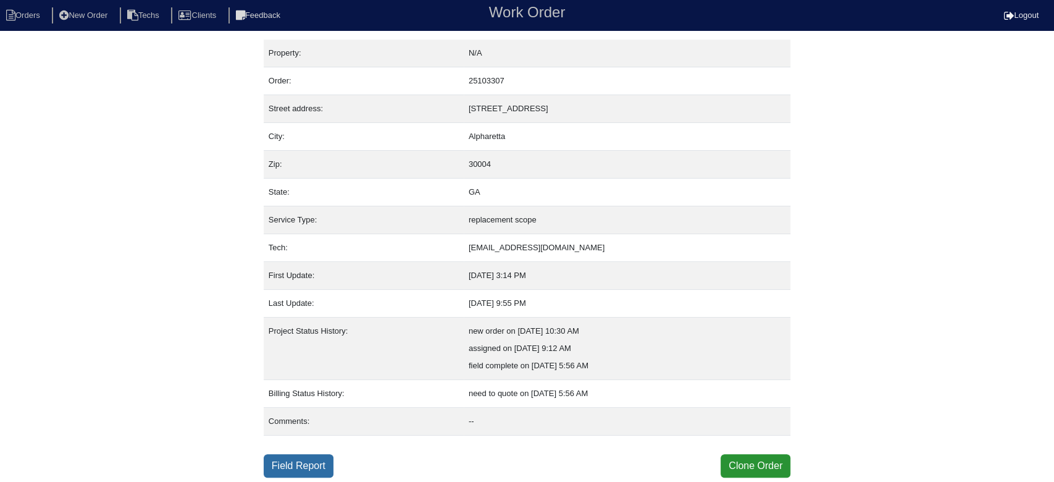
click at [314, 461] on link "Field Report" at bounding box center [299, 465] width 70 height 23
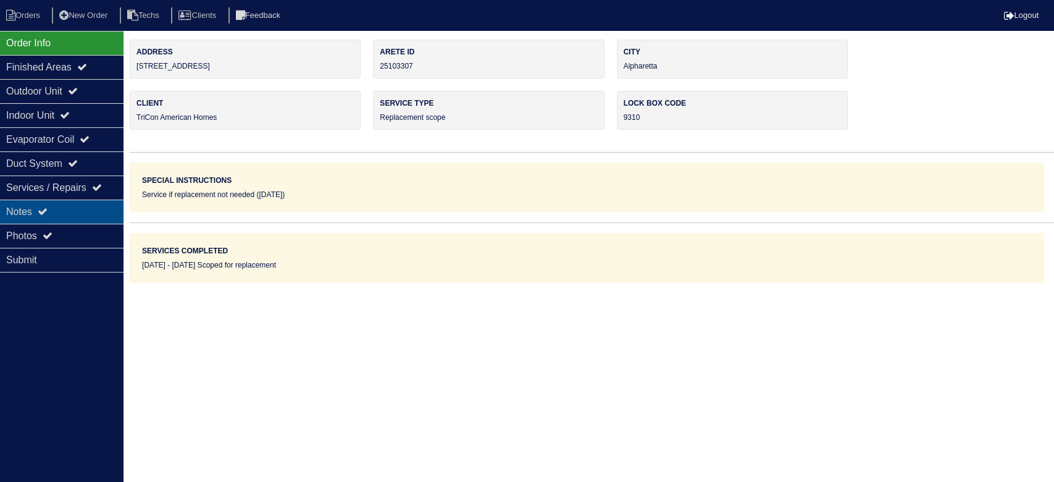
click at [76, 208] on div "Notes" at bounding box center [61, 211] width 123 height 24
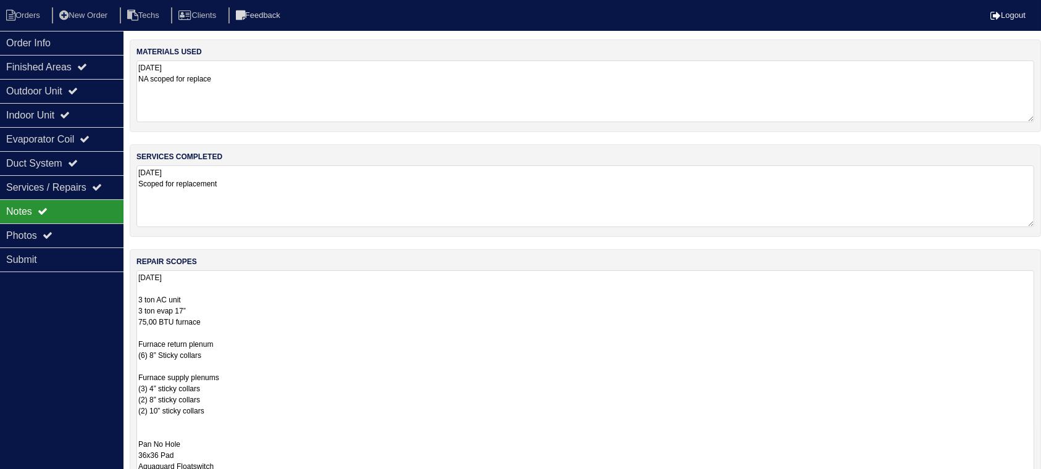
drag, startPoint x: 1041, startPoint y: 328, endPoint x: 1053, endPoint y: 486, distance: 157.9
click at [1041, 481] on html "Orders New Order Techs Clients Feedback Logout Orders New Order Users Clients M…" at bounding box center [520, 308] width 1041 height 616
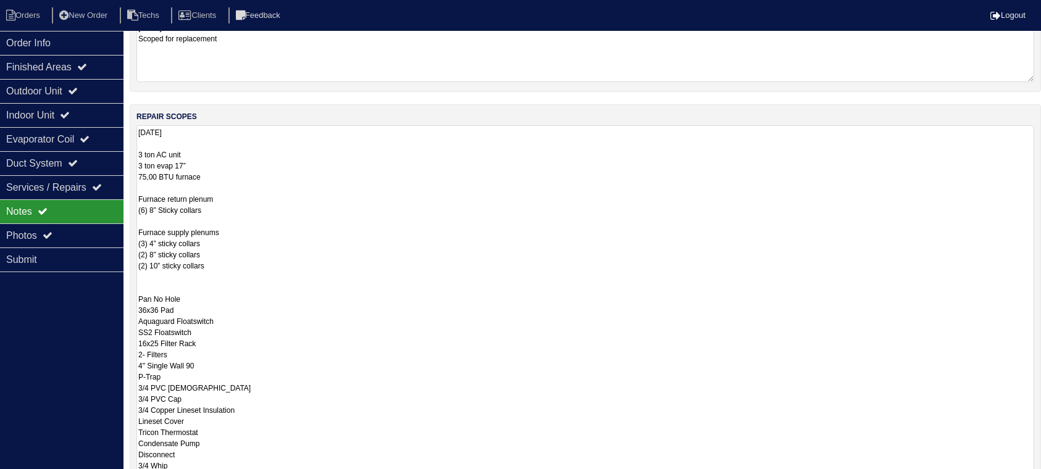
drag, startPoint x: 1030, startPoint y: 338, endPoint x: 1036, endPoint y: 502, distance: 163.7
click at [1036, 481] on html "Orders New Order Techs Clients Feedback Logout Orders New Order Users Clients M…" at bounding box center [520, 244] width 1041 height 779
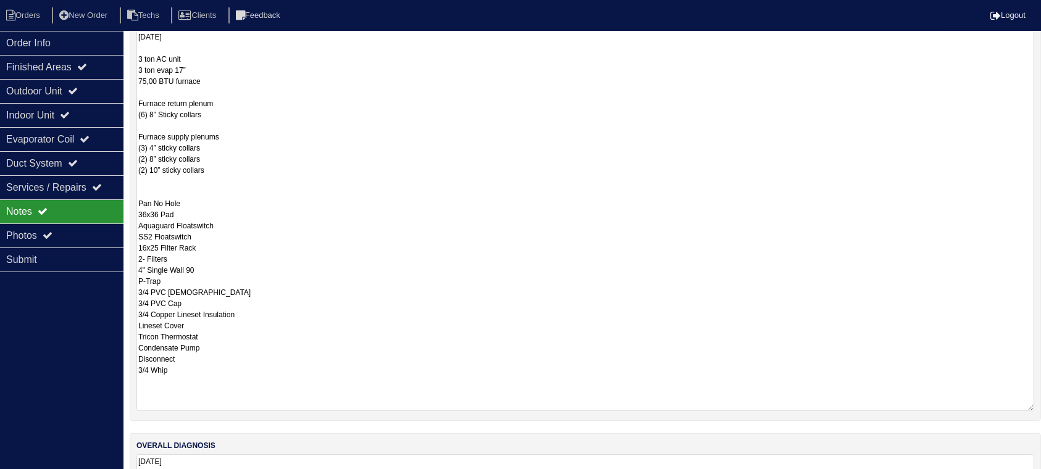
scroll to position [308, 0]
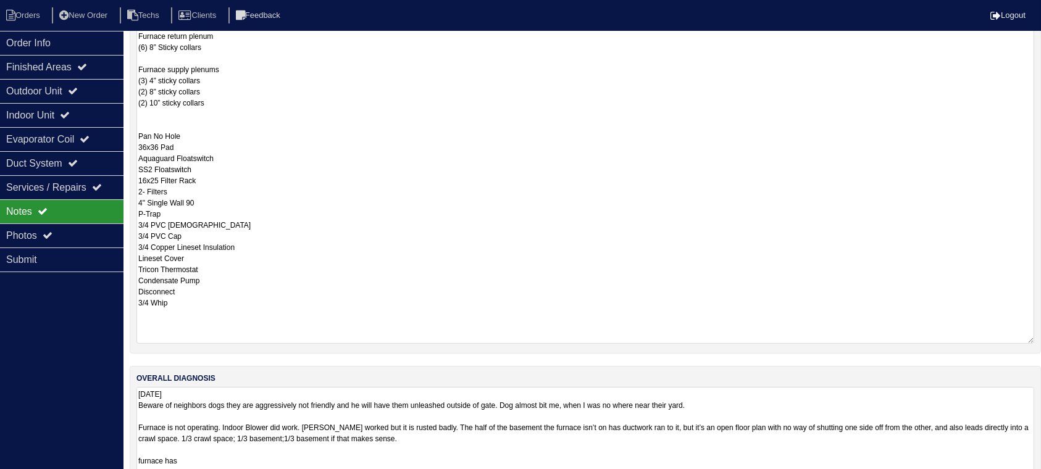
drag, startPoint x: 1028, startPoint y: 443, endPoint x: 1024, endPoint y: 508, distance: 65.5
click at [1024, 481] on html "Orders New Order Techs Clients Feedback Logout Orders New Order Users Clients M…" at bounding box center [520, 114] width 1041 height 845
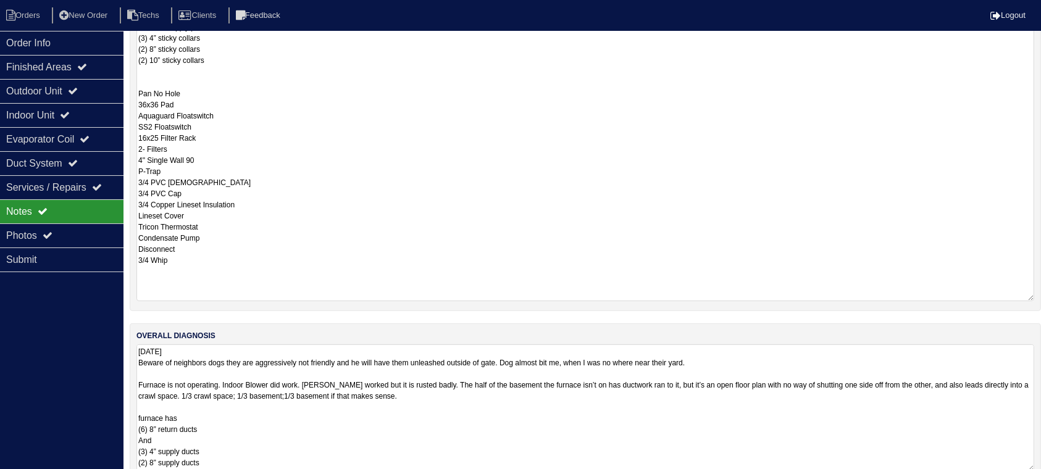
scroll to position [374, 0]
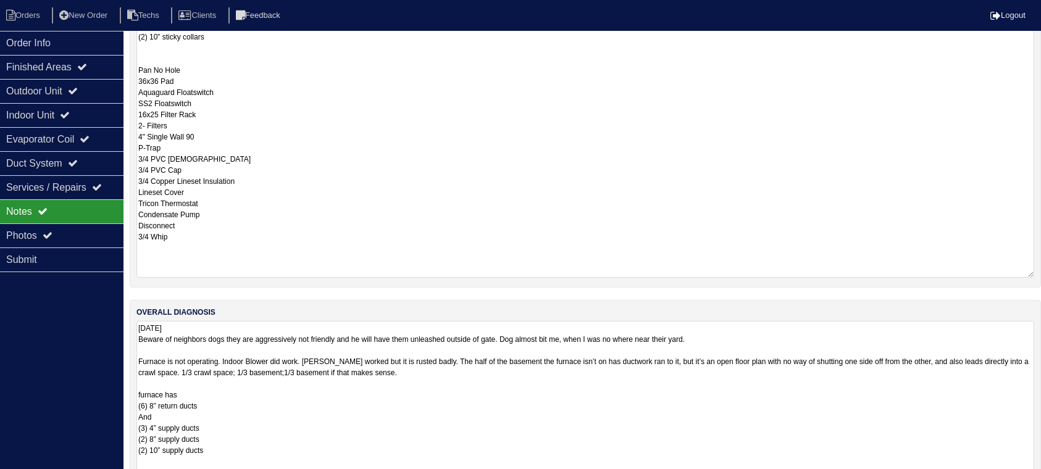
drag, startPoint x: 1030, startPoint y: 444, endPoint x: 1028, endPoint y: 520, distance: 76.6
click at [1028, 481] on html "Orders New Order Techs Clients Feedback Logout Orders New Order Users Clients M…" at bounding box center [520, 86] width 1041 height 920
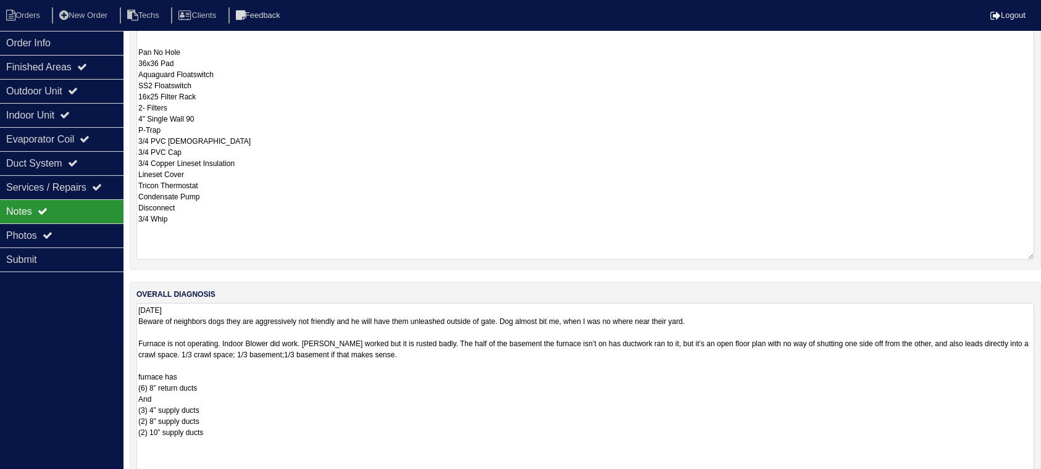
scroll to position [120, 0]
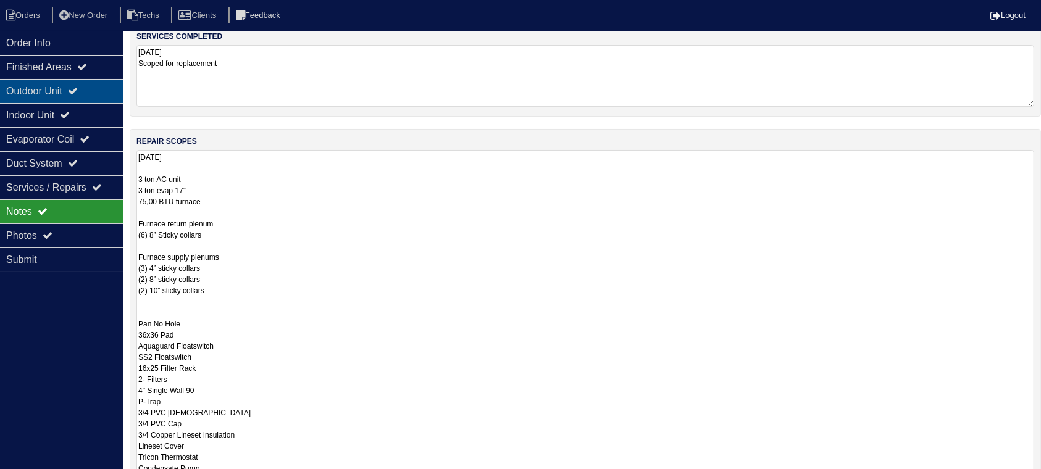
click at [94, 81] on div "Outdoor Unit" at bounding box center [61, 91] width 123 height 24
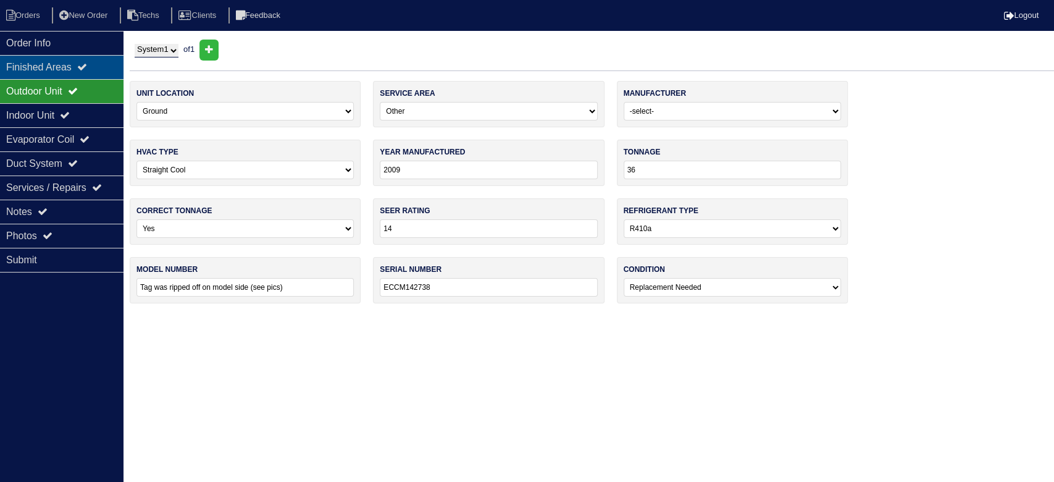
click at [87, 64] on icon at bounding box center [82, 67] width 10 height 10
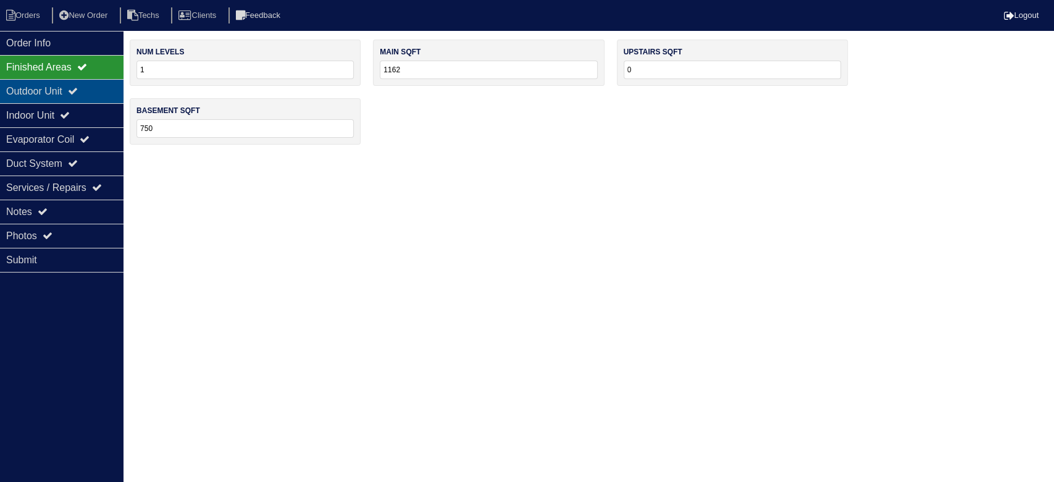
click at [74, 90] on div "Outdoor Unit" at bounding box center [61, 91] width 123 height 24
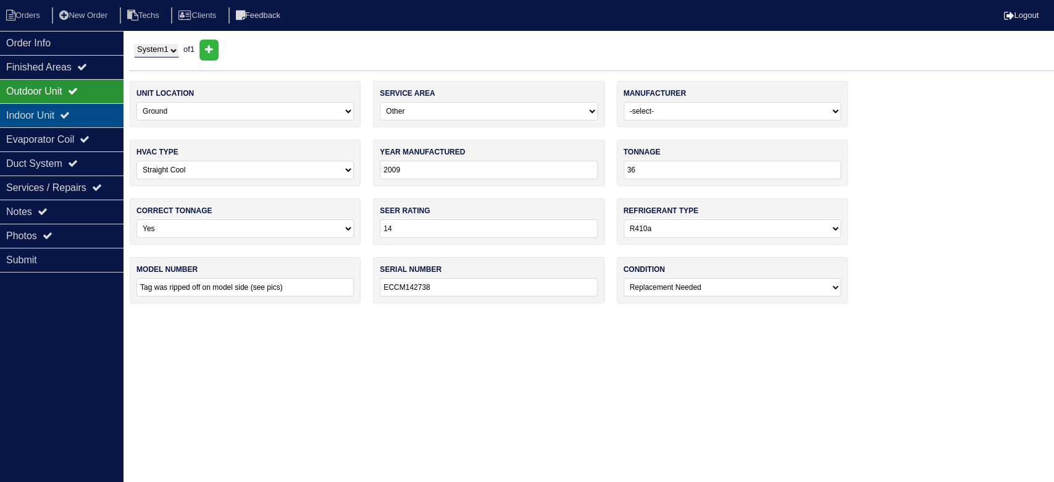
click at [64, 116] on div "Indoor Unit" at bounding box center [61, 115] width 123 height 24
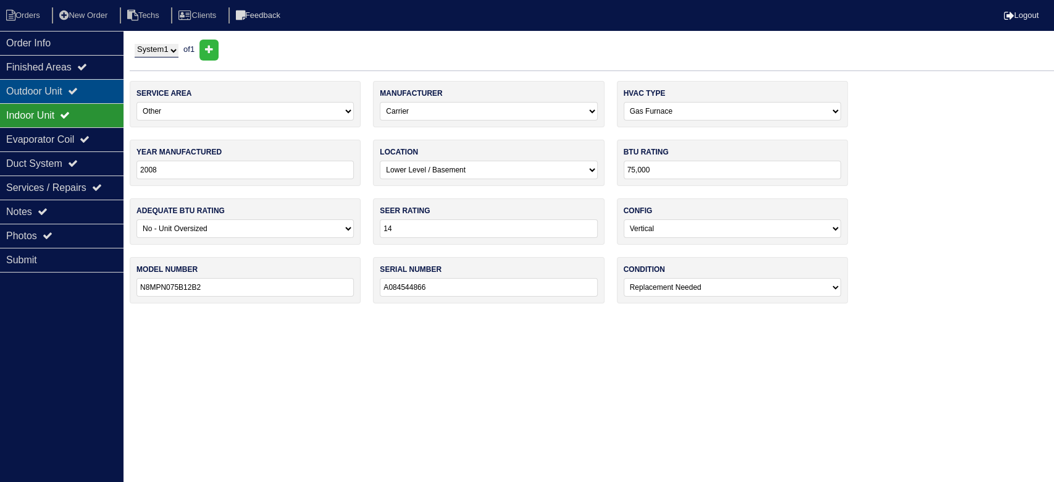
click at [64, 90] on div "Outdoor Unit" at bounding box center [61, 91] width 123 height 24
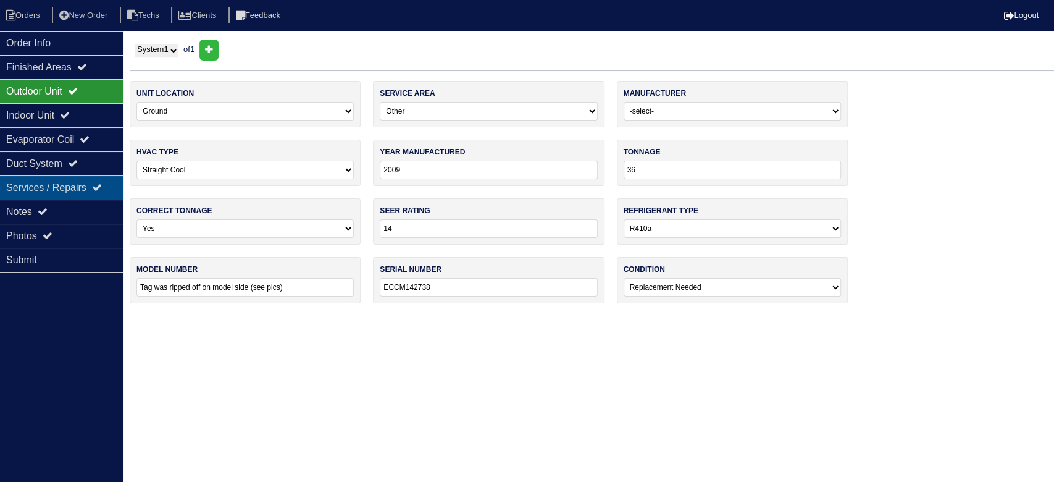
click at [90, 199] on div "Notes" at bounding box center [61, 211] width 123 height 24
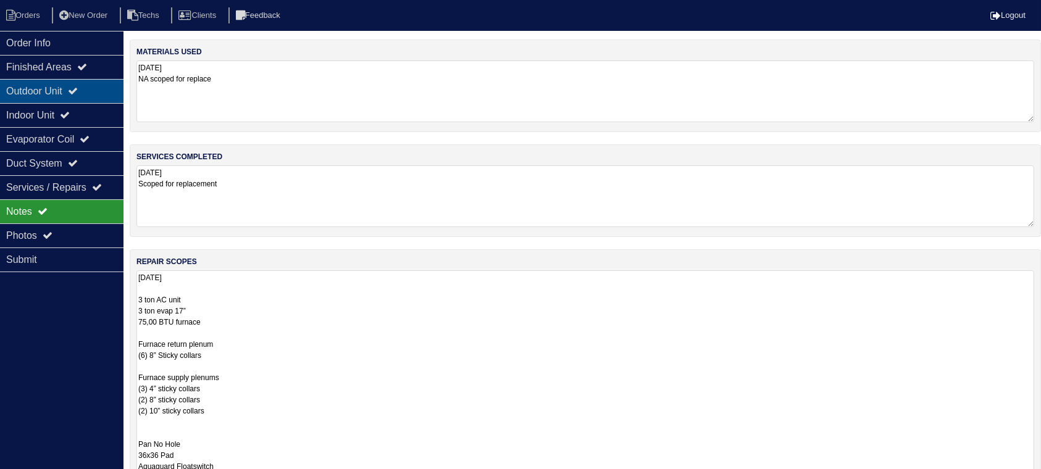
click at [89, 81] on div "Outdoor Unit" at bounding box center [61, 91] width 123 height 24
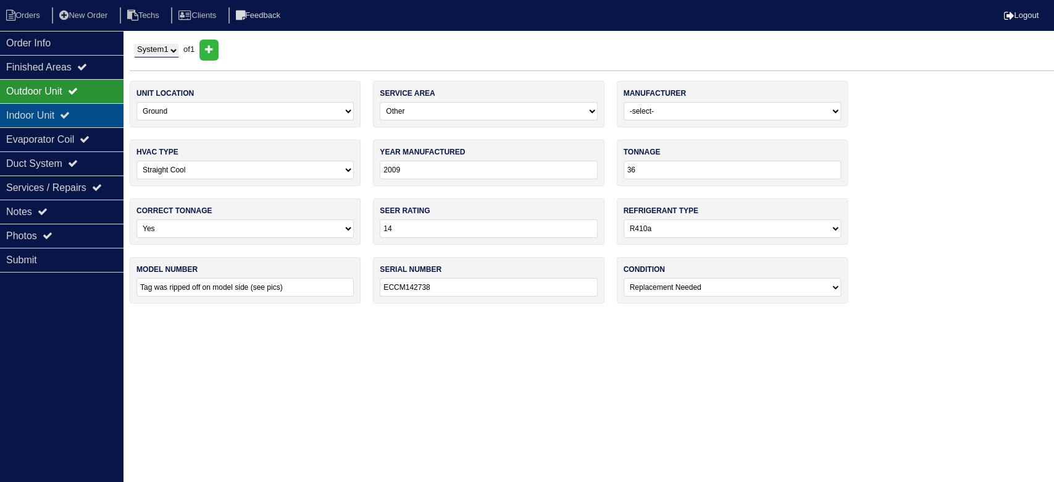
click at [45, 116] on div "Indoor Unit" at bounding box center [61, 115] width 123 height 24
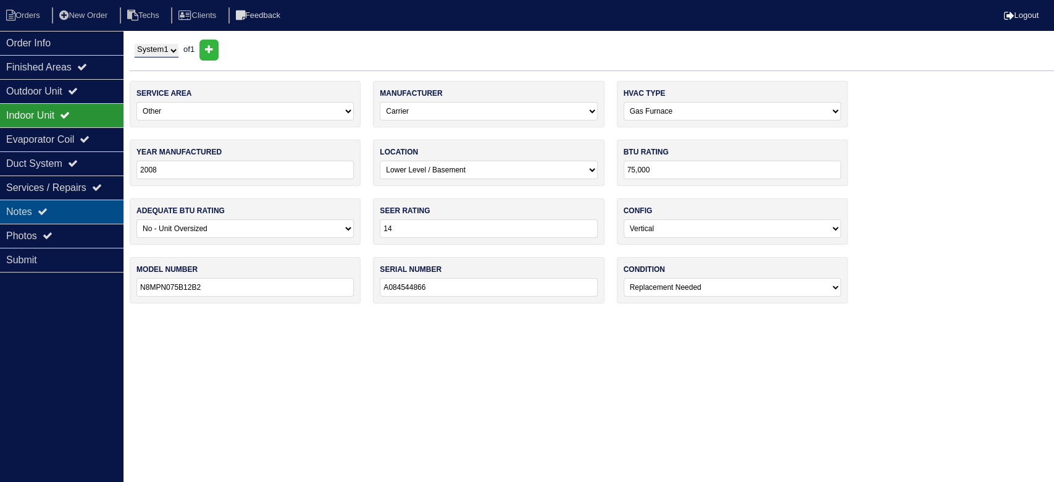
click at [68, 210] on div "Notes" at bounding box center [61, 211] width 123 height 24
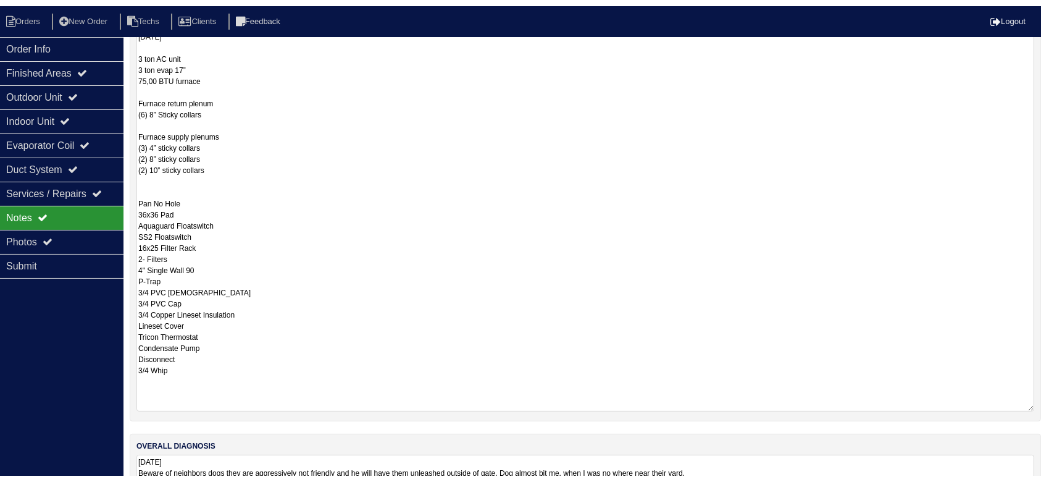
scroll to position [329, 0]
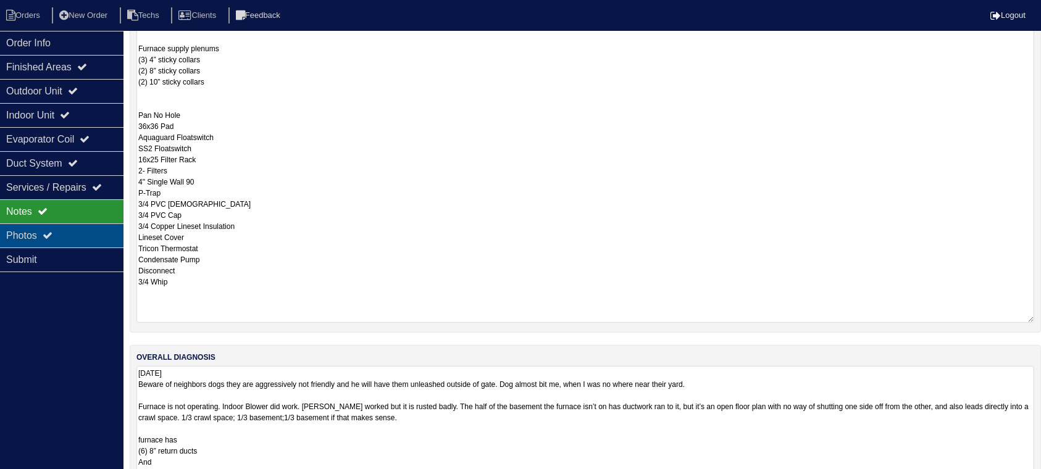
click at [73, 229] on div "Photos" at bounding box center [61, 235] width 123 height 24
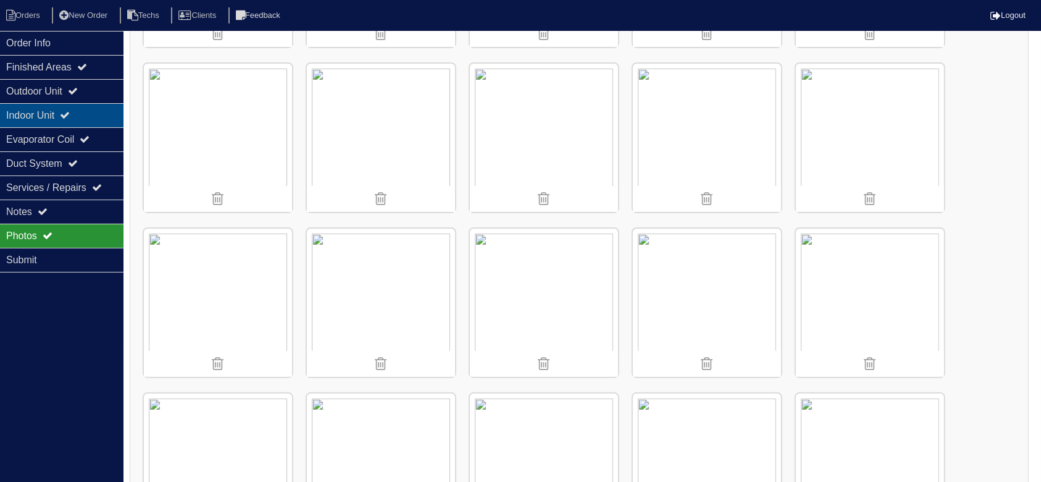
click at [88, 106] on div "Indoor Unit" at bounding box center [61, 115] width 123 height 24
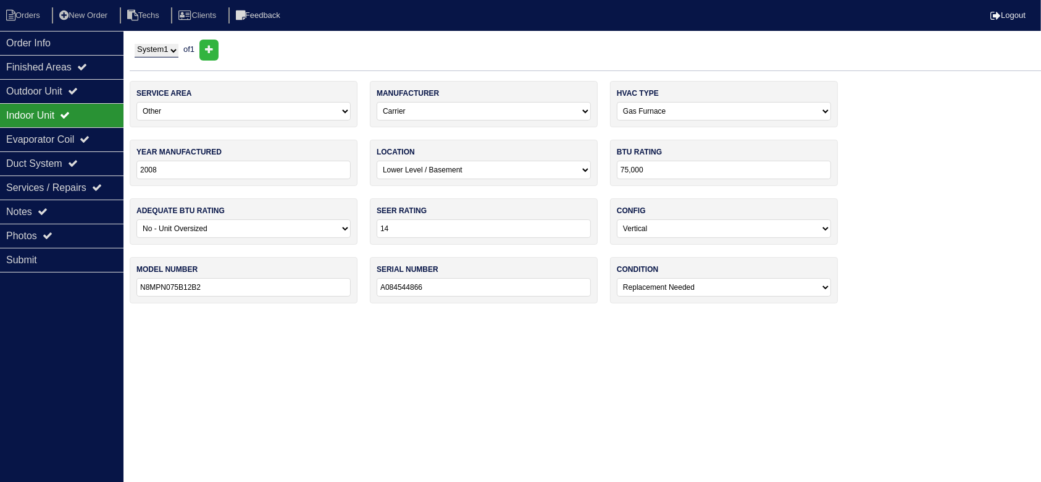
scroll to position [0, 0]
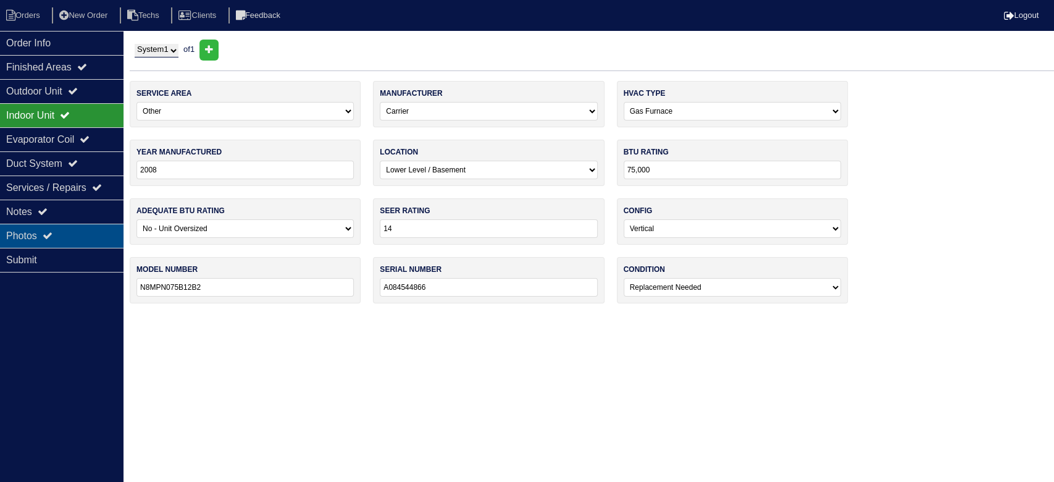
click at [64, 233] on div "Photos" at bounding box center [61, 235] width 123 height 24
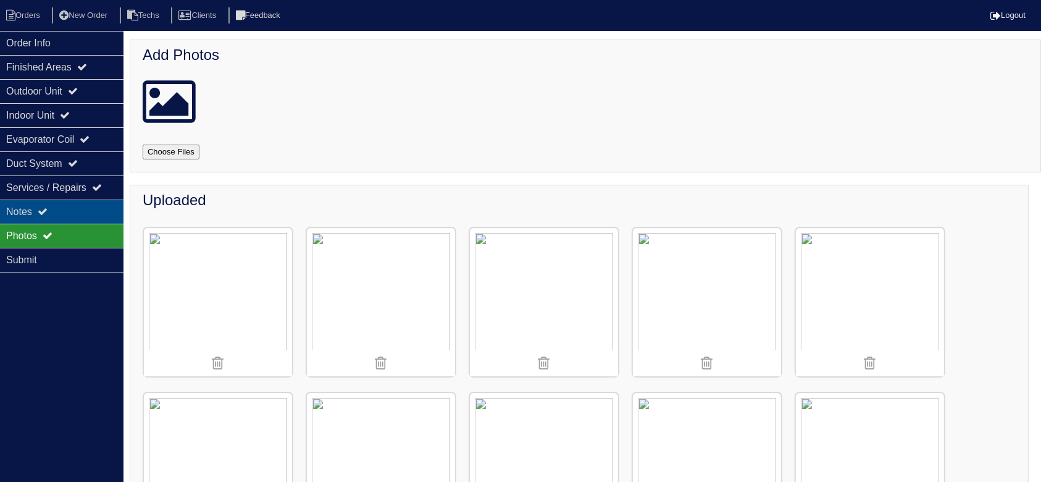
click at [64, 209] on div "Notes" at bounding box center [61, 211] width 123 height 24
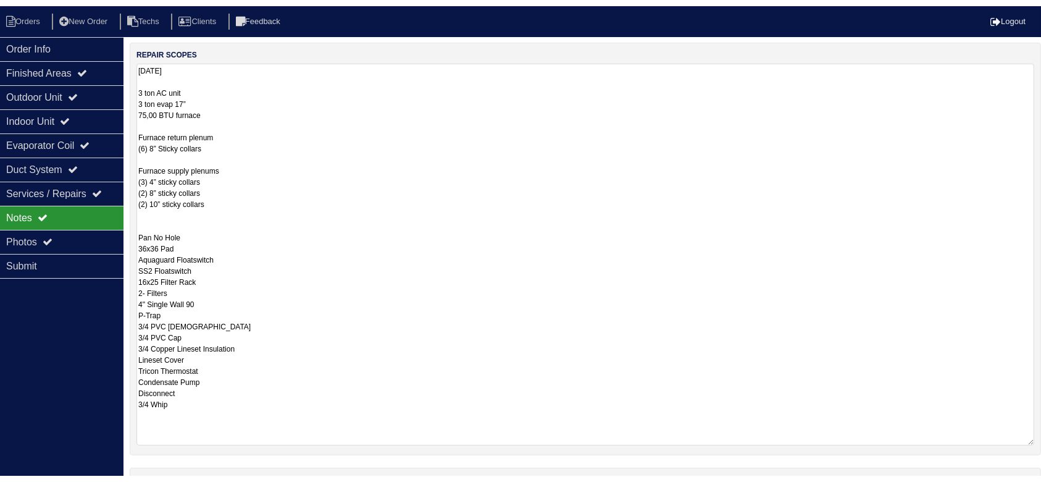
scroll to position [247, 0]
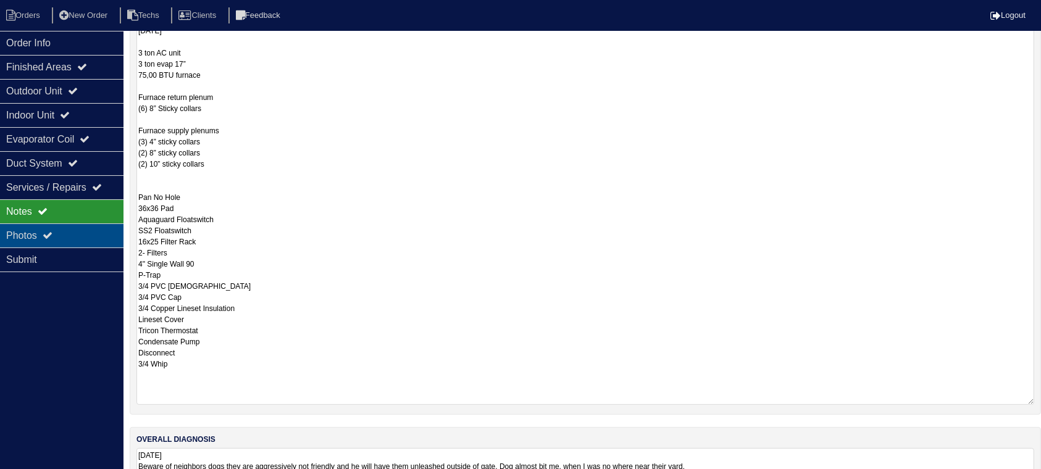
click at [72, 232] on div "Photos" at bounding box center [61, 235] width 123 height 24
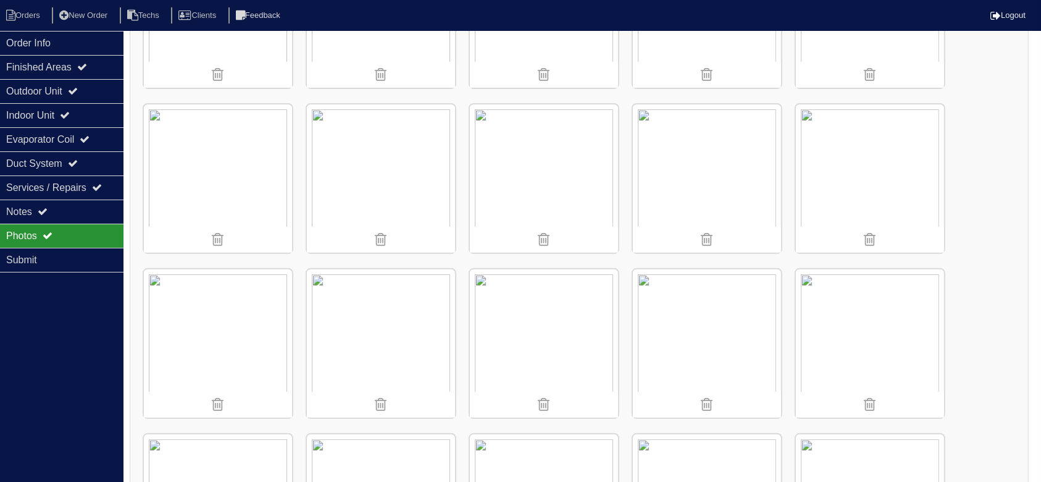
scroll to position [494, 0]
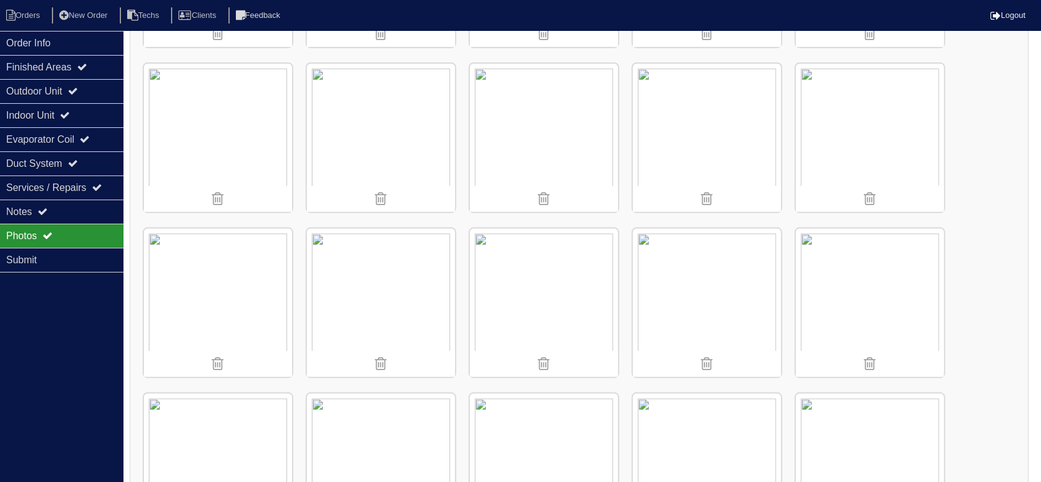
click at [223, 132] on img at bounding box center [218, 138] width 148 height 148
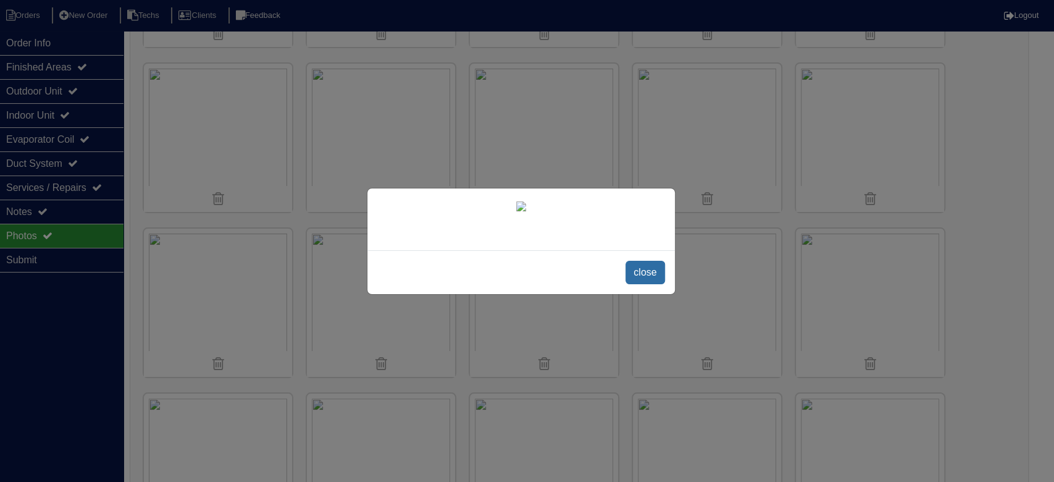
click at [640, 262] on span "close" at bounding box center [644, 272] width 39 height 23
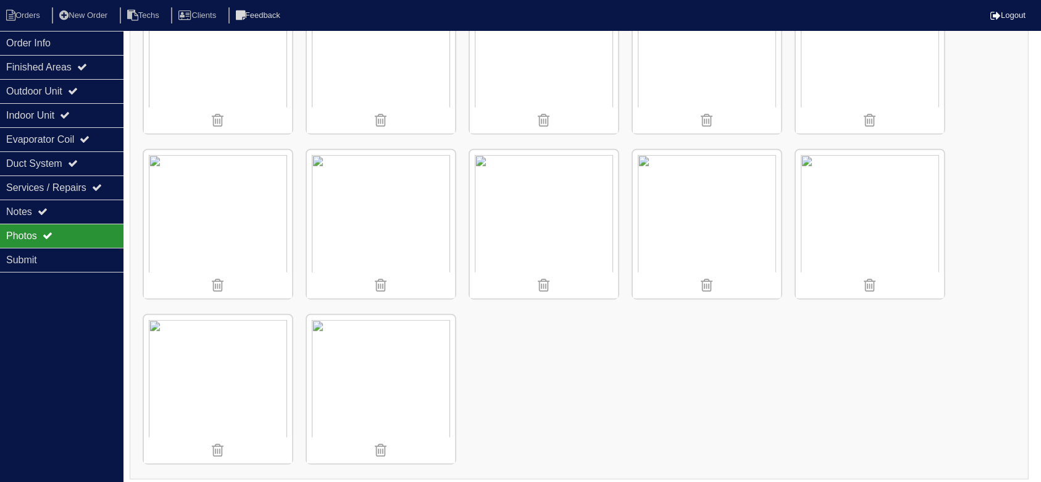
scroll to position [1232, 0]
click at [78, 204] on div "Notes" at bounding box center [61, 211] width 123 height 24
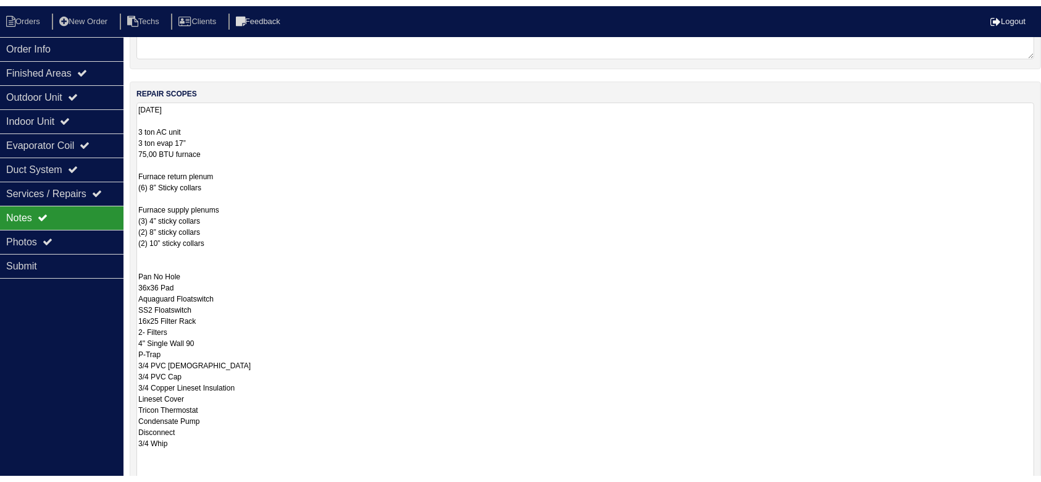
scroll to position [120, 0]
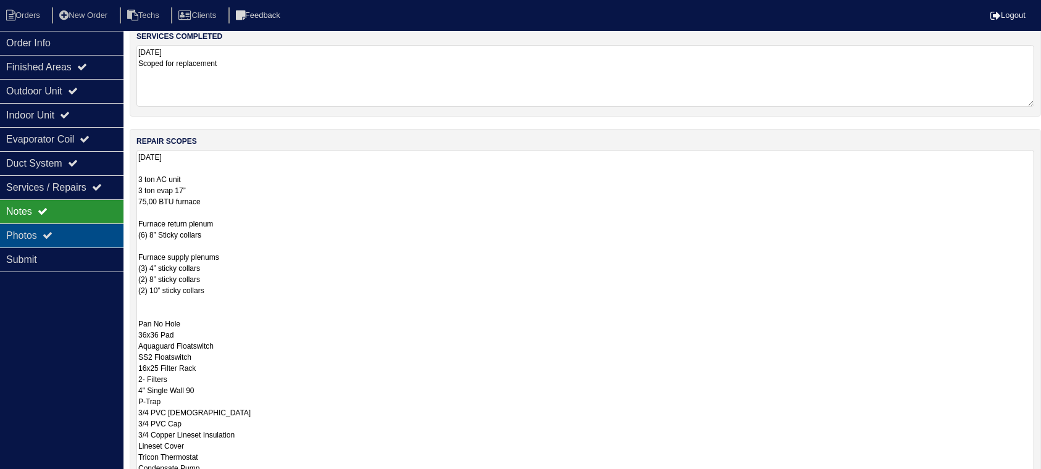
click at [89, 232] on div "Photos" at bounding box center [61, 235] width 123 height 24
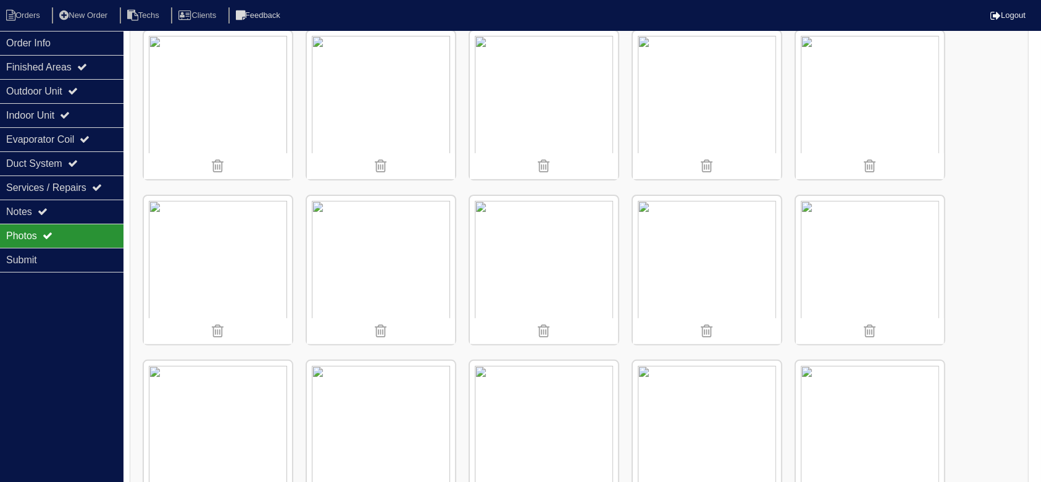
scroll to position [367, 0]
click at [235, 260] on img at bounding box center [218, 264] width 148 height 148
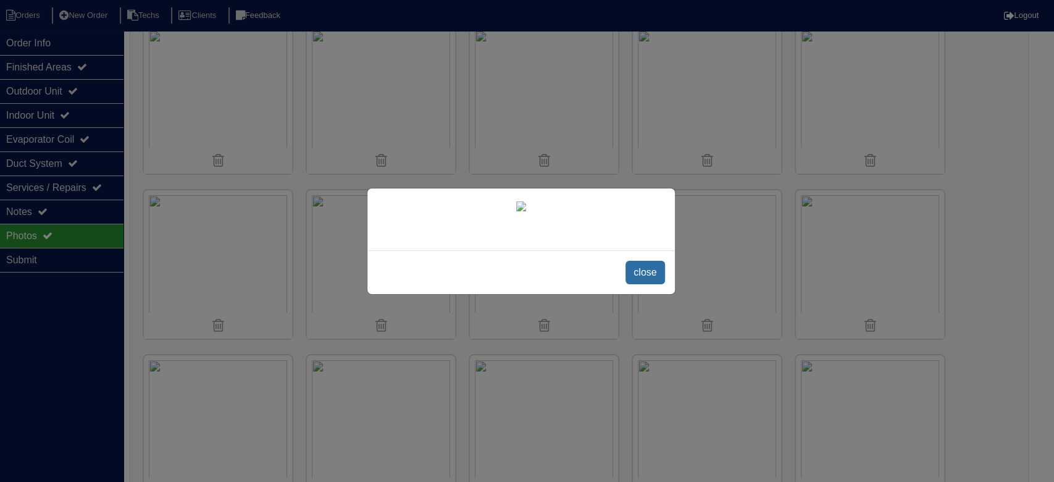
click at [651, 270] on span "close" at bounding box center [644, 272] width 39 height 23
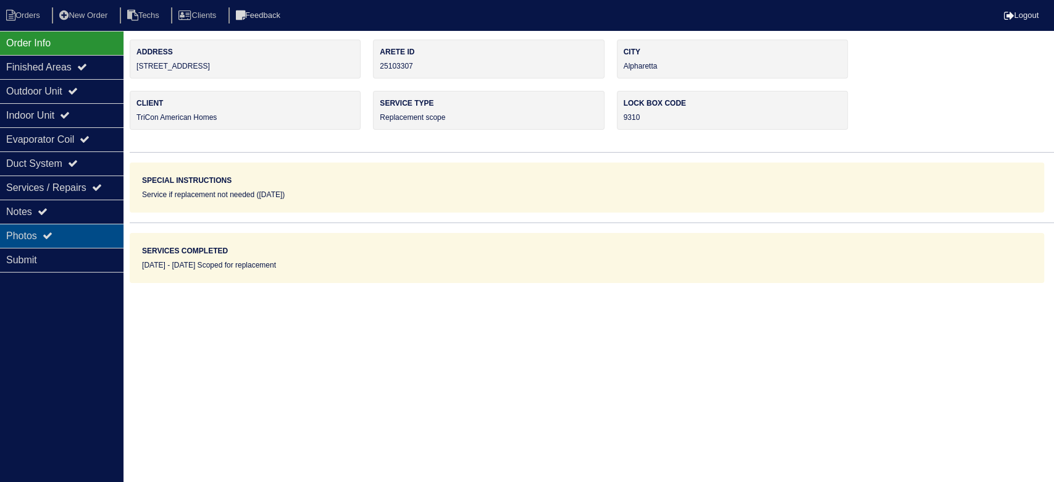
click at [109, 224] on div "Photos" at bounding box center [61, 235] width 123 height 24
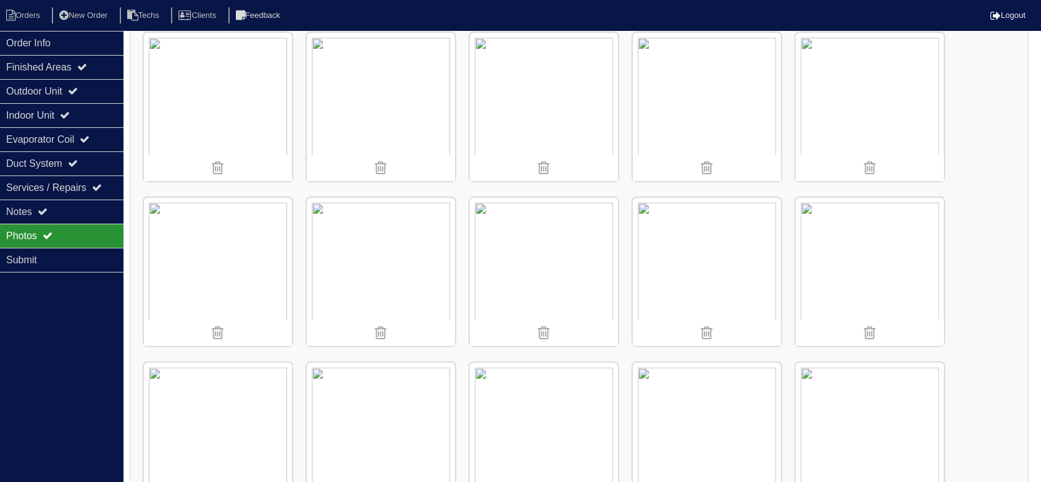
scroll to position [367, 0]
click at [224, 254] on img at bounding box center [218, 264] width 148 height 148
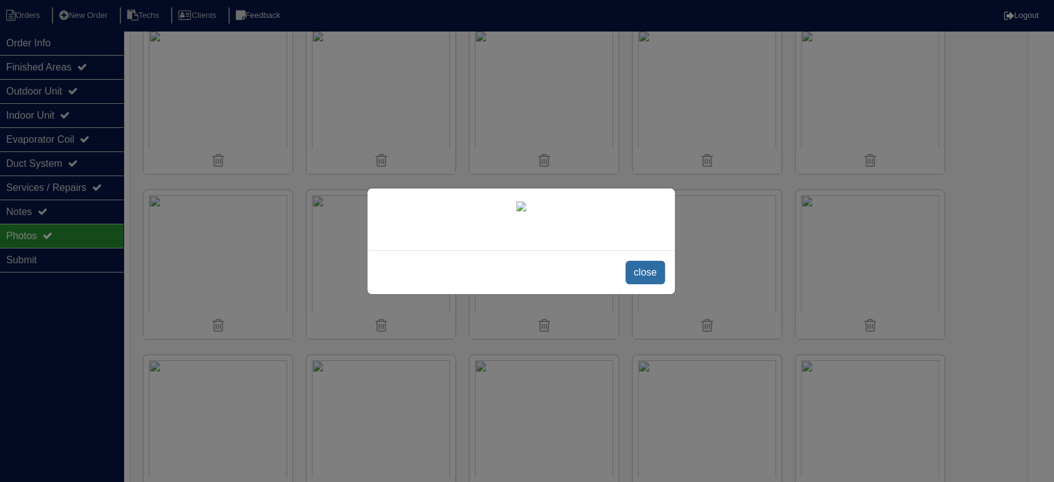
click at [647, 284] on span "close" at bounding box center [644, 272] width 39 height 23
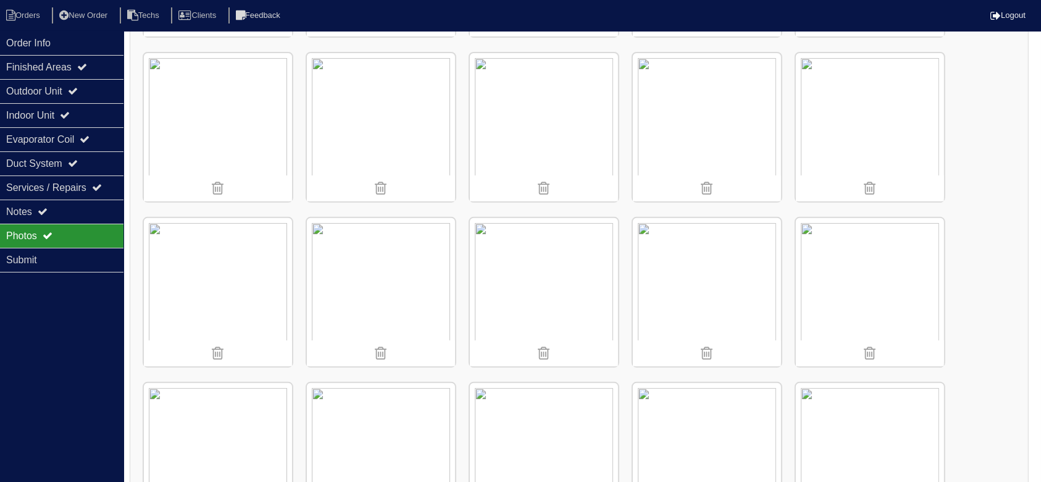
scroll to position [614, 0]
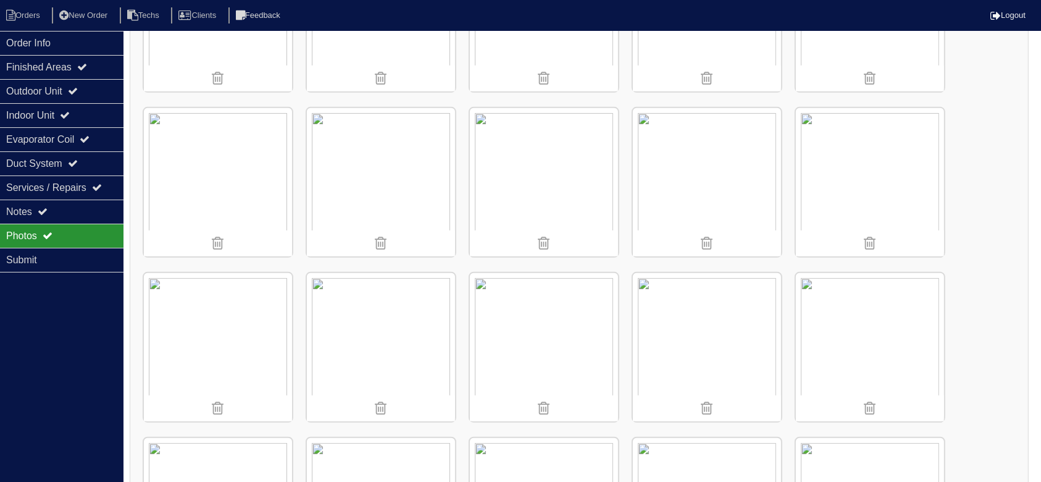
click at [386, 176] on img at bounding box center [381, 182] width 148 height 148
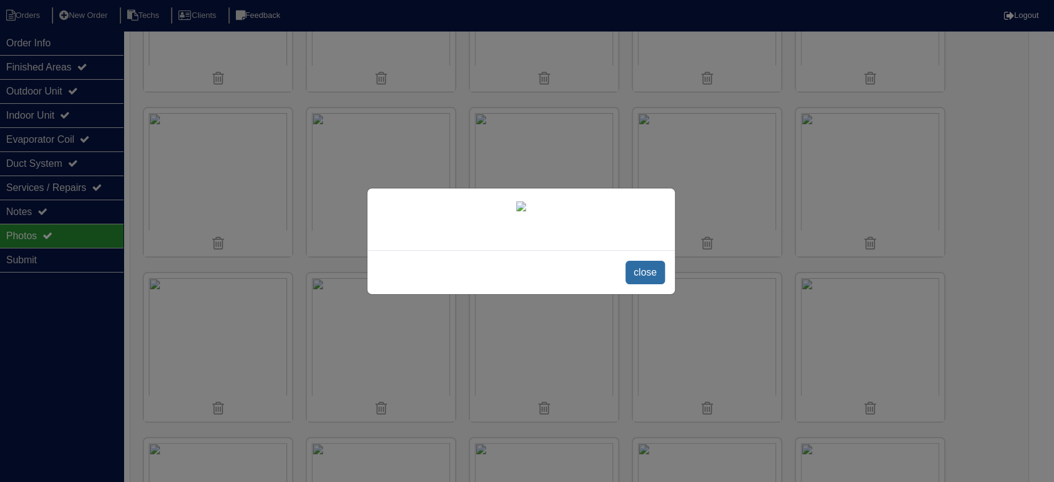
click at [649, 284] on span "close" at bounding box center [644, 272] width 39 height 23
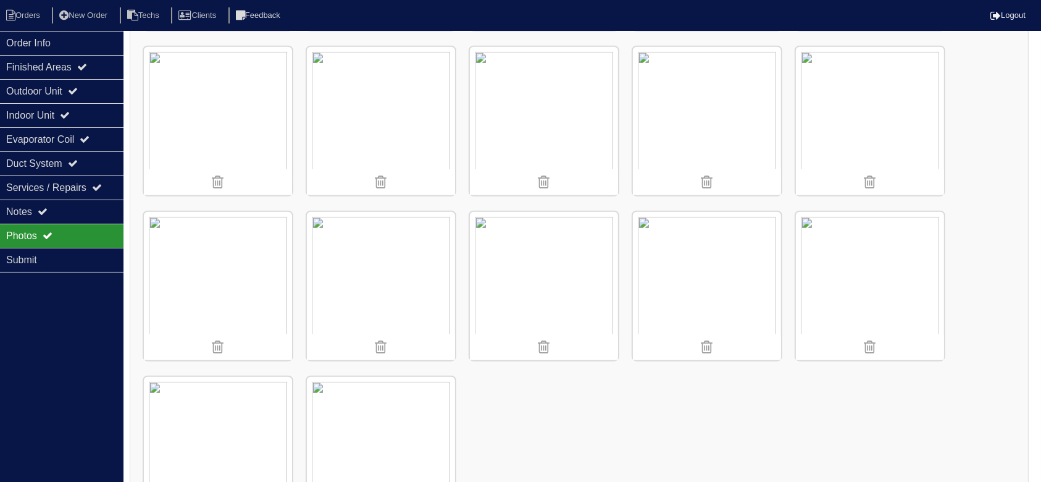
scroll to position [1232, 0]
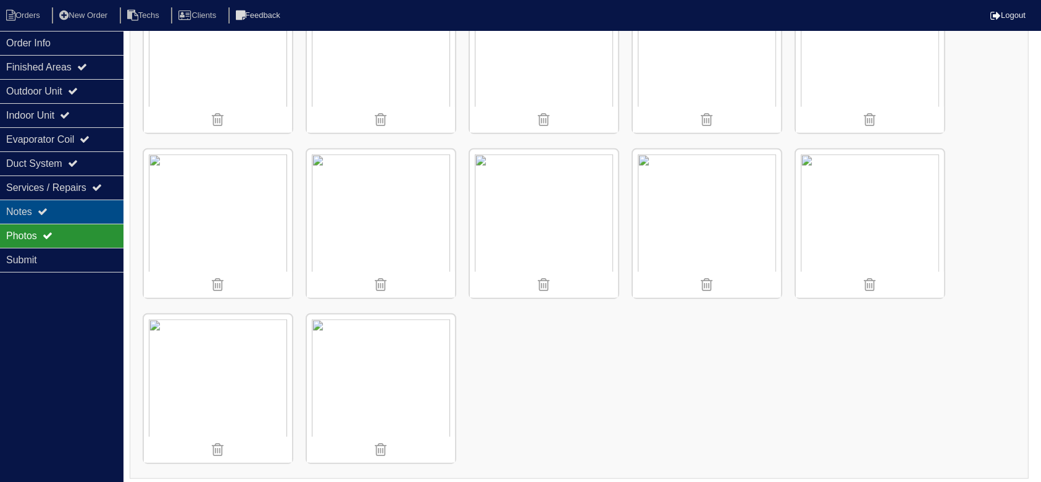
click at [102, 202] on div "Notes" at bounding box center [61, 211] width 123 height 24
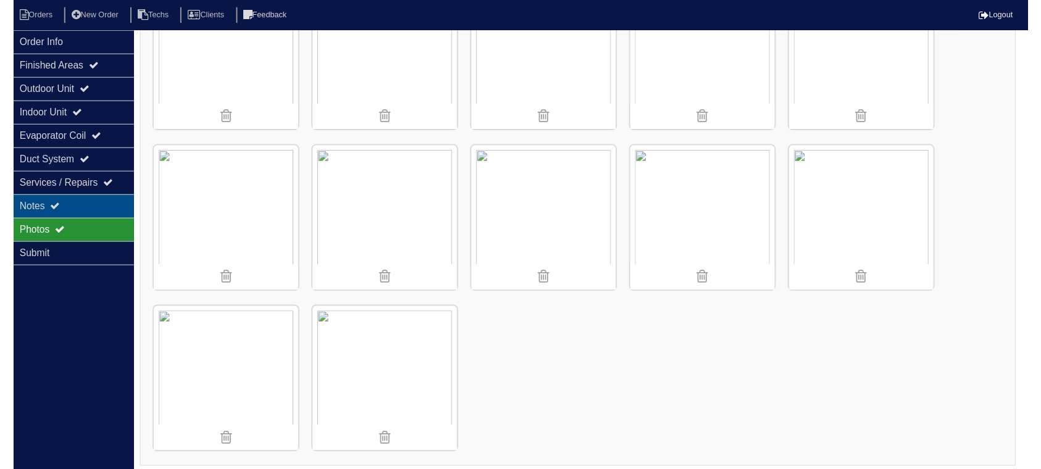
scroll to position [0, 0]
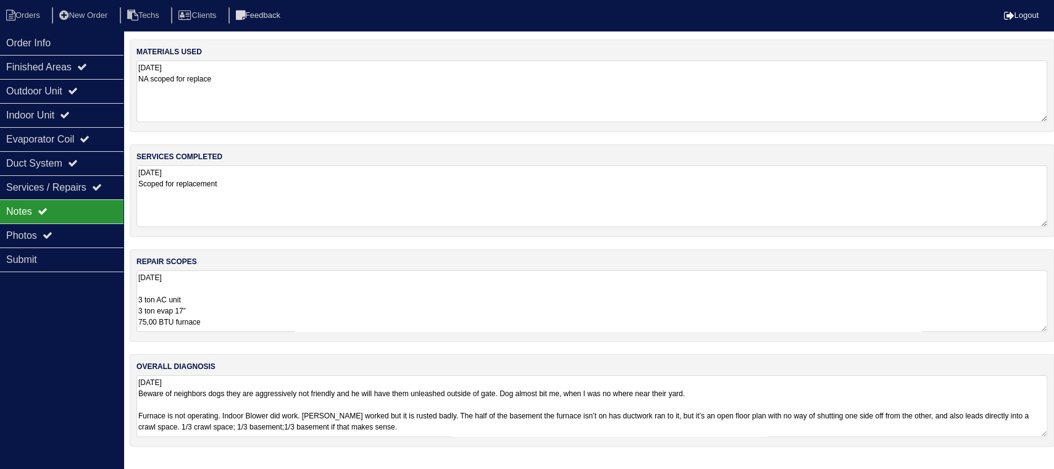
click at [288, 291] on textarea "[DATE] 3 ton AC unit 3 ton evap 17” 75,00 BTU furnace Furnace return plenum (6)…" at bounding box center [591, 301] width 911 height 62
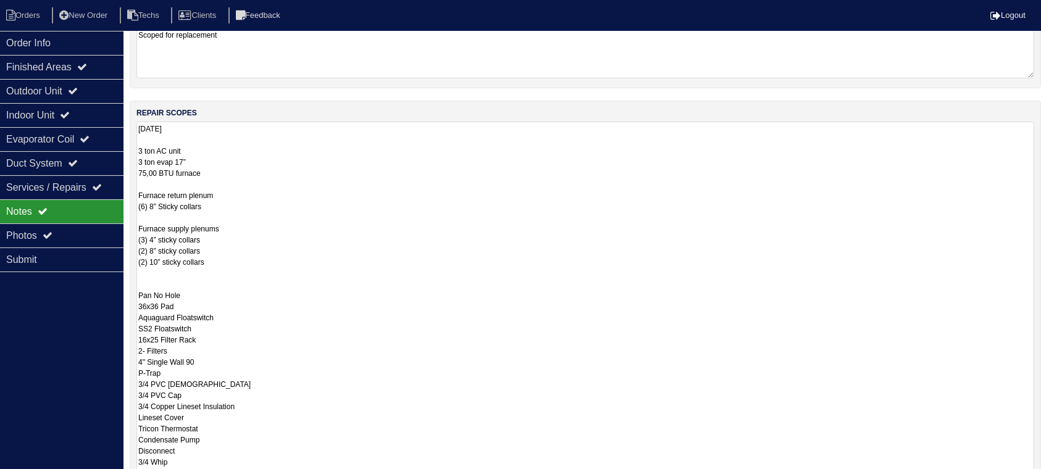
scroll to position [164, 0]
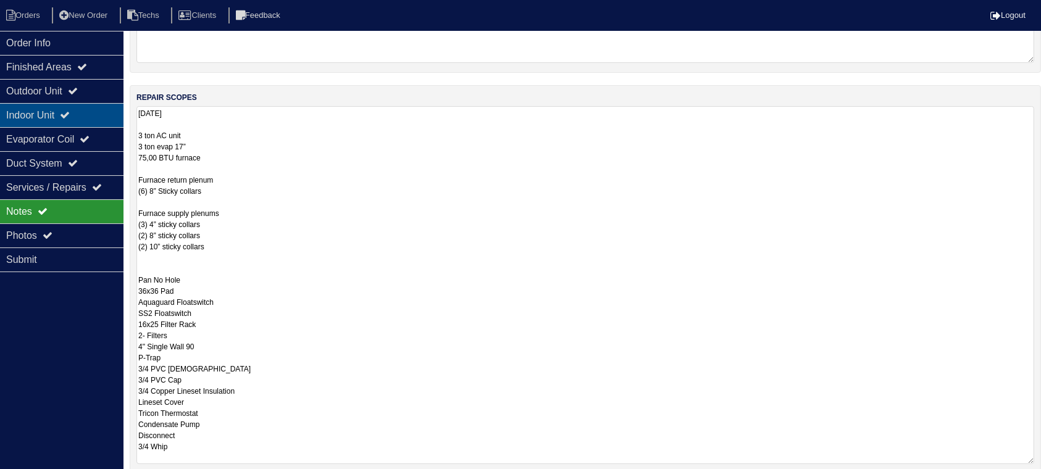
click at [86, 114] on div "Indoor Unit" at bounding box center [61, 115] width 123 height 24
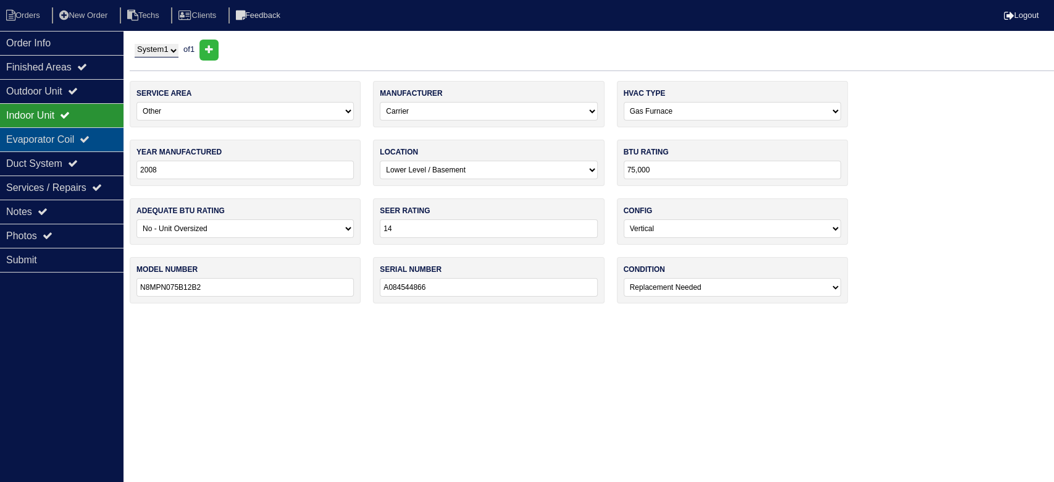
click at [87, 136] on div "Evaporator Coil" at bounding box center [61, 139] width 123 height 24
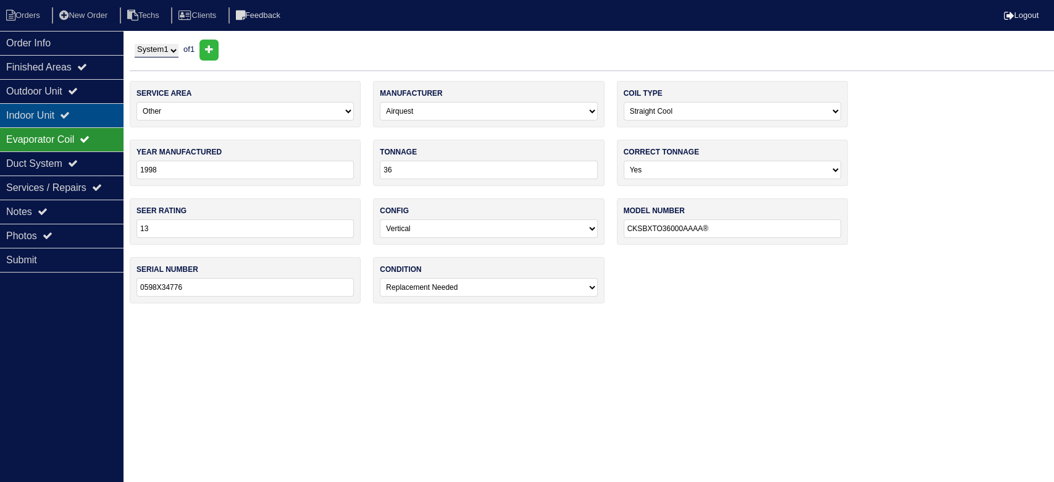
click at [81, 106] on div "Indoor Unit" at bounding box center [61, 115] width 123 height 24
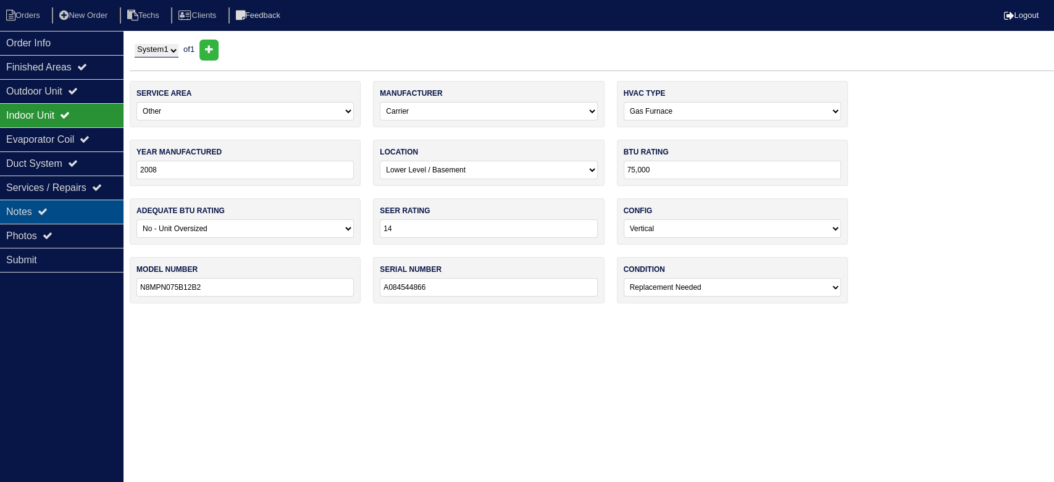
click at [75, 206] on div "Notes" at bounding box center [61, 211] width 123 height 24
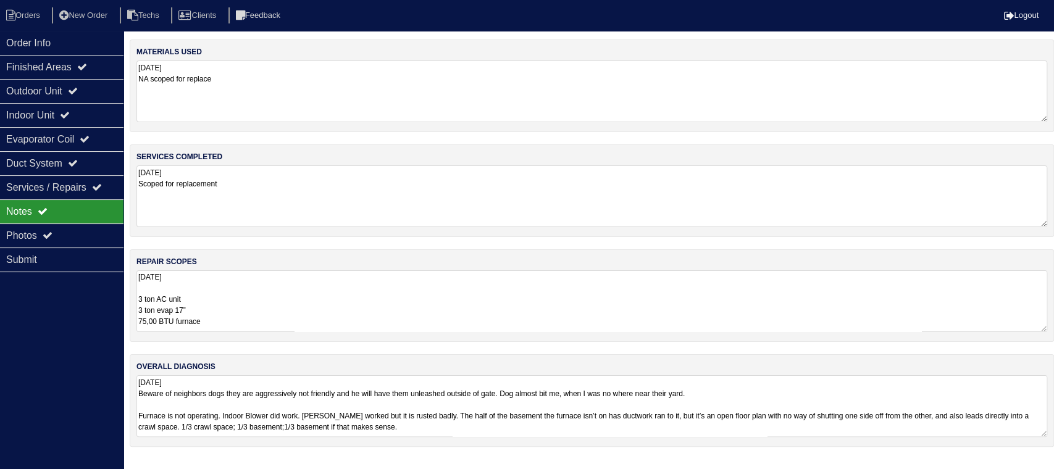
click at [319, 307] on textarea "[DATE] 3 ton AC unit 3 ton evap 17” 75,00 BTU furnace Furnace return plenum (6)…" at bounding box center [591, 301] width 911 height 62
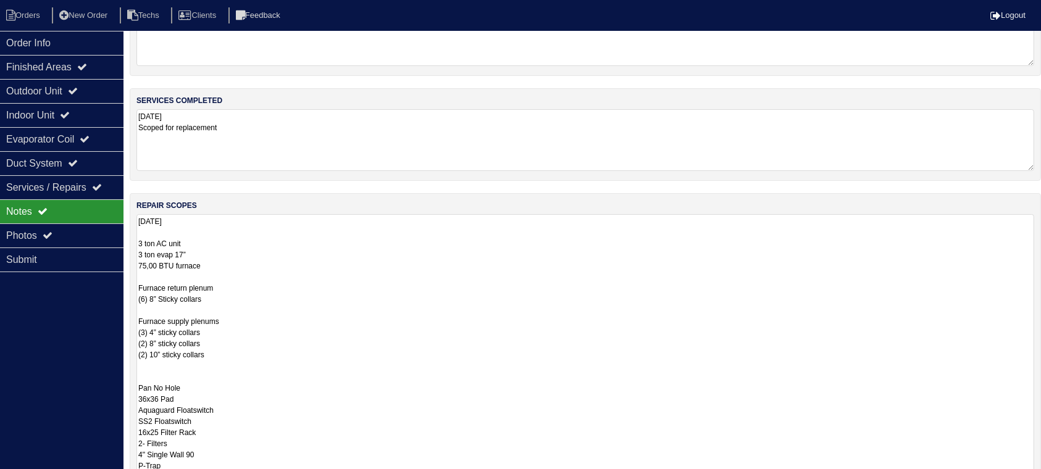
scroll to position [82, 0]
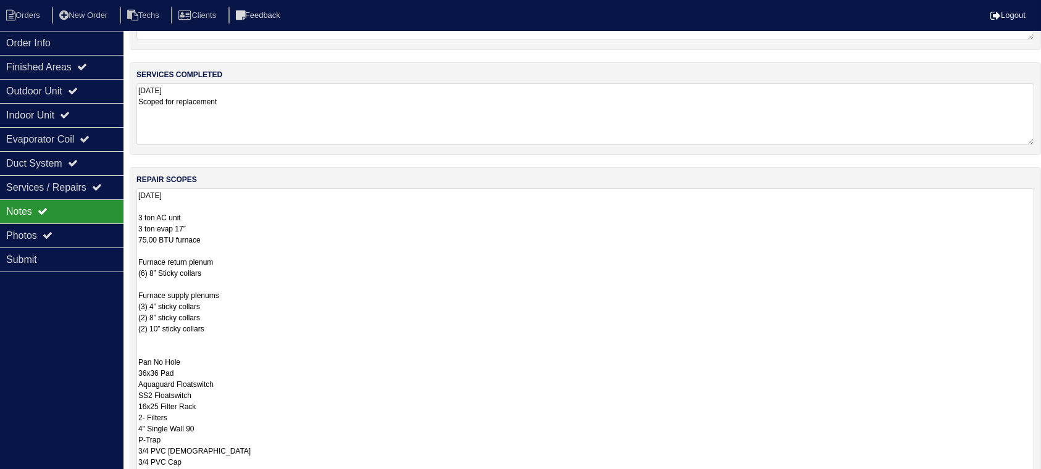
click at [281, 291] on textarea "[DATE] 3 ton AC unit 3 ton evap 17” 75,00 BTU furnace Furnace return plenum (6)…" at bounding box center [585, 367] width 898 height 358
drag, startPoint x: 281, startPoint y: 291, endPoint x: 248, endPoint y: 298, distance: 33.4
click at [248, 298] on textarea "[DATE] 3 ton AC unit 3 ton evap 17” 75,00 BTU furnace Furnace return plenum (6)…" at bounding box center [585, 367] width 898 height 358
click at [237, 254] on textarea "[DATE] 3 ton AC unit 3 ton evap 17” 75,00 BTU furnace Furnace return plenum (6)…" at bounding box center [585, 367] width 898 height 358
click at [243, 261] on textarea "[DATE] 3 ton AC unit 3 ton evap 17” 75,00 BTU furnace Furnace return plenum (6)…" at bounding box center [585, 367] width 898 height 358
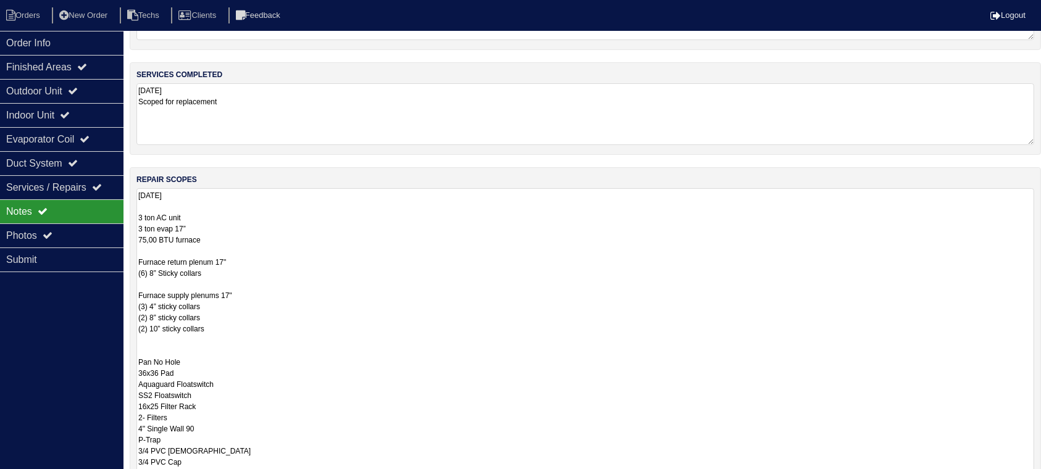
click at [304, 292] on textarea "9.9.25 3 ton AC unit 3 ton evap 17” 75,00 BTU furnace Furnace return plenum 17"…" at bounding box center [585, 367] width 898 height 358
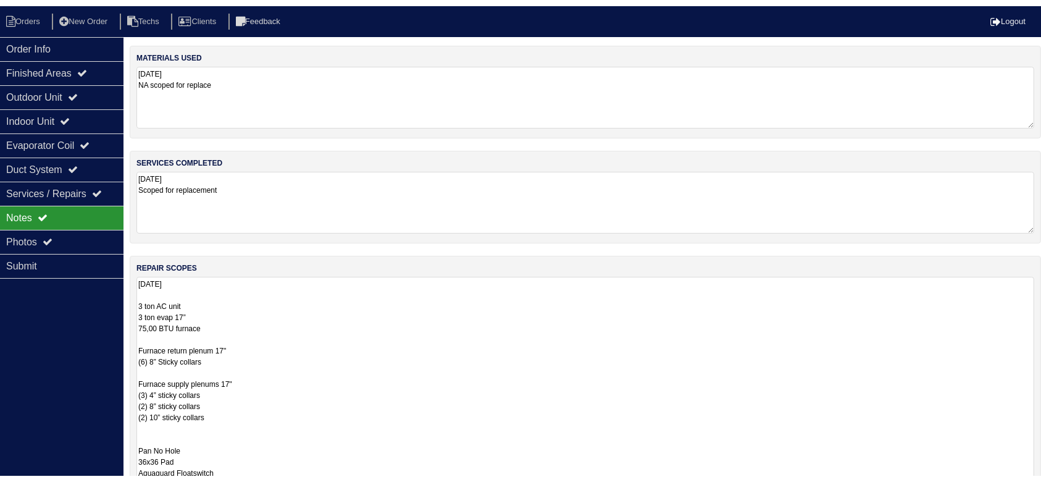
scroll to position [0, 0]
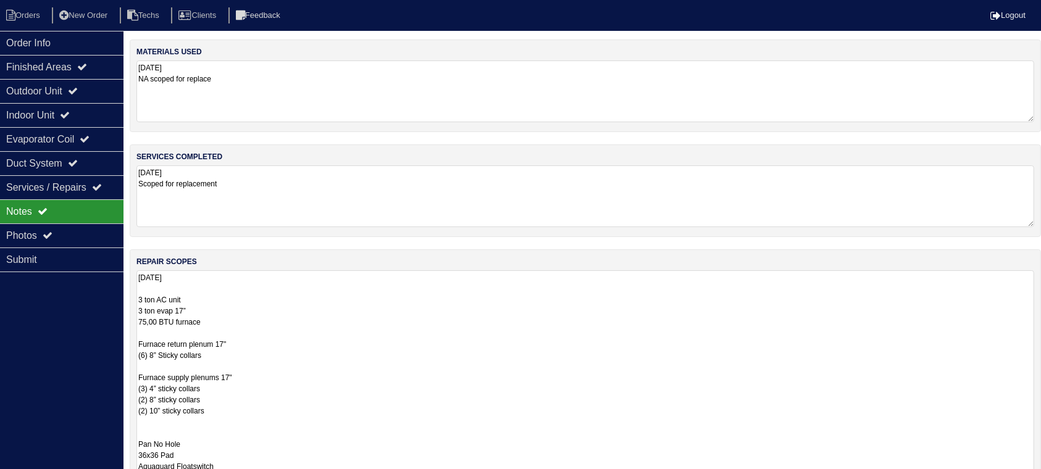
type textarea "9.9.25 3 ton AC unit 3 ton evap 17” 75,00 BTU furnace Furnace return plenum 17"…"
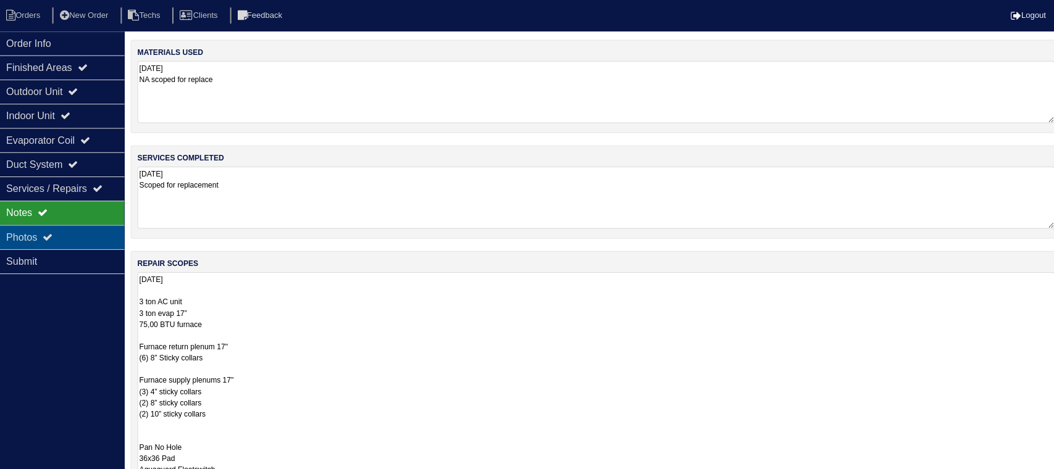
click at [52, 228] on div "Photos" at bounding box center [61, 235] width 123 height 24
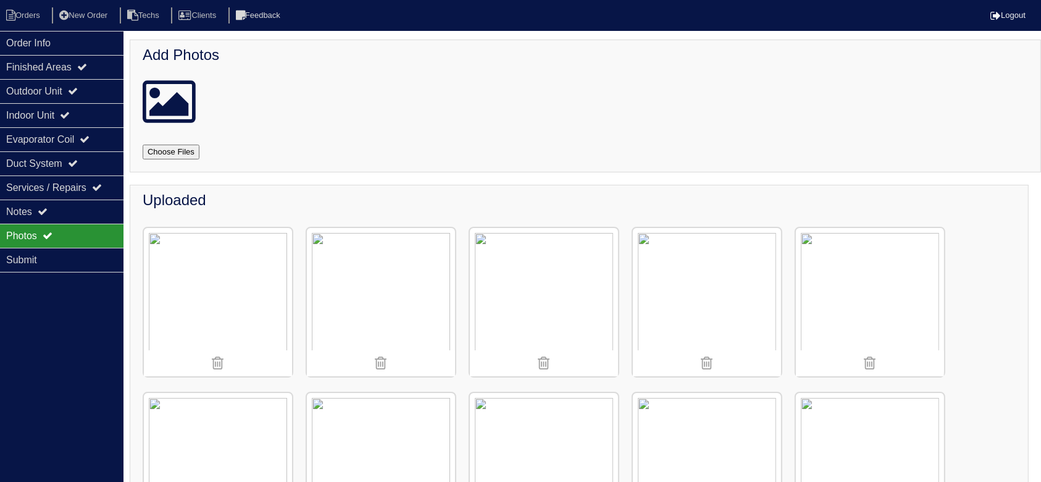
click at [187, 148] on input "file" at bounding box center [186, 151] width 86 height 15
type input "C:\fakepath\IMG_1420.jpeg"
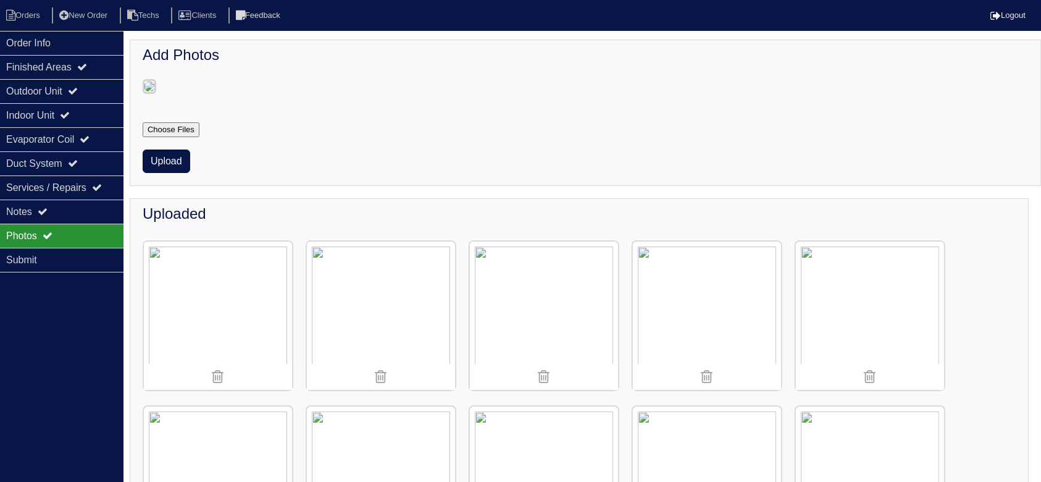
drag, startPoint x: 161, startPoint y: 231, endPoint x: 167, endPoint y: 229, distance: 6.4
click at [161, 173] on button "Upload" at bounding box center [167, 160] width 48 height 23
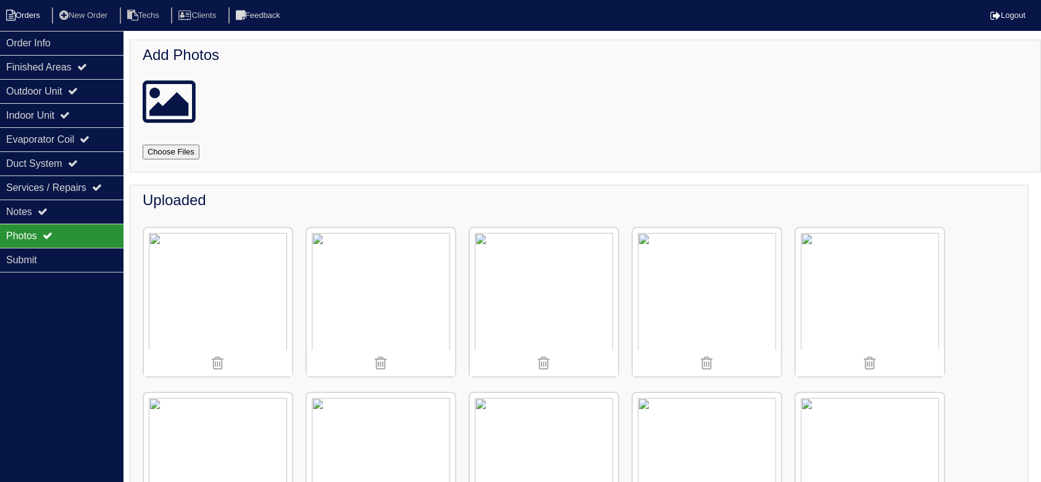
click at [34, 10] on li "Orders" at bounding box center [25, 15] width 50 height 17
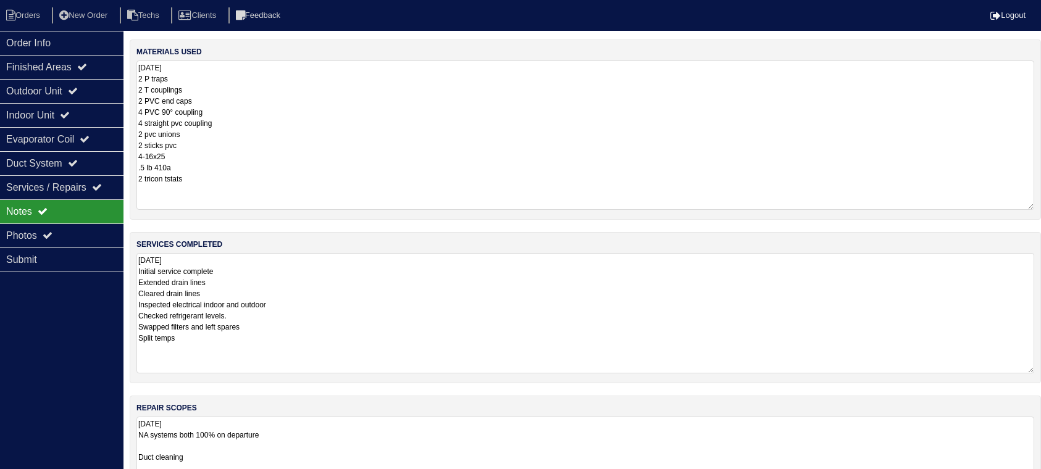
scroll to position [143, 0]
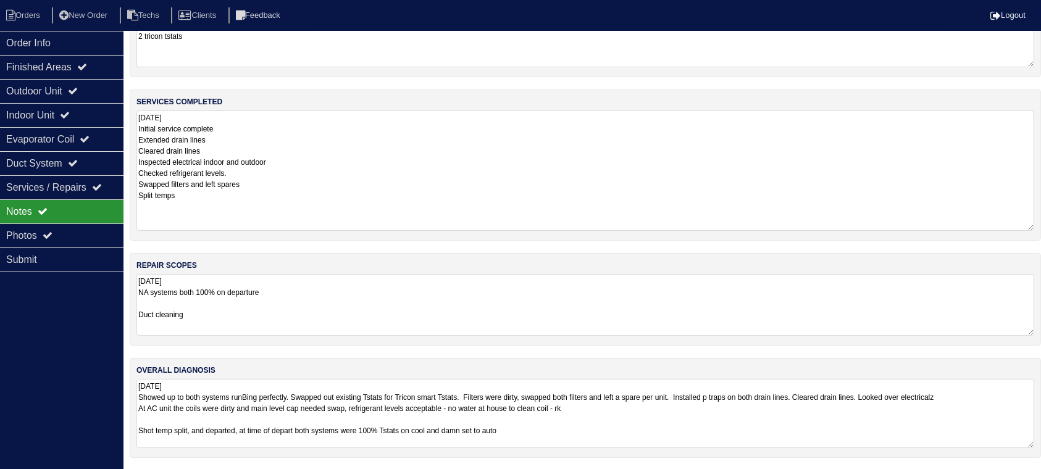
drag, startPoint x: 356, startPoint y: 417, endPoint x: 252, endPoint y: 417, distance: 103.7
click at [252, 417] on textarea "[DATE] Showed up to both systems runBing perfectly. Swapped out existing Tstats…" at bounding box center [585, 413] width 898 height 69
click at [638, 421] on textarea "9.9.25 Showed up to both systems runBing perfectly. Swapped out existing Tstats…" at bounding box center [585, 413] width 898 height 69
type textarea "9.9.25 Showed up to both systems runBing perfectly. Swapped out existing Tstats…"
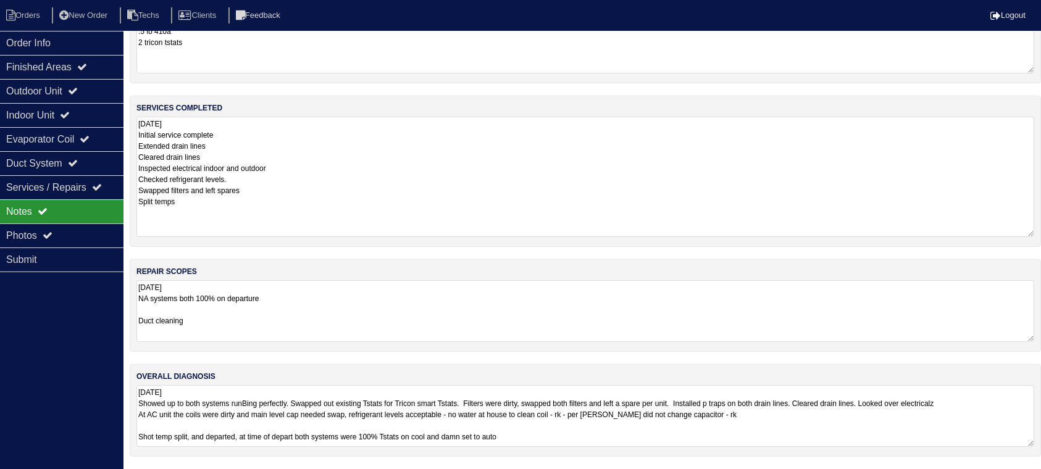
scroll to position [135, 0]
click at [84, 67] on div "Finished Areas" at bounding box center [61, 67] width 123 height 24
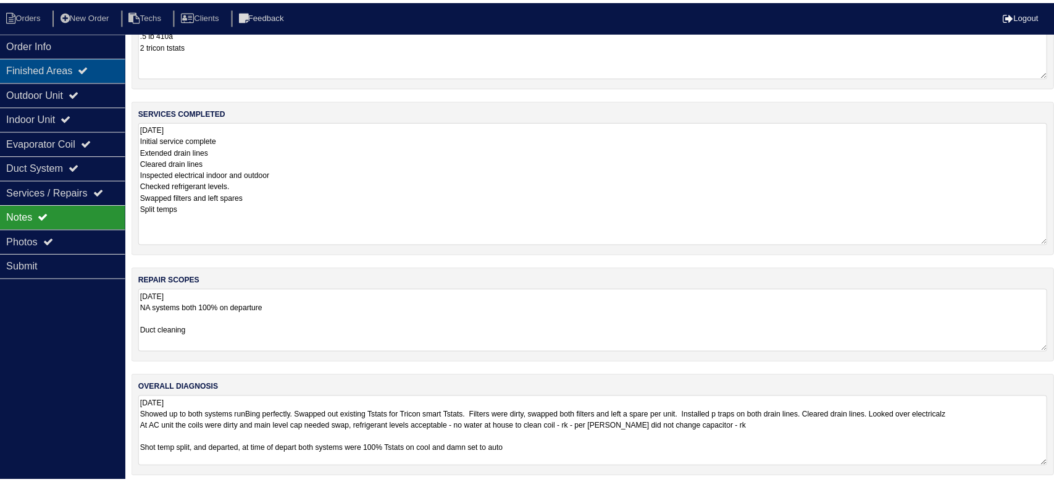
scroll to position [0, 0]
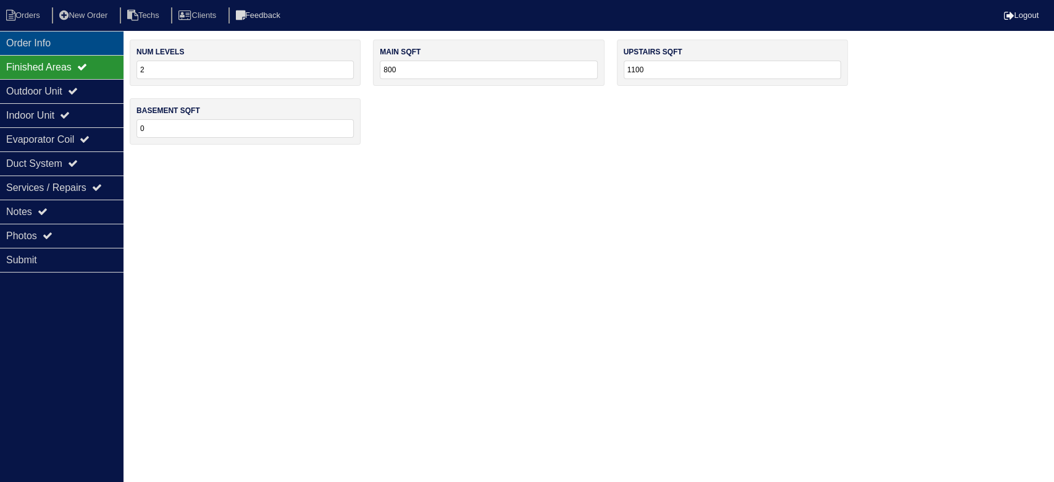
click at [79, 40] on div "Order Info" at bounding box center [61, 43] width 123 height 24
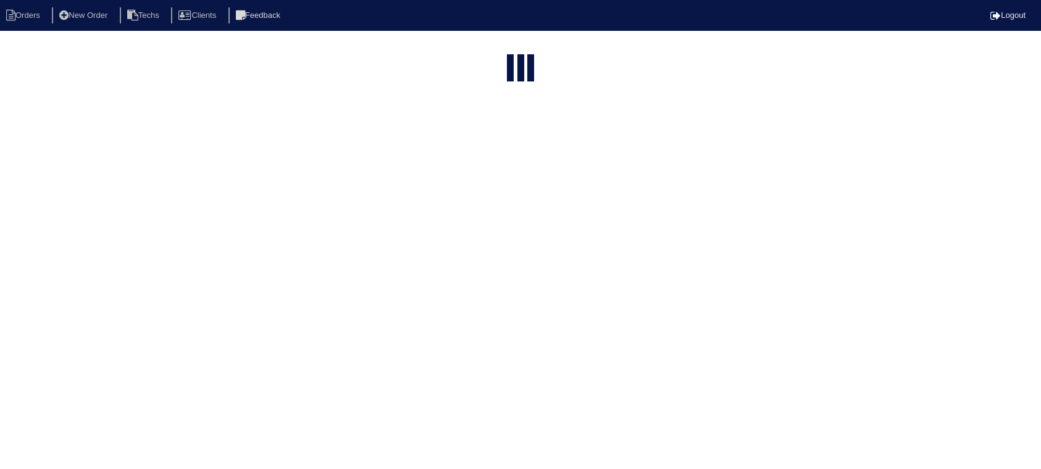
select select "15"
select select "field complete"
select select "need to quote"
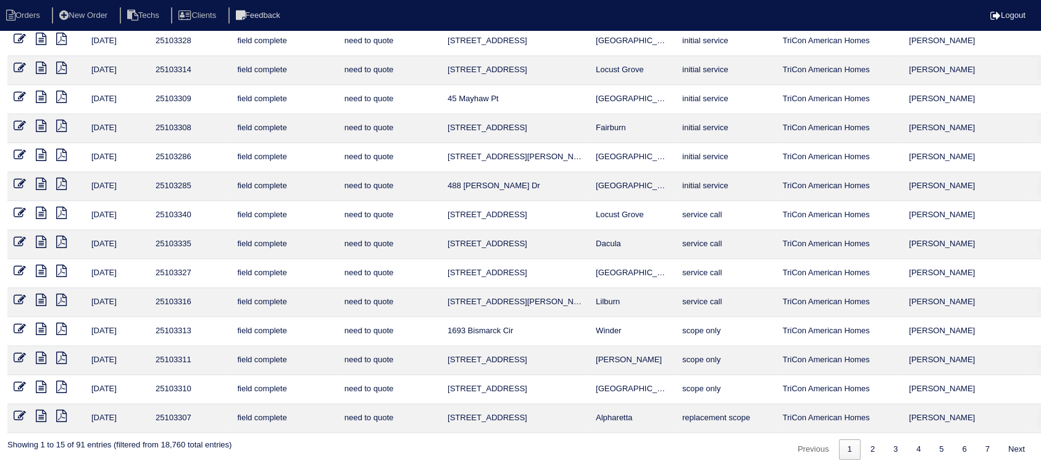
scroll to position [94, 0]
click at [44, 386] on icon at bounding box center [41, 386] width 10 height 12
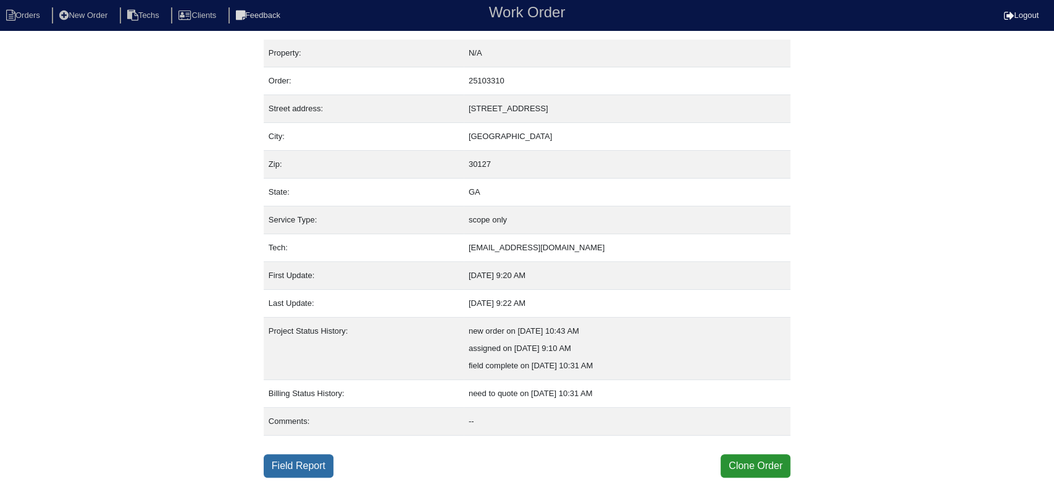
click at [321, 461] on link "Field Report" at bounding box center [299, 465] width 70 height 23
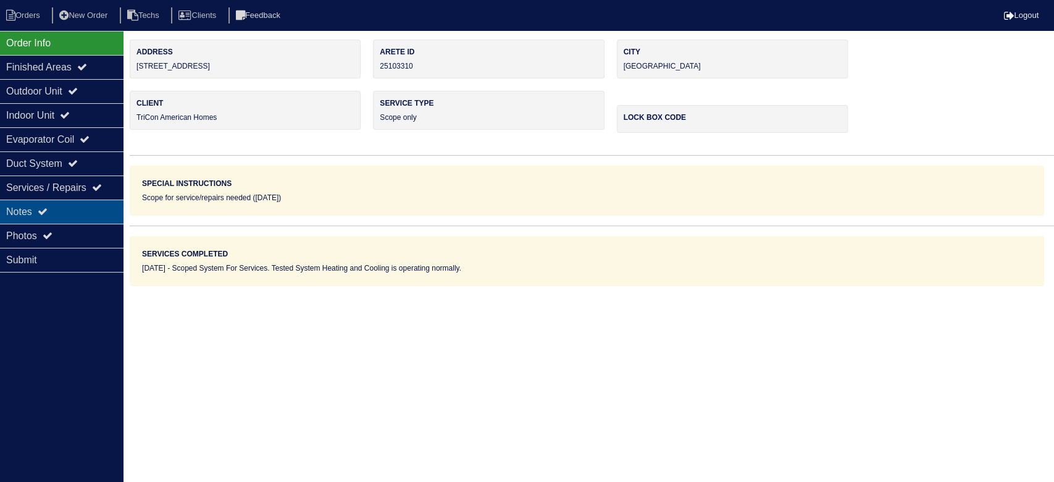
click at [61, 209] on div "Notes" at bounding box center [61, 211] width 123 height 24
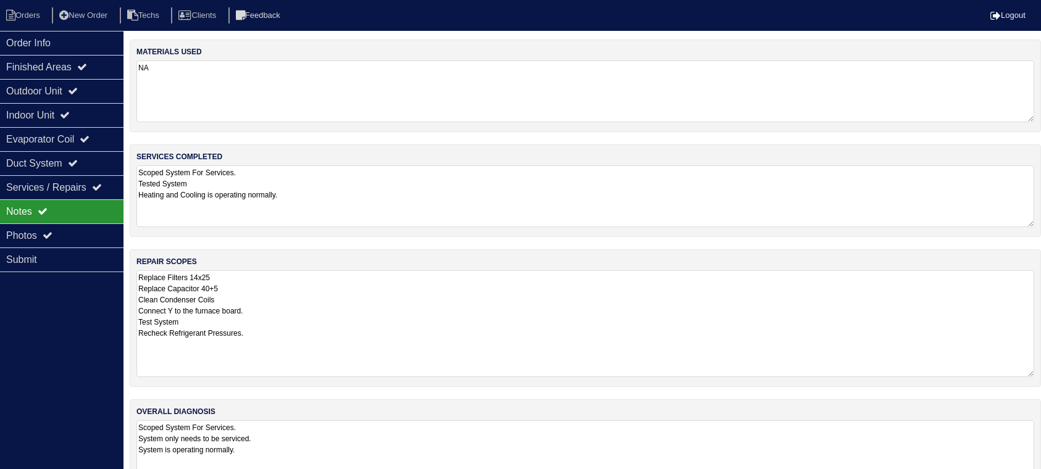
drag, startPoint x: 1045, startPoint y: 325, endPoint x: 1053, endPoint y: 370, distance: 45.7
click at [1041, 370] on html "Orders New Order Techs Clients Feedback Logout Orders New Order Users Clients M…" at bounding box center [520, 252] width 1041 height 504
click at [92, 91] on div "Outdoor Unit" at bounding box center [61, 91] width 123 height 24
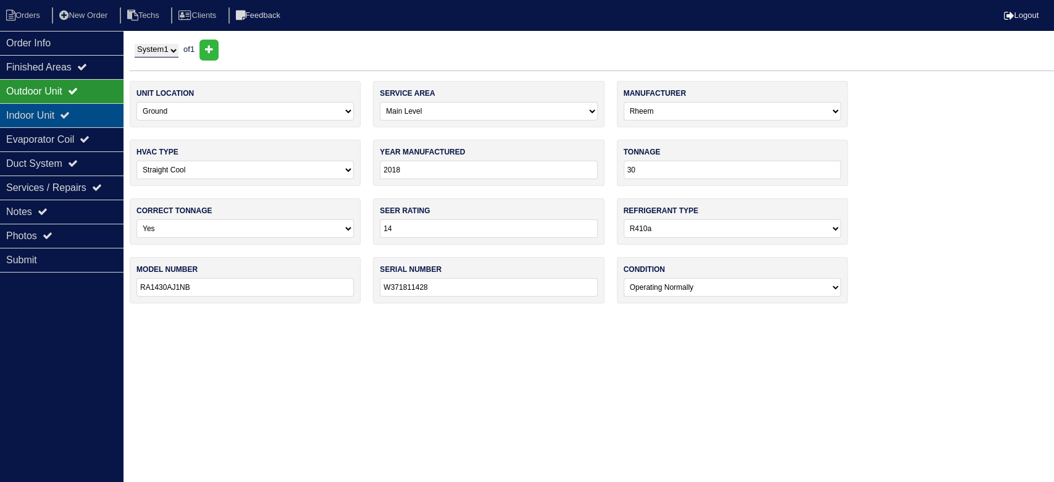
click at [88, 111] on div "Indoor Unit" at bounding box center [61, 115] width 123 height 24
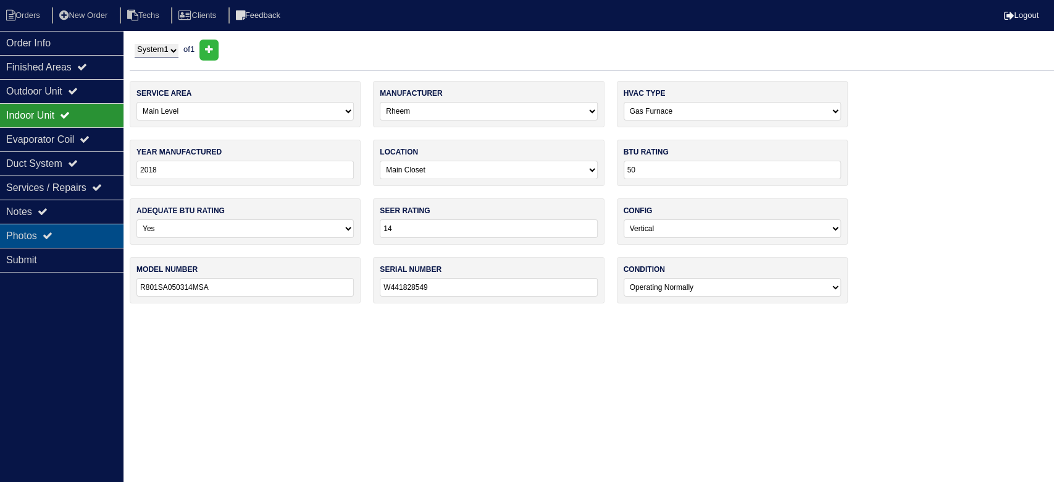
click at [65, 235] on div "Photos" at bounding box center [61, 235] width 123 height 24
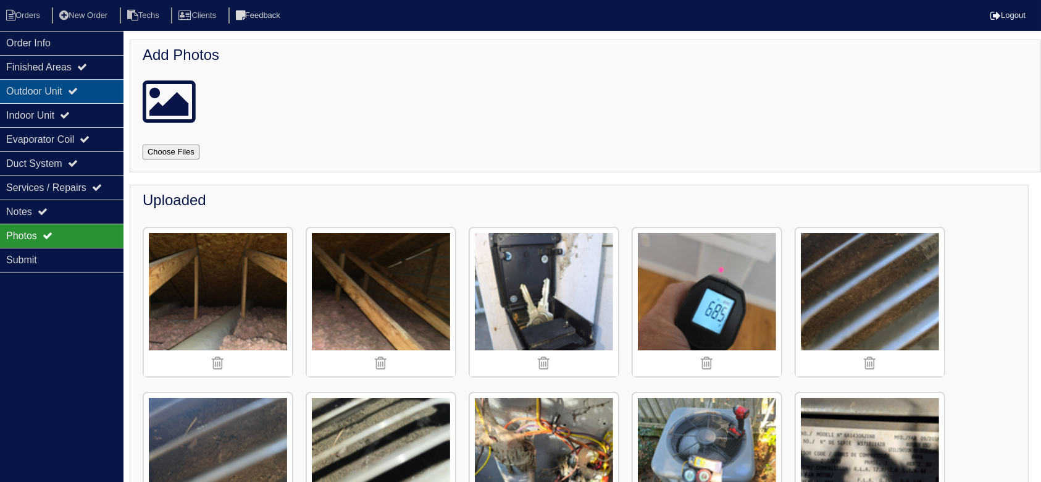
click at [91, 92] on div "Outdoor Unit" at bounding box center [61, 91] width 123 height 24
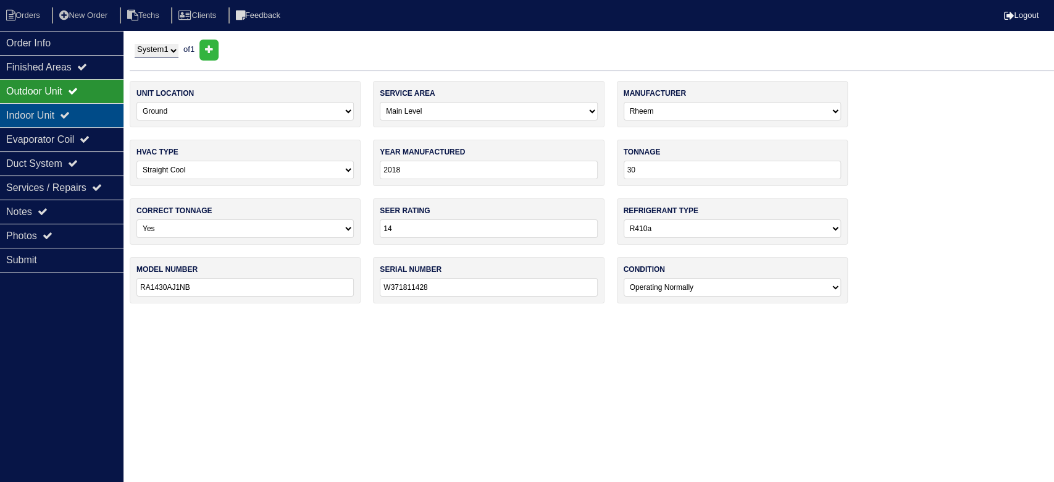
click at [87, 115] on div "Indoor Unit" at bounding box center [61, 115] width 123 height 24
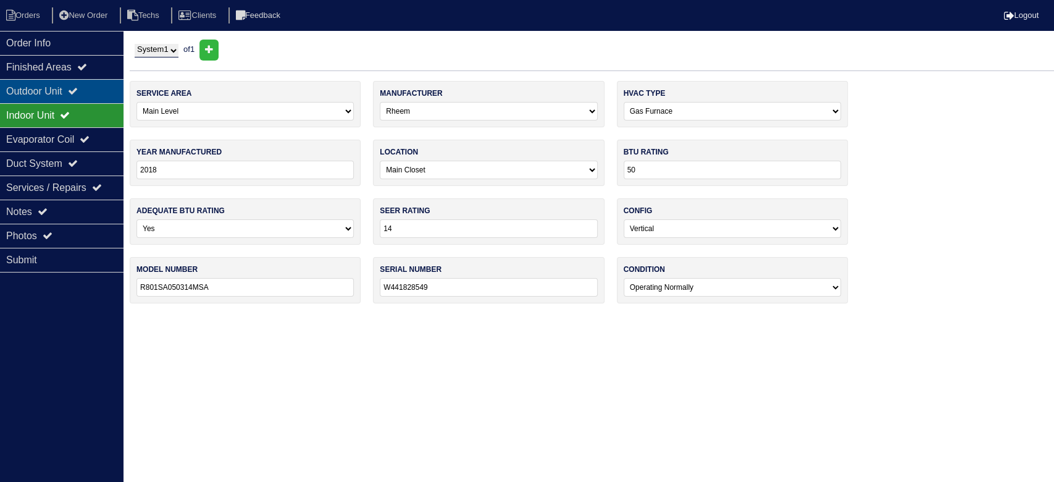
click at [93, 83] on div "Outdoor Unit" at bounding box center [61, 91] width 123 height 24
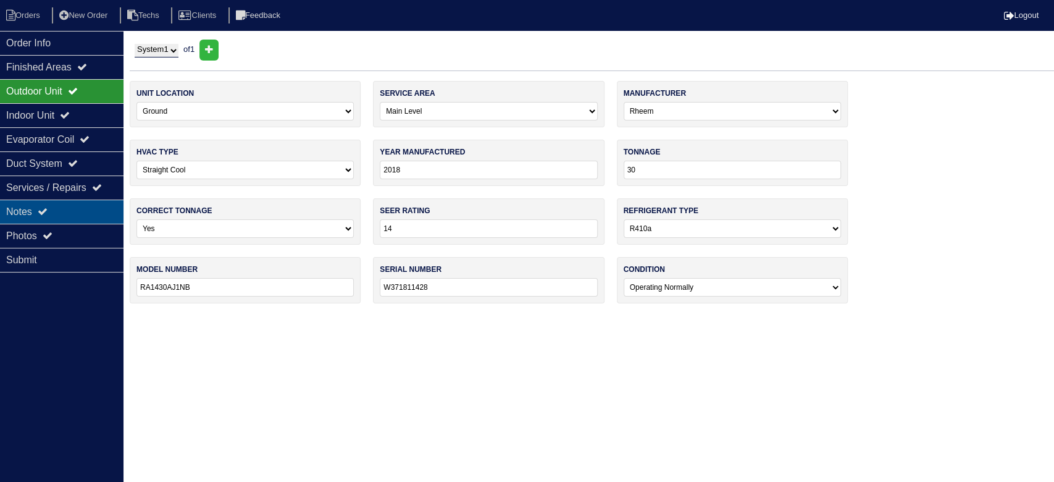
click at [78, 199] on div "Notes" at bounding box center [61, 211] width 123 height 24
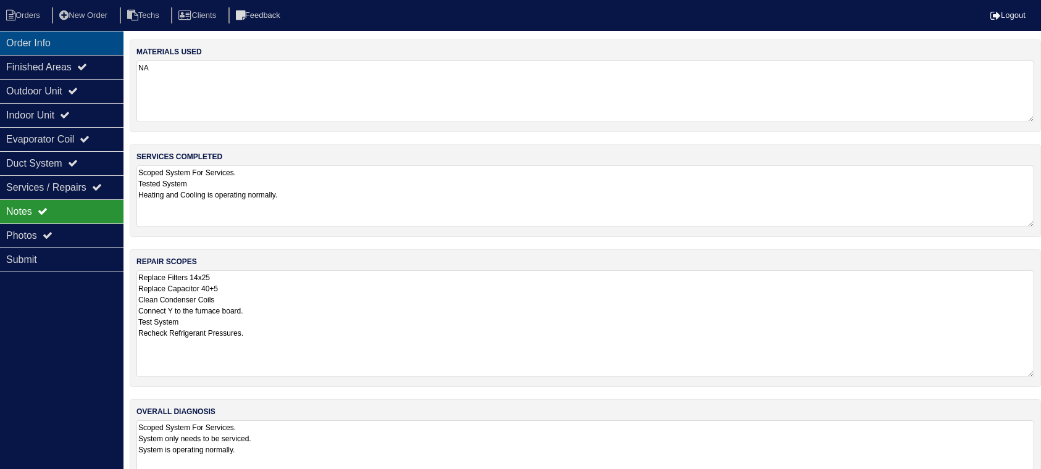
click at [77, 37] on div "Order Info" at bounding box center [61, 43] width 123 height 24
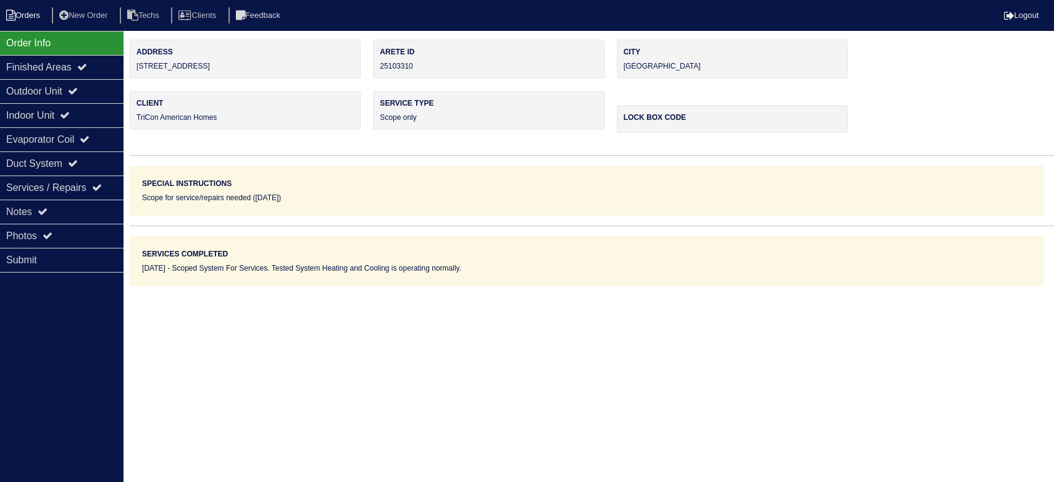
click at [27, 11] on li "Orders" at bounding box center [25, 15] width 50 height 17
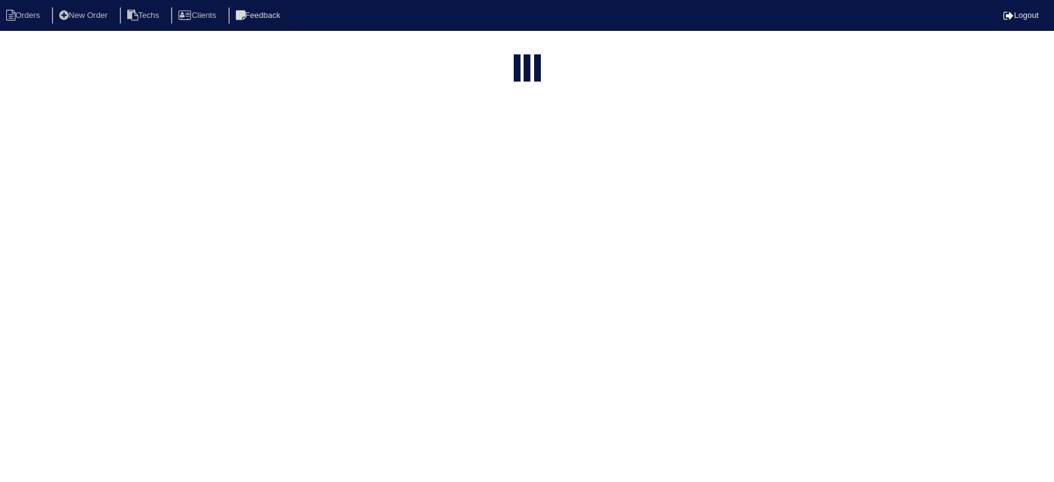
select select "15"
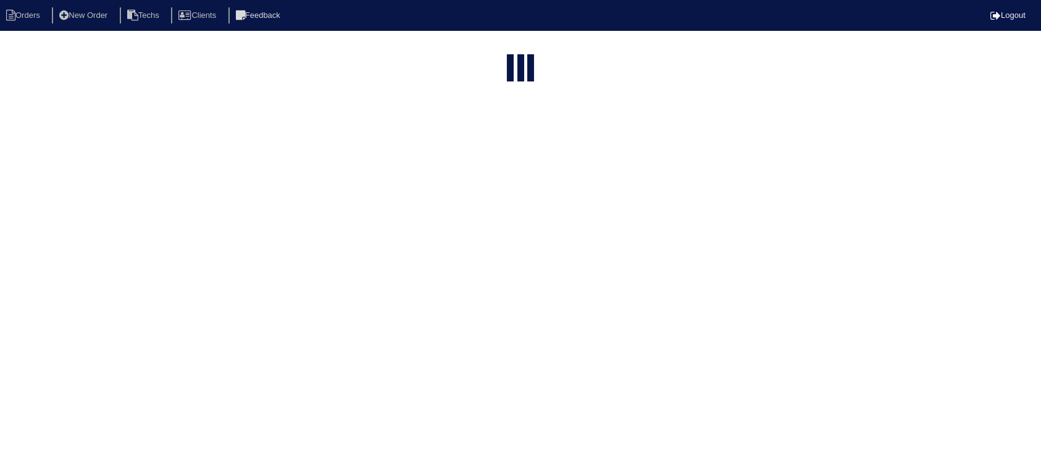
select select "field complete"
select select "need to quote"
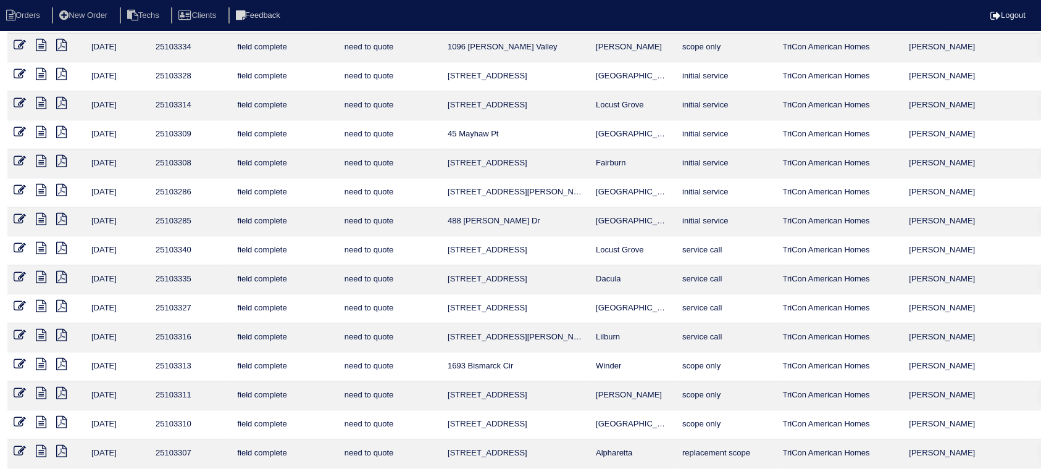
scroll to position [94, 0]
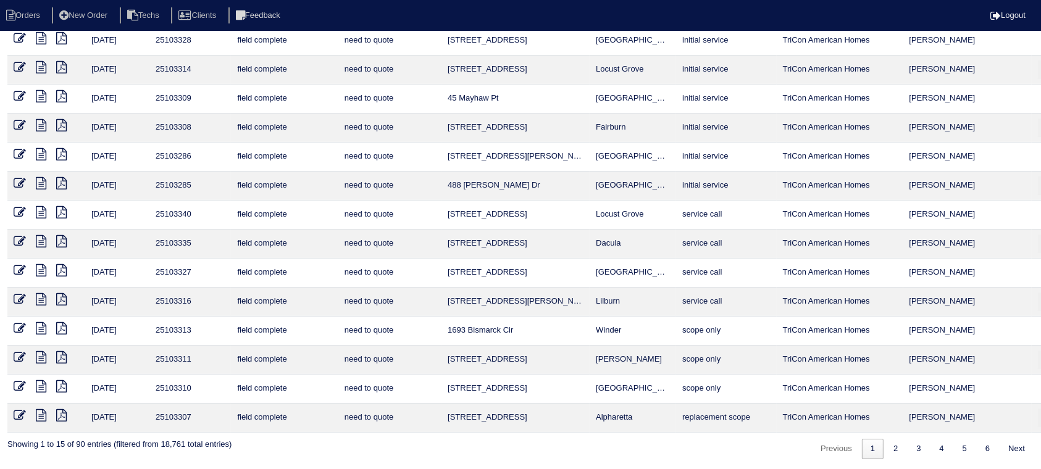
click at [42, 353] on icon at bounding box center [41, 357] width 10 height 12
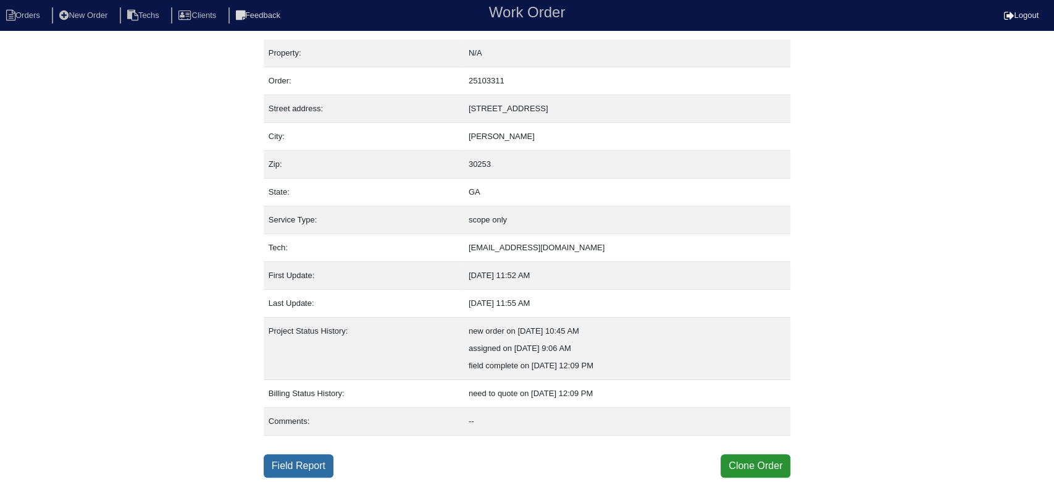
click at [301, 469] on link "Field Report" at bounding box center [299, 465] width 70 height 23
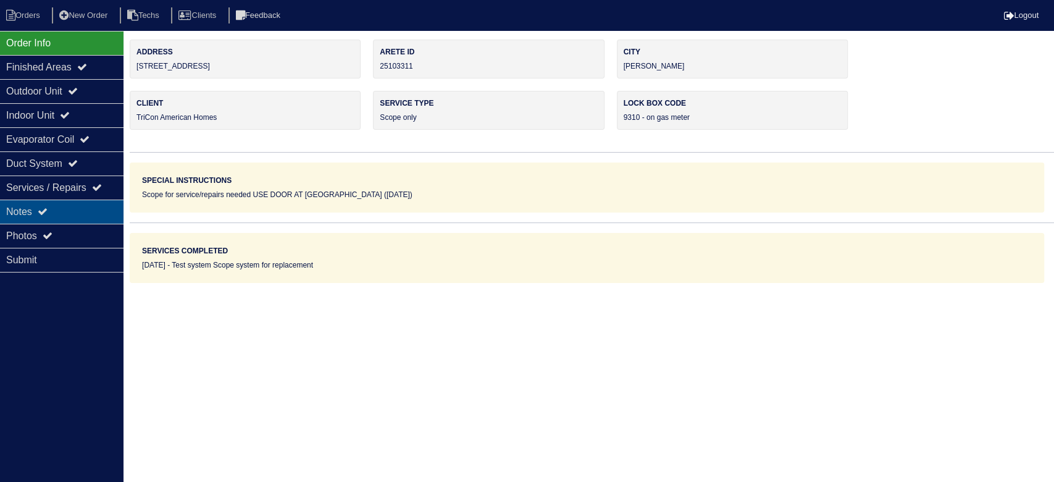
click at [82, 210] on div "Notes" at bounding box center [61, 211] width 123 height 24
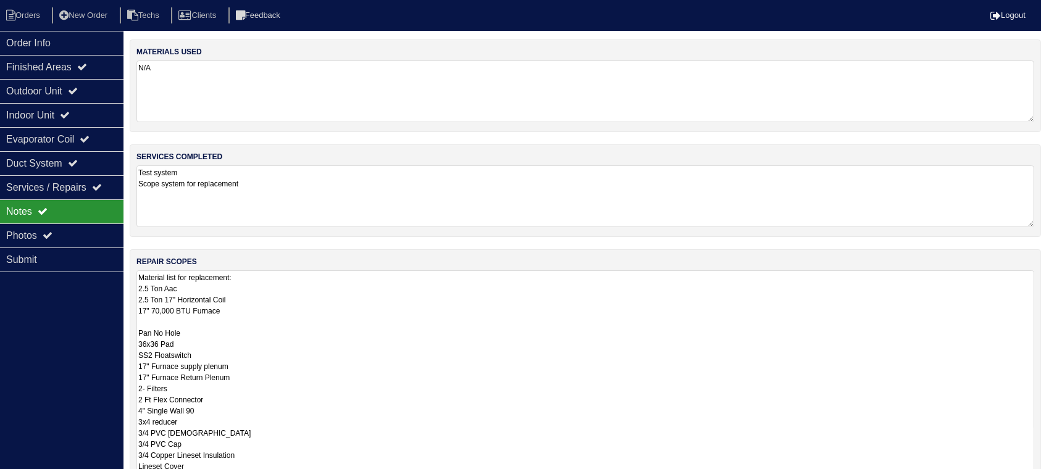
drag, startPoint x: 1042, startPoint y: 328, endPoint x: 1053, endPoint y: 492, distance: 163.9
click at [1041, 481] on html "Orders New Order Techs Clients Feedback Logout Orders New Order Users Clients M…" at bounding box center [520, 311] width 1041 height 622
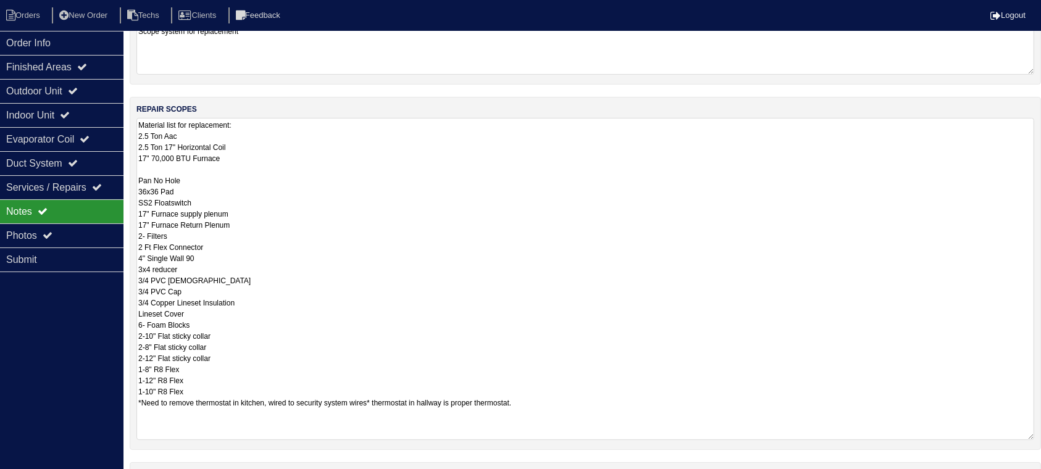
drag, startPoint x: 1029, startPoint y: 338, endPoint x: 1032, endPoint y: 436, distance: 97.6
click at [1032, 436] on textarea "Material list for replacement: 2.5 Ton Aac 2.5 Ton 17" Horizontal Coil 17" 70,0…" at bounding box center [585, 279] width 898 height 322
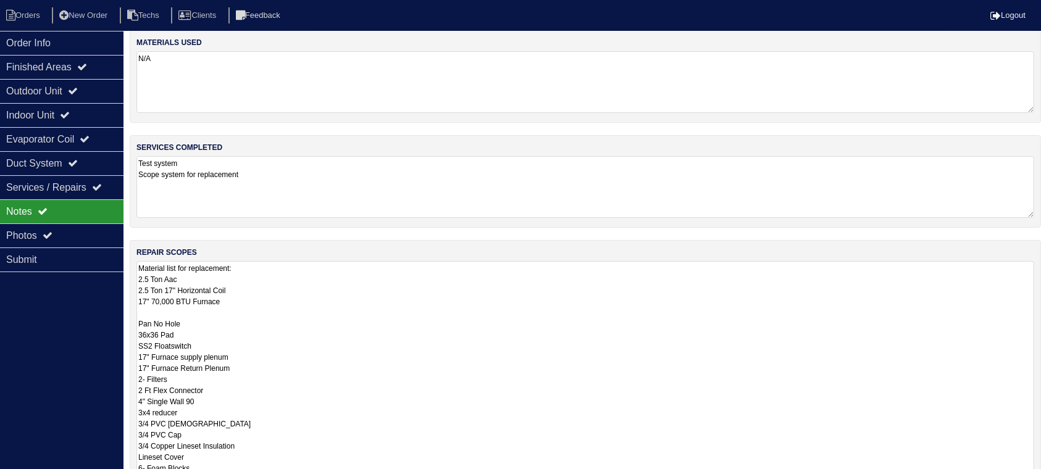
scroll to position [2, 0]
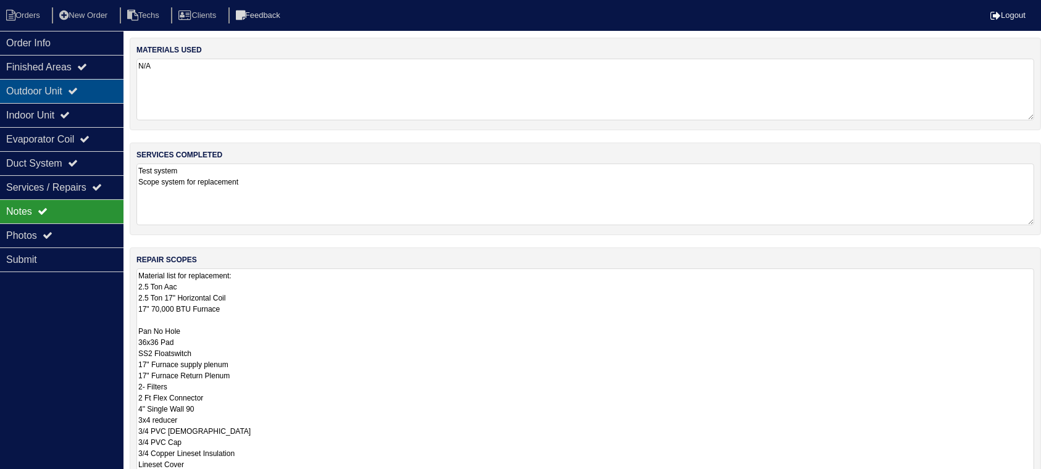
click at [88, 91] on div "Outdoor Unit" at bounding box center [61, 91] width 123 height 24
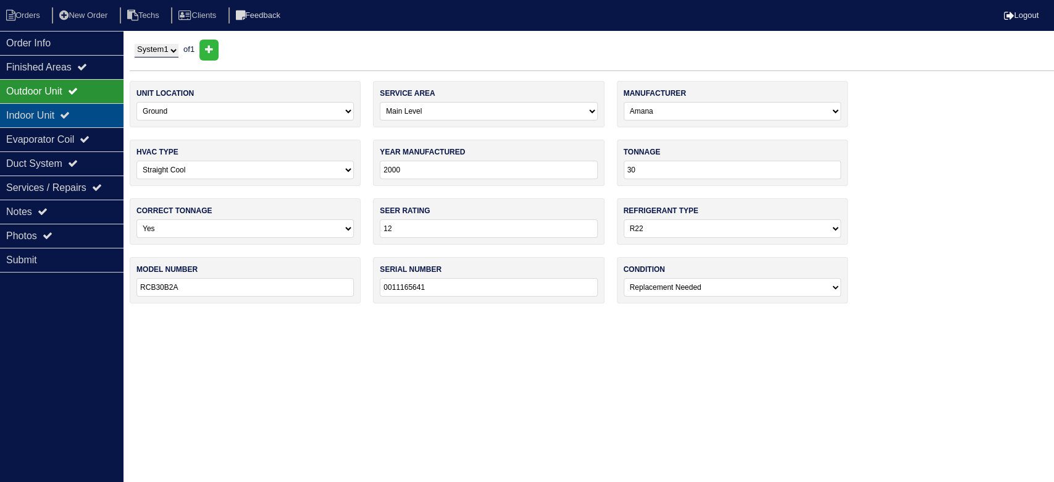
click at [85, 109] on div "Indoor Unit" at bounding box center [61, 115] width 123 height 24
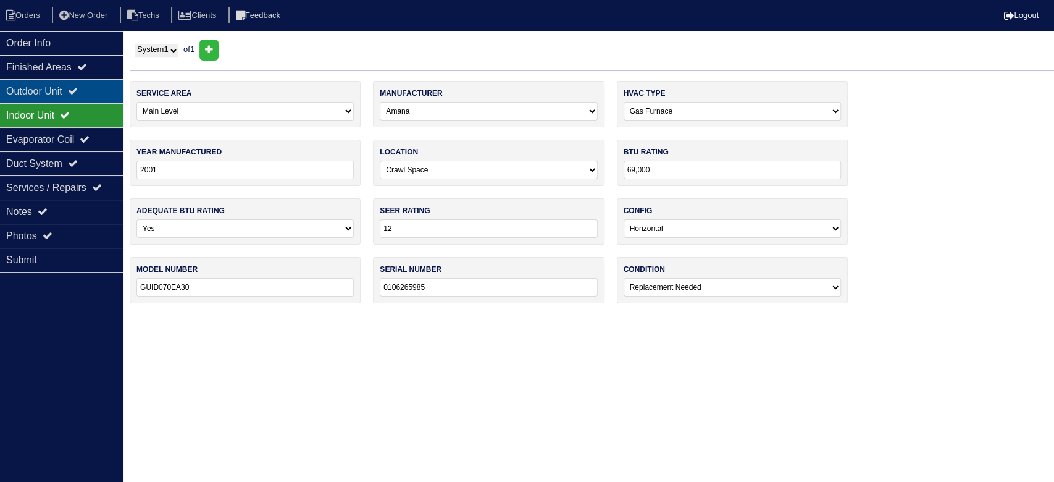
click at [87, 84] on div "Outdoor Unit" at bounding box center [61, 91] width 123 height 24
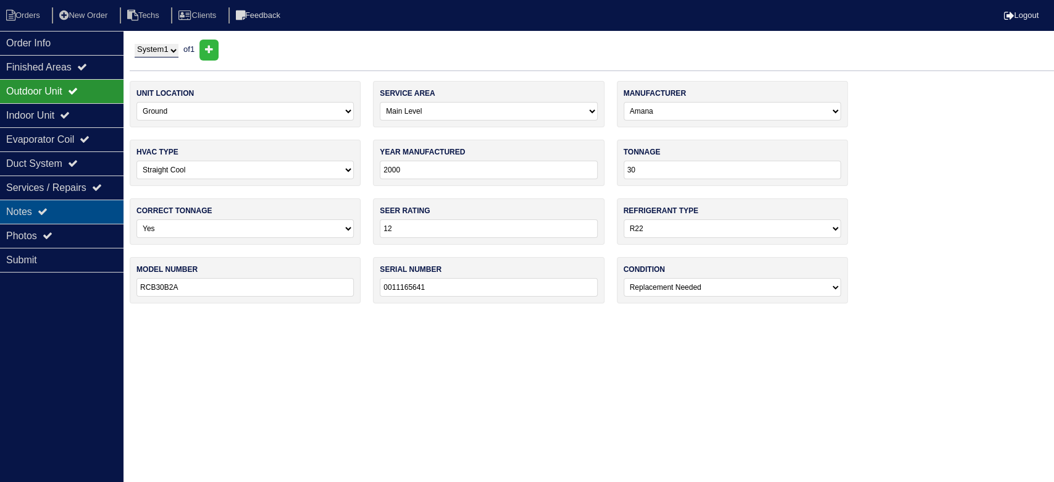
click at [83, 209] on div "Notes" at bounding box center [61, 211] width 123 height 24
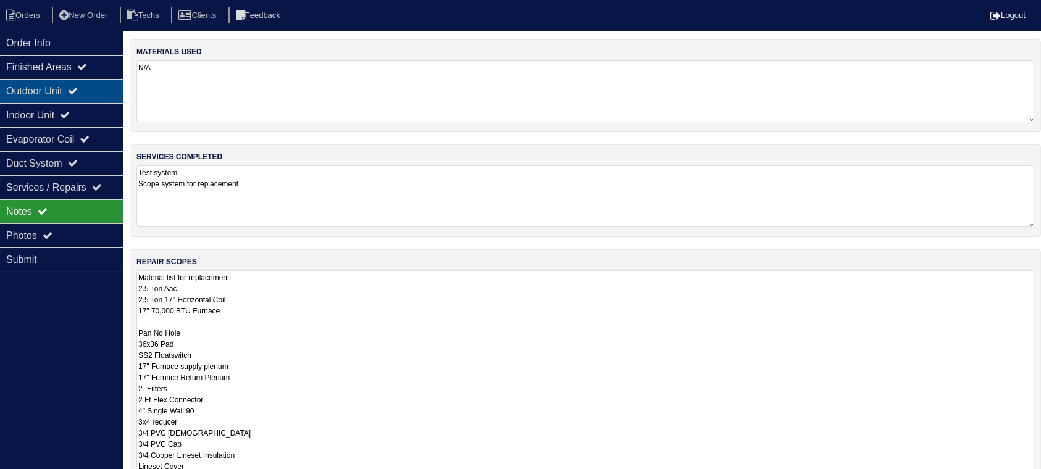
click at [88, 96] on div "Outdoor Unit" at bounding box center [61, 91] width 123 height 24
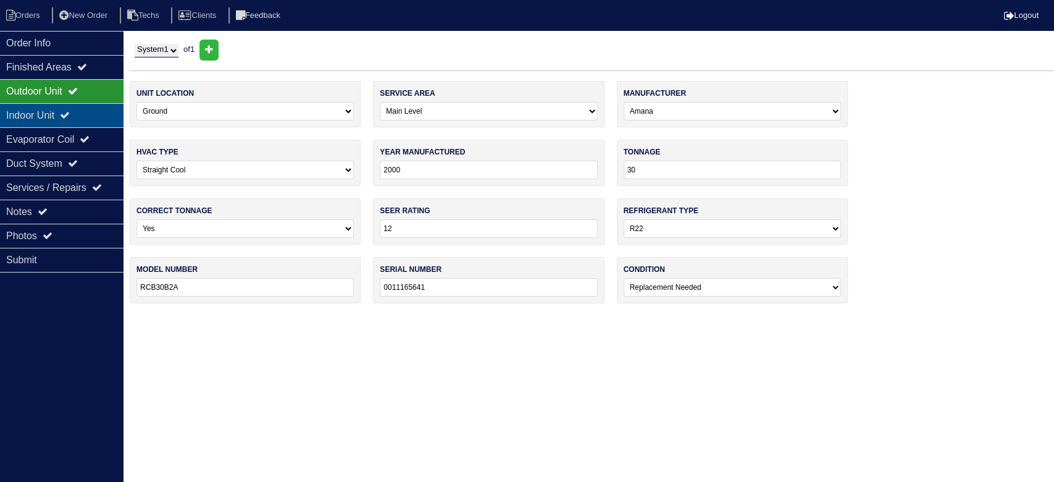
click at [70, 115] on icon at bounding box center [65, 115] width 10 height 10
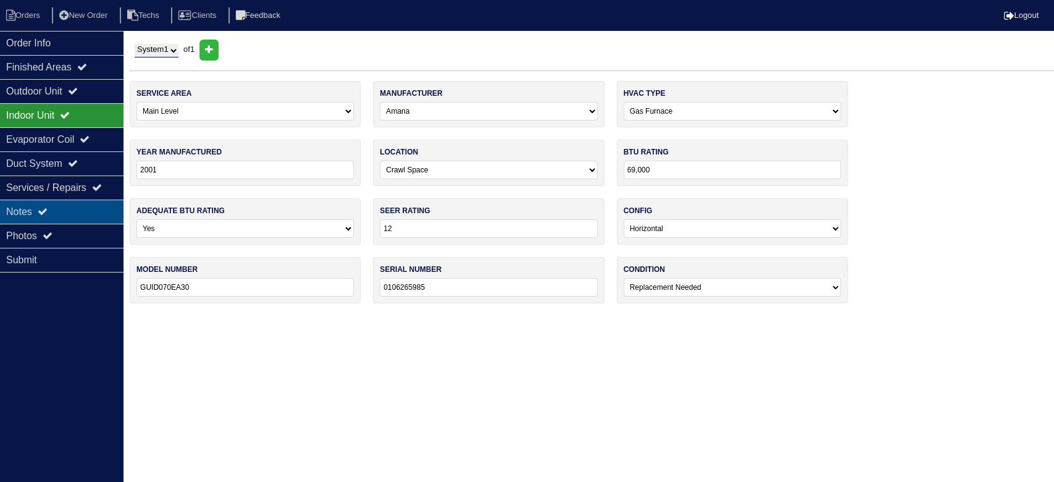
click at [105, 211] on div "Notes" at bounding box center [61, 211] width 123 height 24
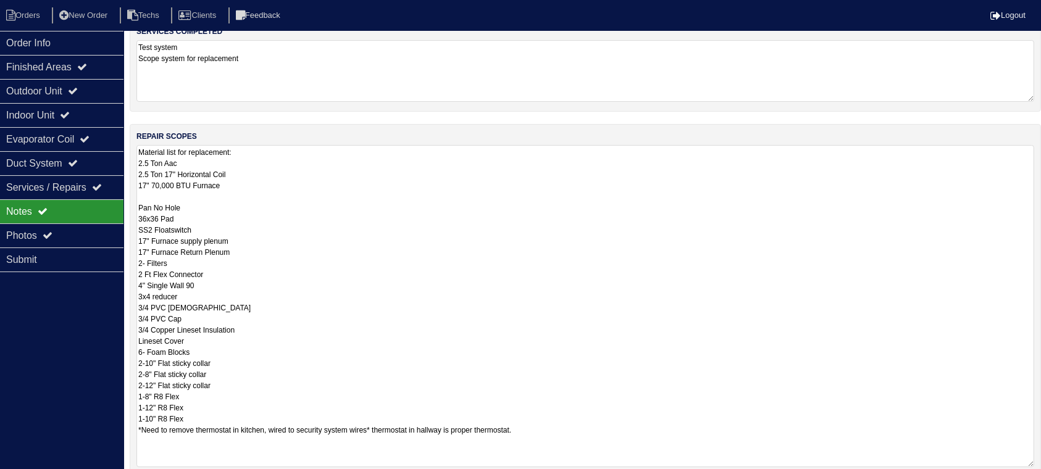
scroll to position [164, 0]
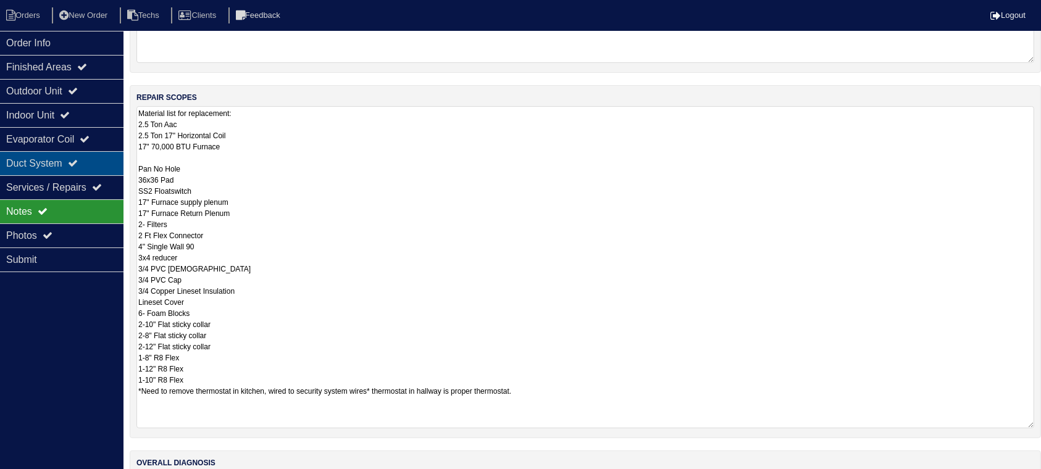
click at [71, 164] on div "Duct System" at bounding box center [61, 163] width 123 height 24
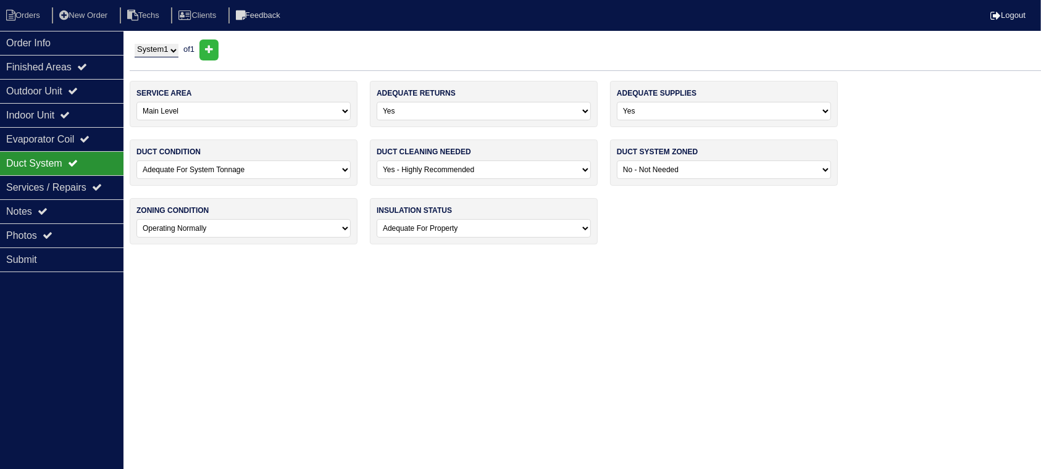
scroll to position [0, 0]
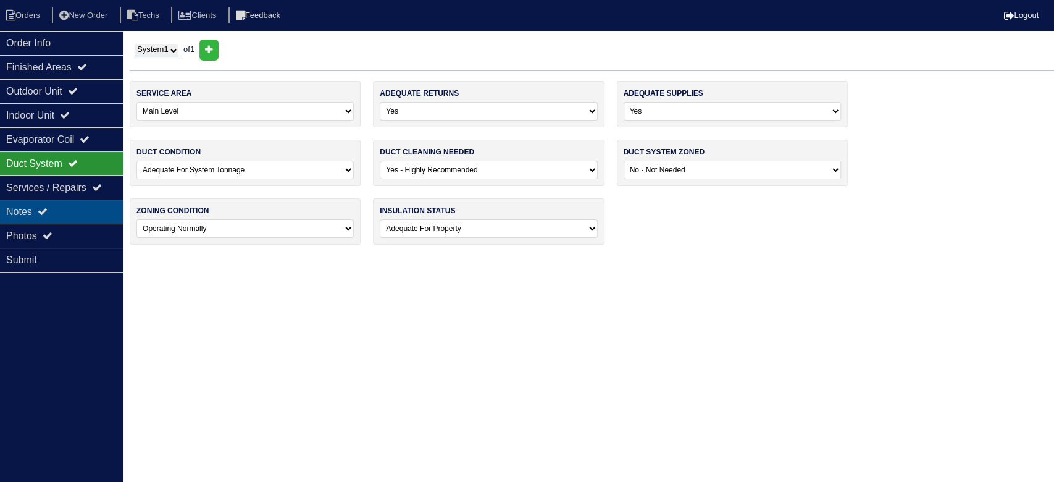
click at [67, 210] on div "Notes" at bounding box center [61, 211] width 123 height 24
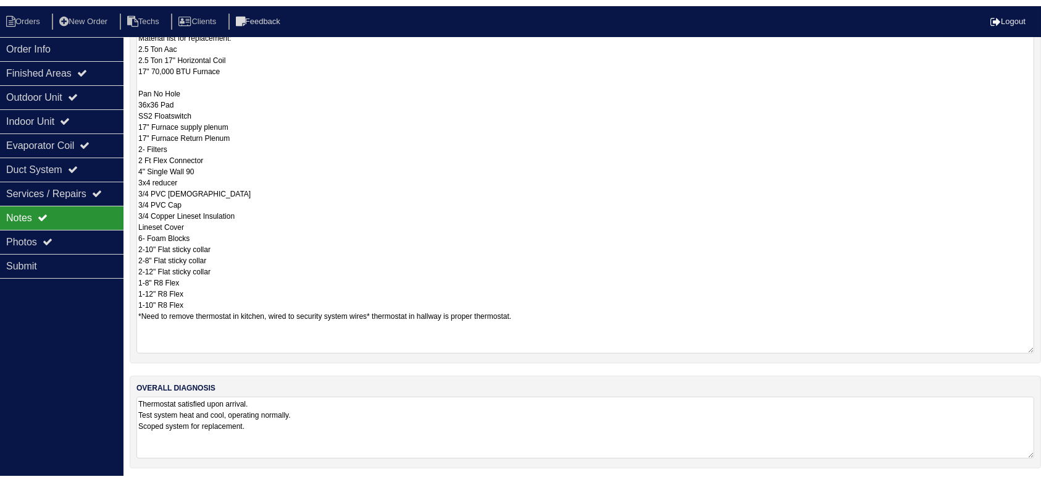
scroll to position [249, 0]
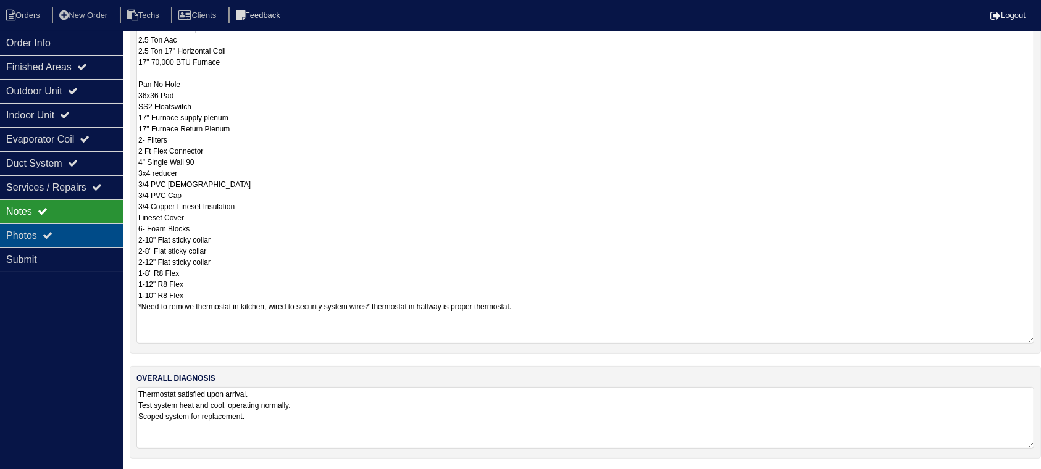
click at [84, 234] on div "Photos" at bounding box center [61, 235] width 123 height 24
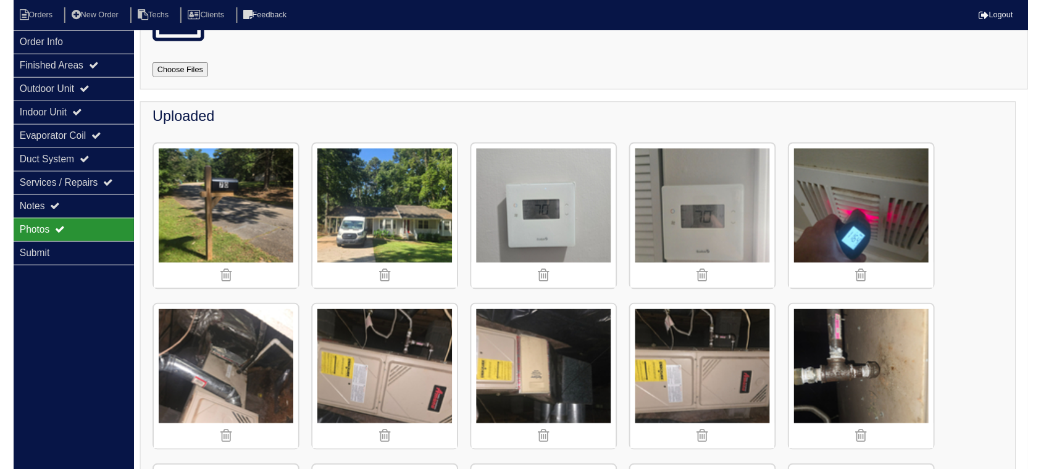
scroll to position [0, 0]
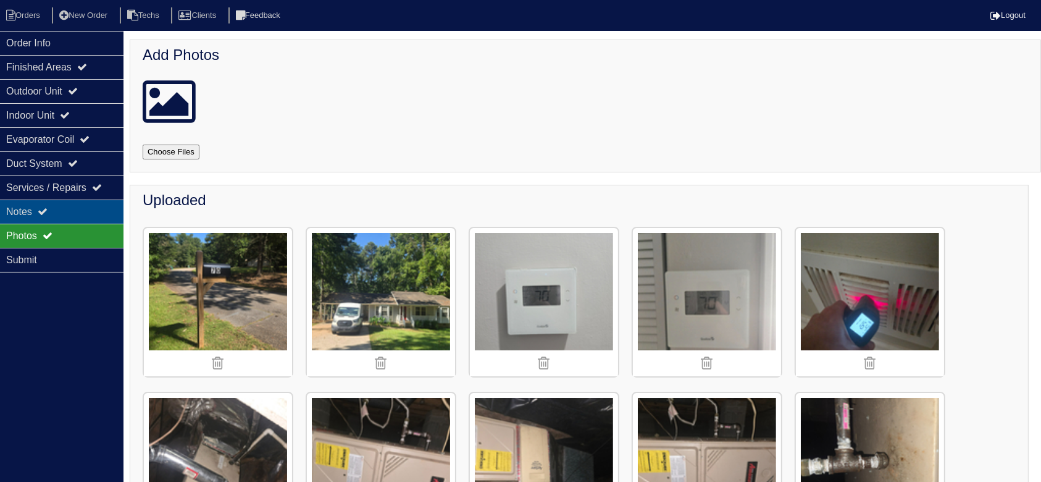
click at [94, 207] on div "Notes" at bounding box center [61, 211] width 123 height 24
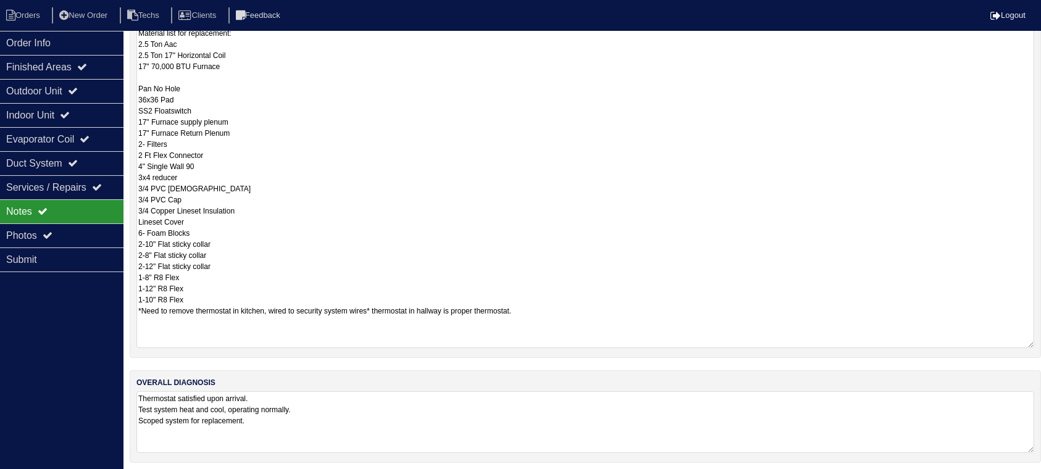
scroll to position [247, 0]
click at [22, 12] on li "Orders" at bounding box center [25, 15] width 50 height 17
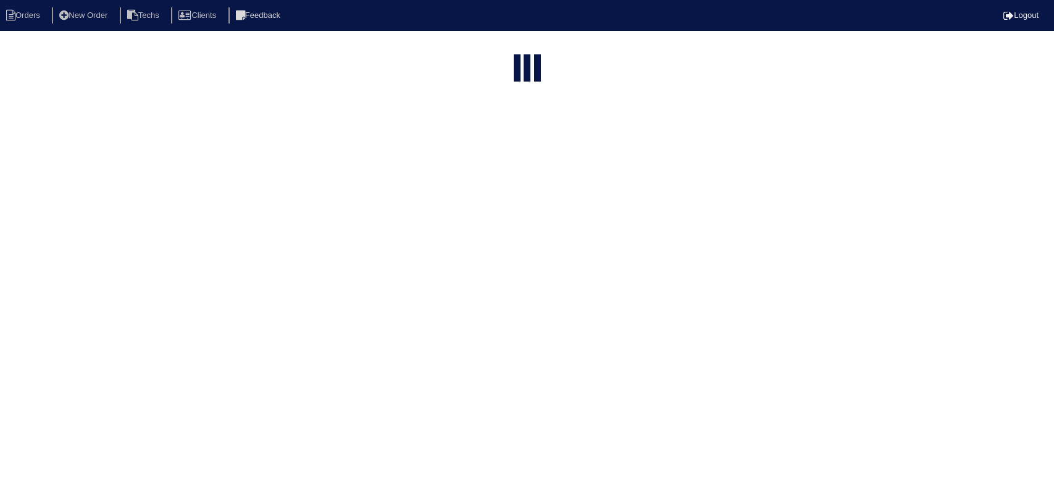
select select "15"
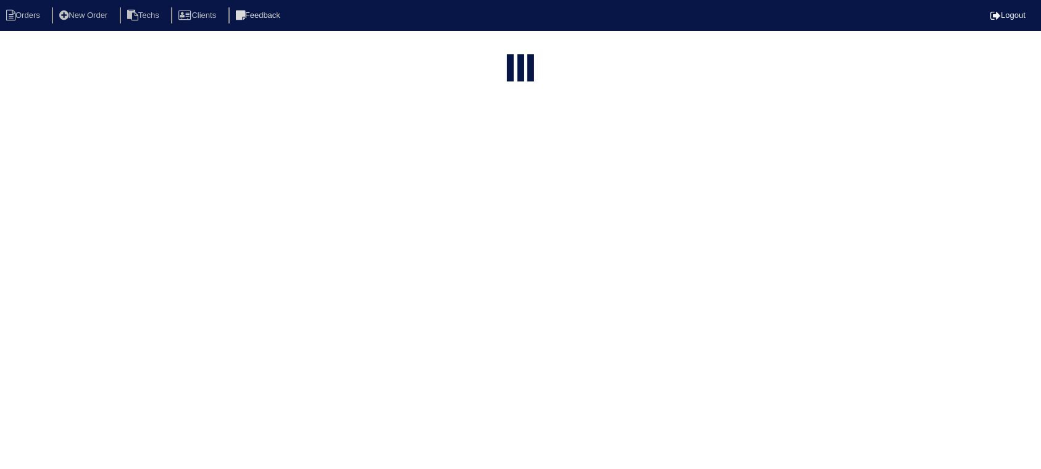
select select "field complete"
select select "need to quote"
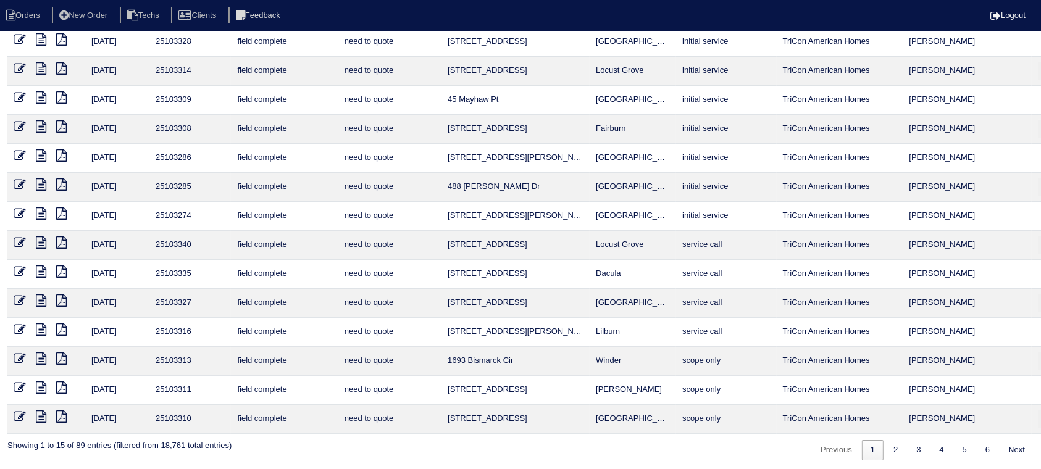
scroll to position [94, 0]
click at [59, 352] on icon at bounding box center [61, 357] width 10 height 12
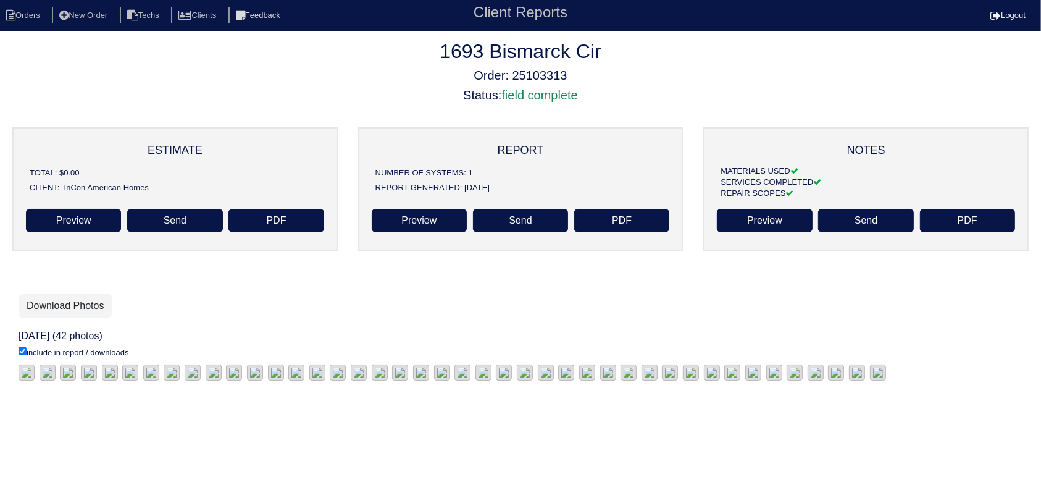
scroll to position [217, 0]
click at [74, 294] on link "Download Photos" at bounding box center [65, 305] width 93 height 23
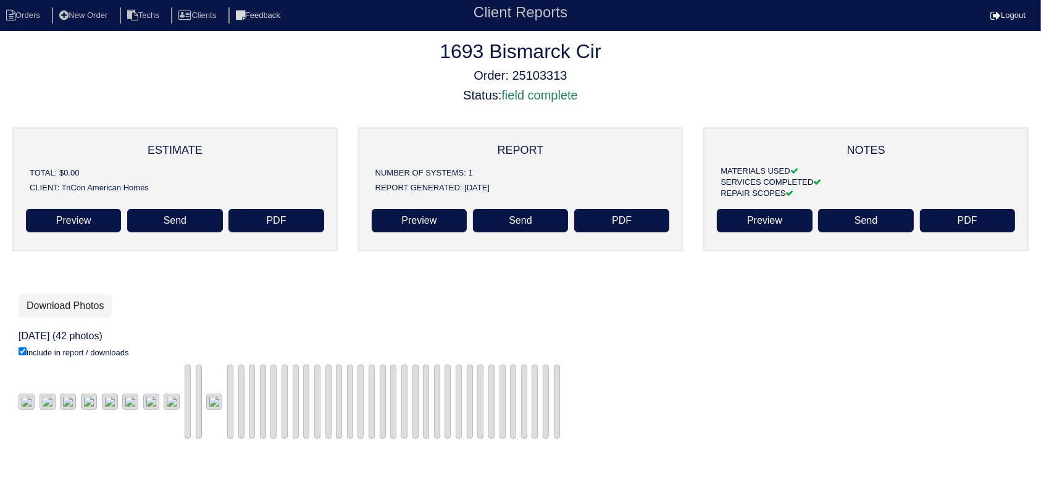
scroll to position [217, 0]
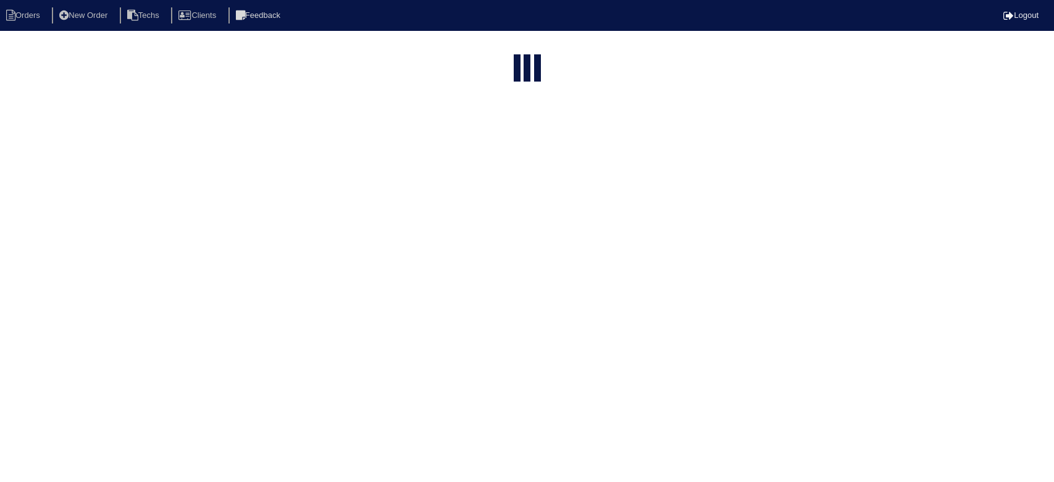
select select "15"
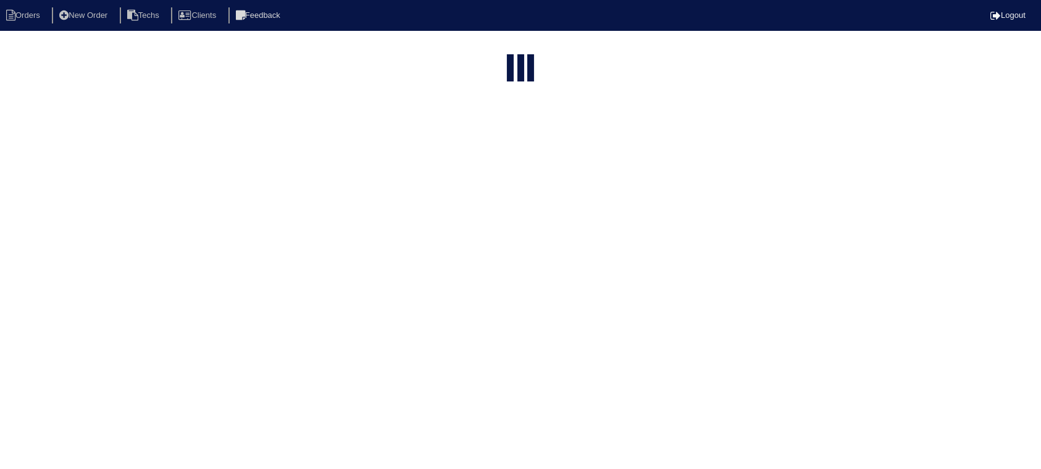
select select "field complete"
select select "need to quote"
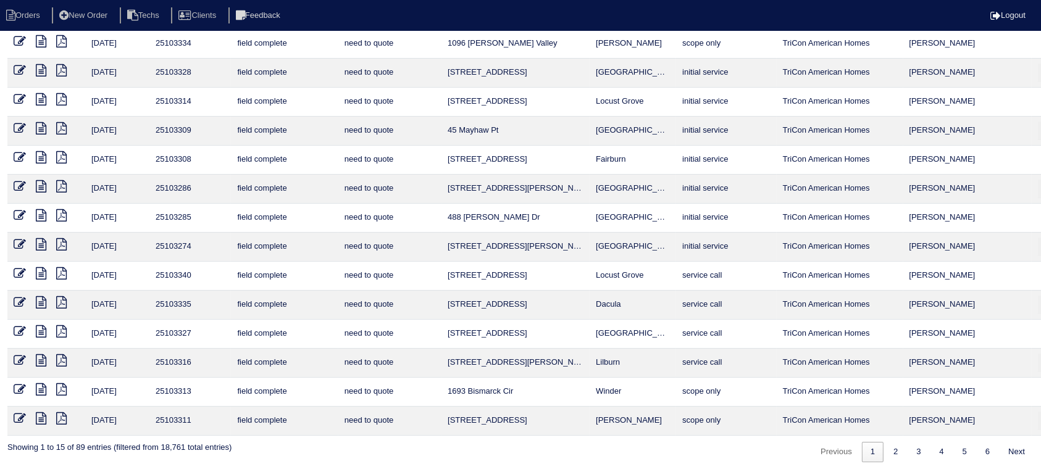
scroll to position [94, 0]
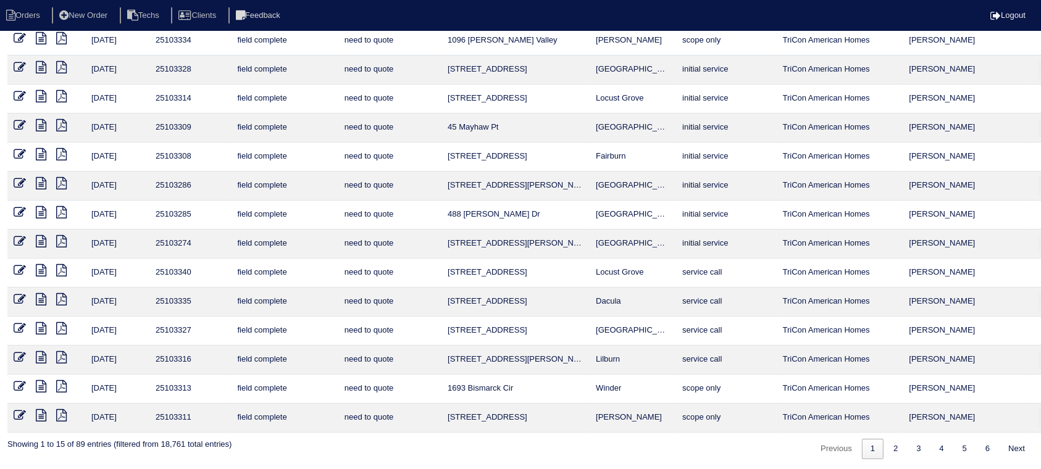
click at [42, 380] on icon at bounding box center [41, 386] width 10 height 12
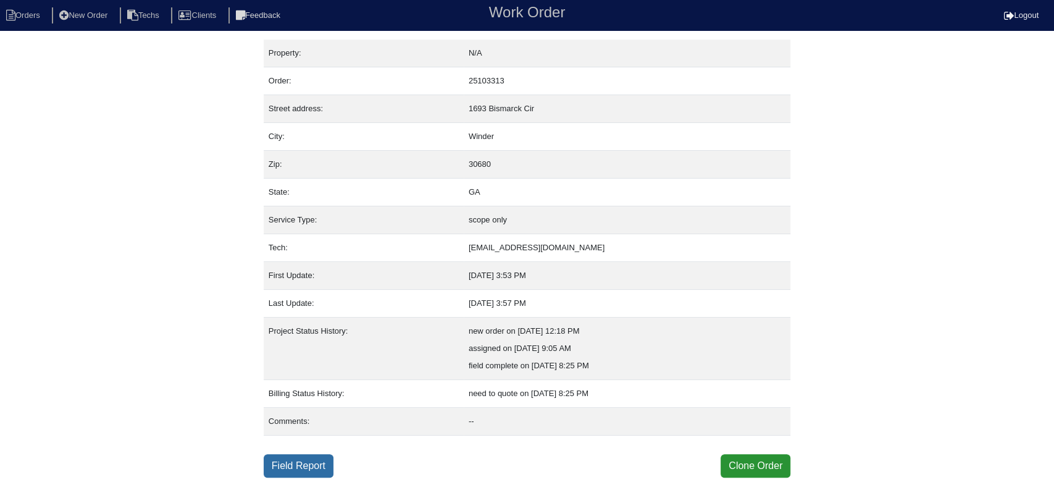
click at [294, 457] on link "Field Report" at bounding box center [299, 465] width 70 height 23
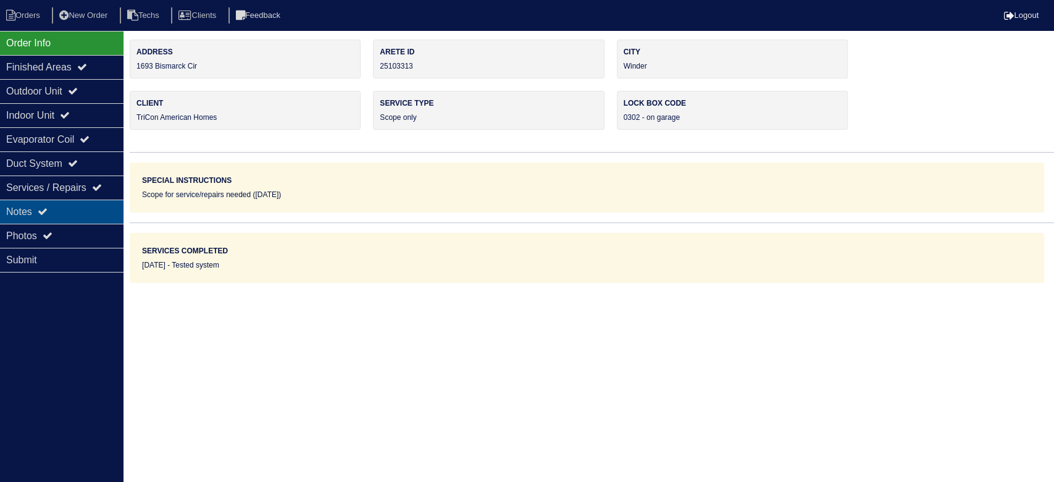
click at [72, 208] on div "Notes" at bounding box center [61, 211] width 123 height 24
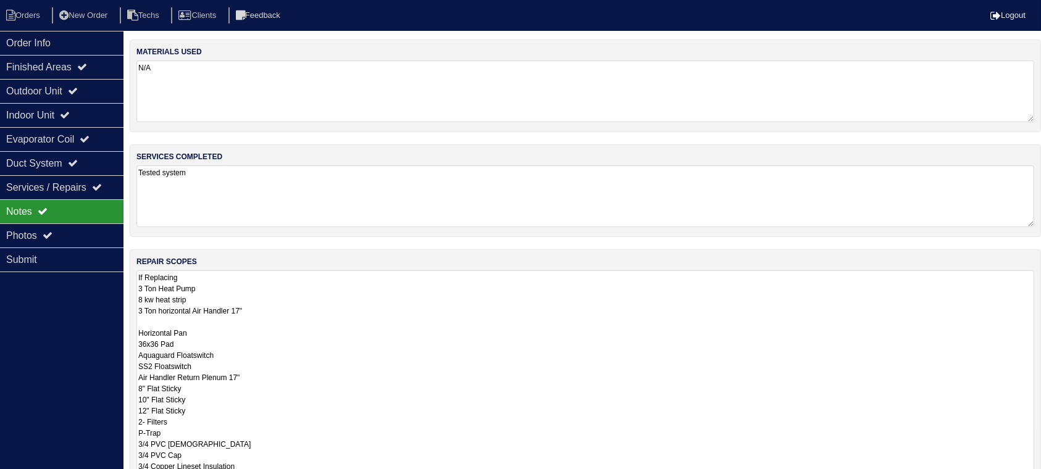
drag, startPoint x: 1039, startPoint y: 327, endPoint x: 1026, endPoint y: 459, distance: 132.8
click at [1032, 481] on html "Orders New Order Techs Clients Feedback Logout Orders New Order Users Clients M…" at bounding box center [520, 310] width 1041 height 620
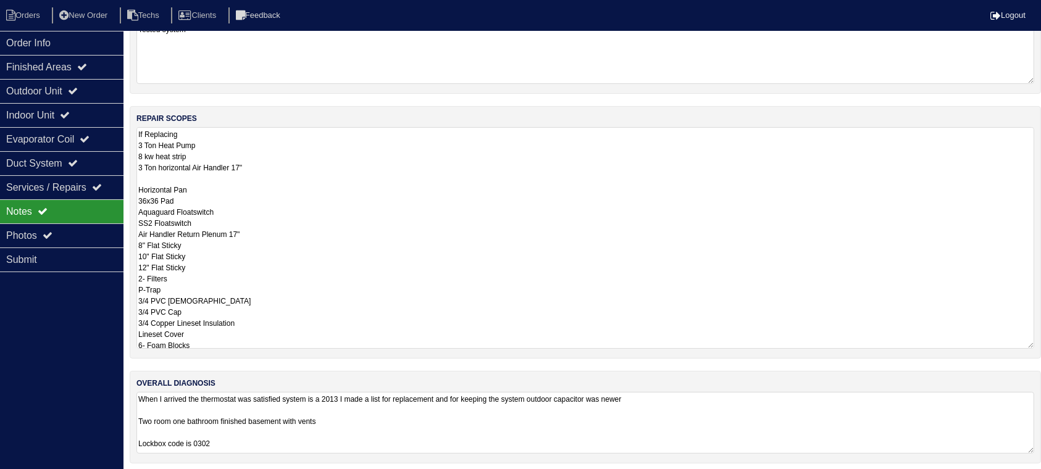
scroll to position [148, 0]
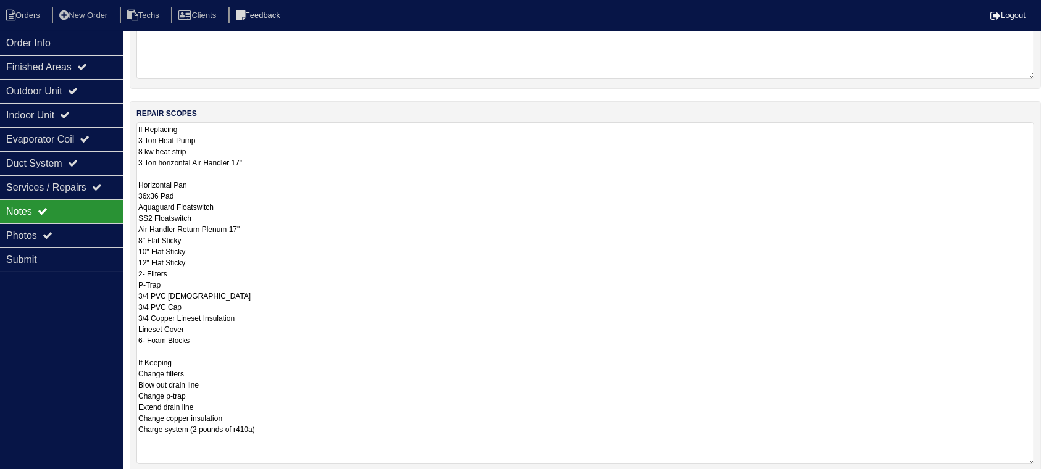
drag, startPoint x: 1029, startPoint y: 336, endPoint x: 1017, endPoint y: 457, distance: 121.5
click at [1017, 457] on textarea "If Replacing 3 Ton Heat Pump 8 kw heat strip 3 Ton horizontal Air Handler 17" H…" at bounding box center [585, 293] width 898 height 342
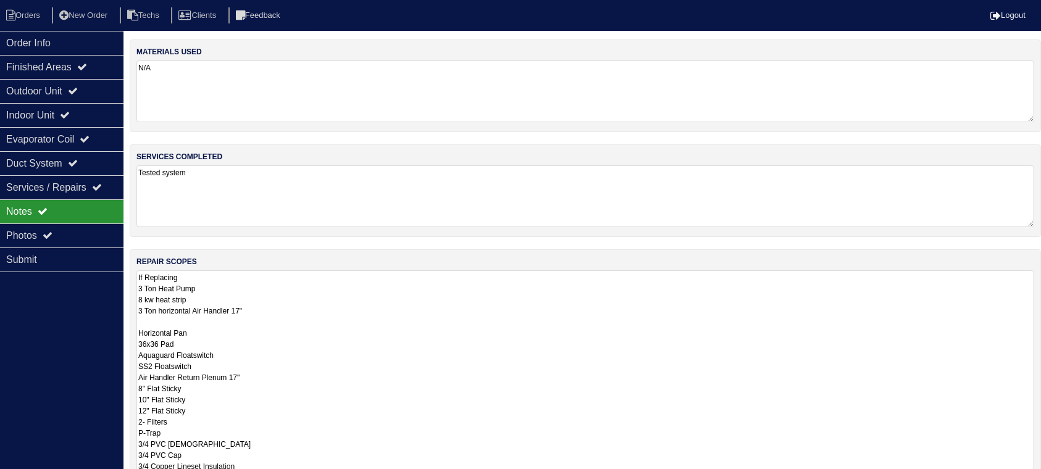
scroll to position [0, 0]
click at [78, 89] on icon at bounding box center [73, 91] width 10 height 10
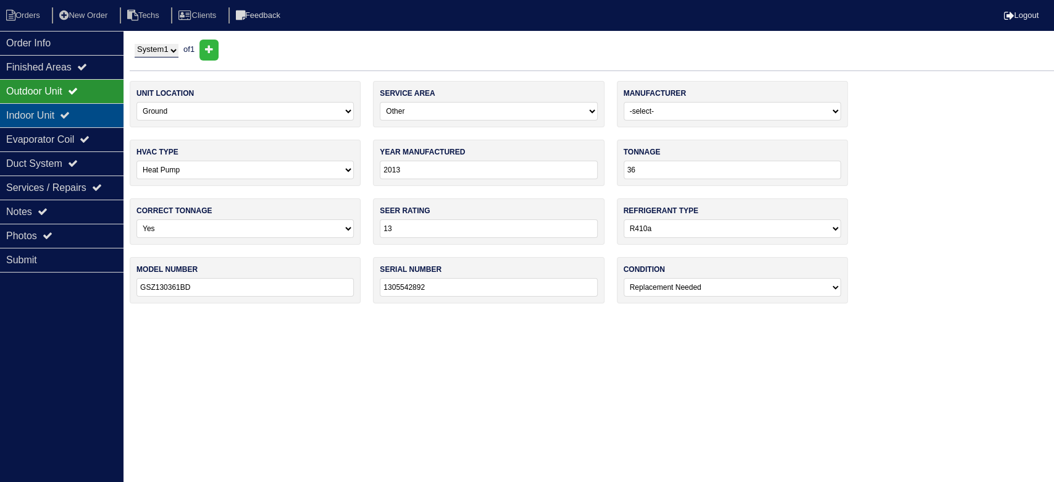
click at [85, 119] on div "Indoor Unit" at bounding box center [61, 115] width 123 height 24
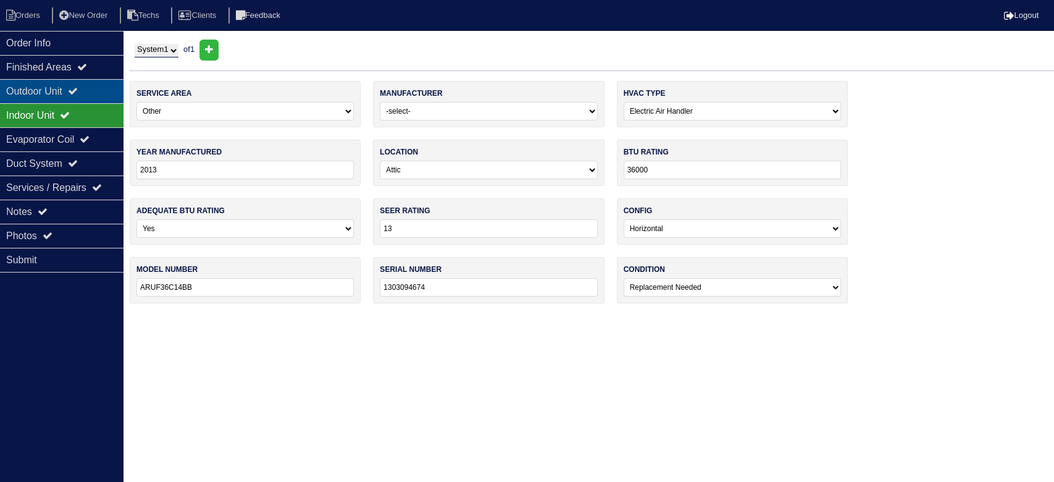
click at [78, 90] on icon at bounding box center [73, 91] width 10 height 10
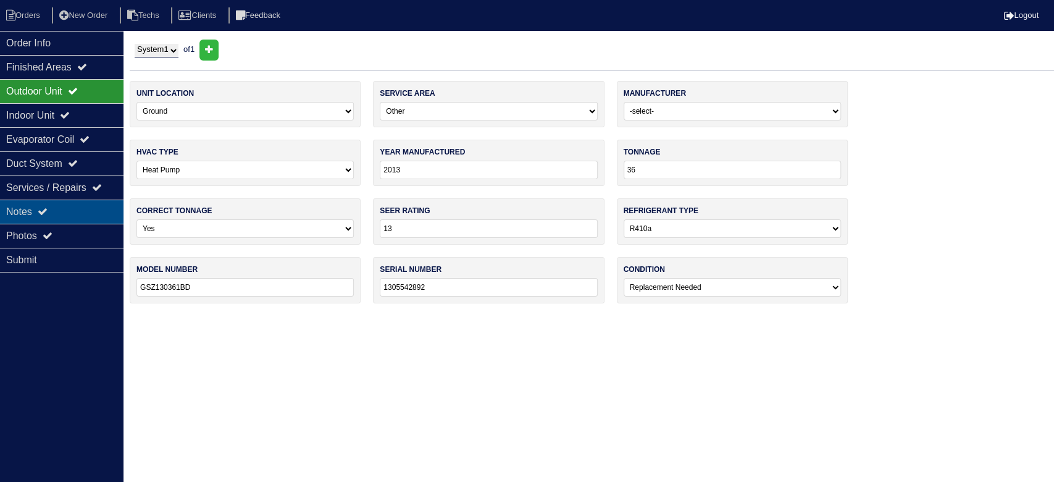
click at [38, 205] on div "Notes" at bounding box center [61, 211] width 123 height 24
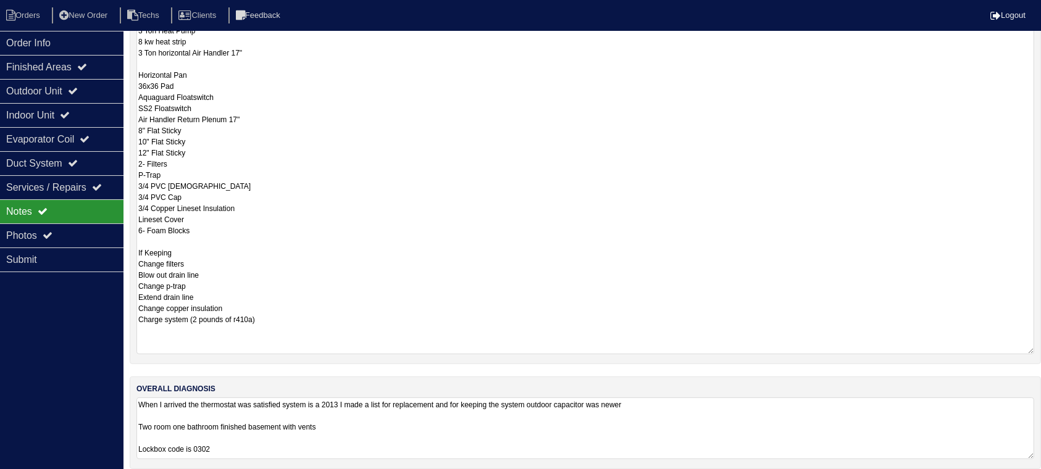
scroll to position [269, 0]
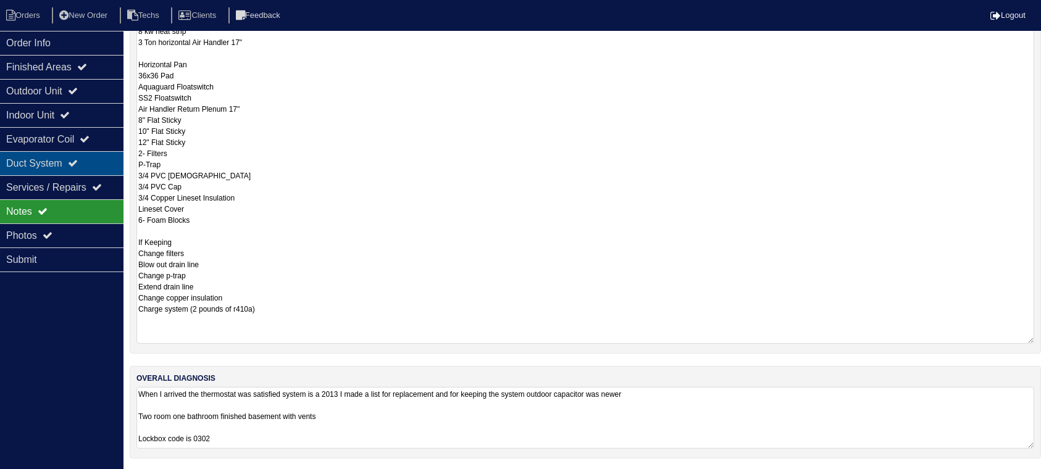
click at [72, 162] on div "Duct System" at bounding box center [61, 163] width 123 height 24
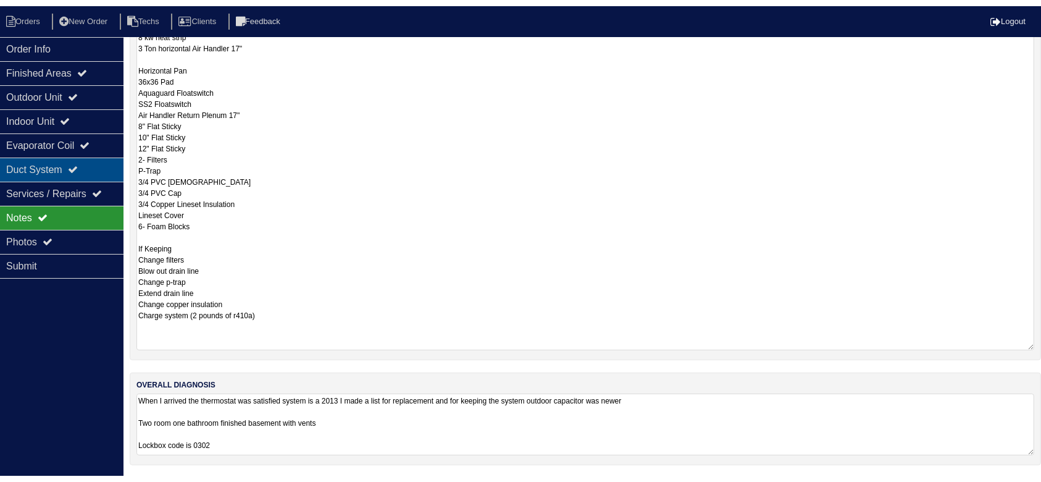
scroll to position [0, 0]
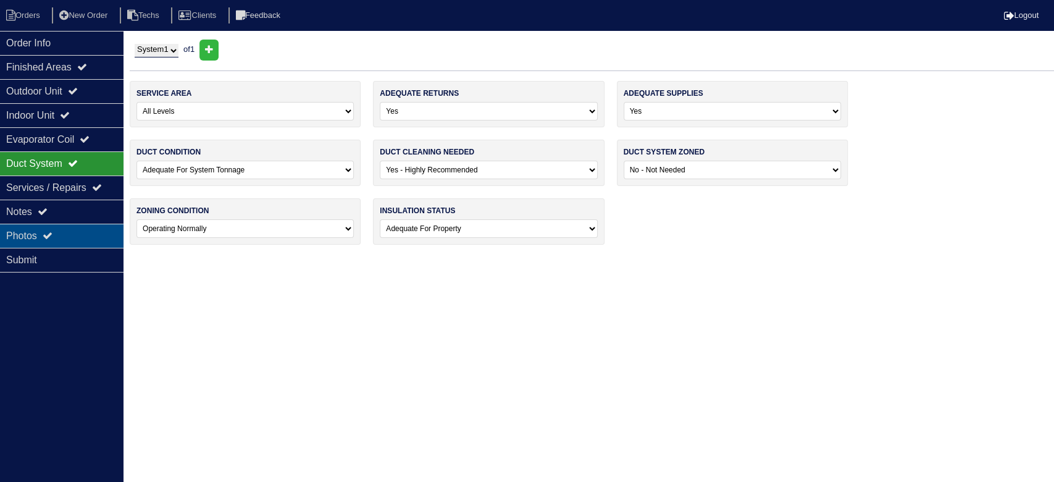
click at [76, 233] on div "Photos" at bounding box center [61, 235] width 123 height 24
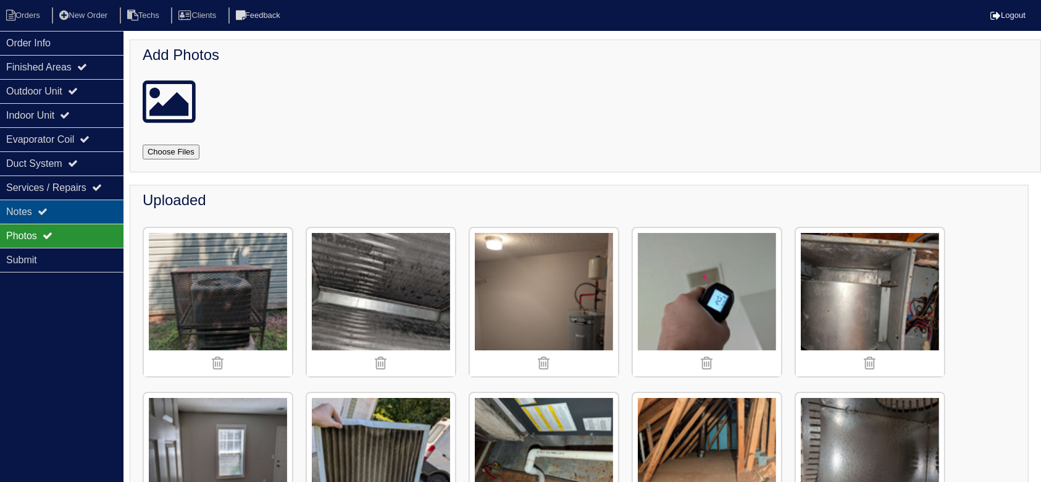
click at [69, 211] on div "Notes" at bounding box center [61, 211] width 123 height 24
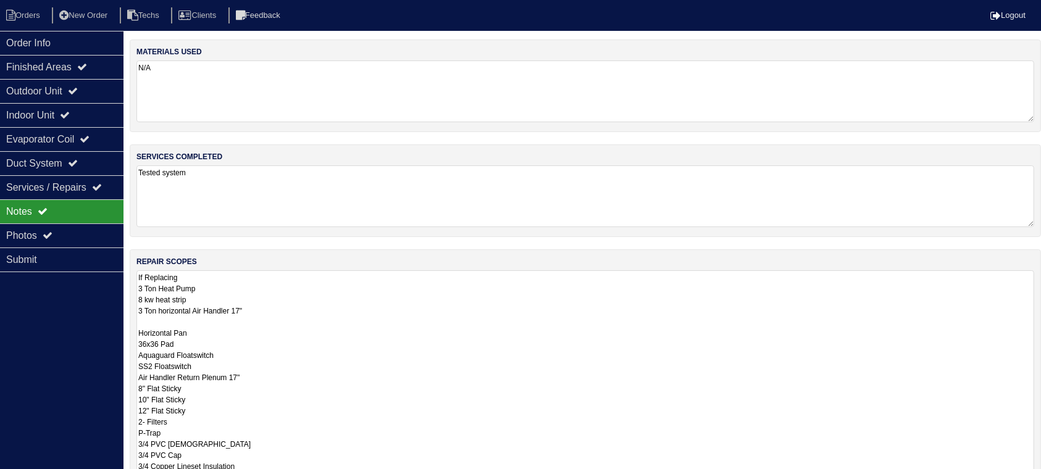
click at [321, 279] on textarea "If Replacing 3 Ton Heat Pump 8 kw heat strip 3 Ton horizontal Air Handler 17" H…" at bounding box center [585, 441] width 898 height 342
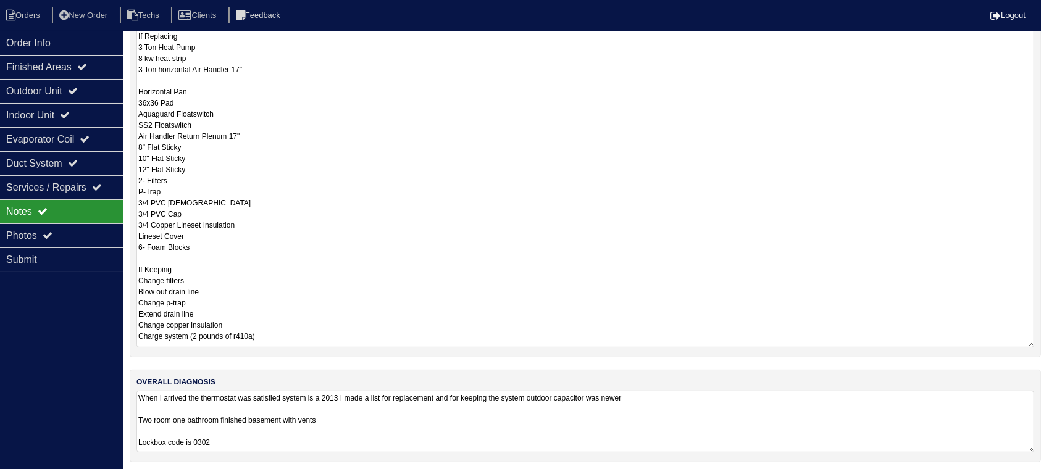
scroll to position [267, 0]
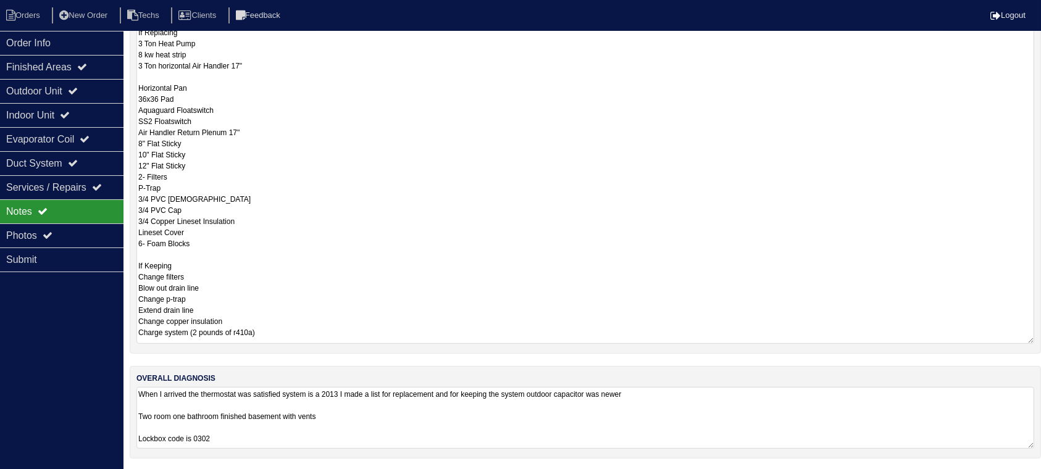
type textarea "**** quoted services only - rk 9/10/25 If Replacing 3 Ton Heat Pump 8 kw heat s…"
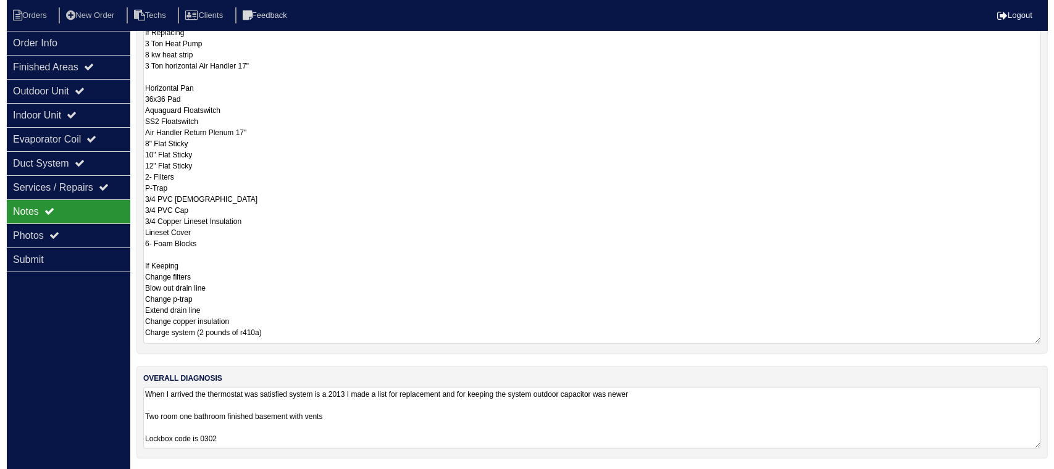
scroll to position [0, 0]
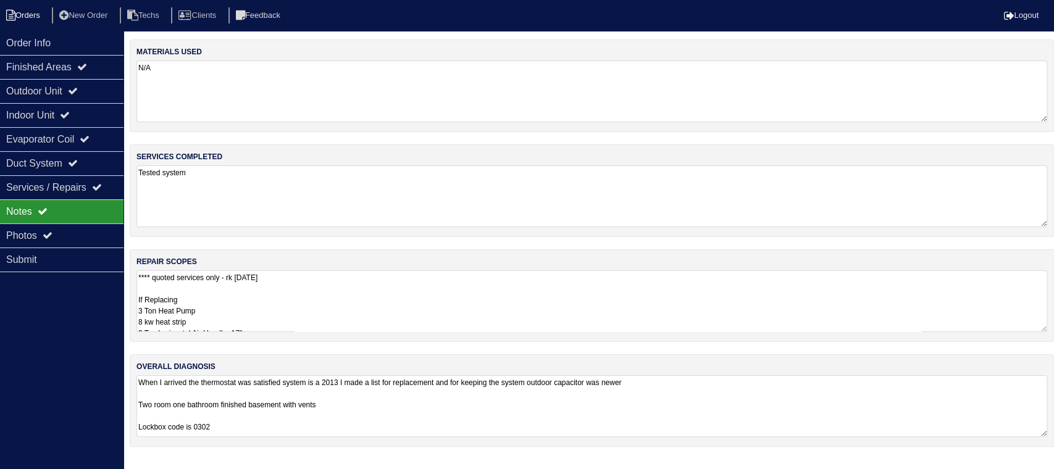
click at [35, 8] on li "Orders" at bounding box center [25, 15] width 50 height 17
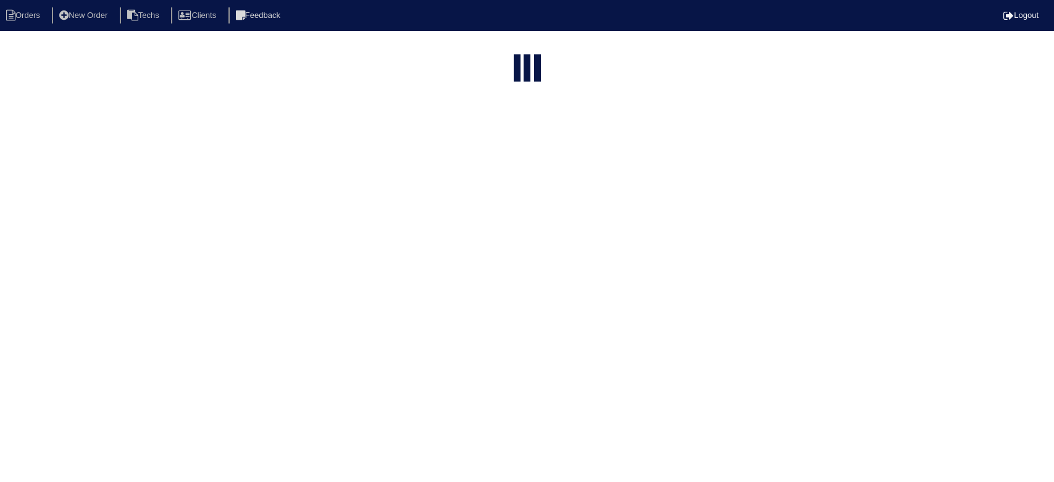
select select "15"
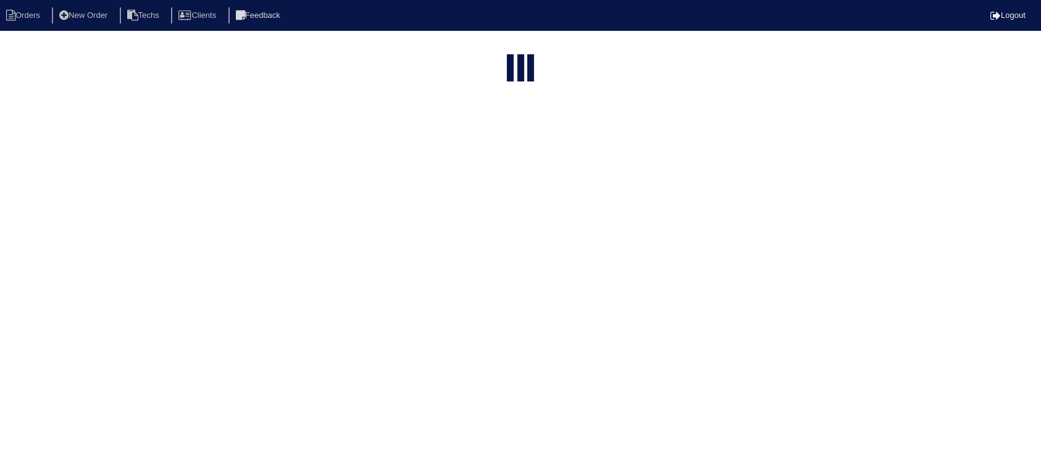
select select "field complete"
select select "need to quote"
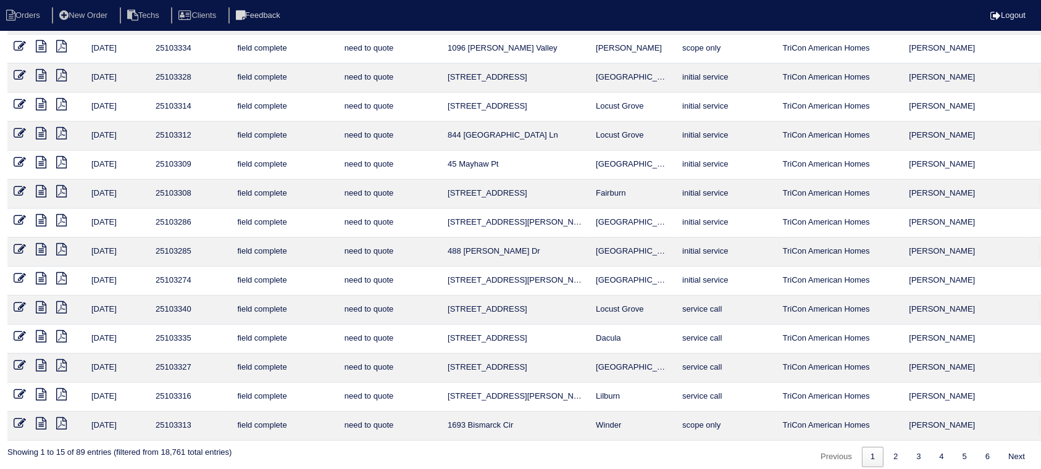
scroll to position [94, 0]
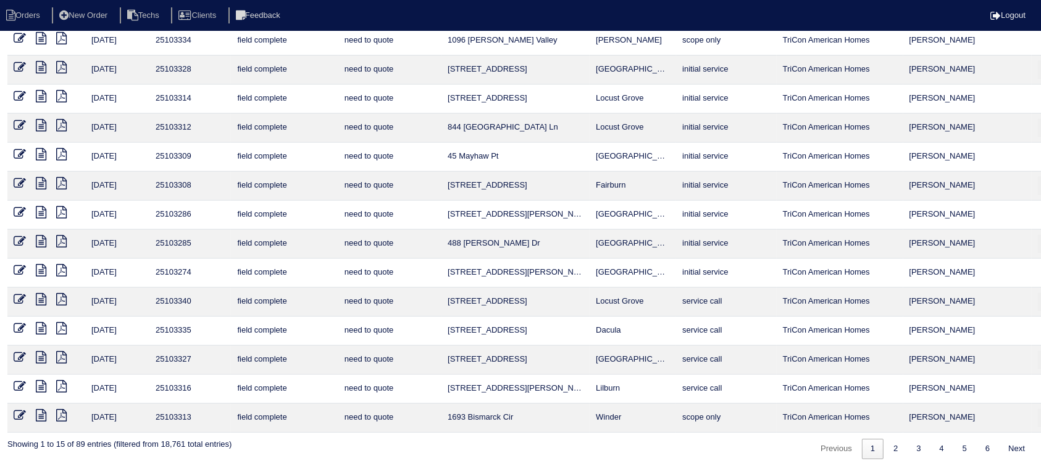
click at [40, 383] on icon at bounding box center [41, 386] width 10 height 12
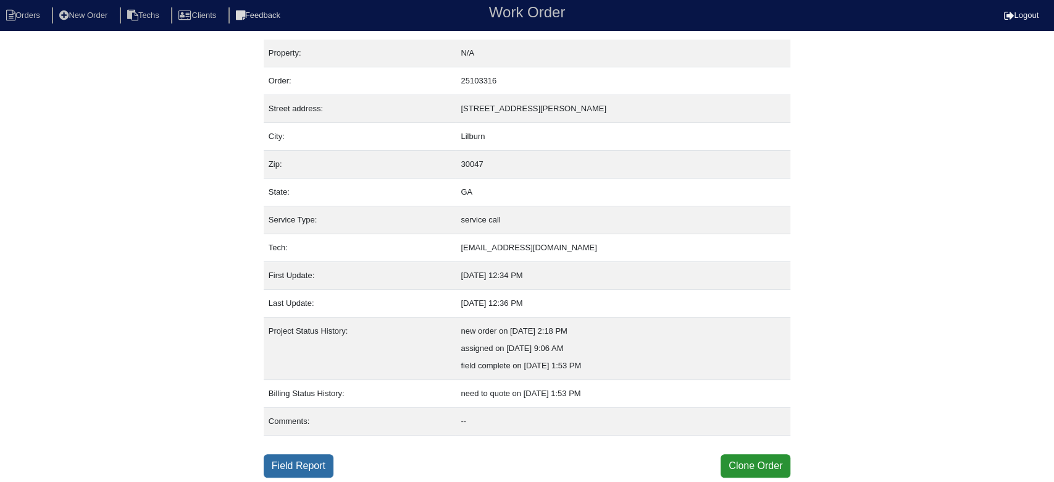
click at [282, 462] on link "Field Report" at bounding box center [299, 465] width 70 height 23
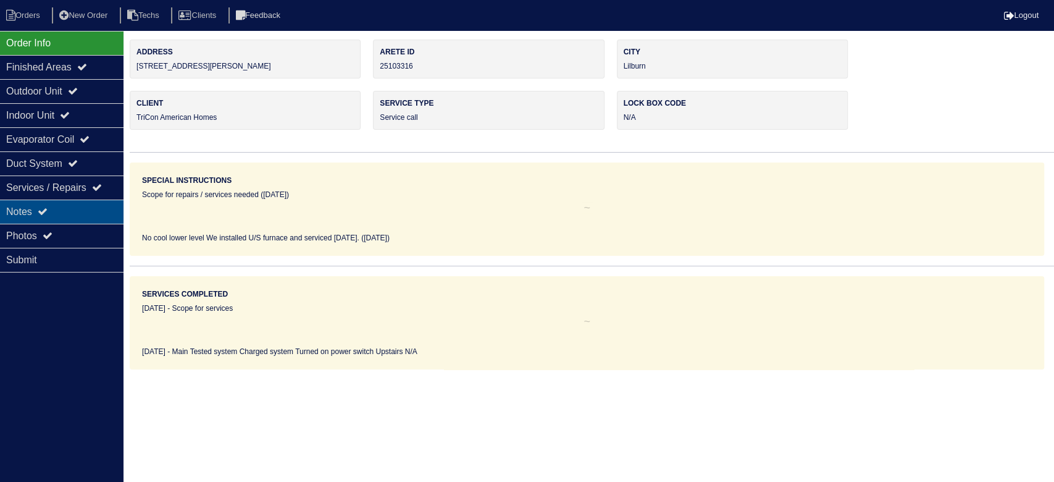
click at [73, 210] on div "Notes" at bounding box center [61, 211] width 123 height 24
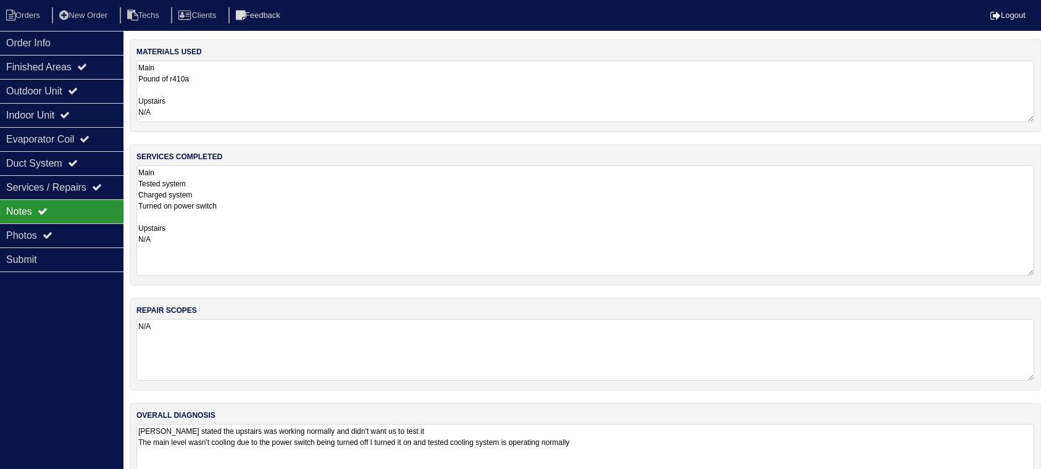
drag, startPoint x: 1042, startPoint y: 220, endPoint x: 1036, endPoint y: 269, distance: 49.2
click at [1036, 269] on div "services completed Main Tested system Charged system Turned on power switch Ups…" at bounding box center [585, 214] width 911 height 141
click at [49, 47] on div "Order Info" at bounding box center [61, 43] width 123 height 24
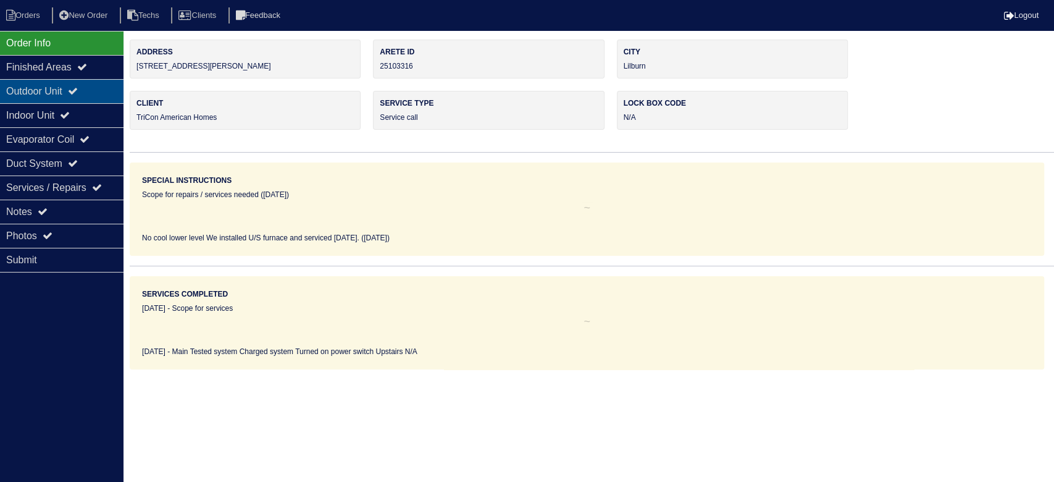
click at [111, 91] on div "Outdoor Unit" at bounding box center [61, 91] width 123 height 24
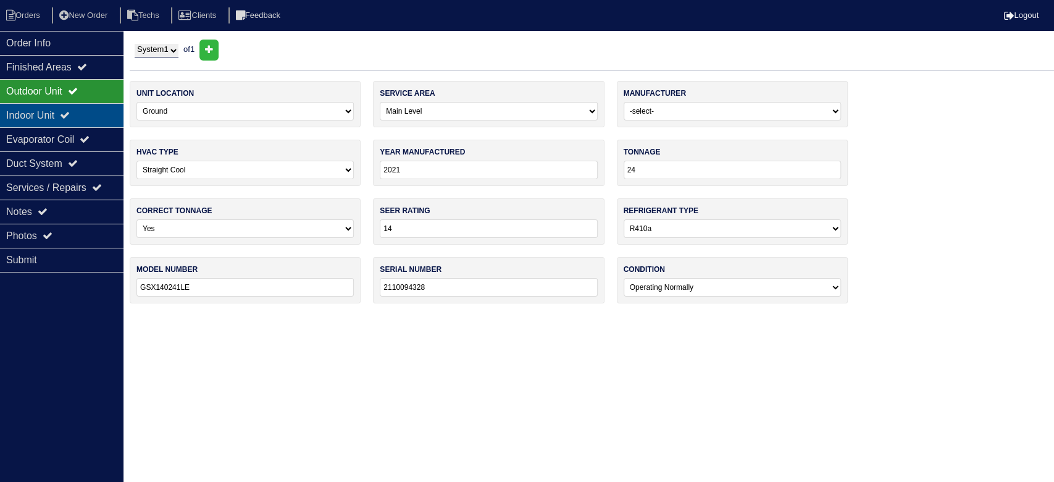
click at [96, 107] on div "Indoor Unit" at bounding box center [61, 115] width 123 height 24
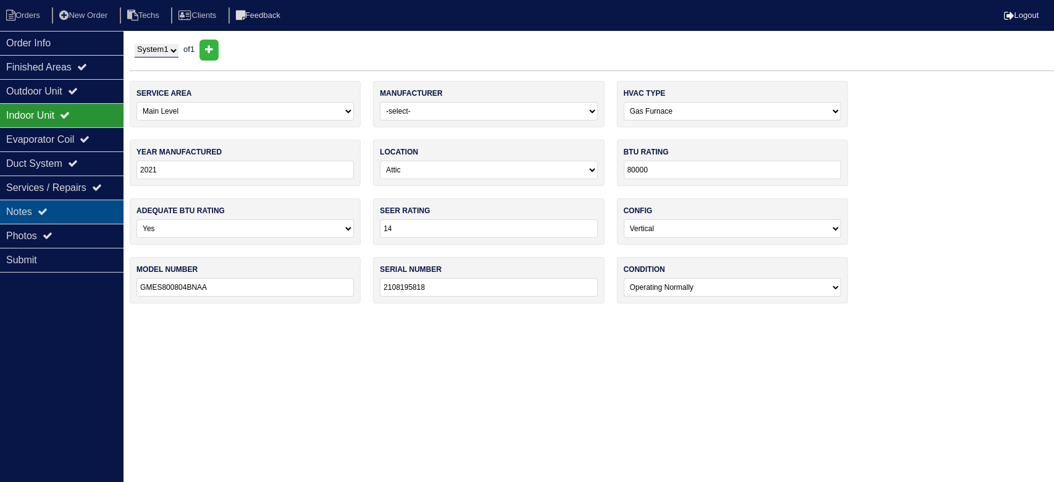
click at [96, 211] on div "Notes" at bounding box center [61, 211] width 123 height 24
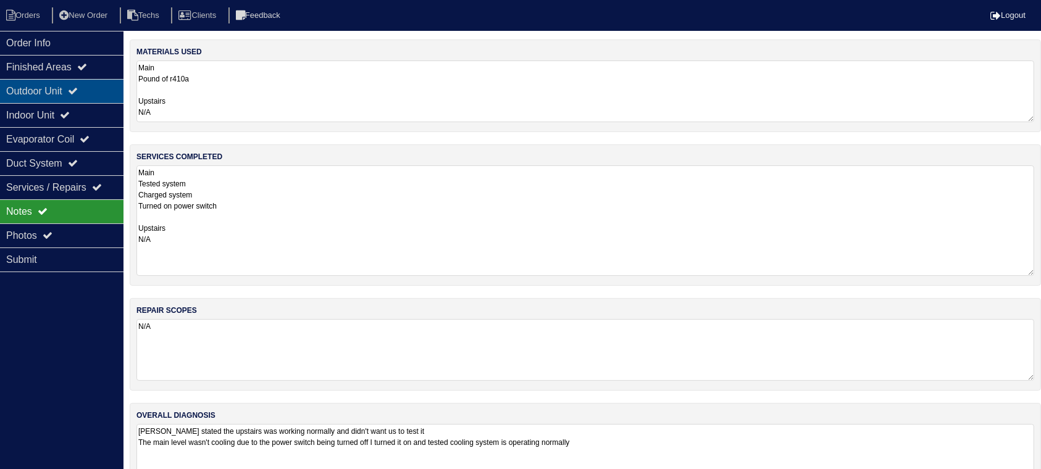
click at [78, 93] on icon at bounding box center [73, 91] width 10 height 10
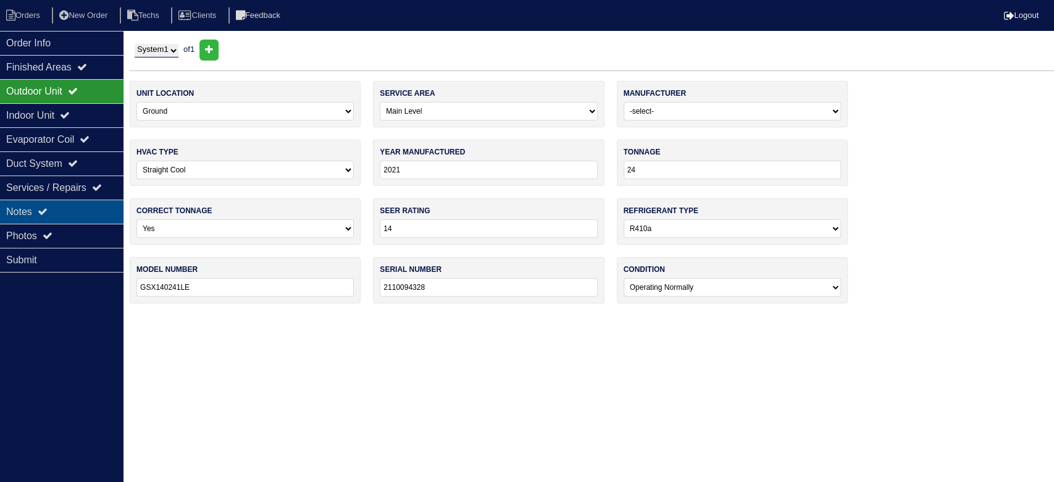
click at [81, 205] on div "Notes" at bounding box center [61, 211] width 123 height 24
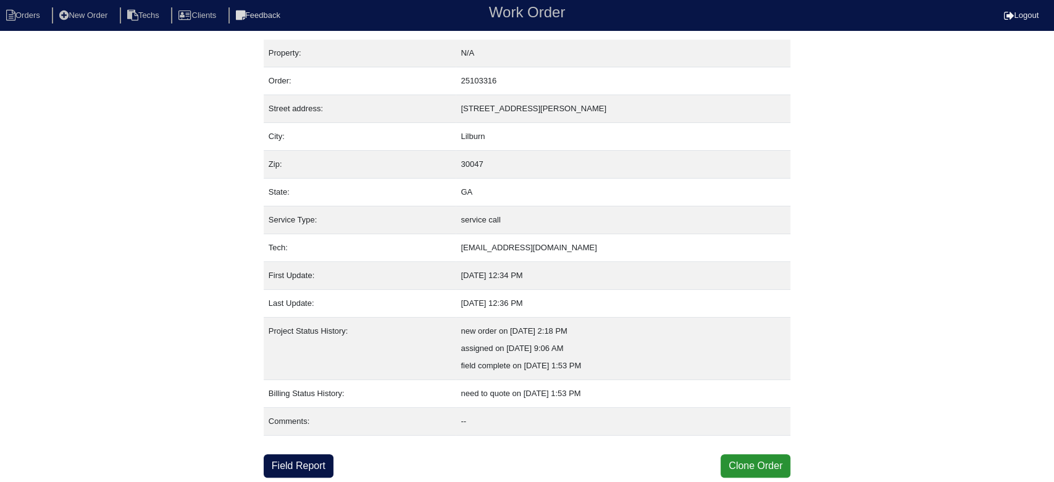
click at [282, 461] on link "Field Report" at bounding box center [299, 465] width 70 height 23
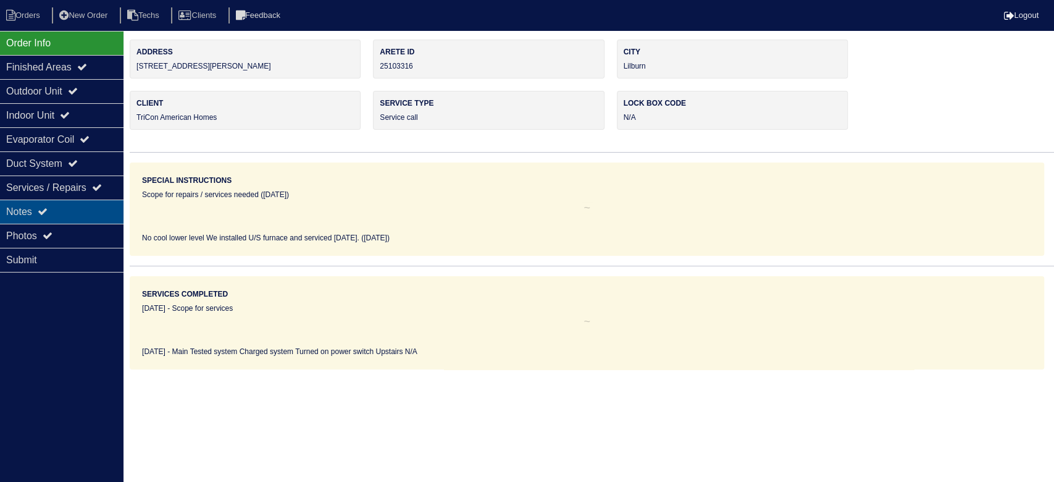
click at [73, 215] on div "Notes" at bounding box center [61, 211] width 123 height 24
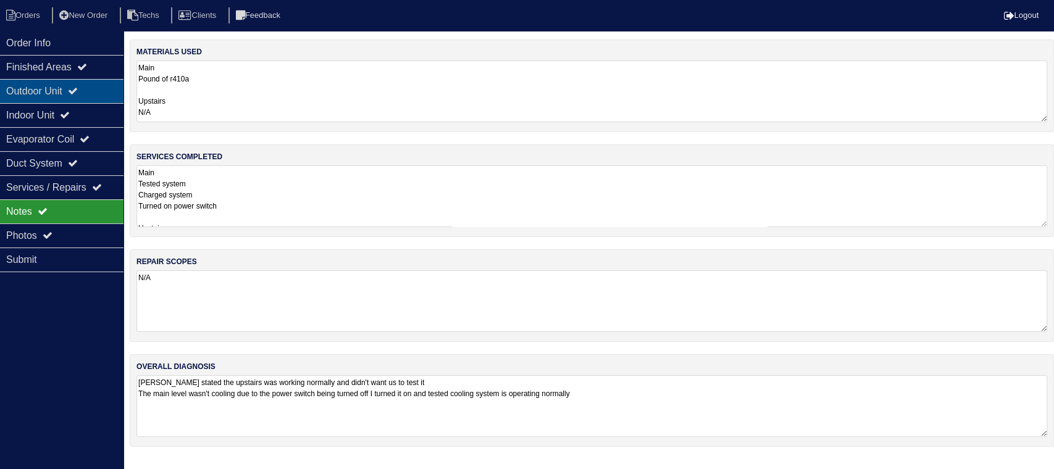
click at [61, 84] on div "Outdoor Unit" at bounding box center [61, 91] width 123 height 24
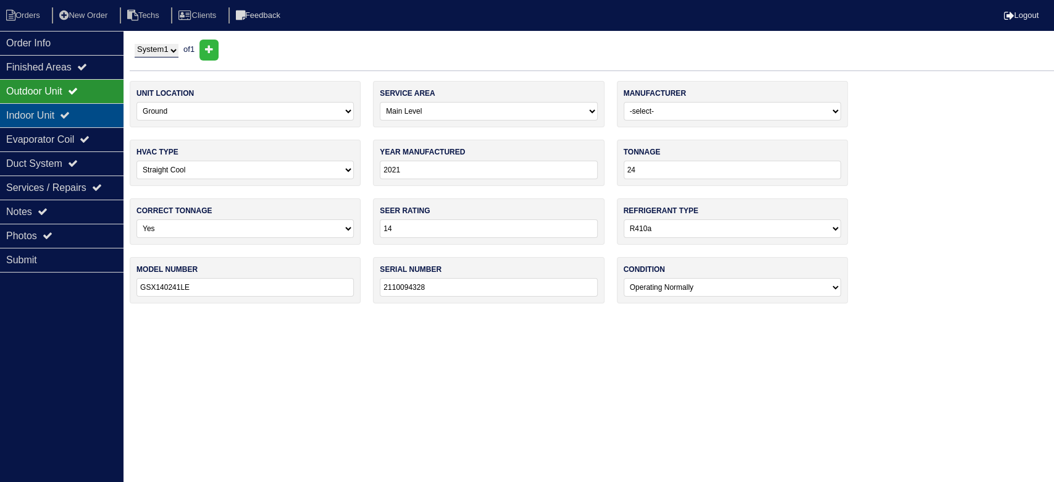
click at [79, 110] on div "Indoor Unit" at bounding box center [61, 115] width 123 height 24
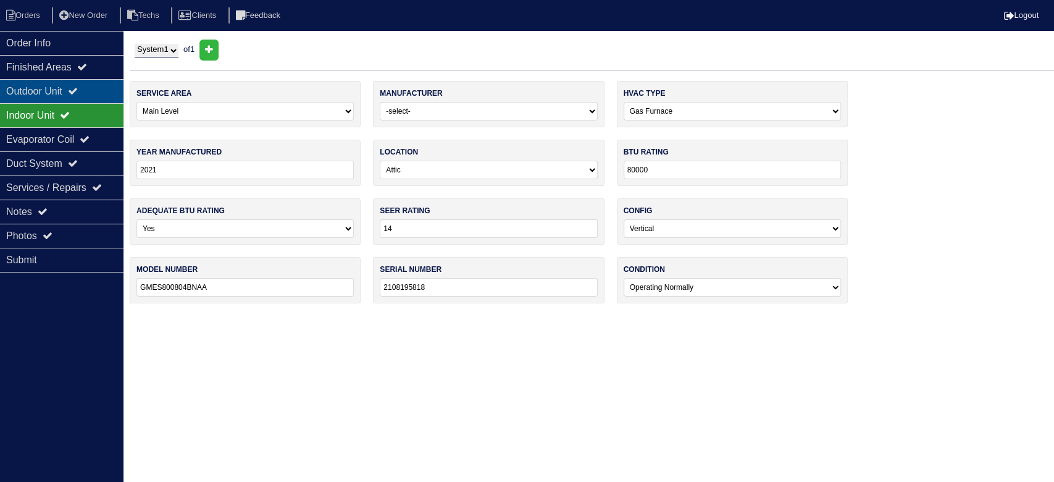
click at [78, 93] on icon at bounding box center [73, 91] width 10 height 10
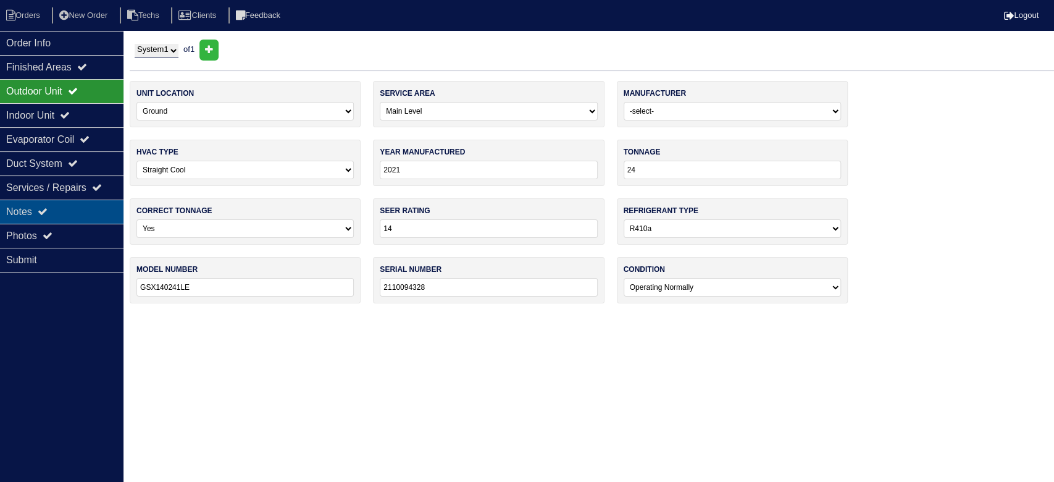
click at [40, 211] on div "Notes" at bounding box center [61, 211] width 123 height 24
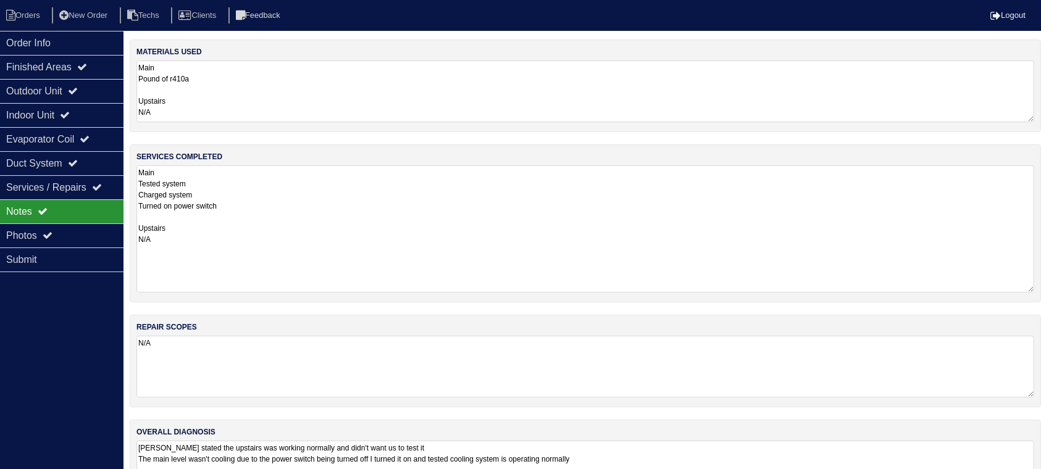
drag, startPoint x: 1040, startPoint y: 220, endPoint x: 1053, endPoint y: 286, distance: 66.7
click at [1041, 286] on html "Orders New Order Techs Clients Feedback Logout Orders New Order Users Clients M…" at bounding box center [520, 262] width 1041 height 525
click at [18, 15] on li "Orders" at bounding box center [25, 15] width 50 height 17
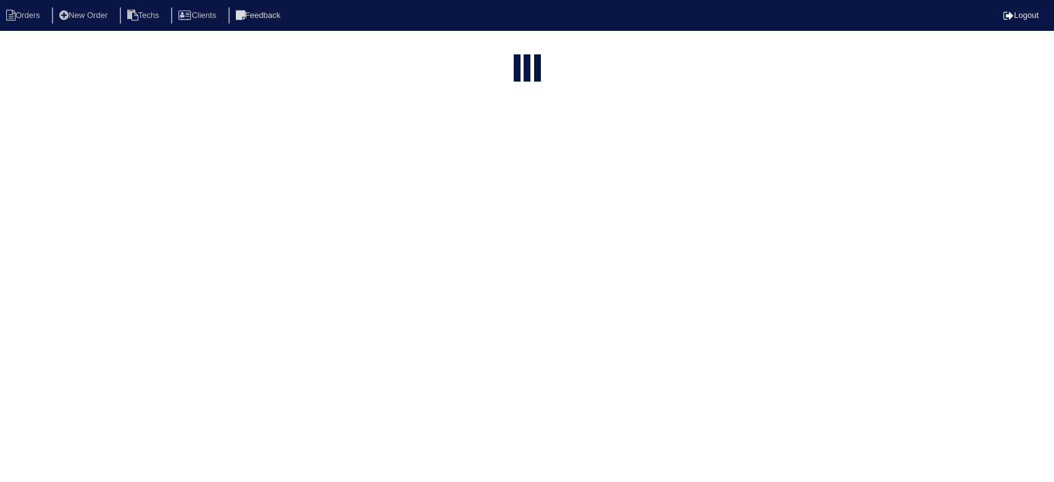
select select "15"
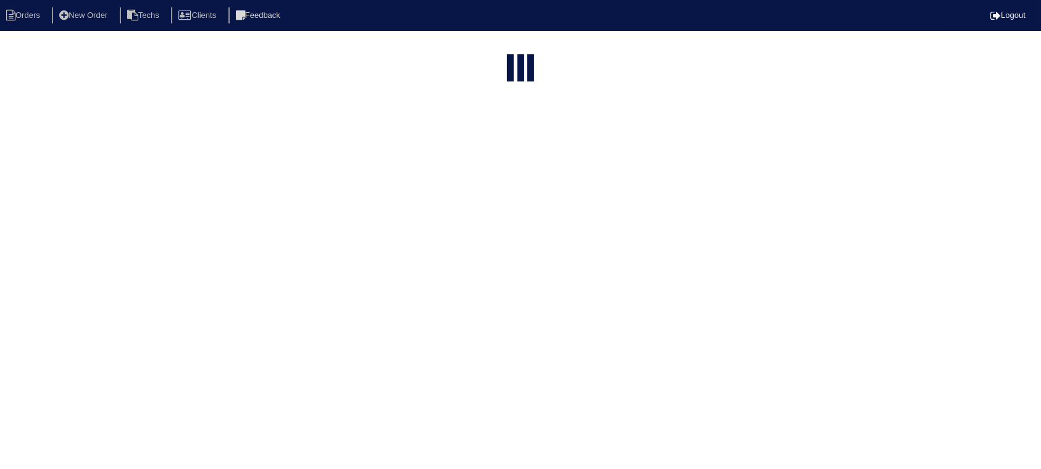
select select "field complete"
select select "need to quote"
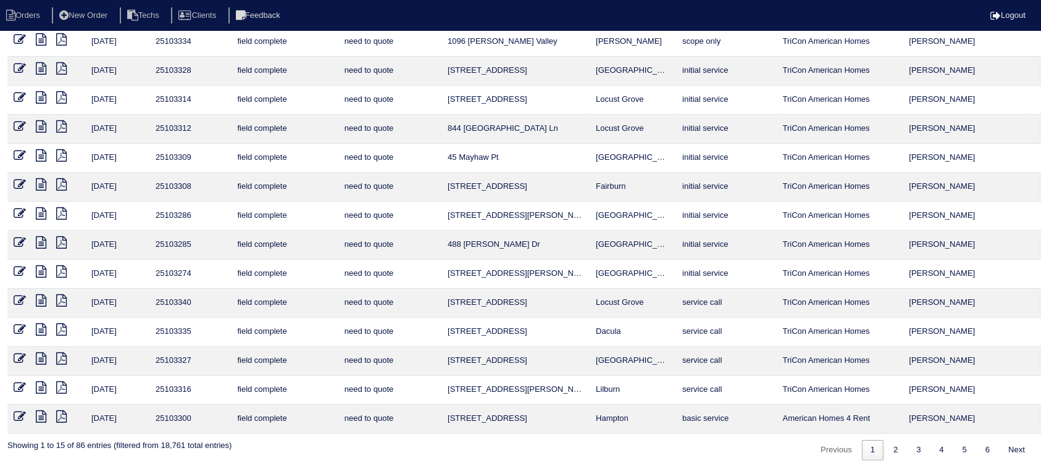
scroll to position [94, 0]
click at [40, 357] on icon at bounding box center [41, 357] width 10 height 12
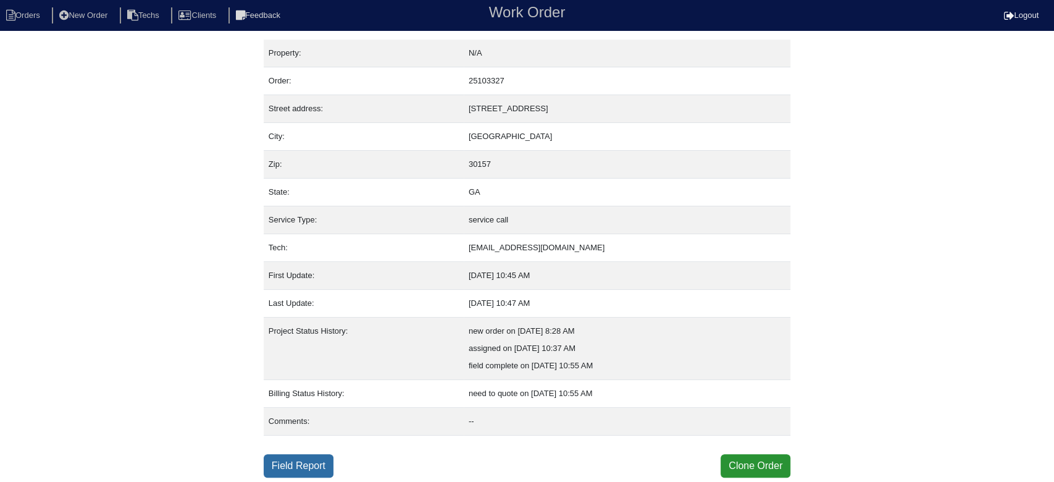
click at [319, 459] on link "Field Report" at bounding box center [299, 465] width 70 height 23
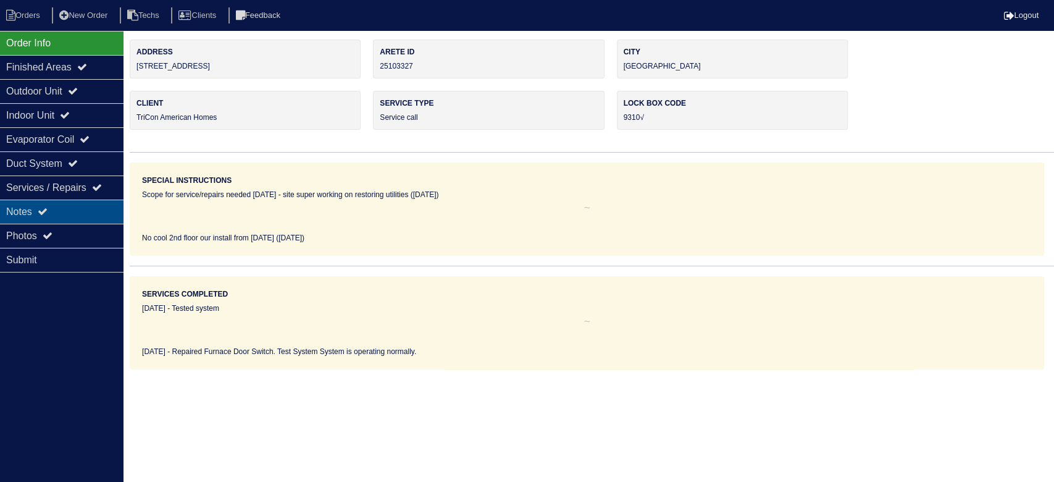
click at [60, 207] on div "Notes" at bounding box center [61, 211] width 123 height 24
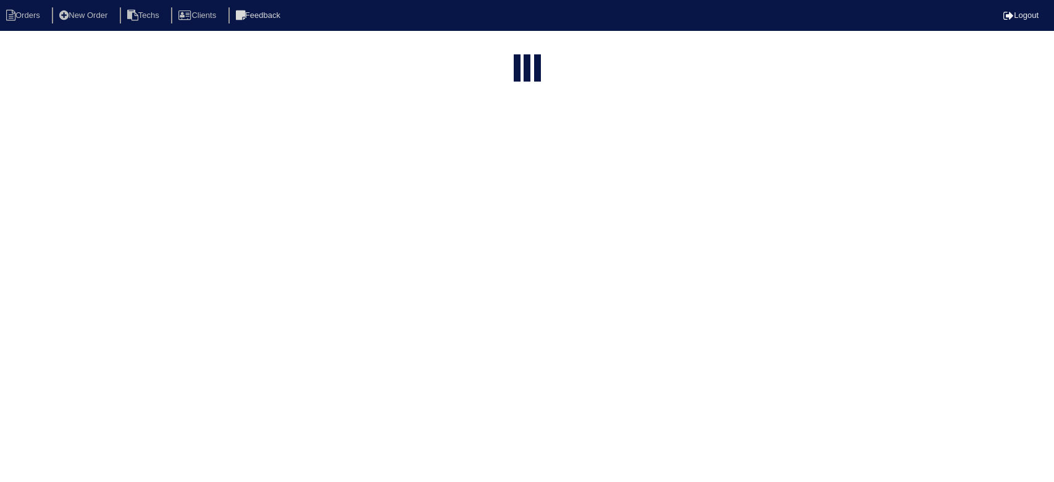
select select "15"
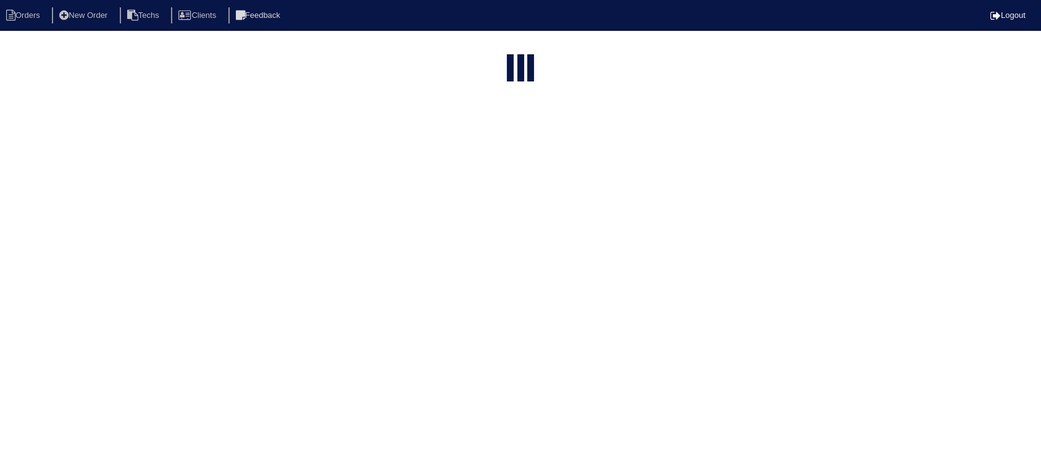
select select "field complete"
select select "need to quote"
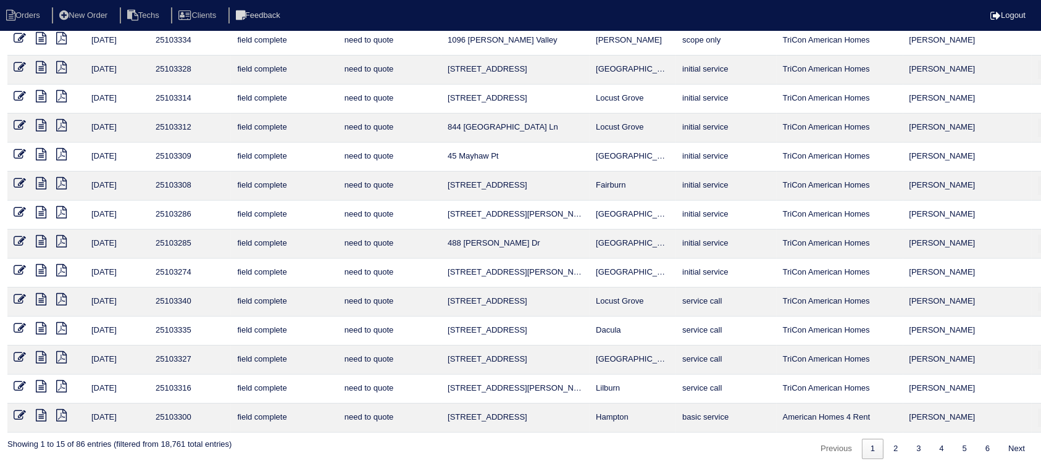
scroll to position [94, 36]
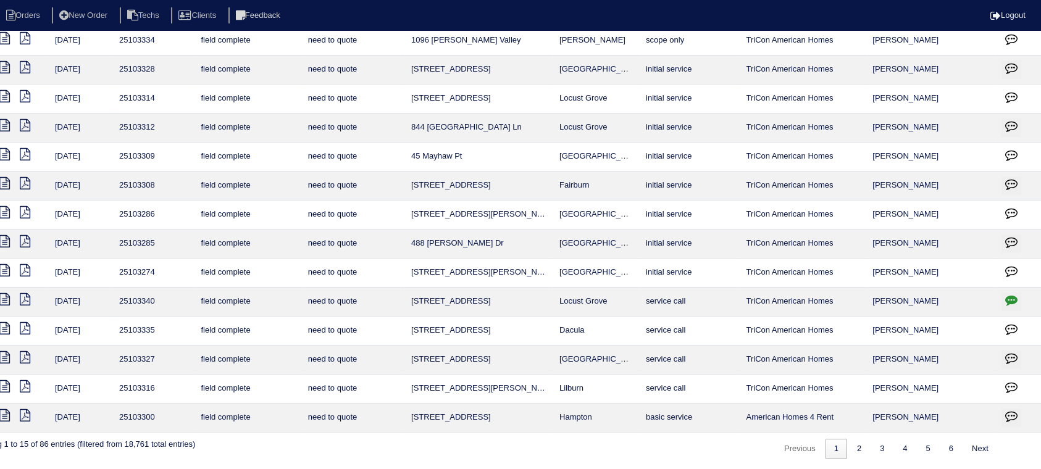
click at [1010, 353] on icon "button" at bounding box center [1011, 358] width 12 height 12
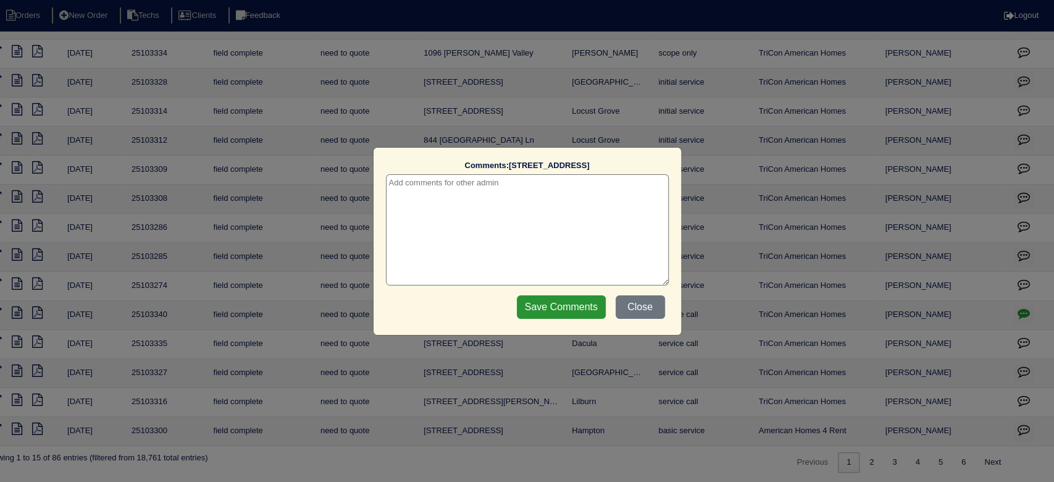
click at [561, 196] on textarea at bounding box center [527, 229] width 283 height 111
type textarea "[DATE] - warranty? texted [PERSON_NAME]"
click at [549, 310] on input "Save Comments" at bounding box center [561, 306] width 89 height 23
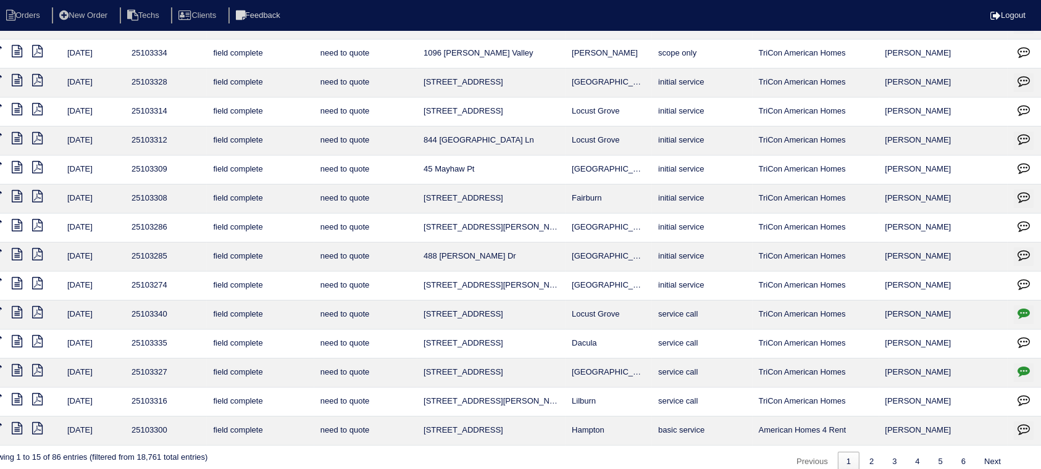
scroll to position [81, 0]
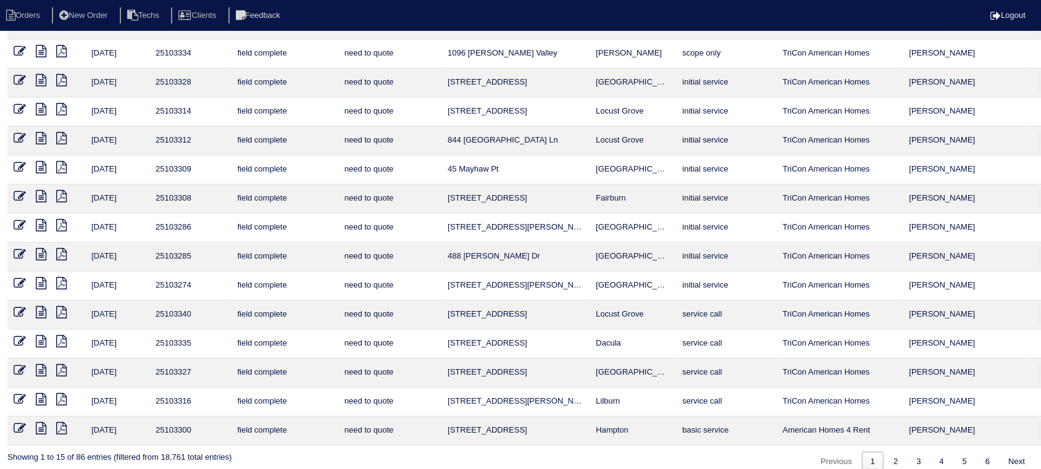
click at [43, 337] on icon at bounding box center [41, 341] width 10 height 12
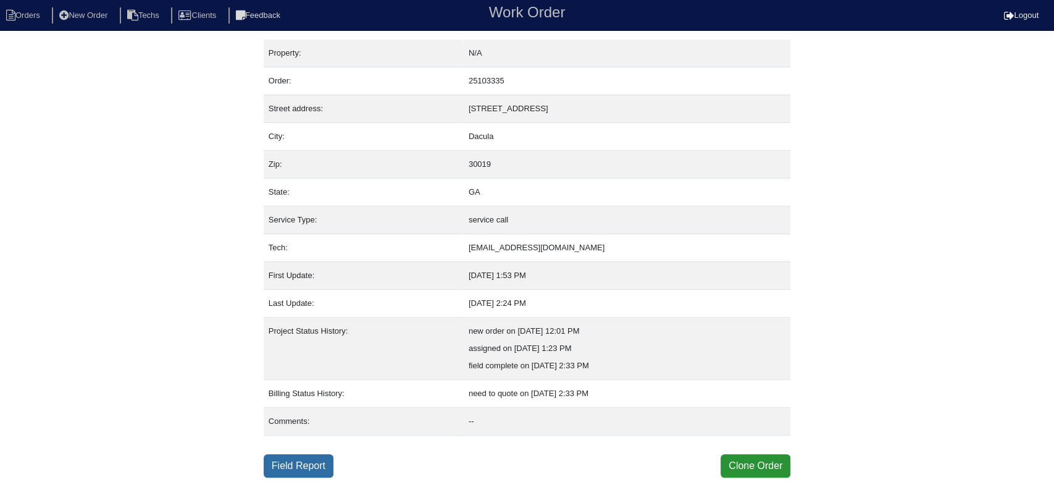
click at [290, 464] on link "Field Report" at bounding box center [299, 465] width 70 height 23
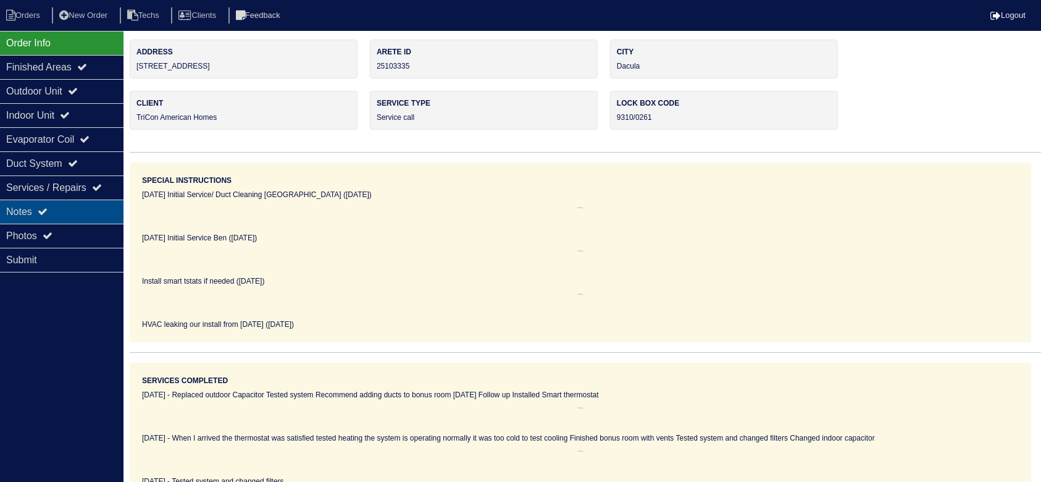
click at [89, 209] on div "Notes" at bounding box center [61, 211] width 123 height 24
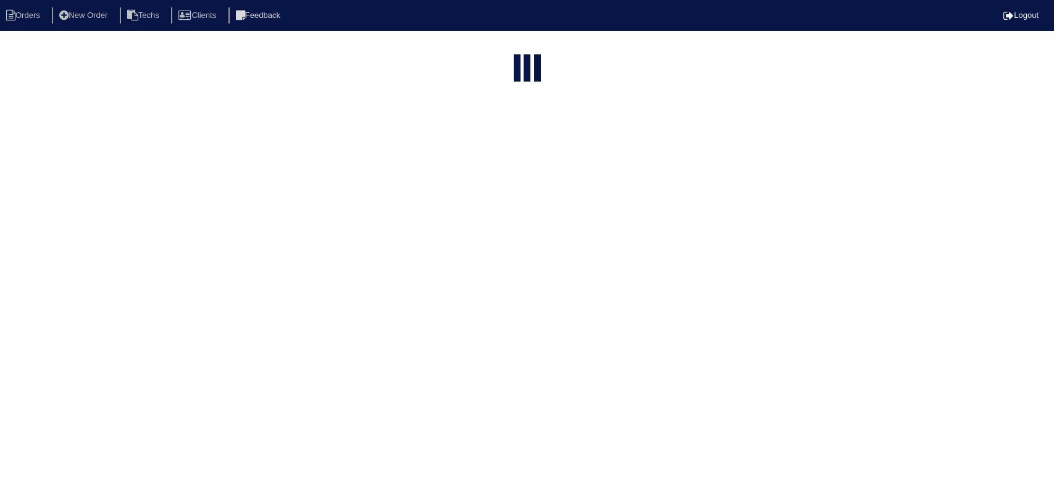
select select "15"
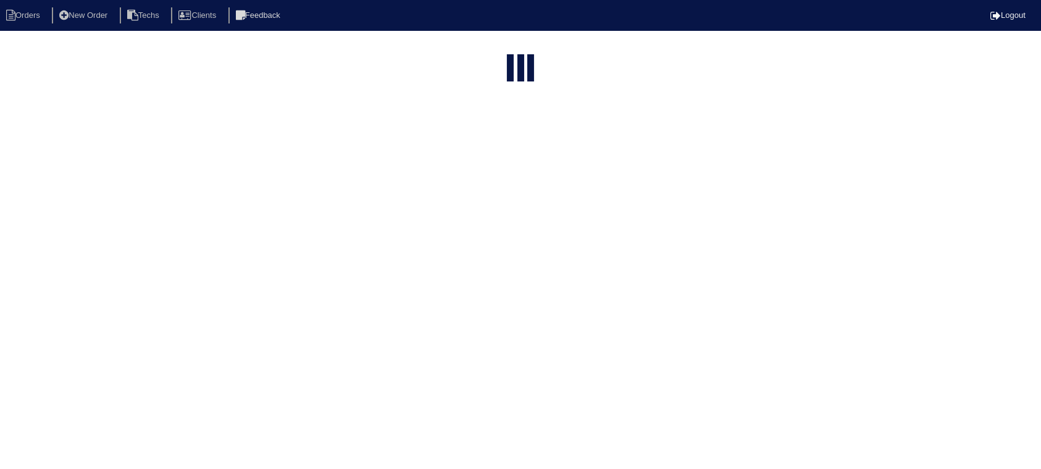
select select "field complete"
select select "need to quote"
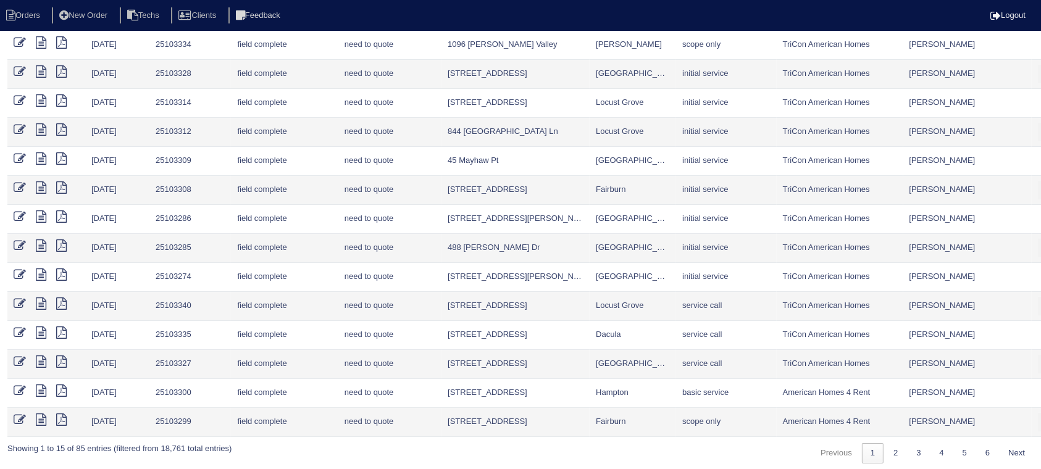
scroll to position [94, 0]
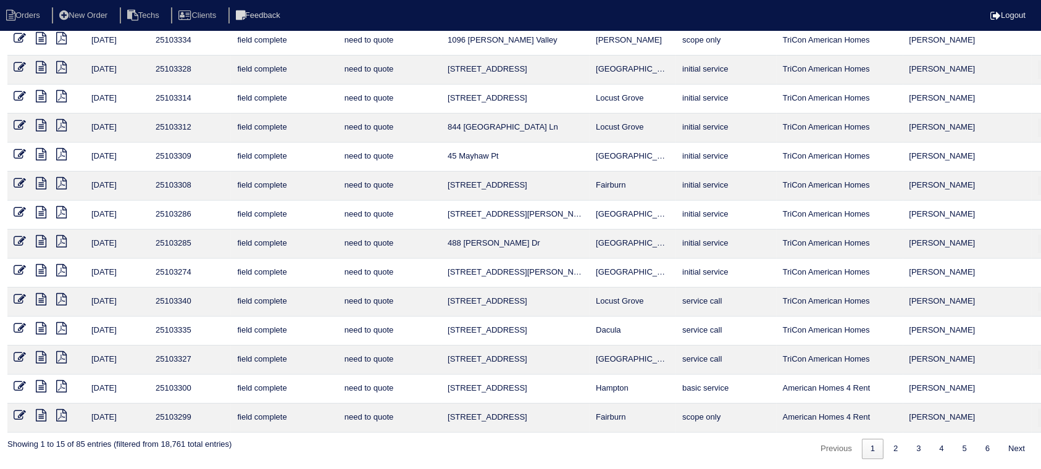
click at [62, 356] on icon at bounding box center [61, 357] width 10 height 12
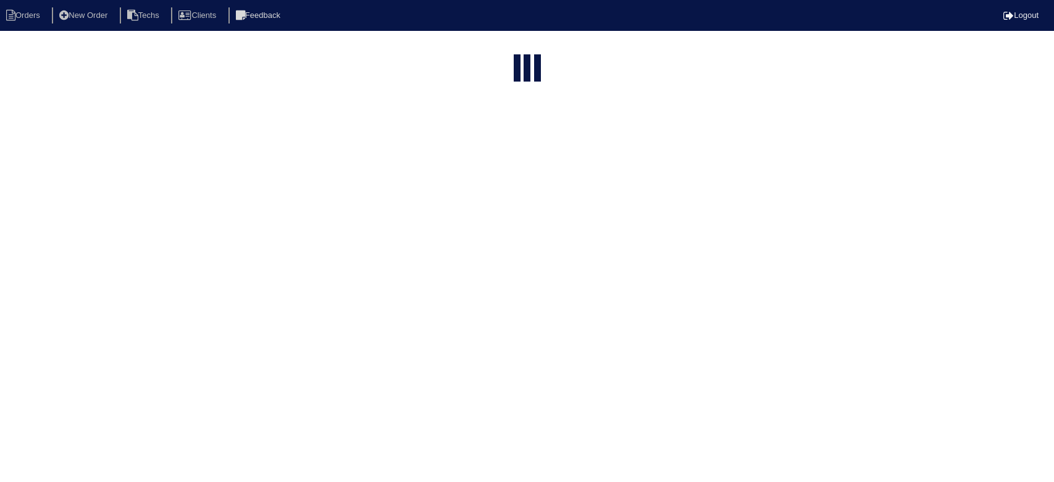
select select "15"
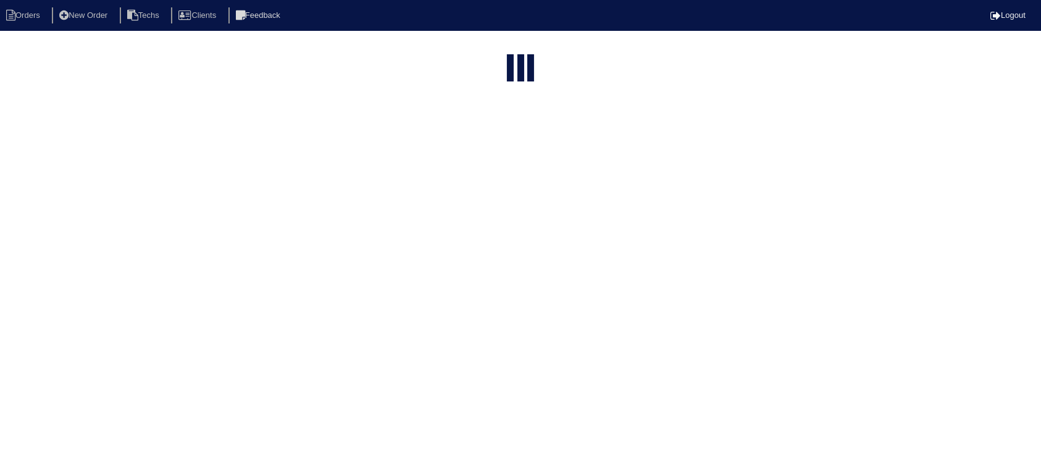
select select "field complete"
select select "need to quote"
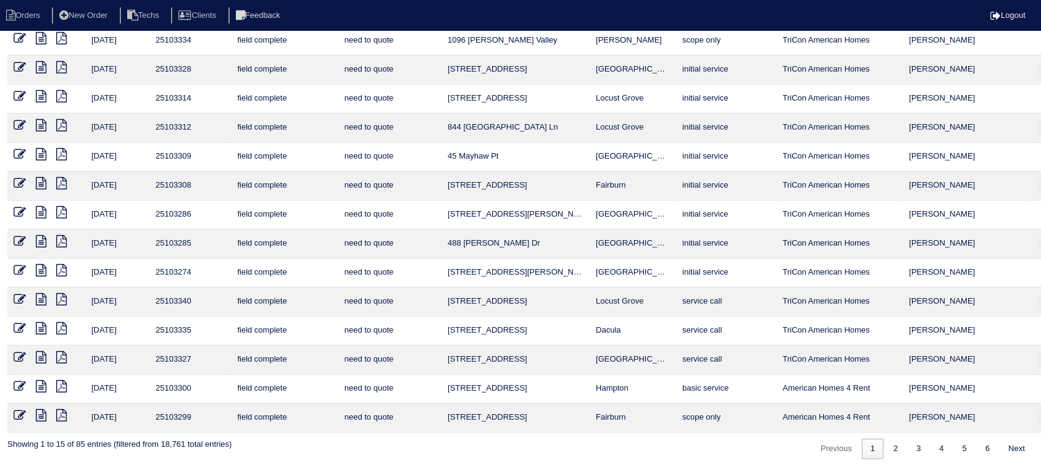
scroll to position [94, 36]
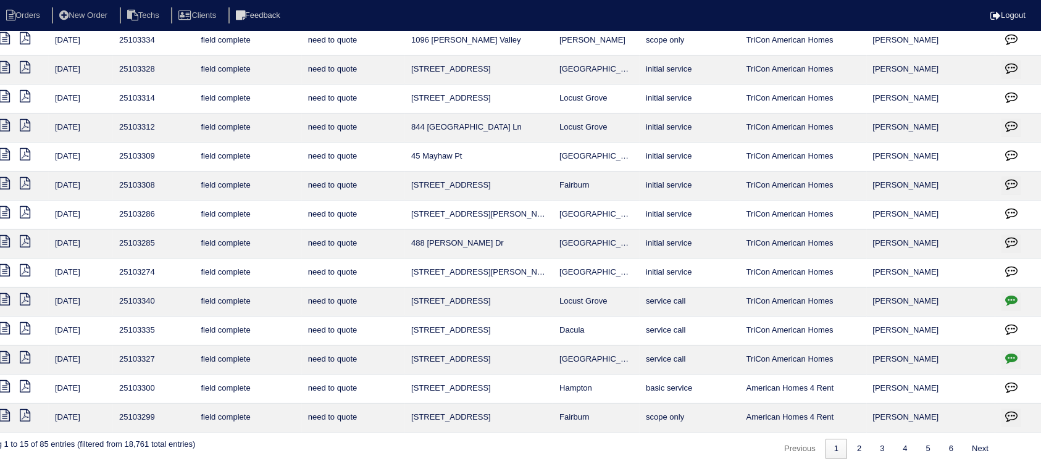
click at [1013, 352] on icon "button" at bounding box center [1011, 358] width 12 height 12
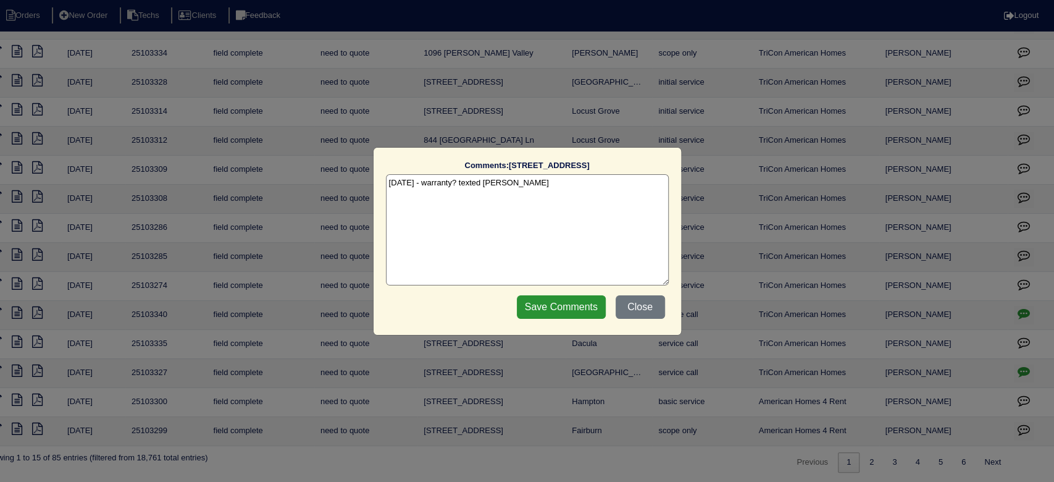
click at [540, 186] on textarea "9/10/25 - warranty? texted Payton - rk" at bounding box center [527, 229] width 283 height 111
type textarea "9/10/25 - warranty? texted Payton - rk 9/10/25 - warranty per Payton - rk"
click at [544, 306] on input "Save Comments" at bounding box center [561, 306] width 89 height 23
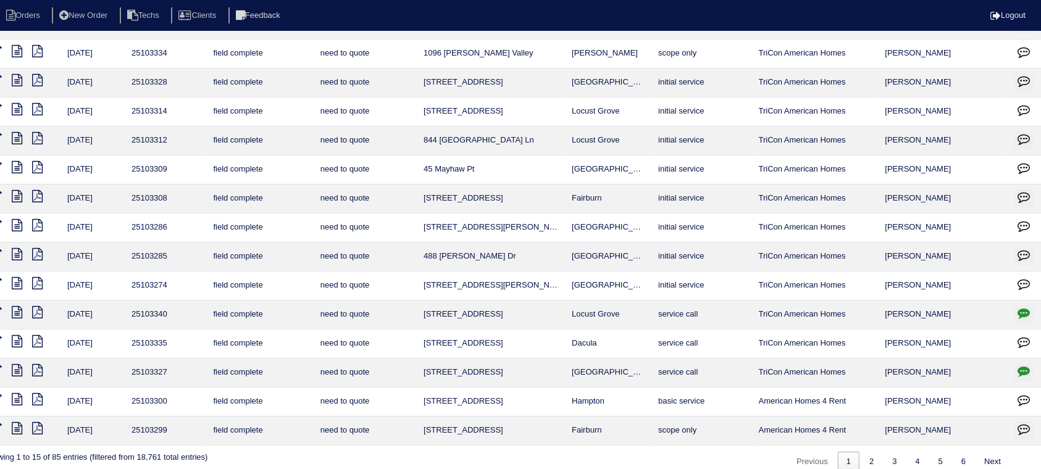
scroll to position [81, 0]
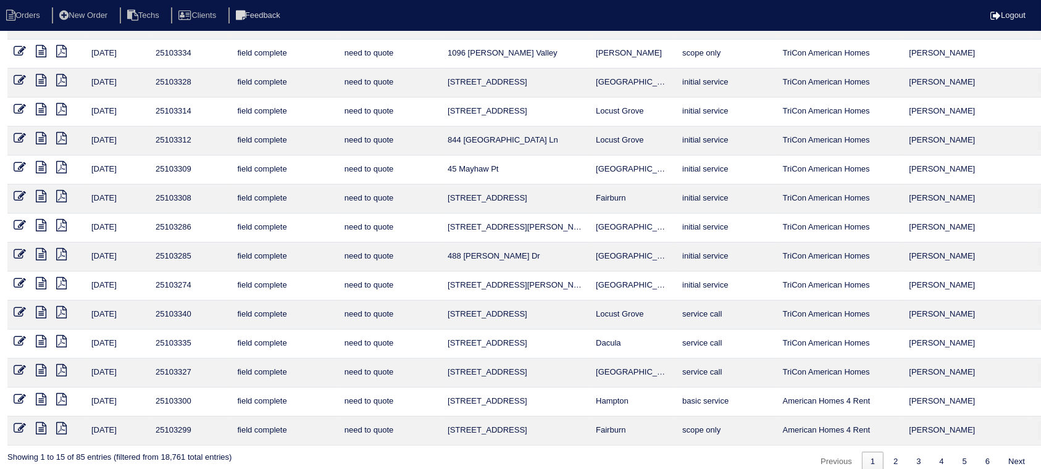
click at [15, 364] on icon at bounding box center [20, 370] width 12 height 12
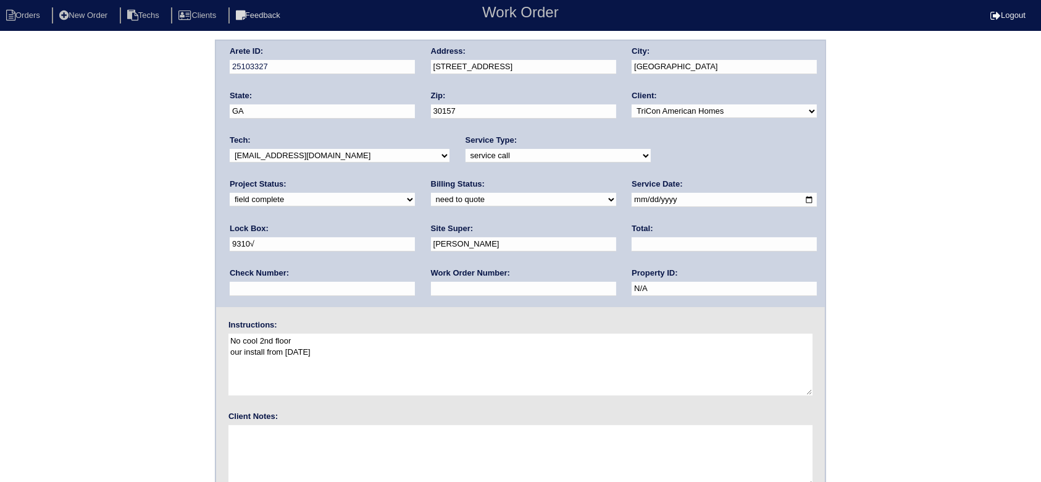
click at [431, 200] on select "need to quote quoted need to invoice invoiced paid warranty purchase order need…" at bounding box center [523, 200] width 185 height 14
select select "warranty"
click at [431, 193] on select "need to quote quoted need to invoice invoiced paid warranty purchase order need…" at bounding box center [523, 200] width 185 height 14
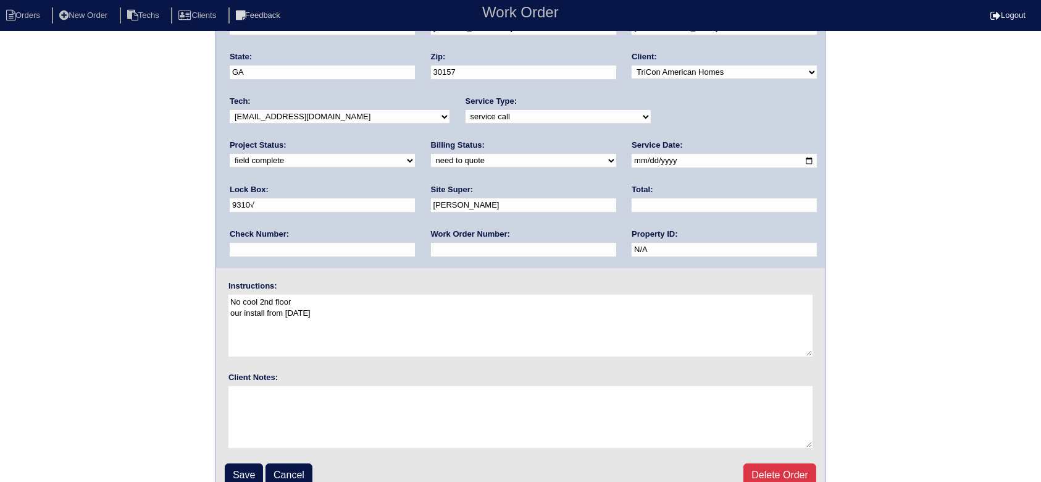
scroll to position [55, 0]
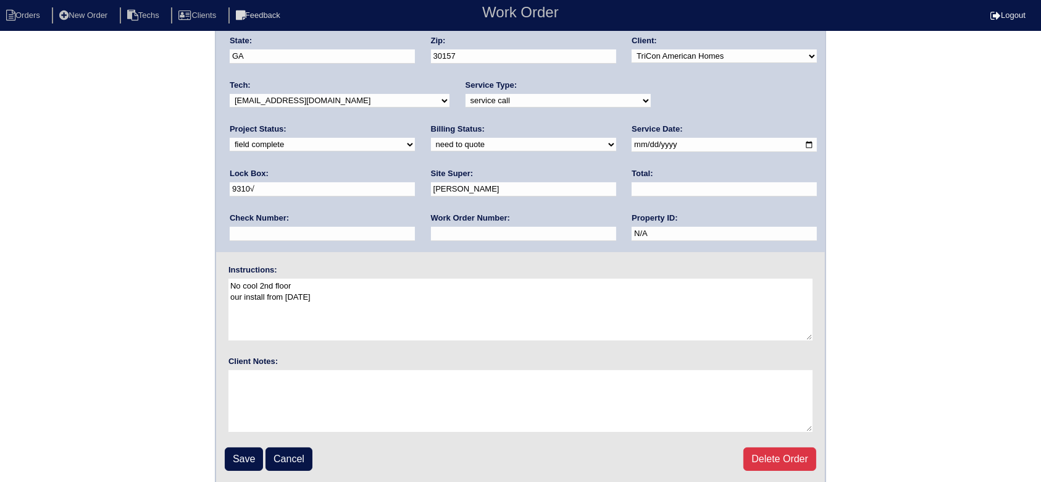
click at [239, 451] on input "Save" at bounding box center [244, 458] width 38 height 23
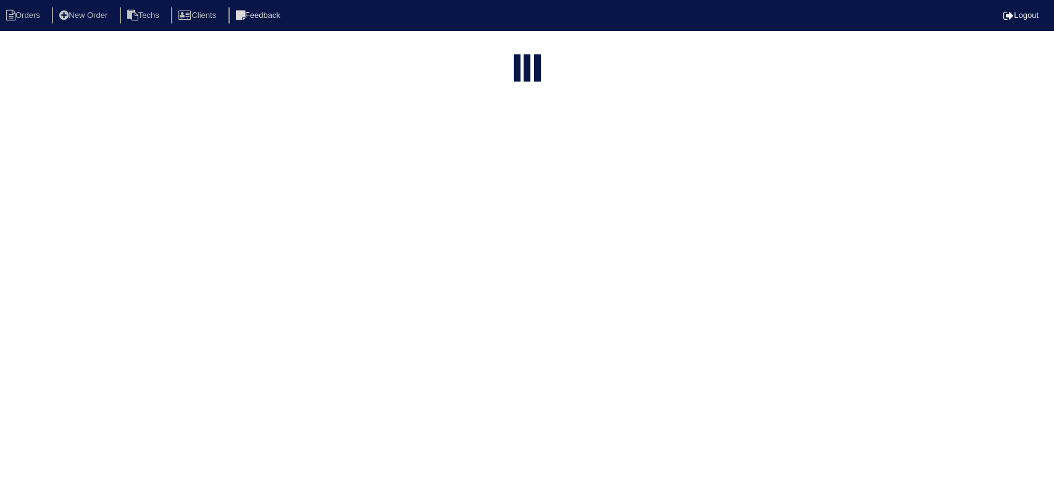
select select "15"
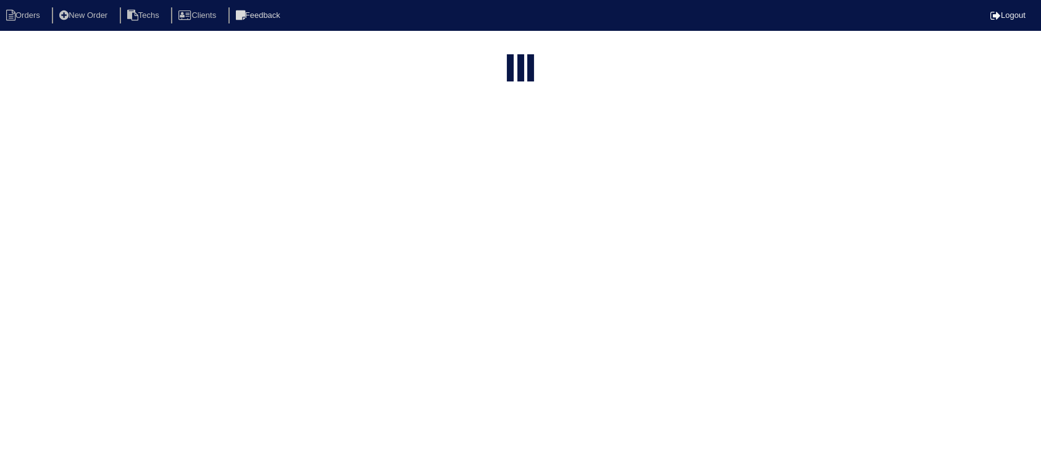
select select "field complete"
select select "need to quote"
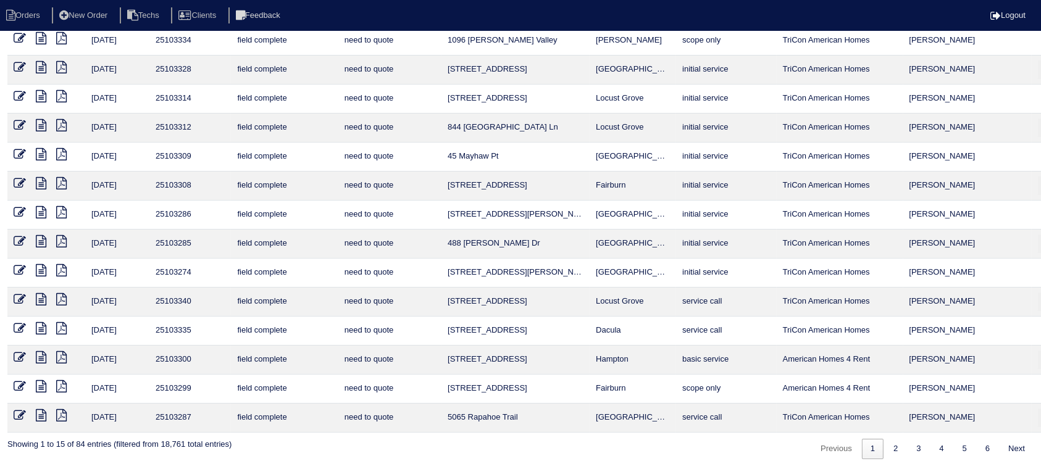
scroll to position [94, 36]
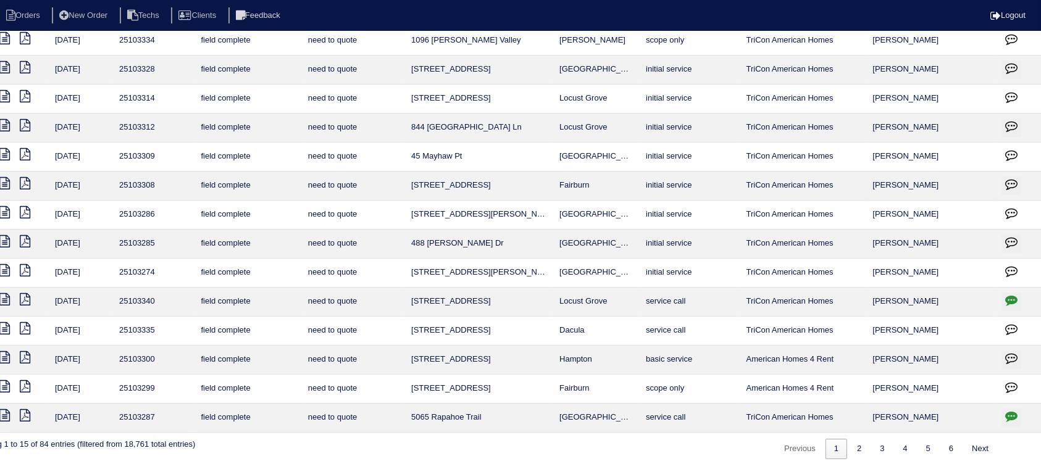
click at [1008, 324] on icon "button" at bounding box center [1011, 329] width 12 height 12
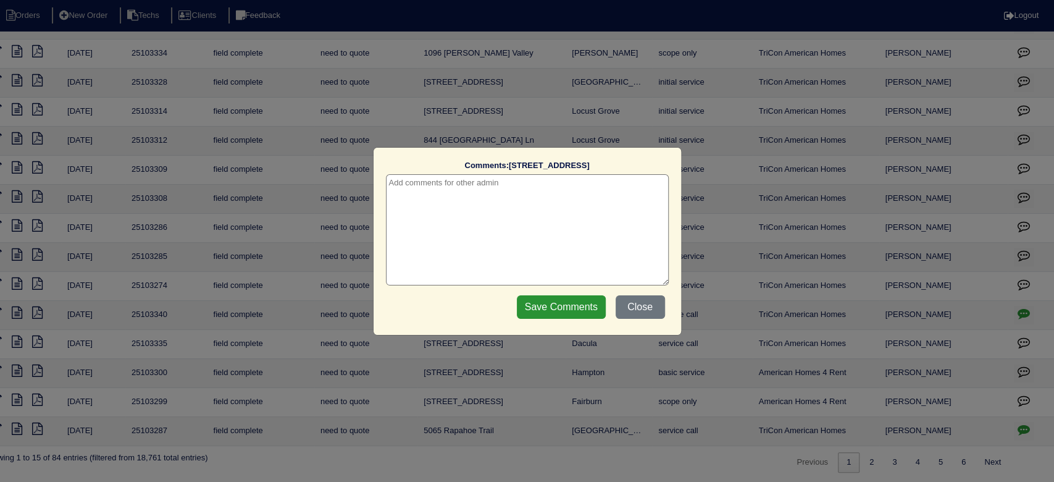
click at [558, 198] on textarea at bounding box center [527, 229] width 283 height 111
type textarea "[DATE] - warranty? texted [PERSON_NAME]"
click at [549, 306] on input "Save Comments" at bounding box center [561, 306] width 89 height 23
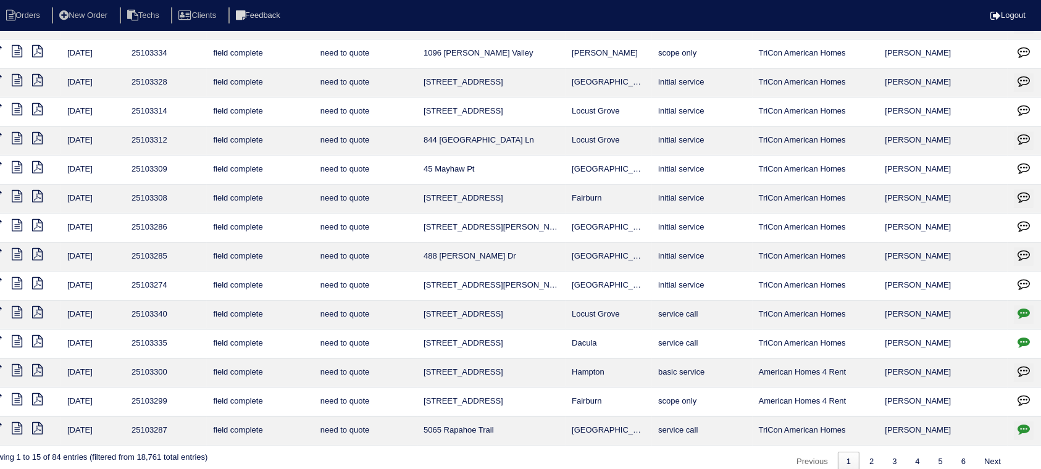
scroll to position [81, 0]
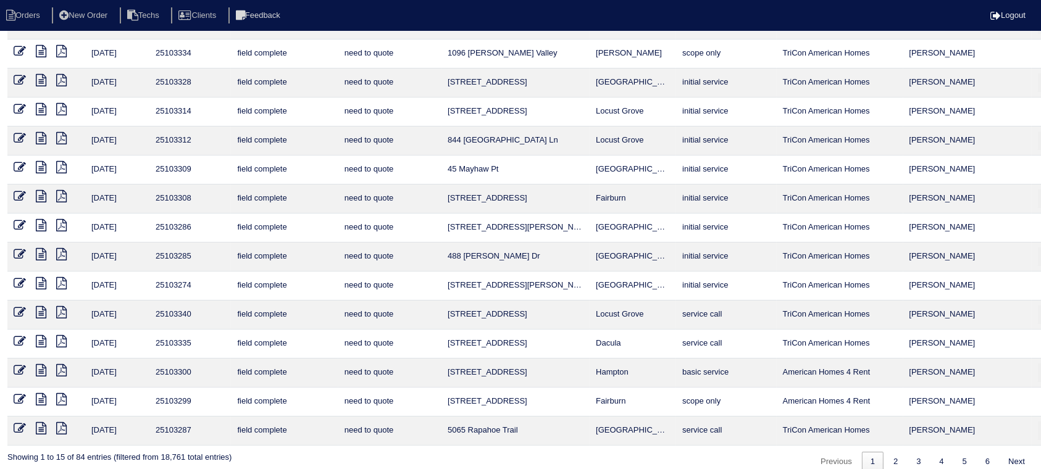
click at [43, 306] on icon at bounding box center [41, 312] width 10 height 12
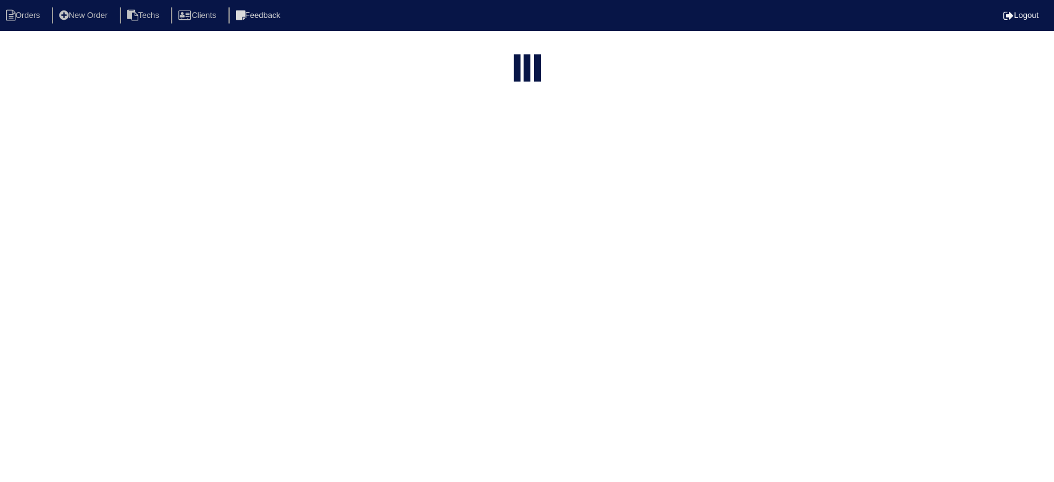
select select "15"
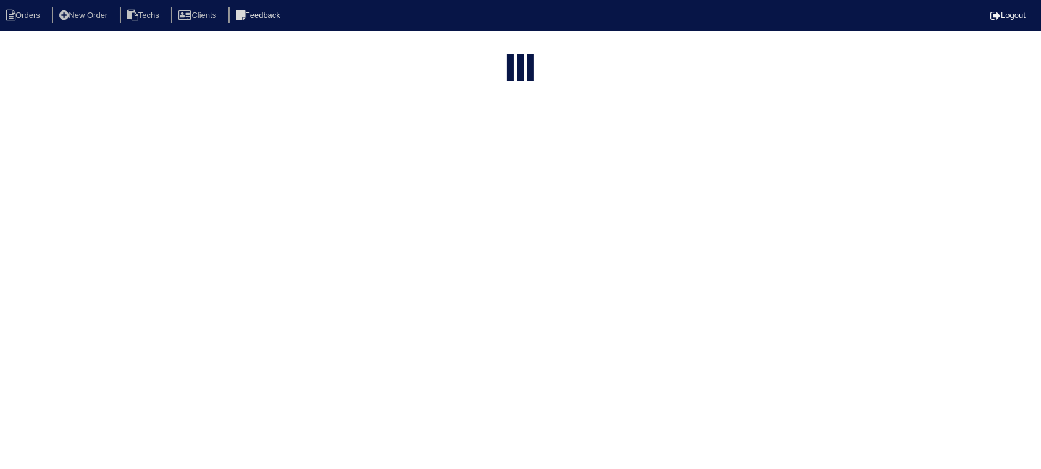
select select "field complete"
select select "need to quote"
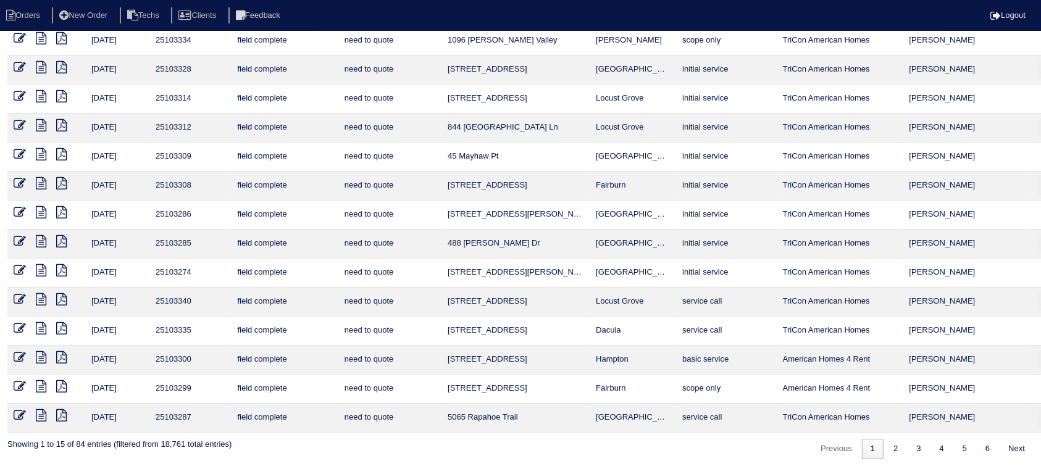
scroll to position [94, 36]
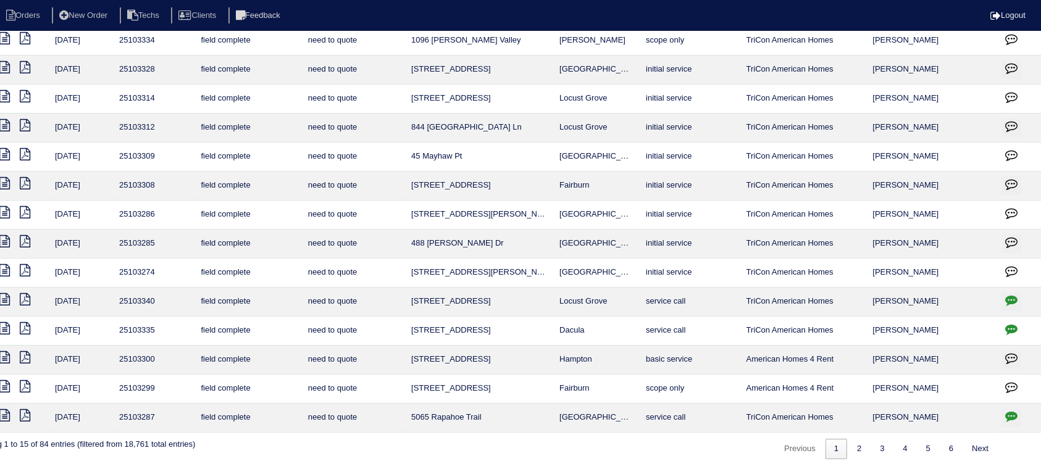
click at [1012, 410] on icon "button" at bounding box center [1011, 416] width 12 height 12
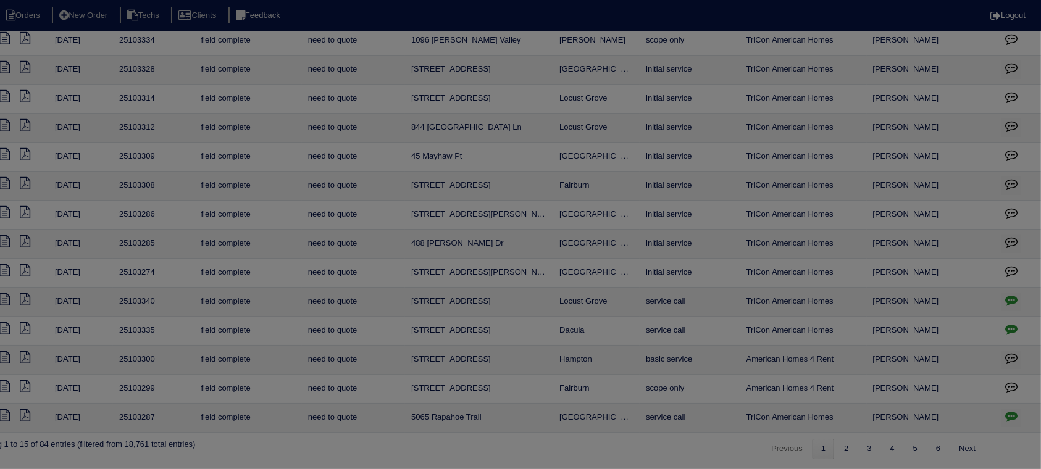
scroll to position [81, 24]
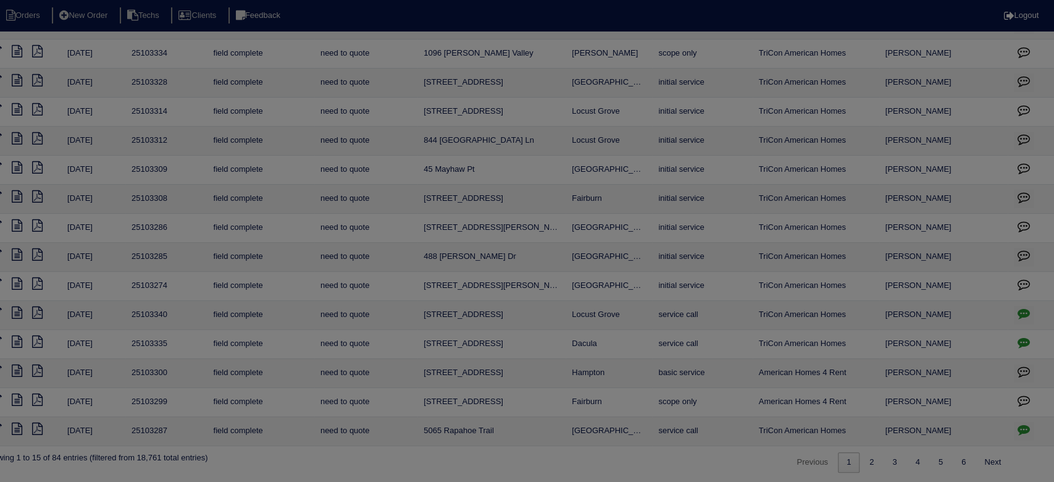
click at [1012, 408] on div at bounding box center [527, 241] width 1054 height 482
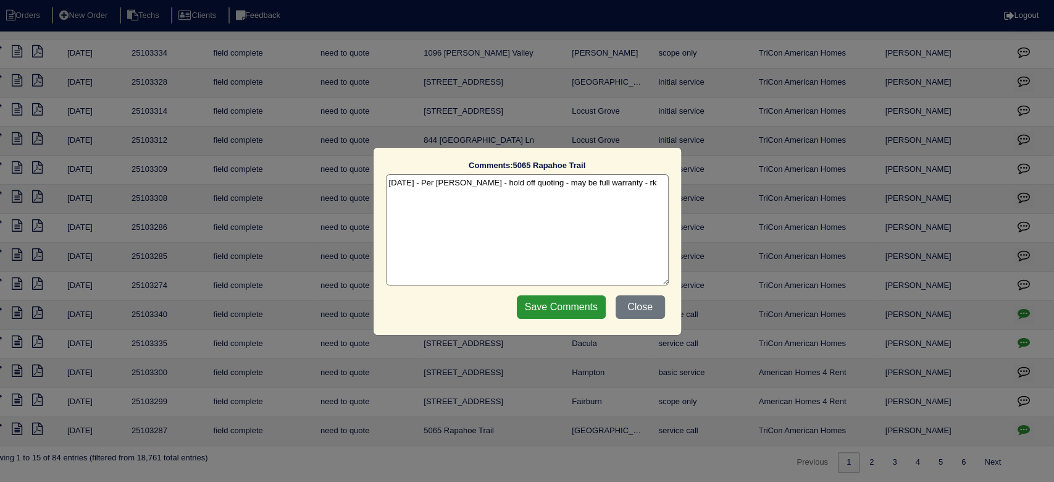
click at [617, 177] on textarea "[DATE] - Per [PERSON_NAME] - hold off quoting - may be full warranty - rk" at bounding box center [527, 229] width 283 height 111
type textarea "[DATE] - Per [PERSON_NAME] - hold off quoting - may be full warranty - rk"
click at [559, 304] on input "Save Comments" at bounding box center [561, 306] width 89 height 23
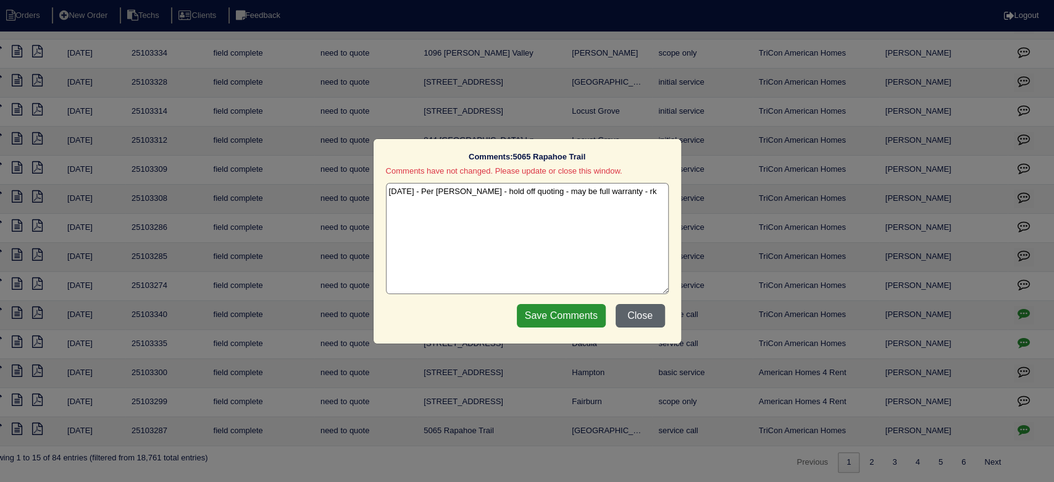
click at [626, 315] on button "Close" at bounding box center [640, 315] width 49 height 23
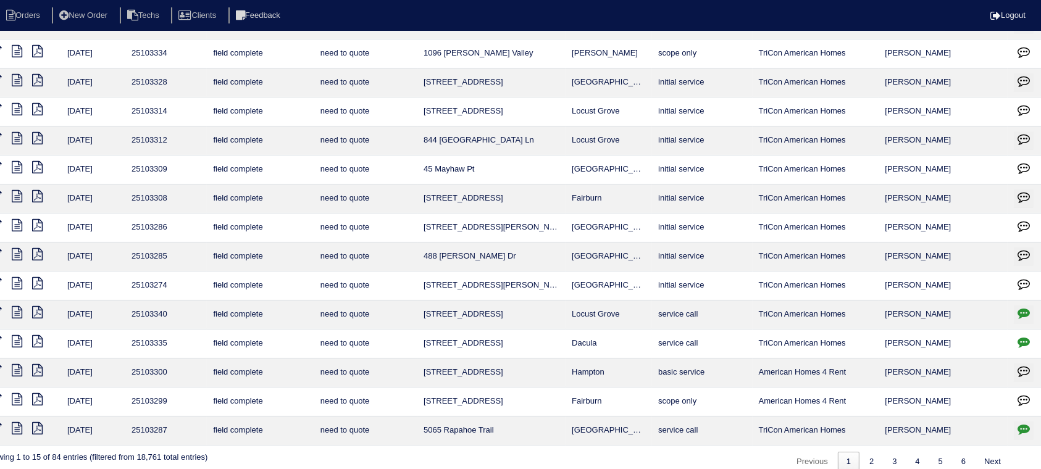
click at [20, 423] on icon at bounding box center [17, 428] width 10 height 12
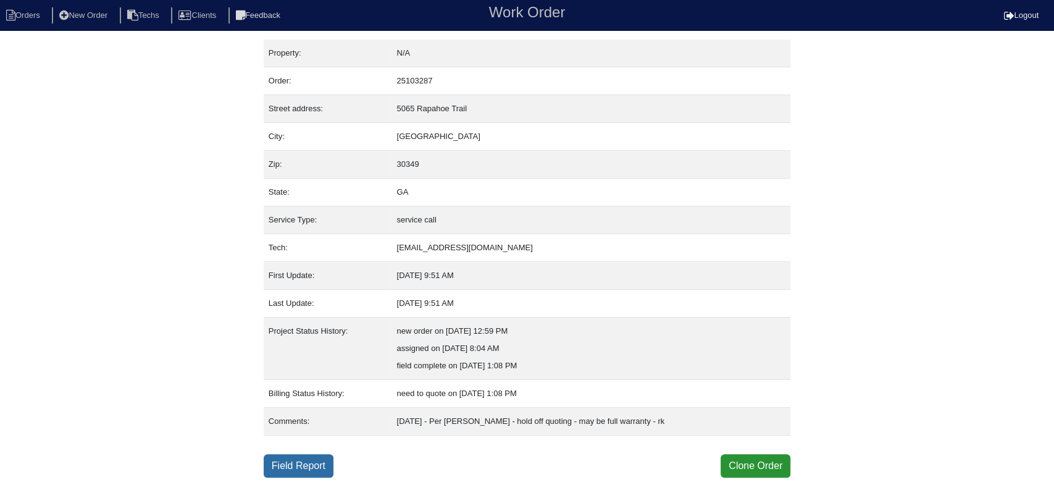
click at [307, 460] on link "Field Report" at bounding box center [299, 465] width 70 height 23
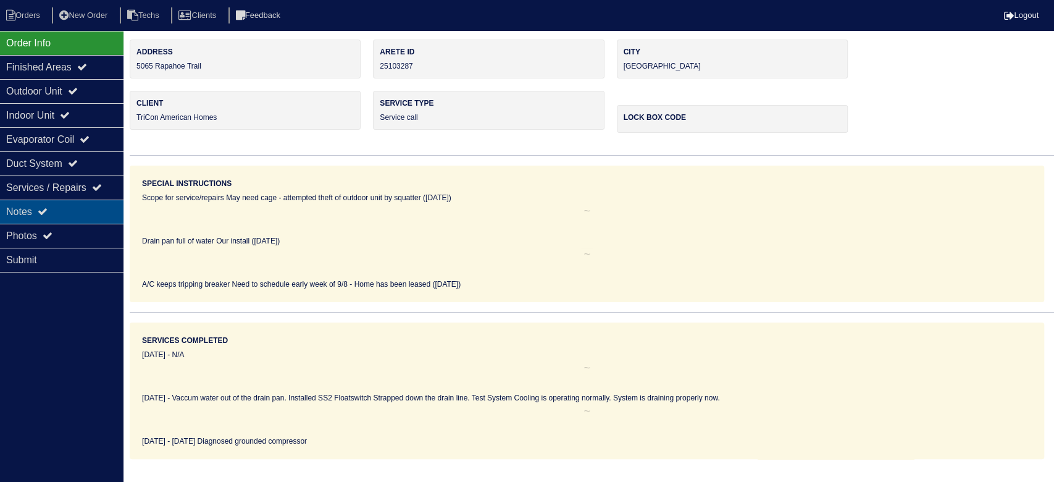
click at [37, 202] on div "Notes" at bounding box center [61, 211] width 123 height 24
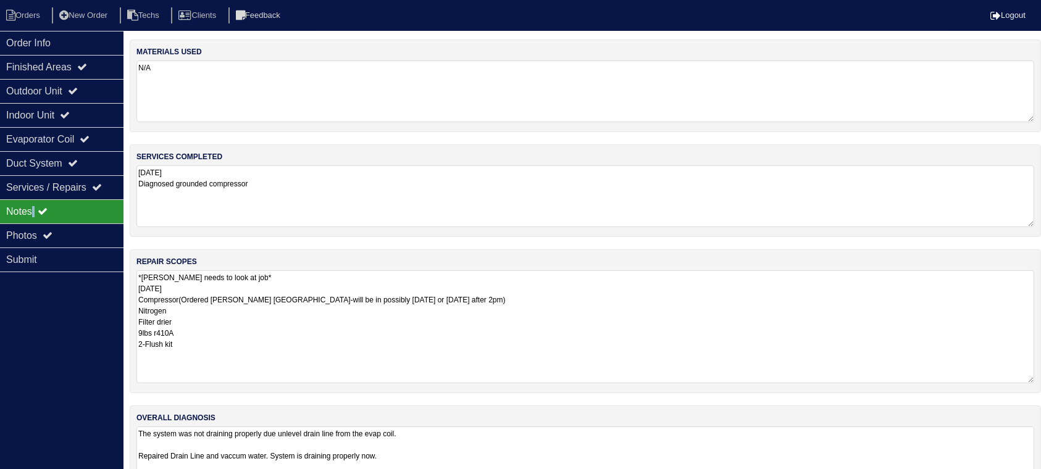
drag, startPoint x: 1042, startPoint y: 326, endPoint x: 1050, endPoint y: 378, distance: 52.6
click at [1041, 378] on html "Orders New Order Techs Clients Feedback Logout Orders New Order Users Clients M…" at bounding box center [520, 255] width 1041 height 511
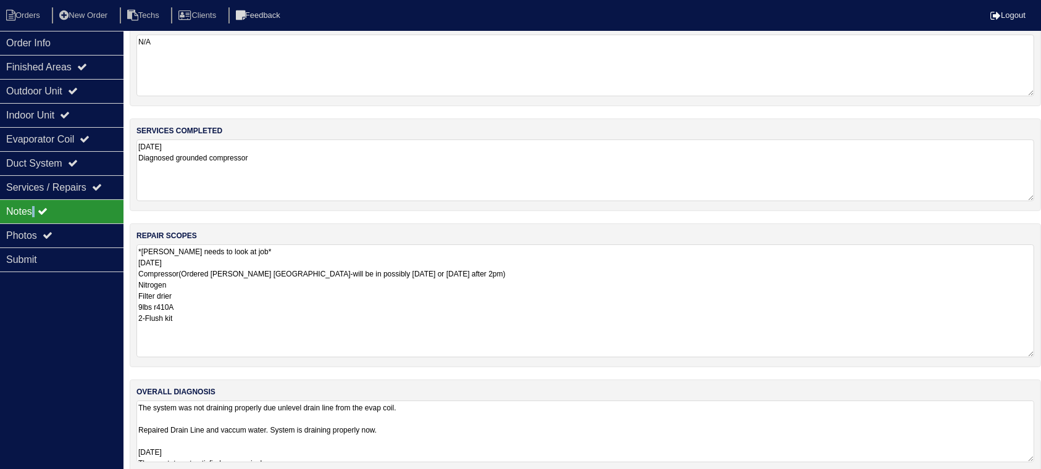
scroll to position [40, 0]
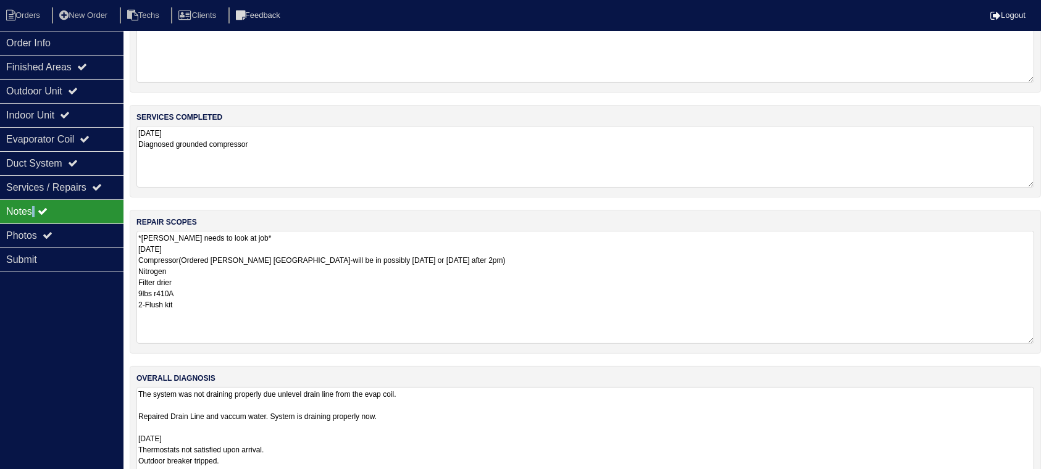
drag, startPoint x: 1029, startPoint y: 441, endPoint x: 716, endPoint y: 409, distance: 315.3
click at [1028, 481] on html "Orders New Order Techs Clients Feedback Logout Orders New Order Users Clients M…" at bounding box center [520, 254] width 1041 height 589
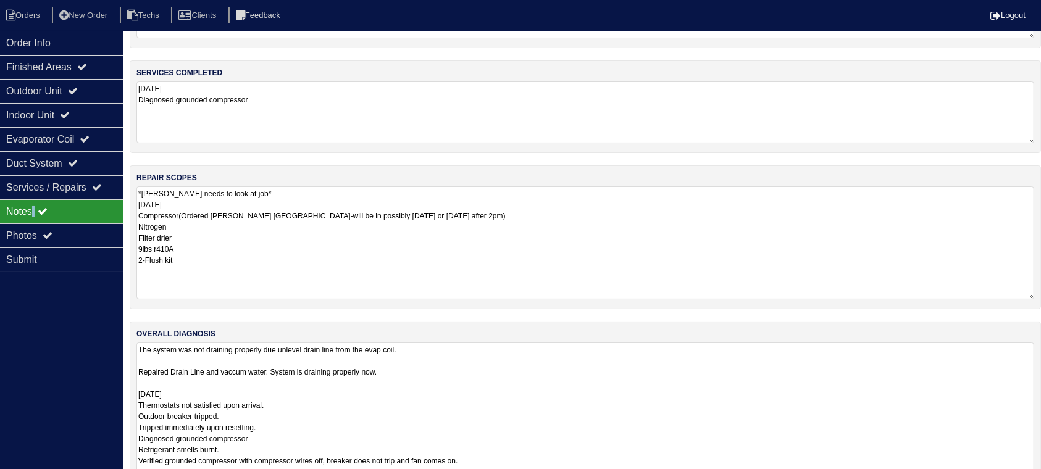
scroll to position [116, 0]
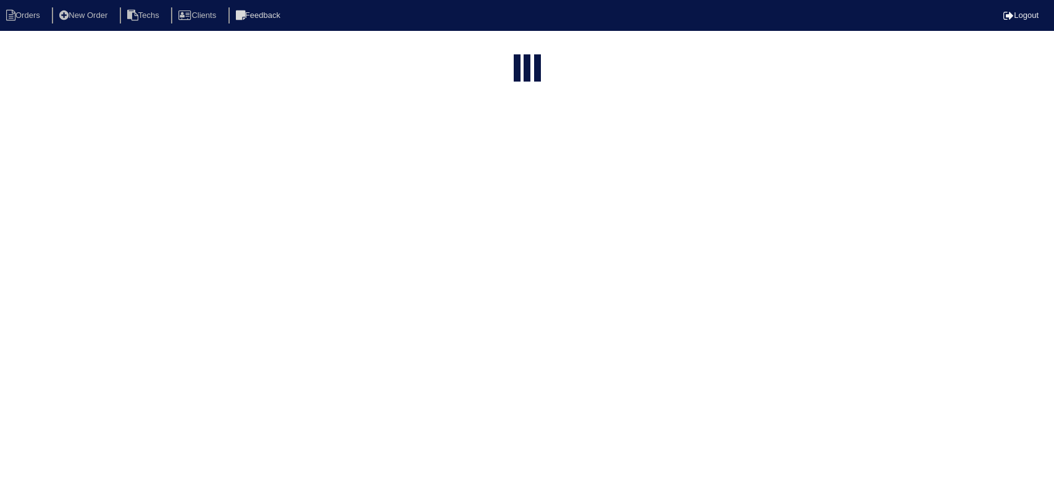
select select "15"
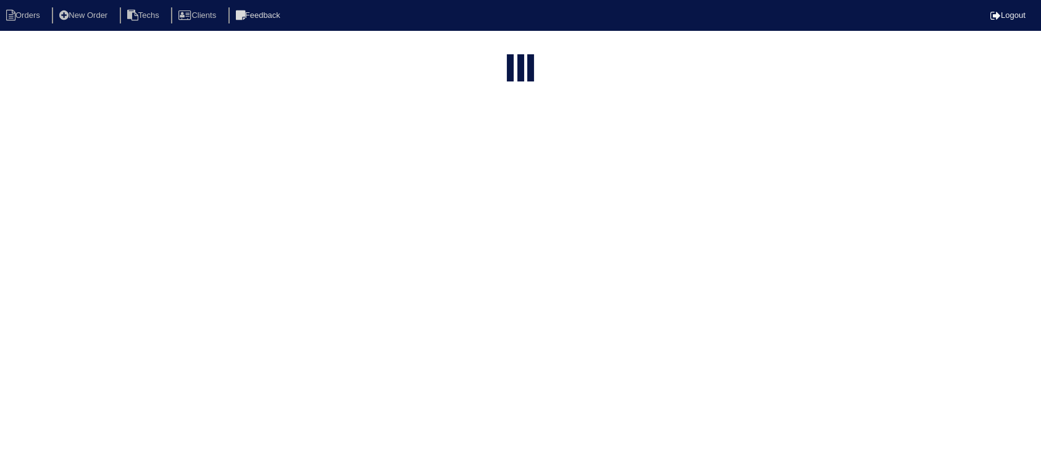
select select "field complete"
select select "need to quote"
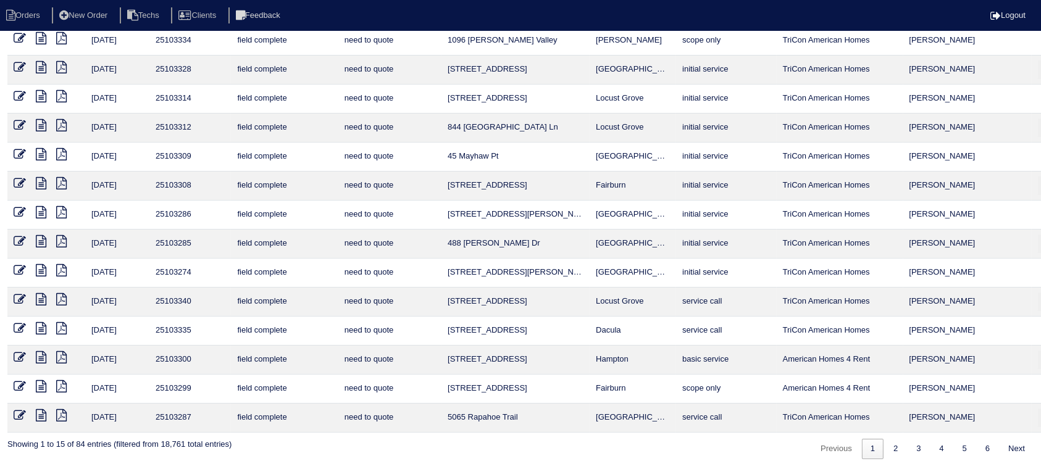
scroll to position [94, 36]
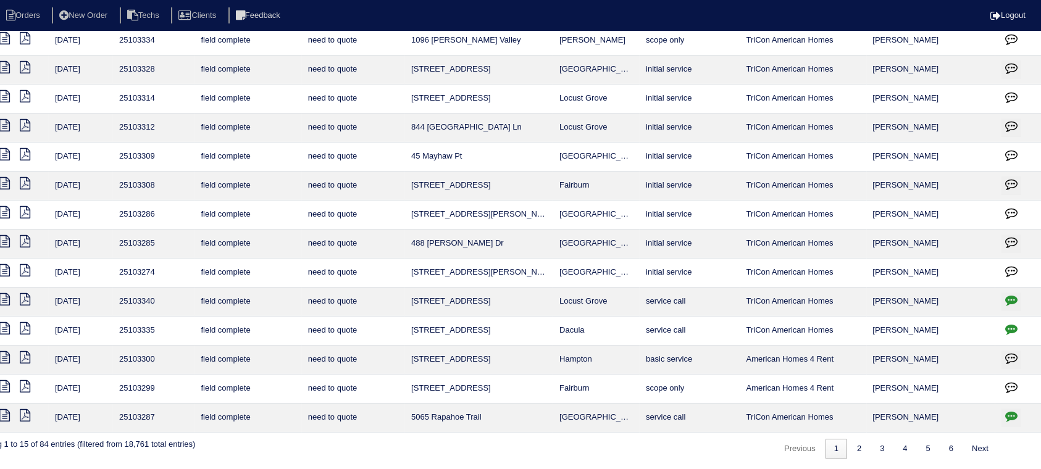
click at [1011, 411] on icon "button" at bounding box center [1011, 416] width 12 height 12
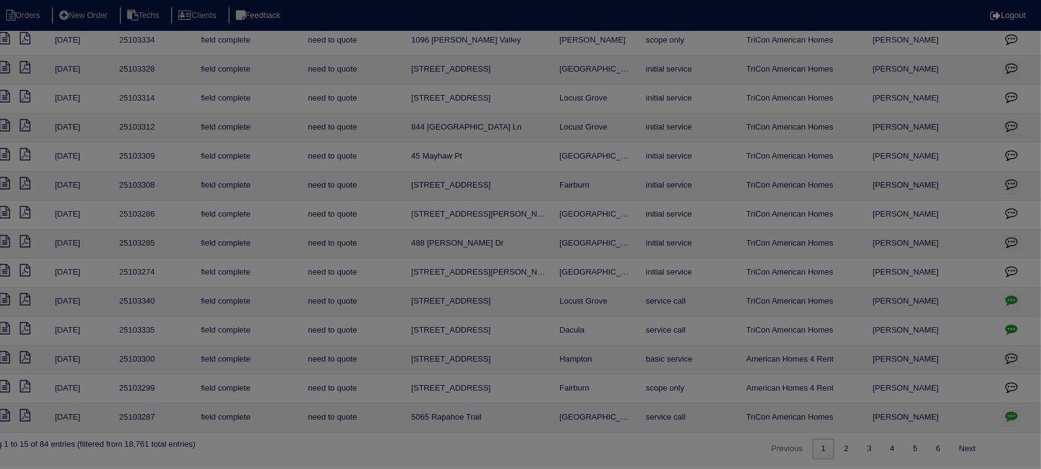
scroll to position [81, 24]
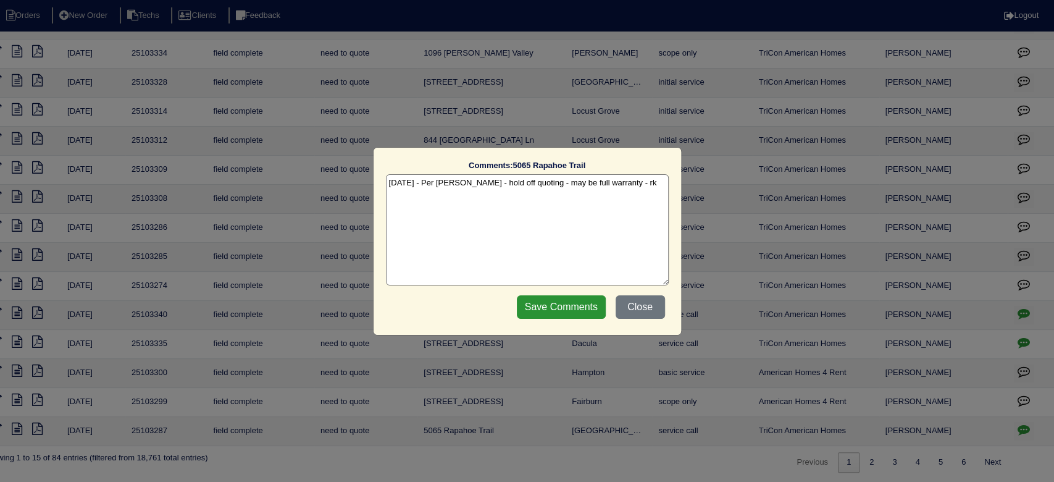
click at [628, 180] on textarea "[DATE] - Per [PERSON_NAME] - hold off quoting - may be full warranty - rk" at bounding box center [527, 229] width 283 height 111
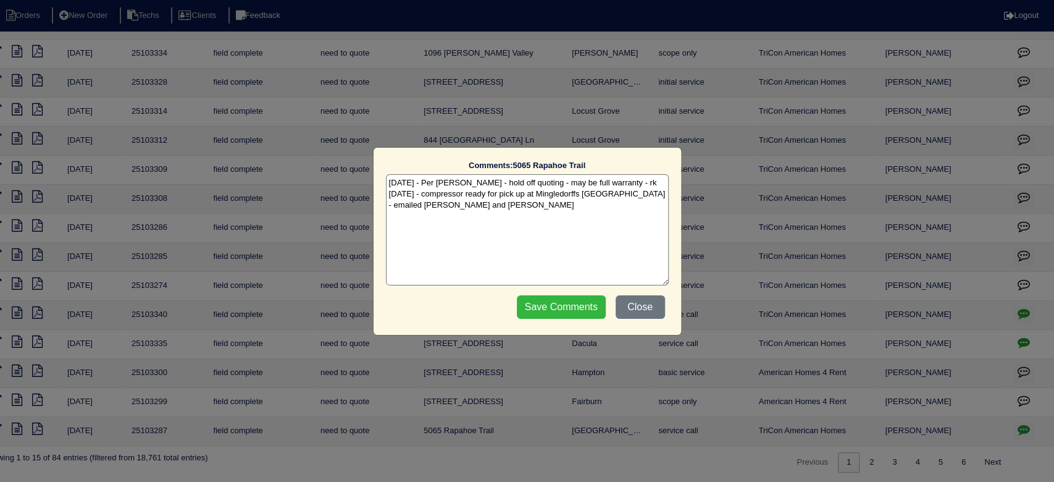
click at [533, 309] on input "Save Comments" at bounding box center [561, 306] width 89 height 23
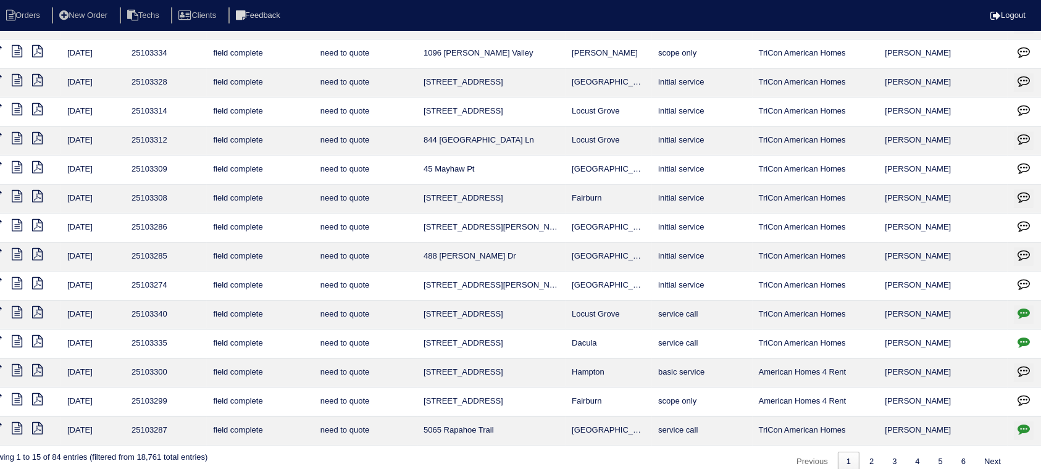
click at [1024, 424] on icon "button" at bounding box center [1023, 429] width 12 height 12
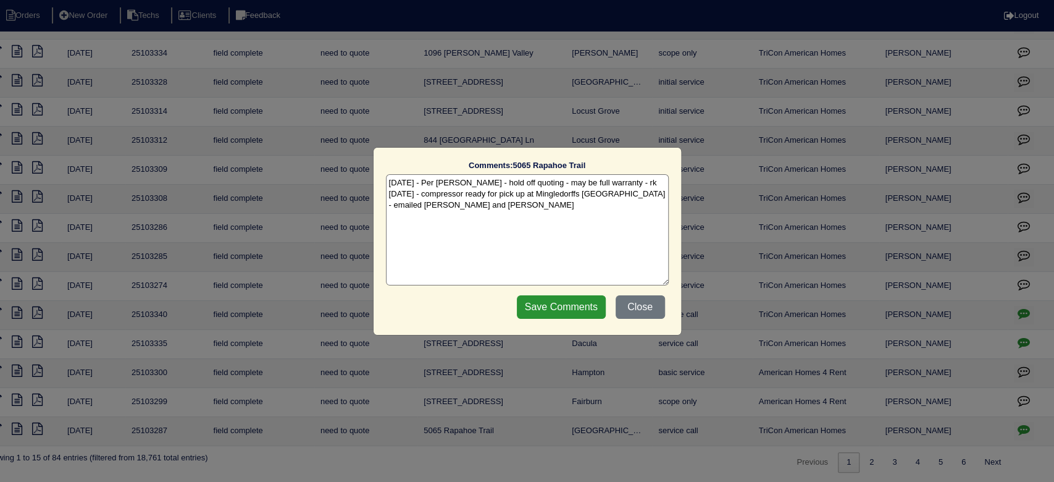
drag, startPoint x: 420, startPoint y: 205, endPoint x: 389, endPoint y: 205, distance: 31.5
click at [389, 205] on textarea "[DATE] - Per [PERSON_NAME] - hold off quoting - may be full warranty - rk [DATE…" at bounding box center [527, 229] width 283 height 111
type textarea "[DATE] - Per [PERSON_NAME] - hold off quoting - may be full warranty - rk [DATE…"
click at [538, 305] on input "Save Comments" at bounding box center [561, 306] width 89 height 23
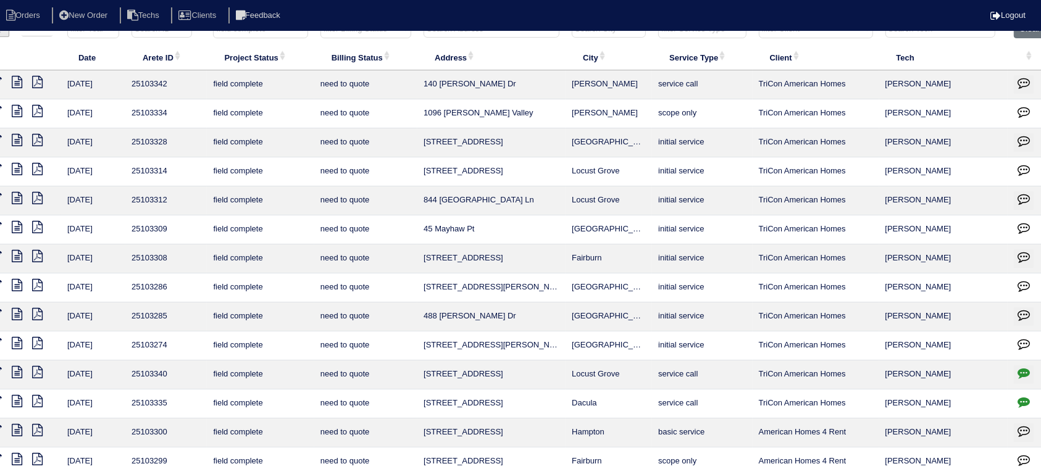
scroll to position [0, 24]
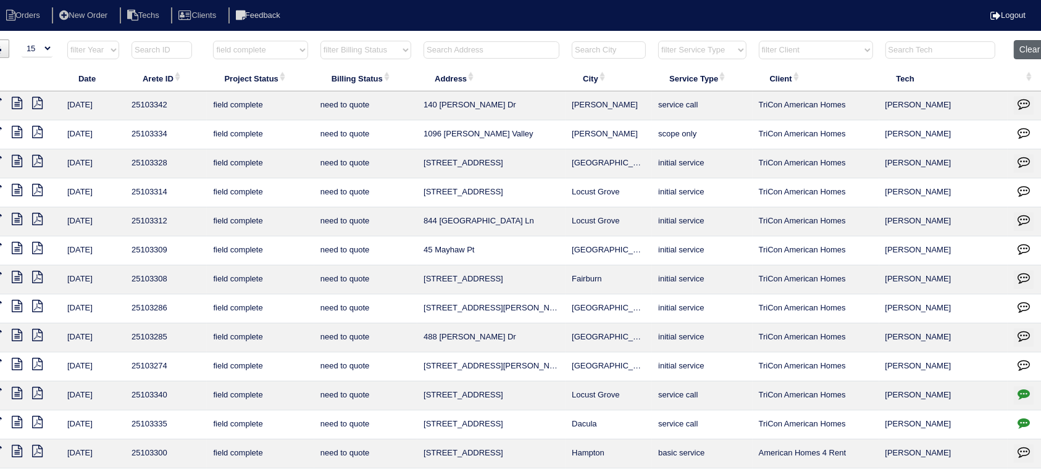
click at [1021, 44] on button "Clear" at bounding box center [1029, 49] width 31 height 19
select select
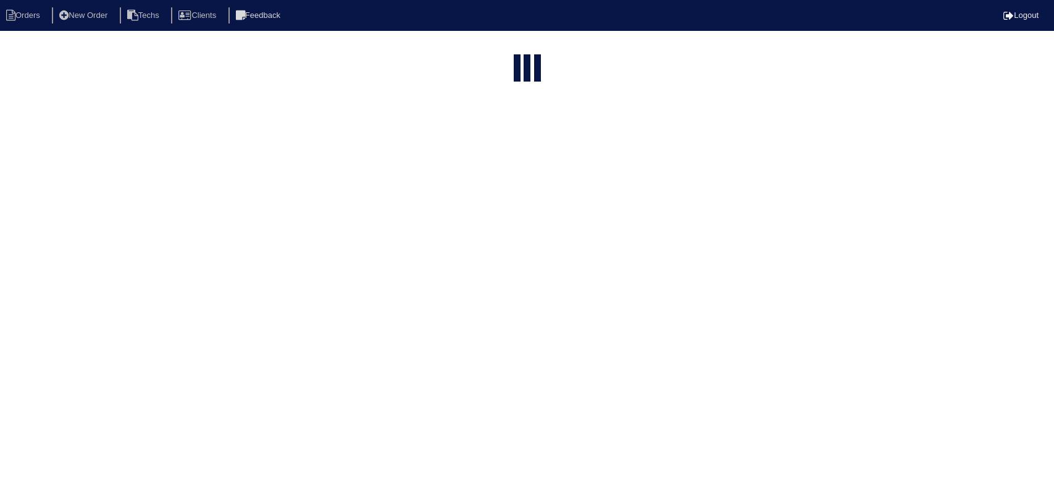
select select "15"
